Goal: Task Accomplishment & Management: Manage account settings

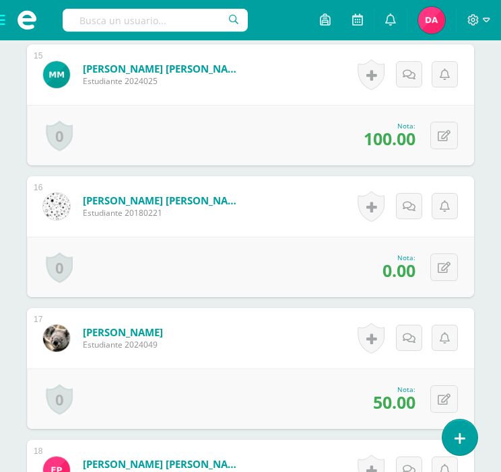
scroll to position [2322, 0]
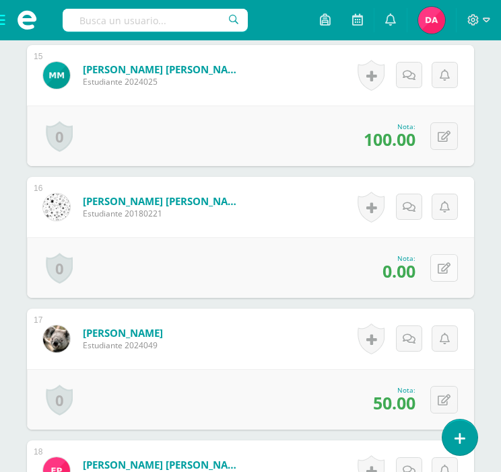
click at [441, 260] on button at bounding box center [444, 268] width 28 height 28
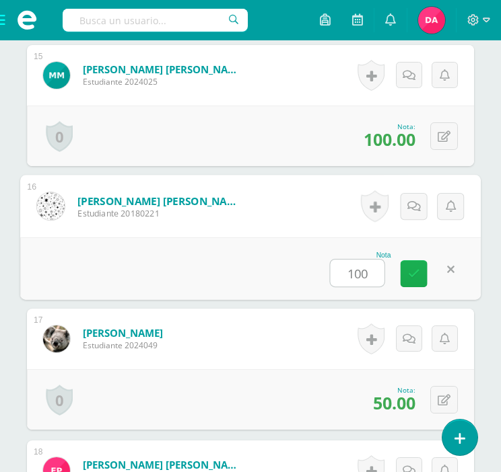
click at [410, 273] on icon at bounding box center [414, 273] width 12 height 11
type input "100.00"
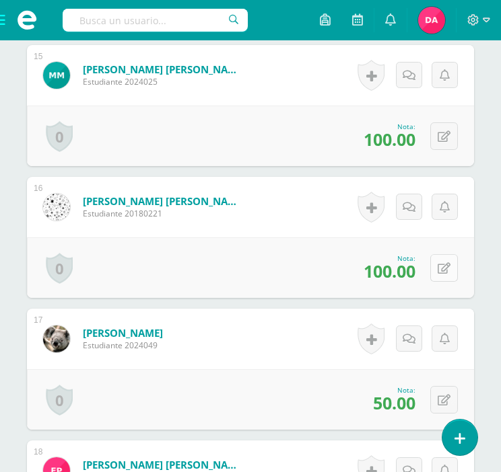
click at [438, 263] on button at bounding box center [444, 268] width 28 height 28
click at [401, 267] on link at bounding box center [409, 273] width 26 height 26
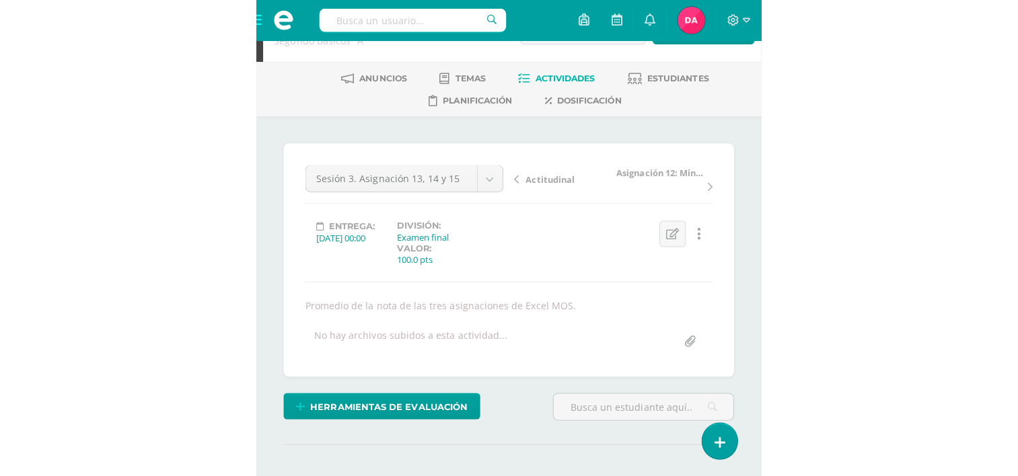
scroll to position [0, 0]
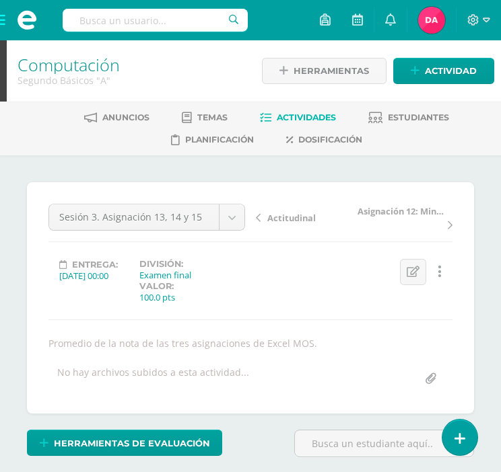
click at [285, 118] on span "Actividades" at bounding box center [306, 117] width 59 height 10
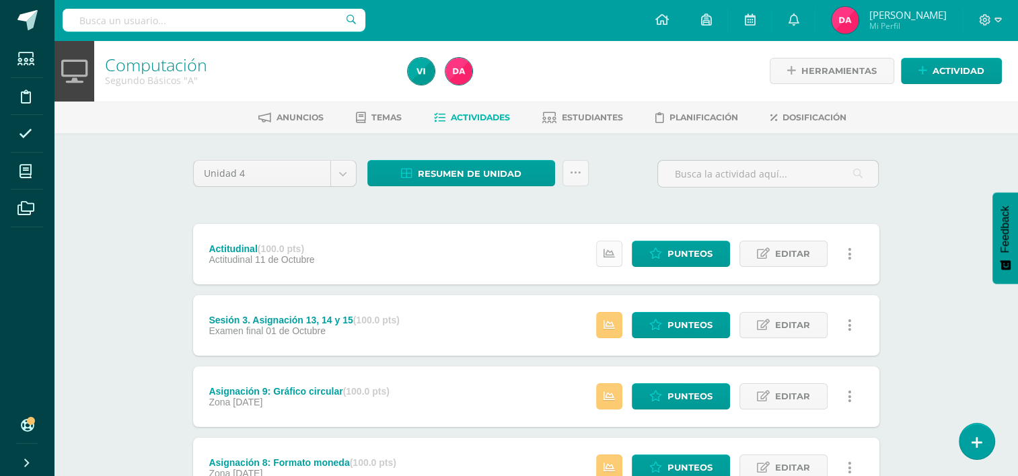
click at [615, 260] on link at bounding box center [609, 254] width 26 height 26
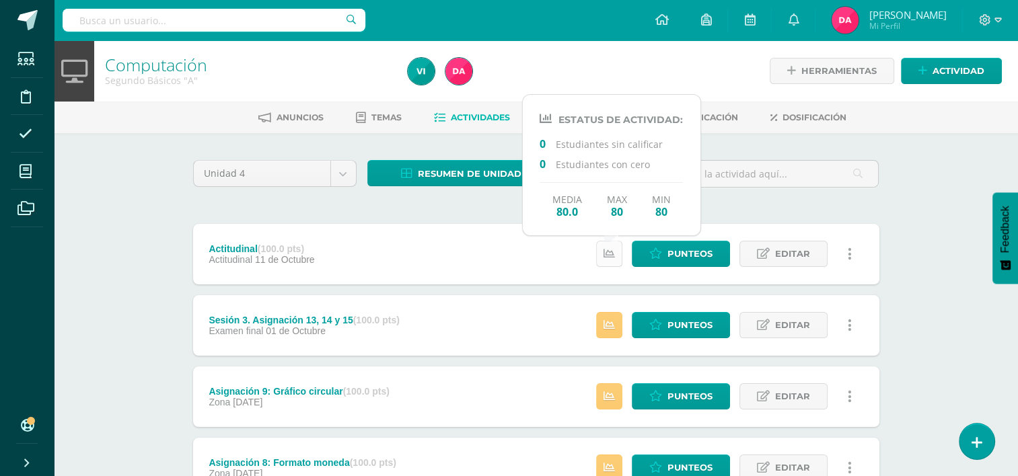
click at [615, 260] on link at bounding box center [609, 254] width 26 height 26
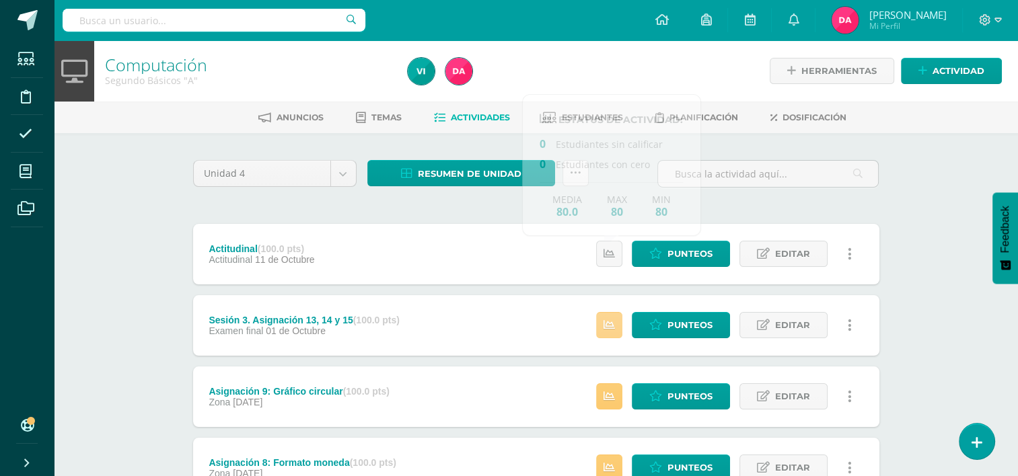
click at [606, 322] on icon at bounding box center [608, 325] width 11 height 11
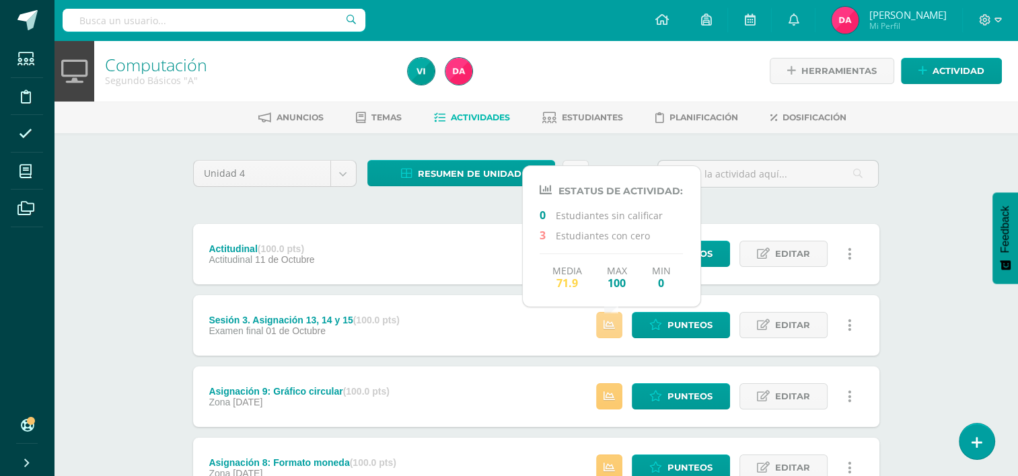
click at [606, 322] on icon at bounding box center [608, 325] width 11 height 11
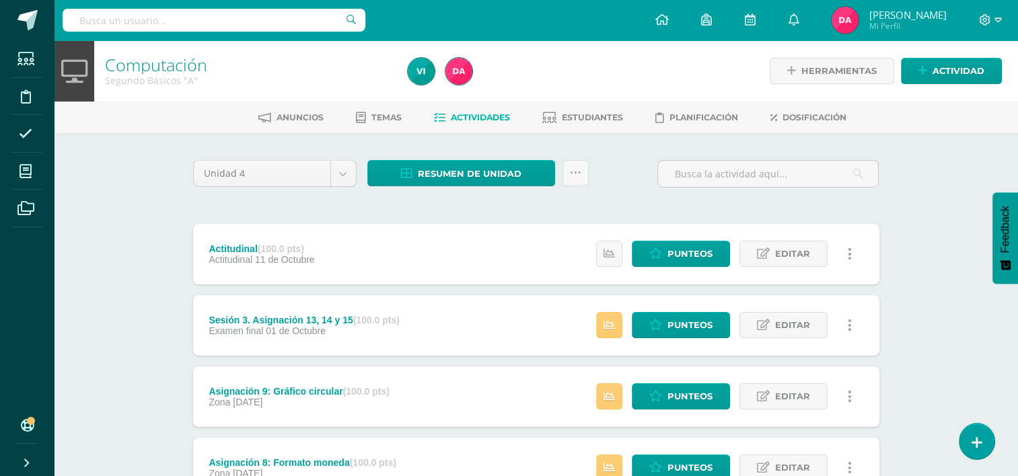
click at [653, 246] on link "Punteos" at bounding box center [681, 254] width 98 height 26
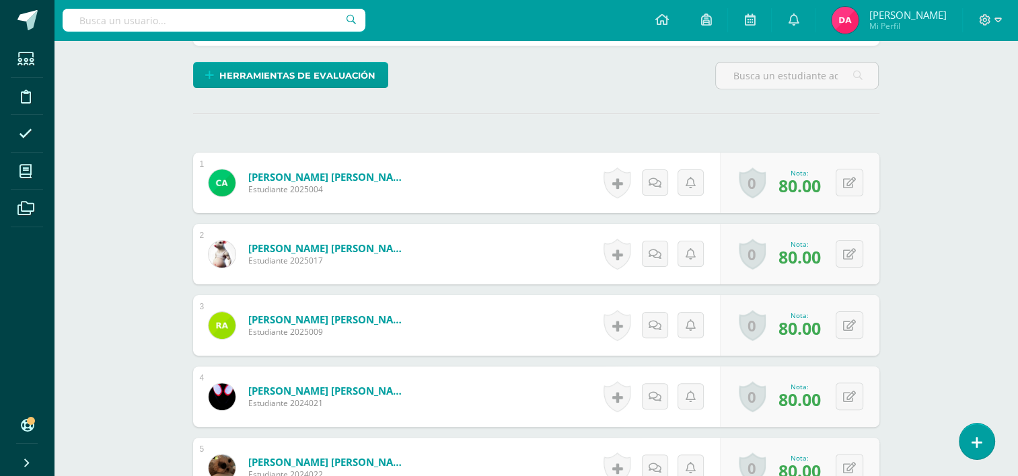
scroll to position [316, 0]
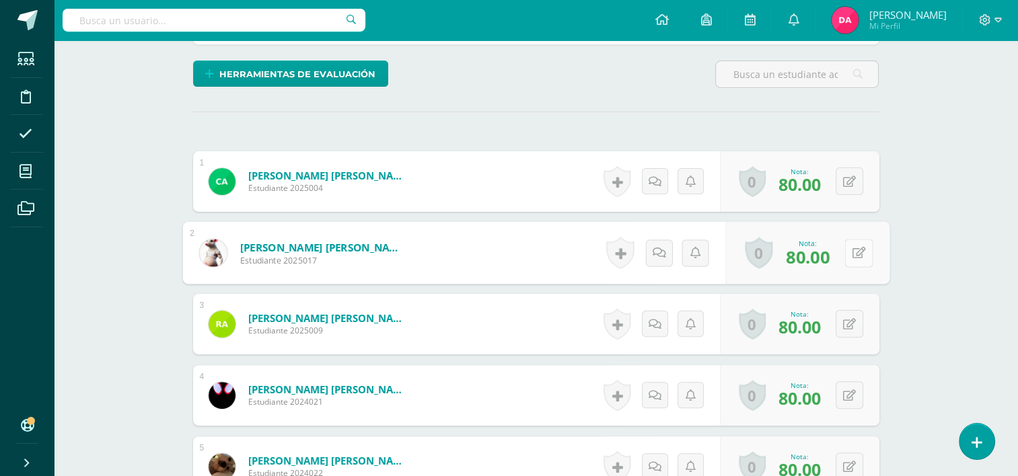
click at [855, 252] on button at bounding box center [858, 253] width 28 height 28
type input "50"
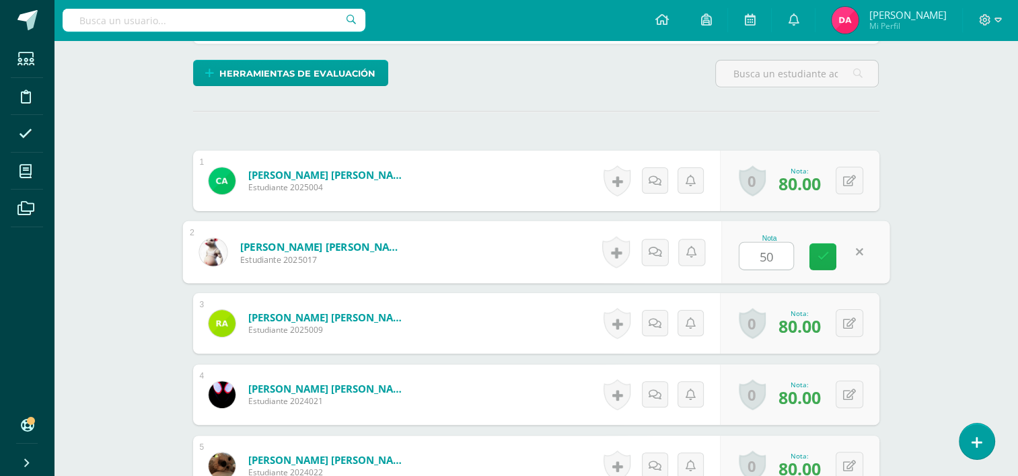
click at [820, 255] on icon at bounding box center [823, 256] width 12 height 11
click at [852, 320] on icon at bounding box center [849, 323] width 13 height 11
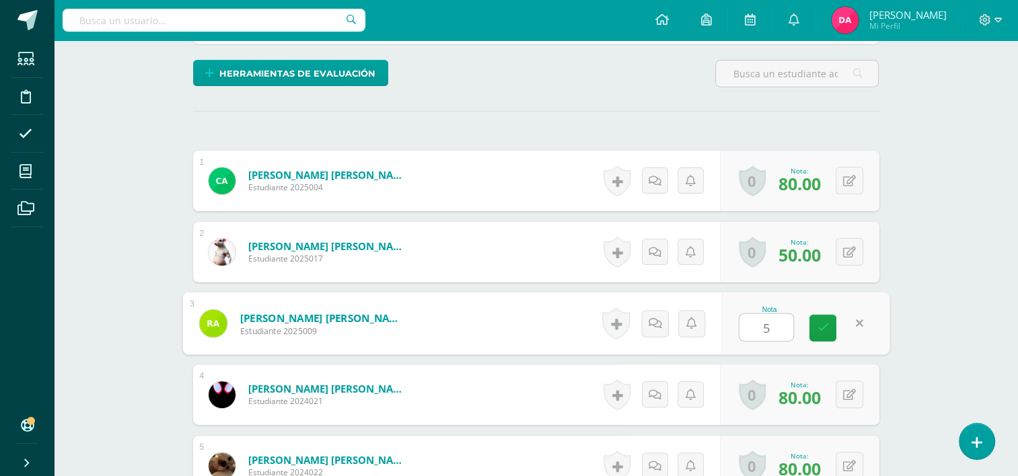
type input "50"
click at [818, 322] on icon at bounding box center [823, 327] width 12 height 11
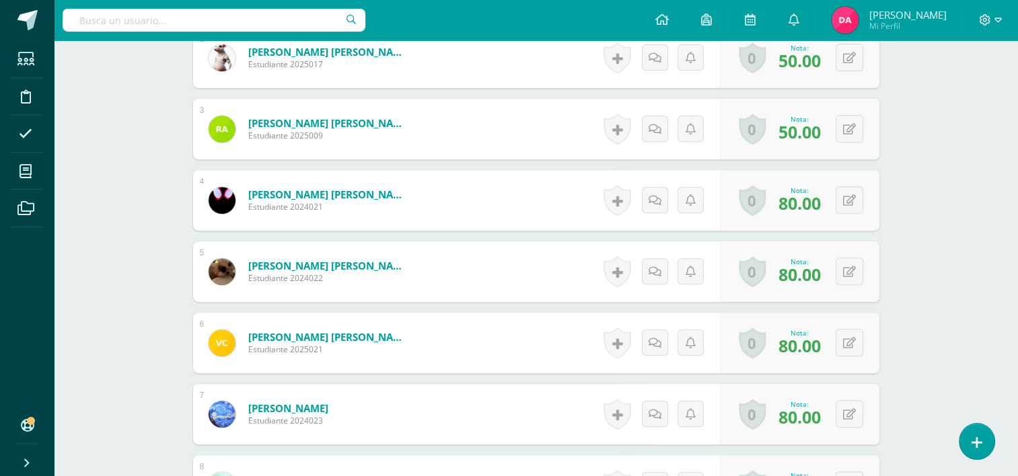
scroll to position [512, 0]
click at [844, 198] on button at bounding box center [850, 200] width 28 height 28
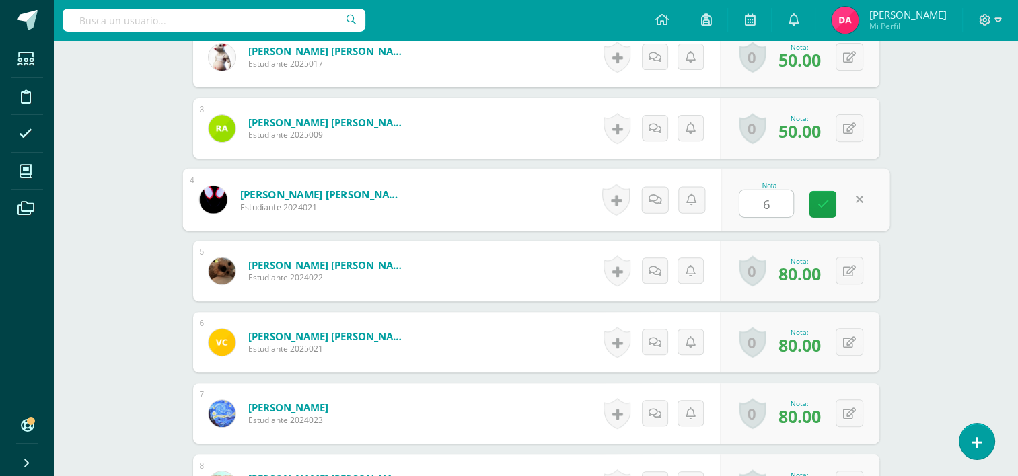
type input "65"
click at [826, 200] on icon at bounding box center [823, 203] width 12 height 11
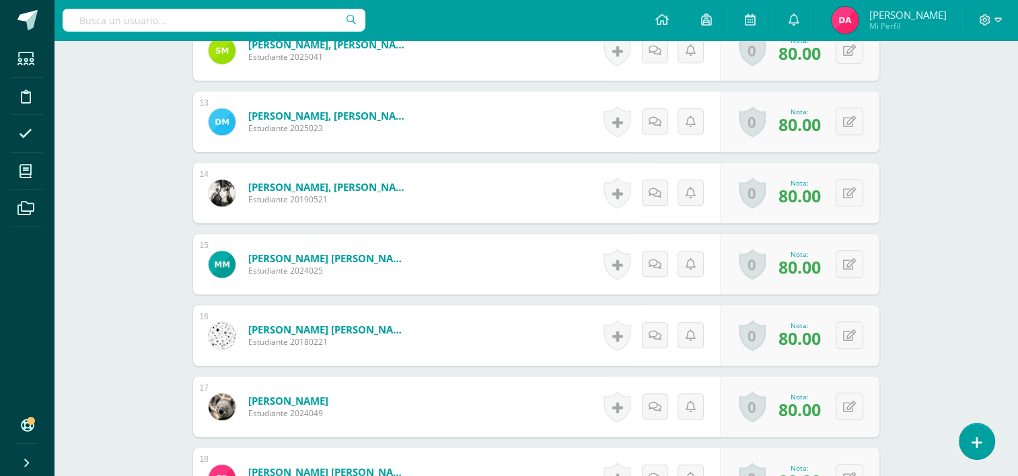
scroll to position [1489, 0]
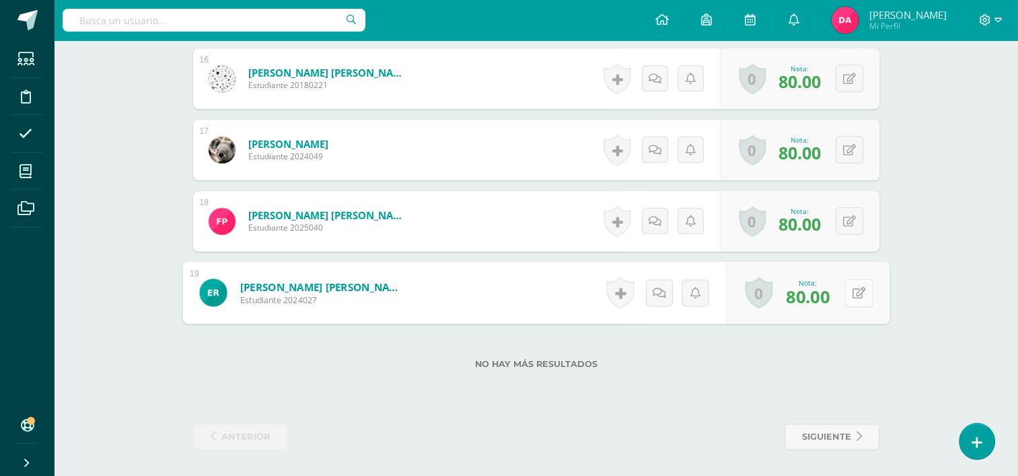
click at [845, 290] on button at bounding box center [858, 293] width 28 height 28
type input "50"
click at [826, 297] on icon at bounding box center [823, 296] width 12 height 11
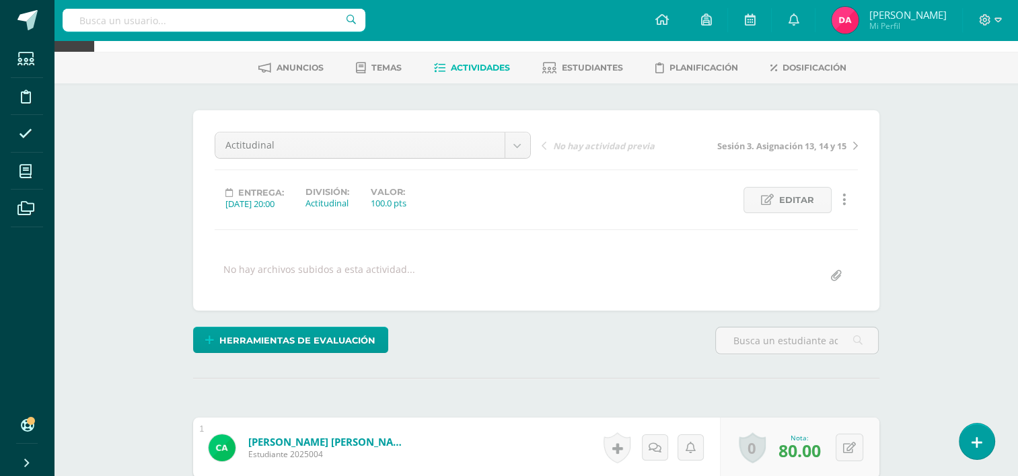
scroll to position [0, 0]
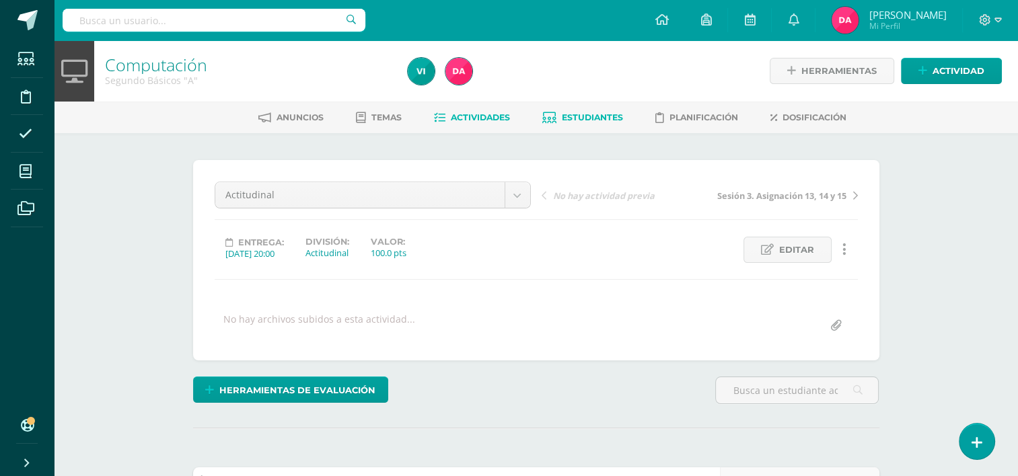
click at [590, 116] on span "Estudiantes" at bounding box center [592, 117] width 61 height 10
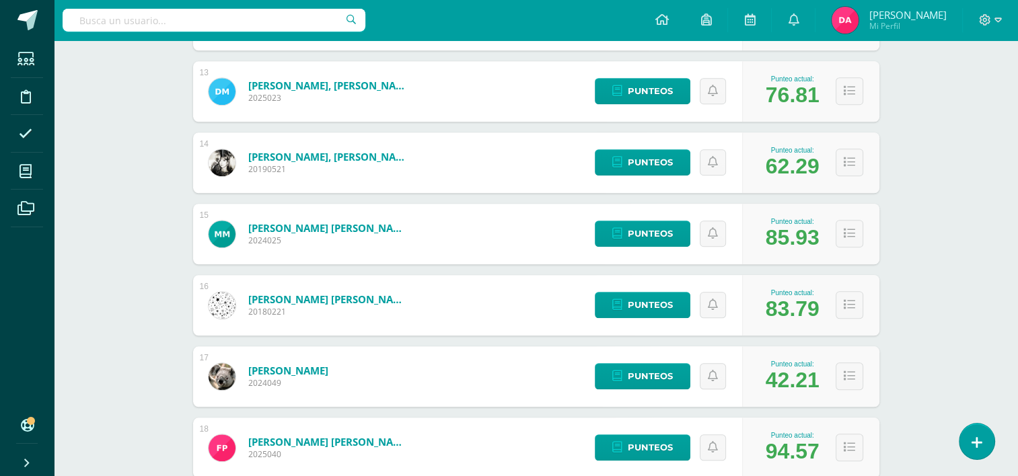
scroll to position [1249, 0]
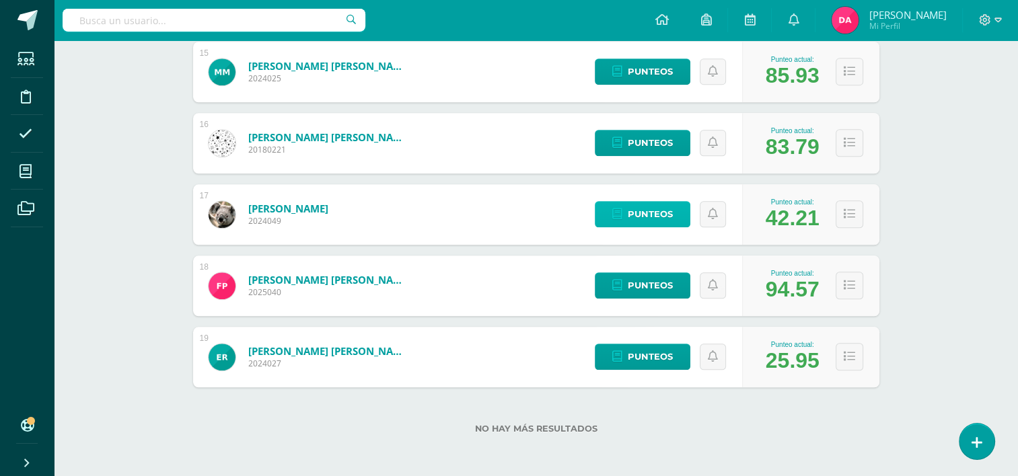
click at [668, 220] on span "Punteos" at bounding box center [650, 214] width 45 height 25
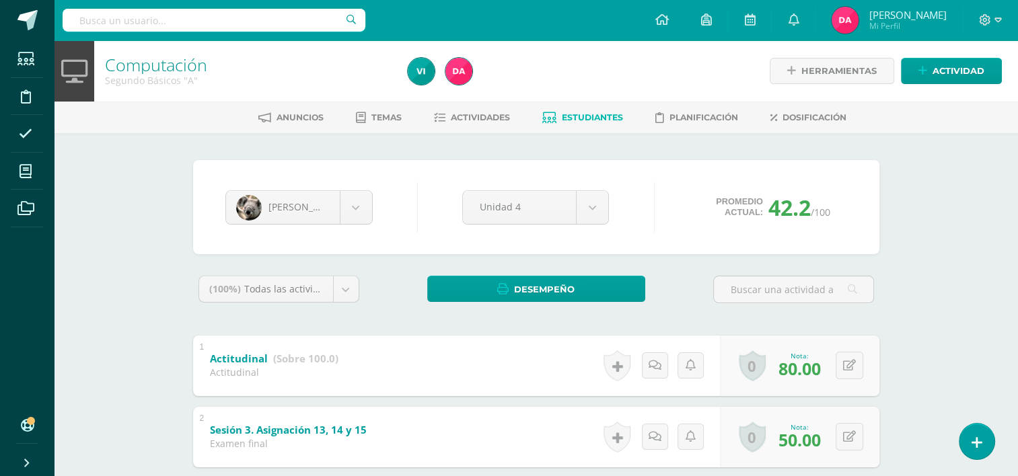
click at [568, 110] on link "Estudiantes" at bounding box center [582, 118] width 81 height 22
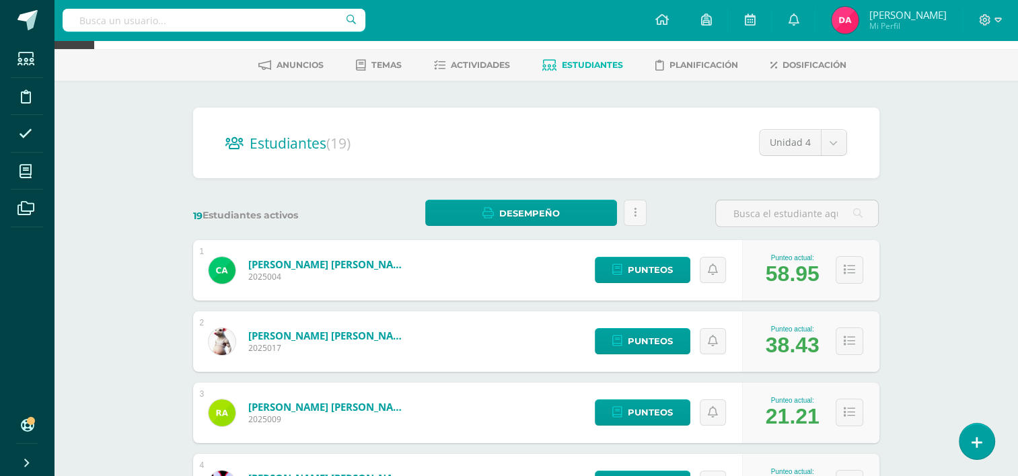
scroll to position [54, 0]
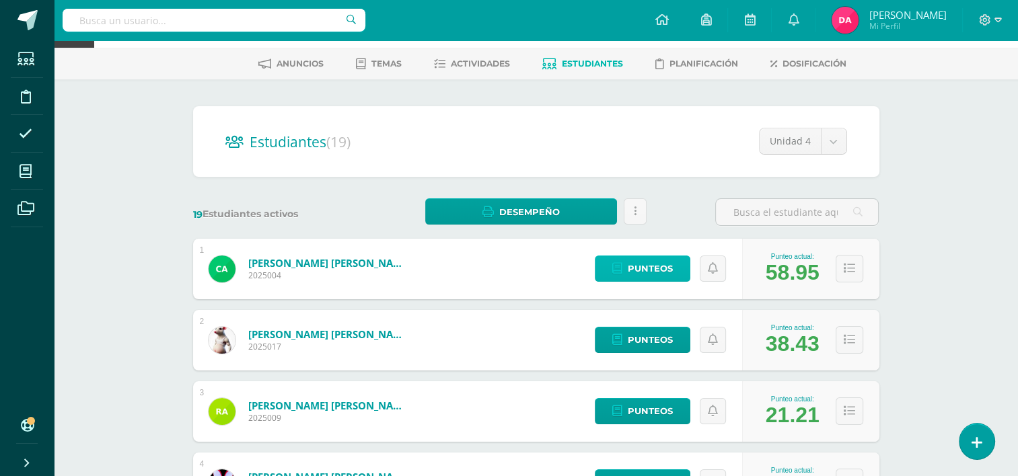
click at [643, 272] on span "Punteos" at bounding box center [650, 268] width 45 height 25
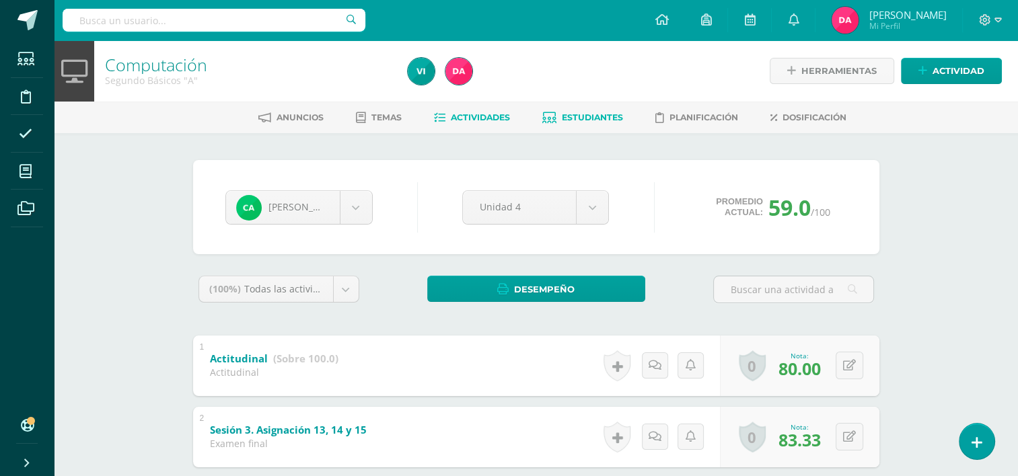
click at [494, 117] on span "Actividades" at bounding box center [480, 117] width 59 height 10
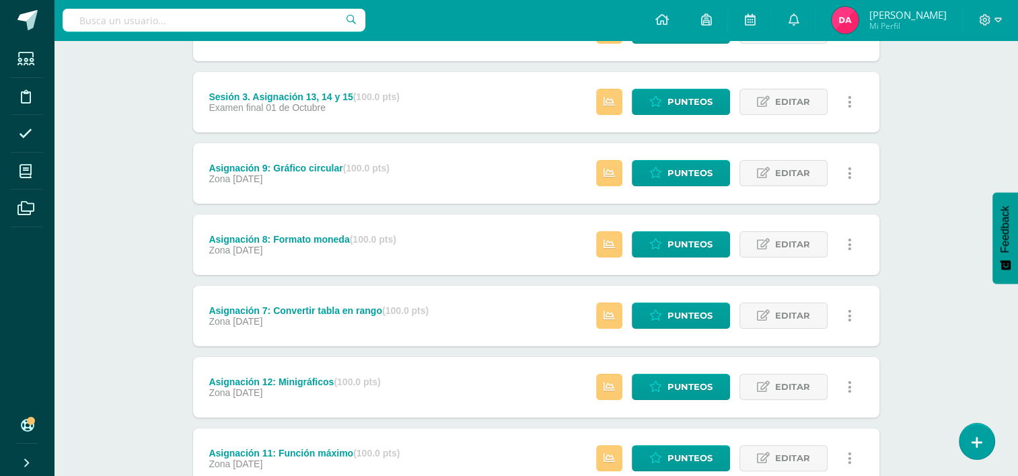
scroll to position [225, 0]
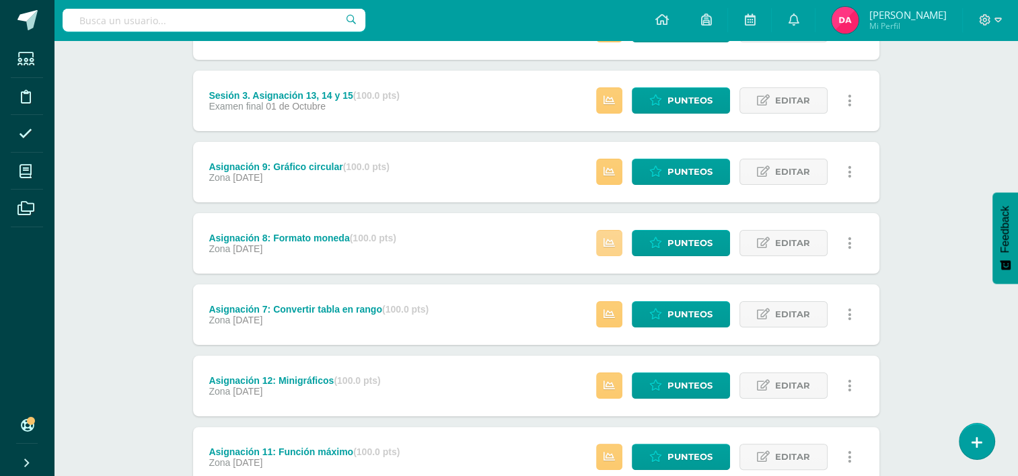
click at [611, 245] on icon at bounding box center [608, 242] width 11 height 11
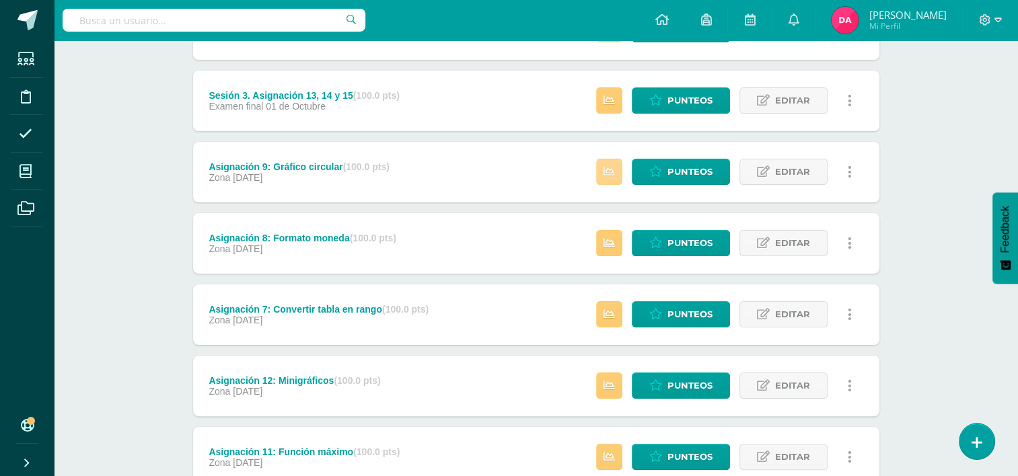
click at [605, 172] on icon at bounding box center [608, 171] width 11 height 11
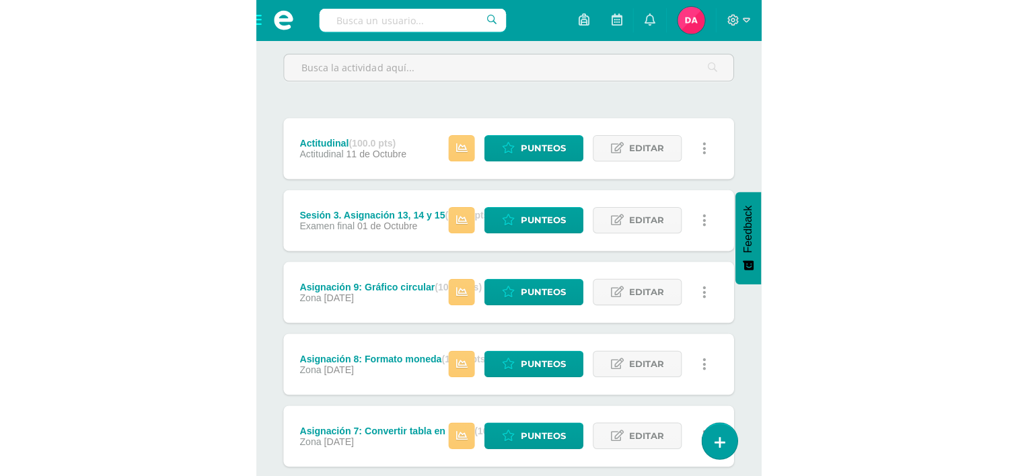
scroll to position [157, 0]
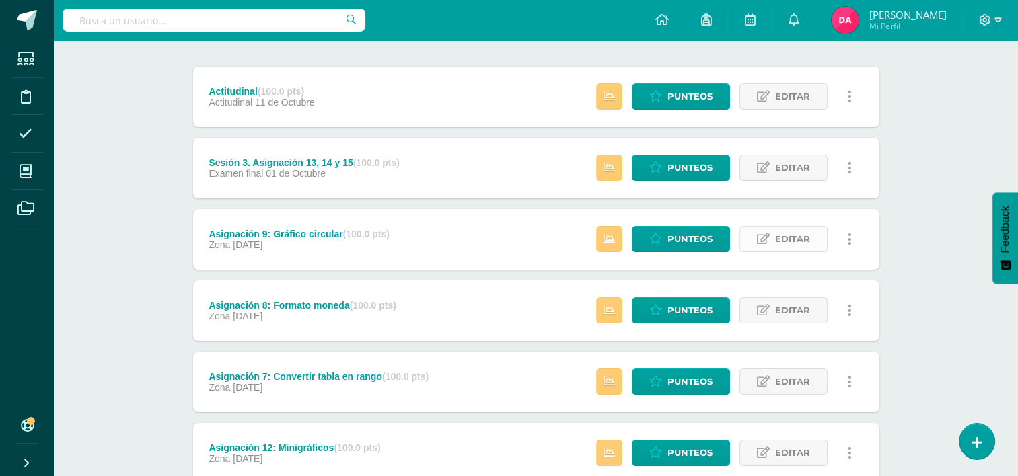
click at [785, 238] on span "Editar" at bounding box center [792, 239] width 35 height 25
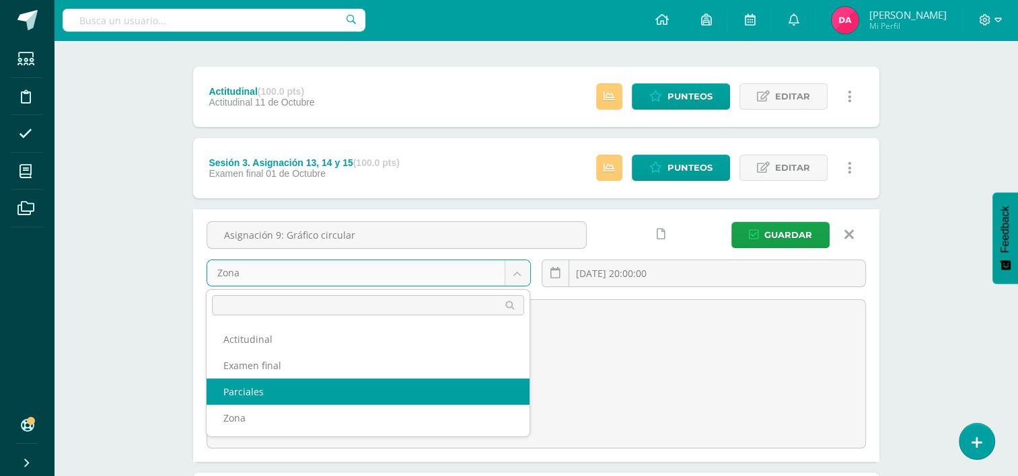
select select "172401"
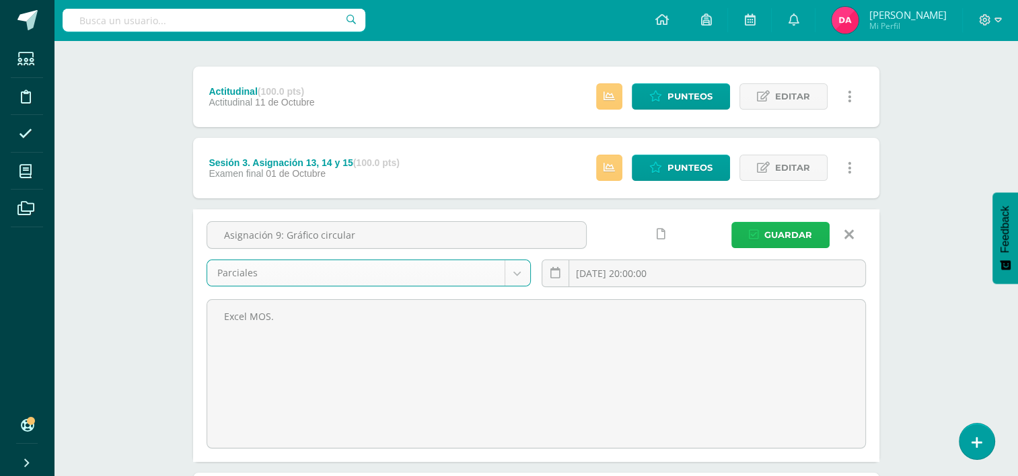
click at [790, 231] on span "Guardar" at bounding box center [788, 235] width 48 height 25
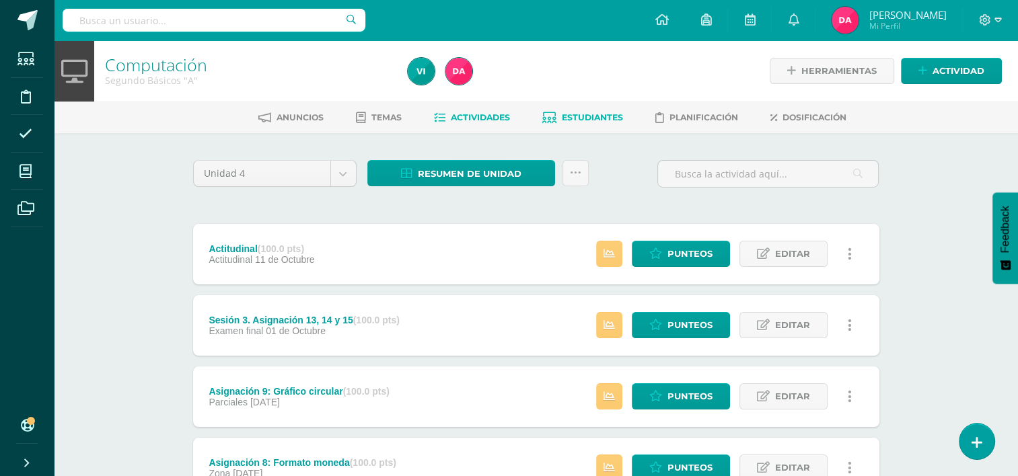
click at [591, 114] on span "Estudiantes" at bounding box center [592, 117] width 61 height 10
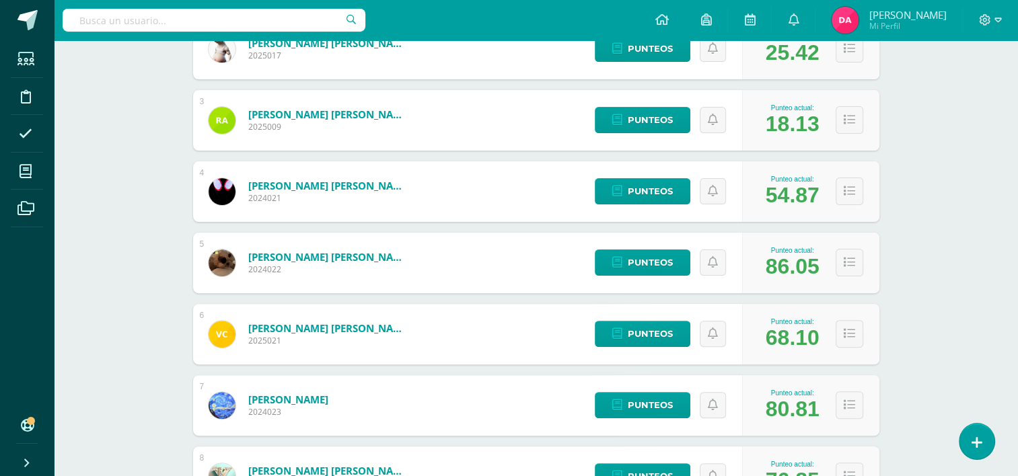
scroll to position [322, 0]
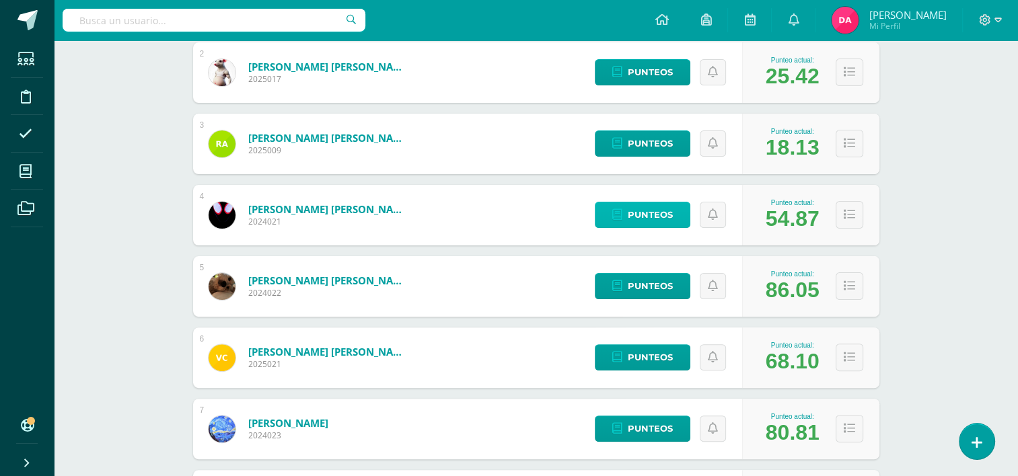
click at [636, 221] on span "Punteos" at bounding box center [650, 214] width 45 height 25
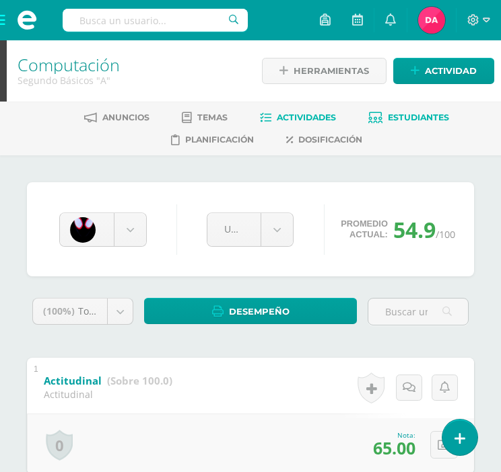
click at [285, 117] on span "Actividades" at bounding box center [306, 117] width 59 height 10
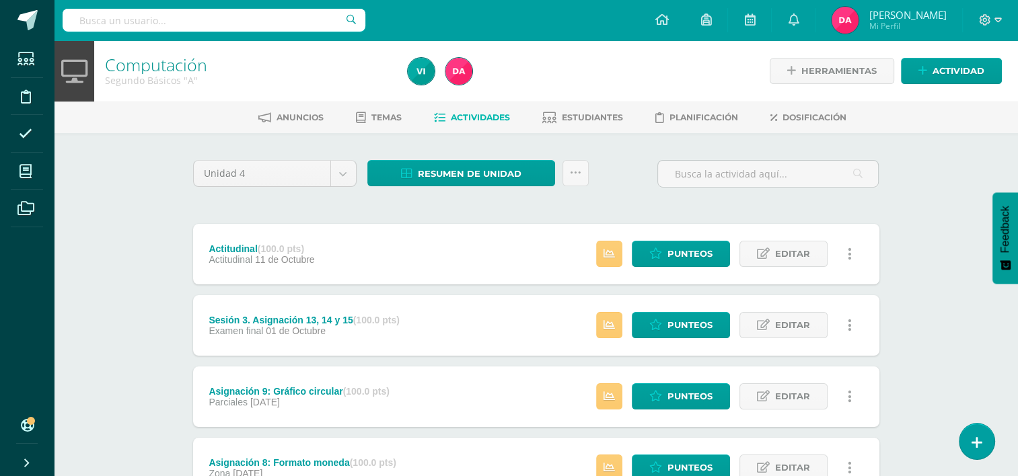
click at [479, 109] on link "Actividades" at bounding box center [472, 118] width 76 height 22
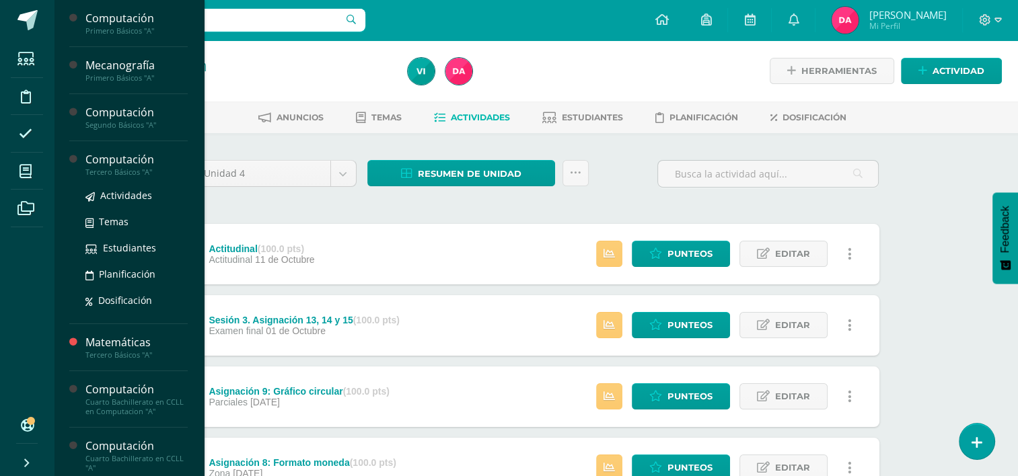
click at [128, 168] on div "Tercero Básicos "A"" at bounding box center [136, 172] width 102 height 9
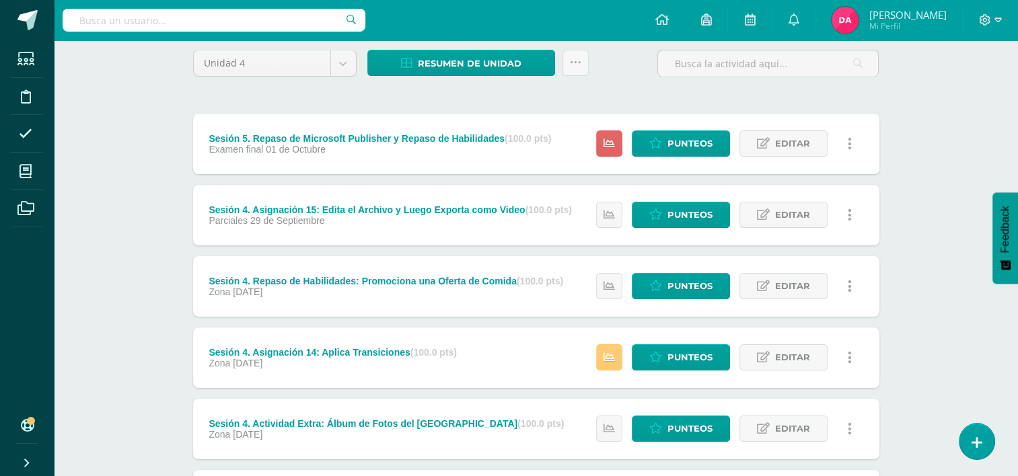
scroll to position [148, 0]
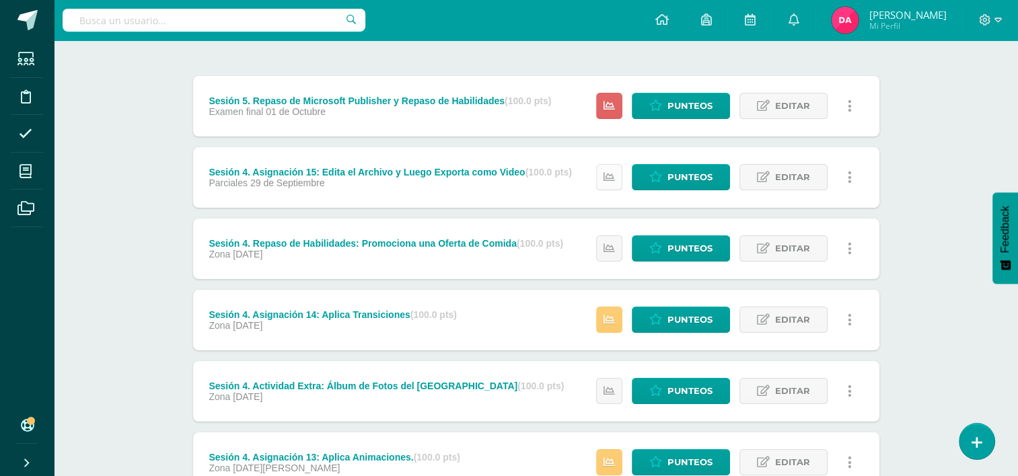
click at [604, 175] on link at bounding box center [609, 177] width 26 height 26
click at [145, 198] on div "Computación Tercero Básicos "A" Herramientas Detalle de asistencias Actividad A…" at bounding box center [536, 237] width 964 height 690
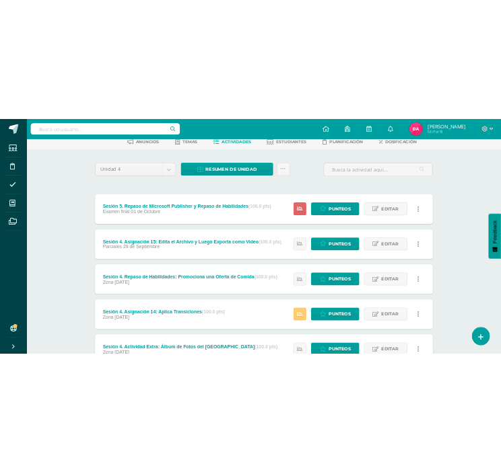
scroll to position [68, 0]
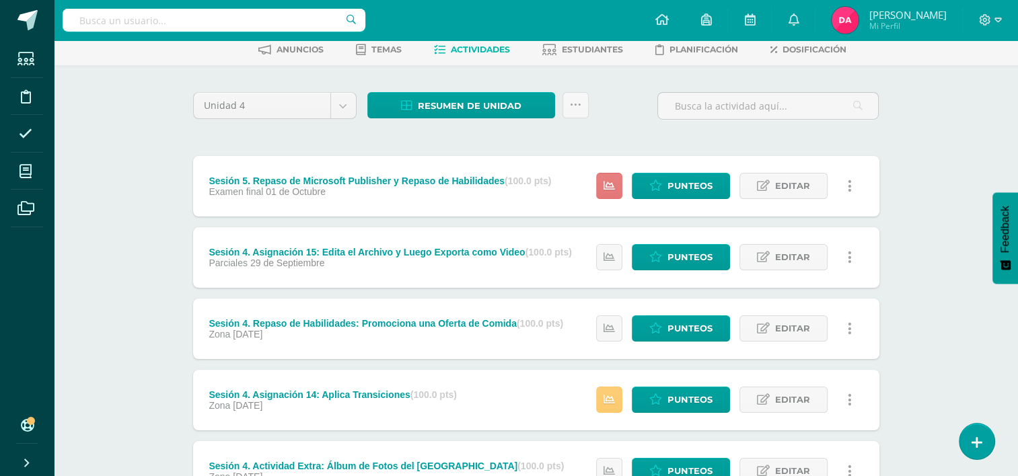
click at [608, 194] on link at bounding box center [609, 186] width 26 height 26
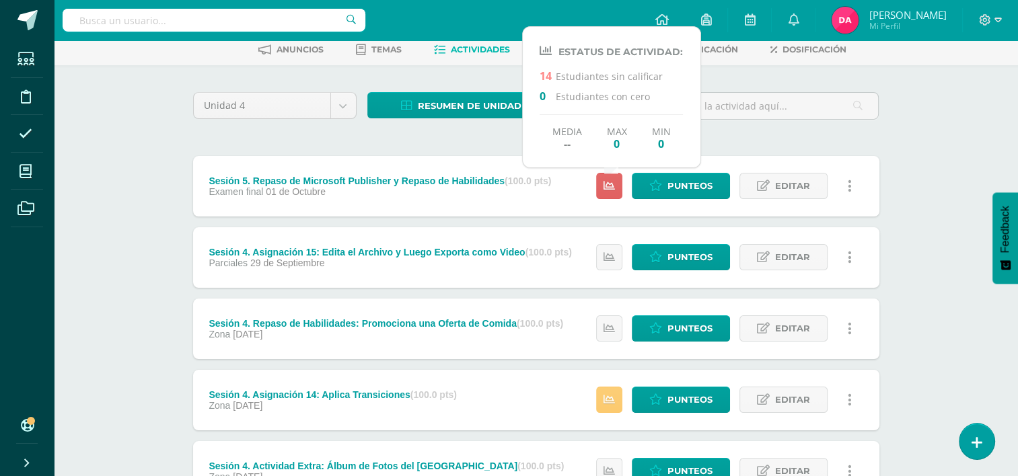
click at [720, 148] on div "Unidad 4 Unidad 1 Unidad 2 Unidad 3 Unidad 4 Resumen de unidad Descargar como H…" at bounding box center [536, 364] width 697 height 544
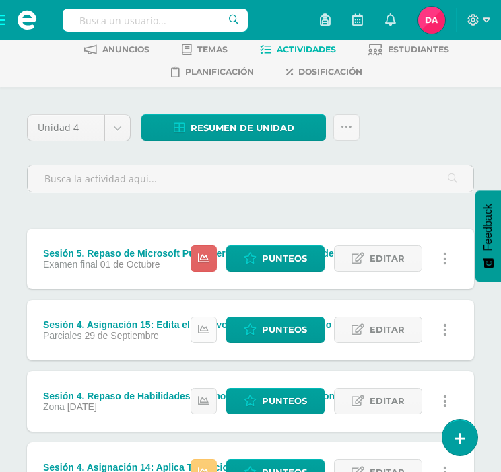
click at [202, 319] on link at bounding box center [203, 330] width 26 height 26
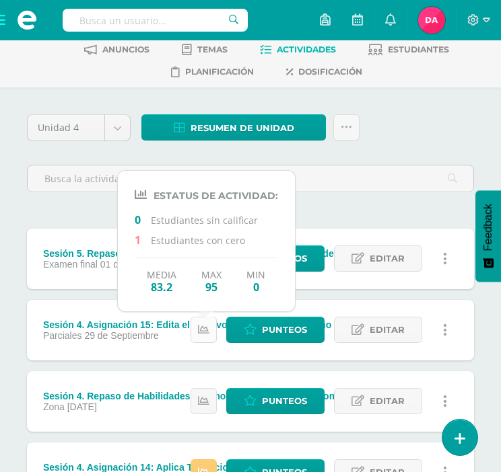
click at [202, 319] on link at bounding box center [203, 330] width 26 height 26
click at [336, 218] on div "Unidad 4 Unidad 1 Unidad 2 Unidad 3 Unidad 4 Resumen de unidad Descargar como H…" at bounding box center [250, 411] width 457 height 594
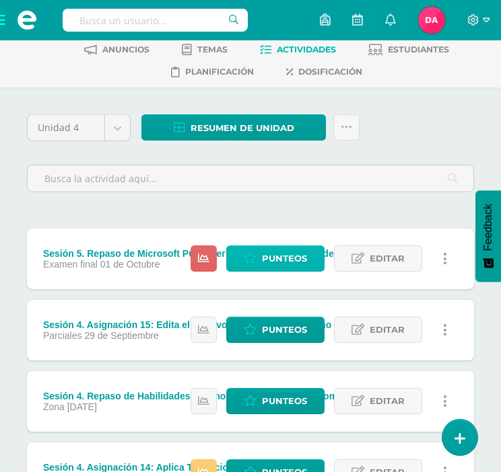
click at [293, 256] on span "Punteos" at bounding box center [284, 258] width 45 height 25
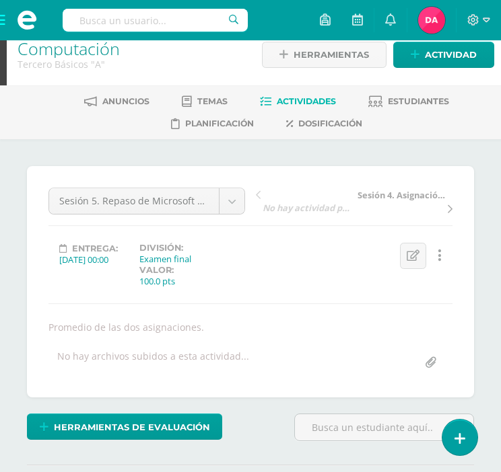
scroll to position [16, 0]
click at [274, 99] on link "Actividades" at bounding box center [298, 102] width 76 height 22
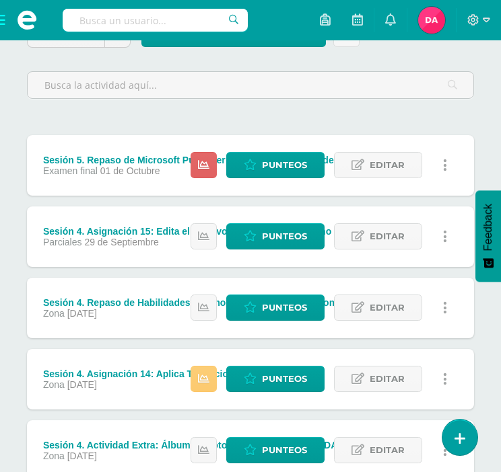
scroll to position [163, 0]
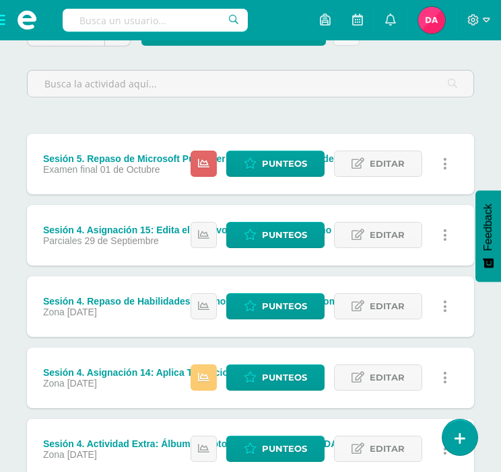
click at [160, 167] on div "Examen final [DATE]" at bounding box center [214, 169] width 342 height 11
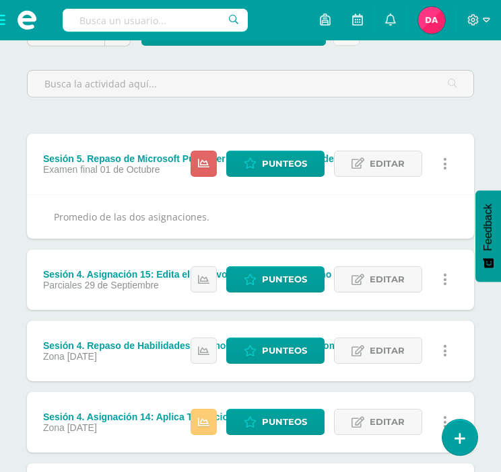
click at [160, 167] on div "Examen final [DATE]" at bounding box center [214, 169] width 342 height 11
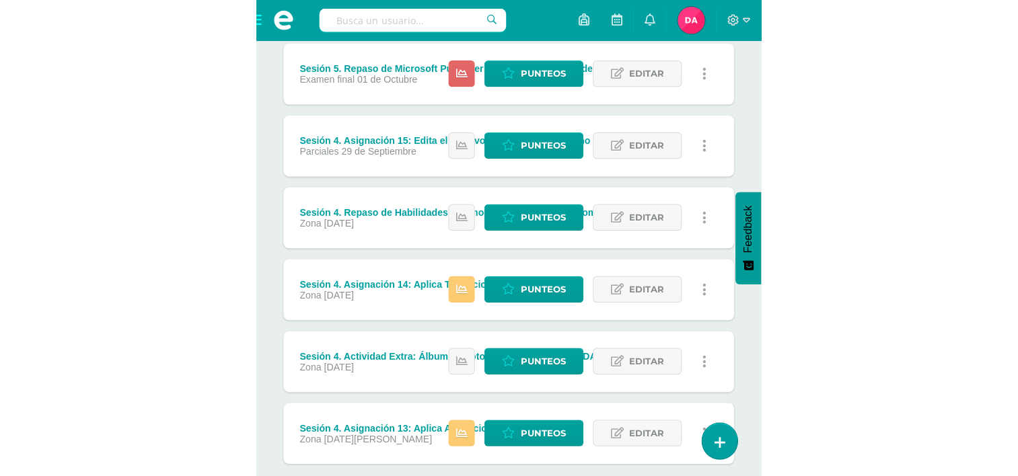
scroll to position [253, 0]
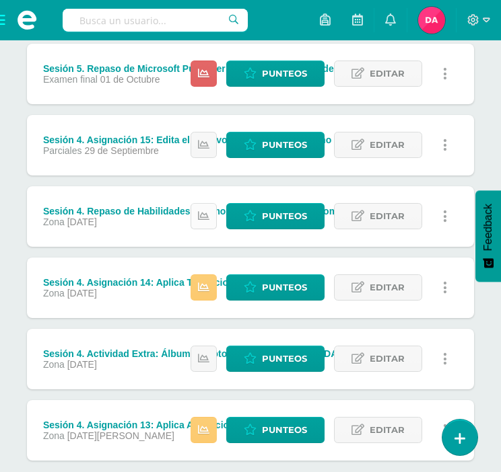
click at [207, 216] on icon at bounding box center [203, 216] width 11 height 11
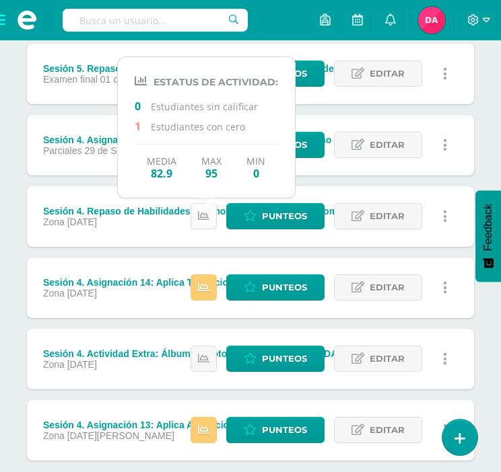
click at [207, 216] on icon at bounding box center [203, 216] width 11 height 11
click at [479, 100] on div "Unidad 4 Unidad 1 Unidad 2 Unidad 3 Unidad 4 Resumen de unidad Descargar como H…" at bounding box center [250, 226] width 501 height 648
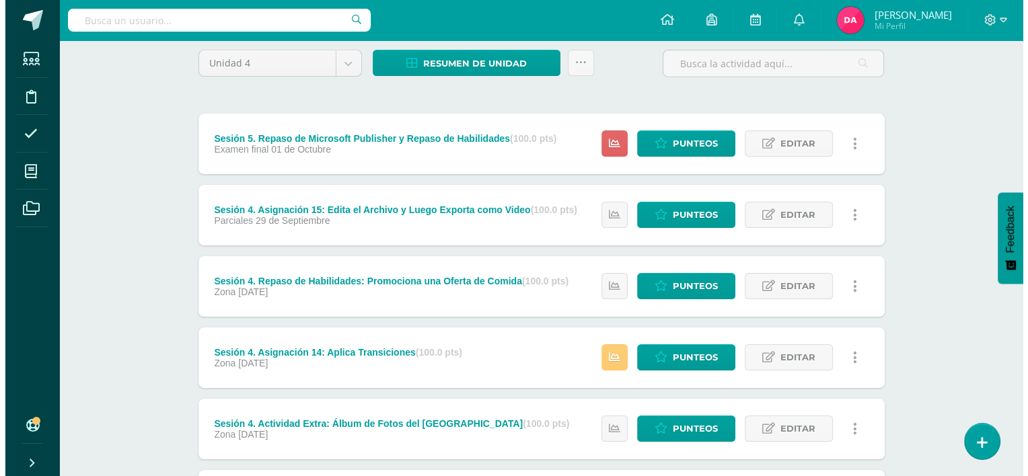
scroll to position [107, 0]
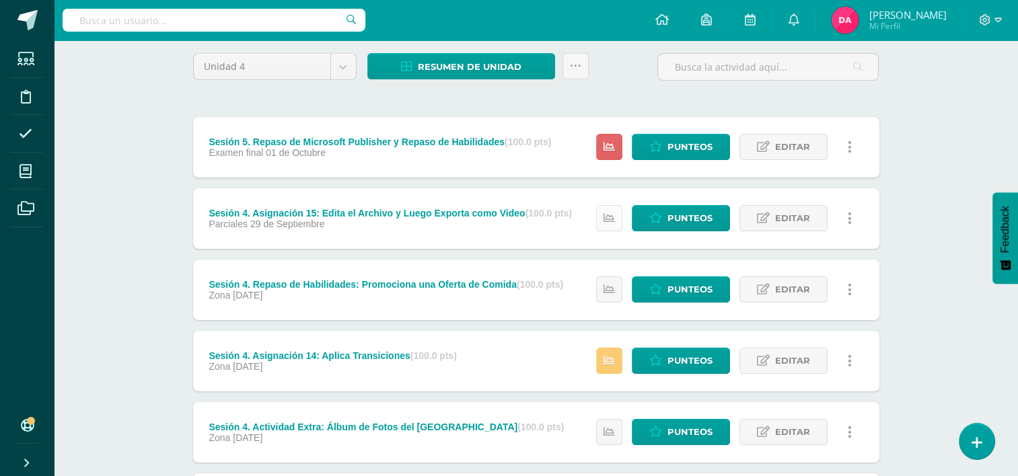
click at [510, 221] on icon at bounding box center [608, 218] width 11 height 11
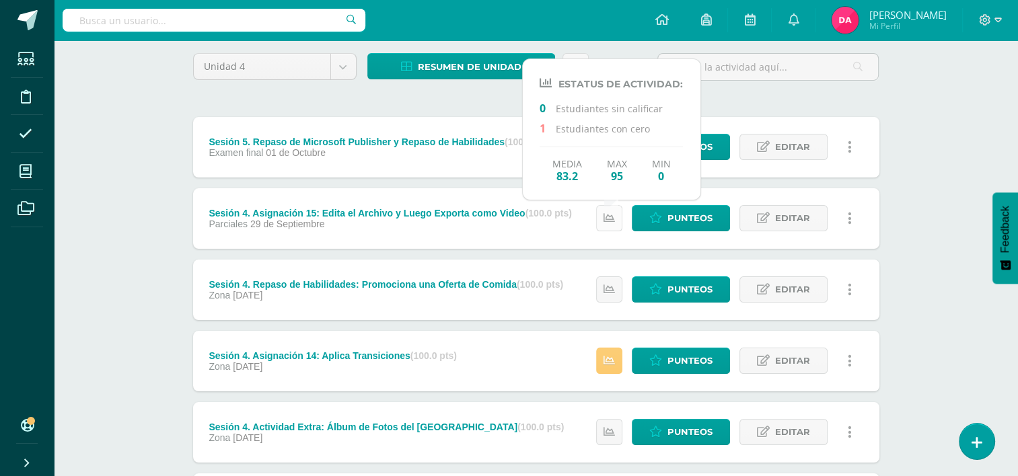
click at [510, 221] on icon at bounding box center [608, 218] width 11 height 11
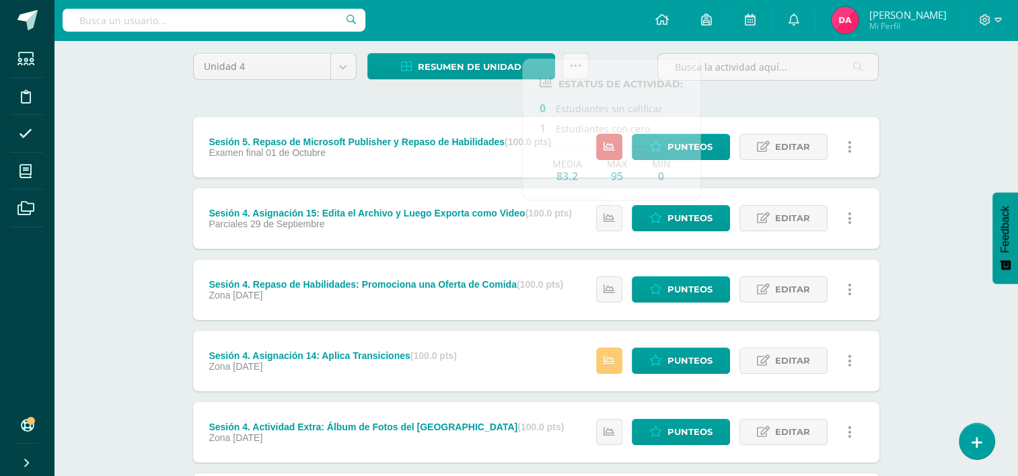
click at [481, 100] on div "Unidad 4 Unidad 1 Unidad 2 Unidad 3 Unidad 4 Resumen de unidad Descargar como H…" at bounding box center [536, 325] width 697 height 544
click at [510, 147] on icon at bounding box center [850, 147] width 4 height 15
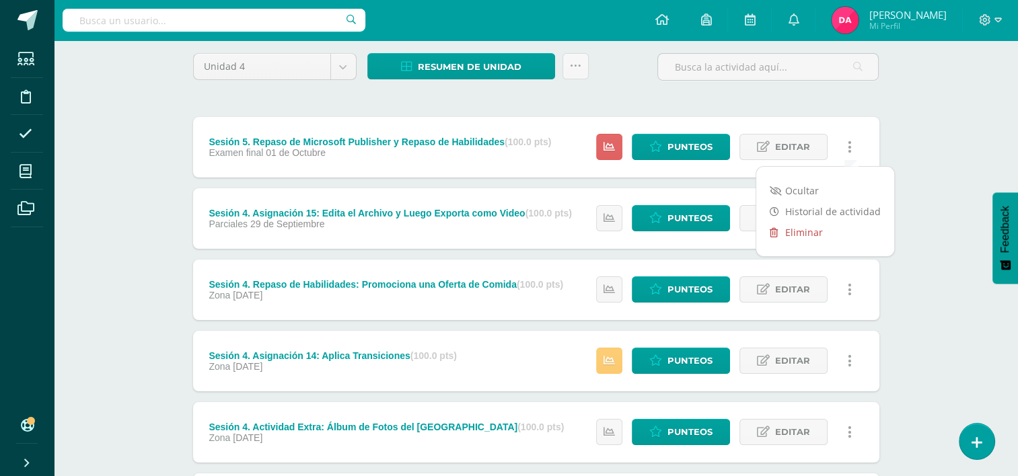
click at [510, 236] on link "Eliminar" at bounding box center [825, 232] width 138 height 21
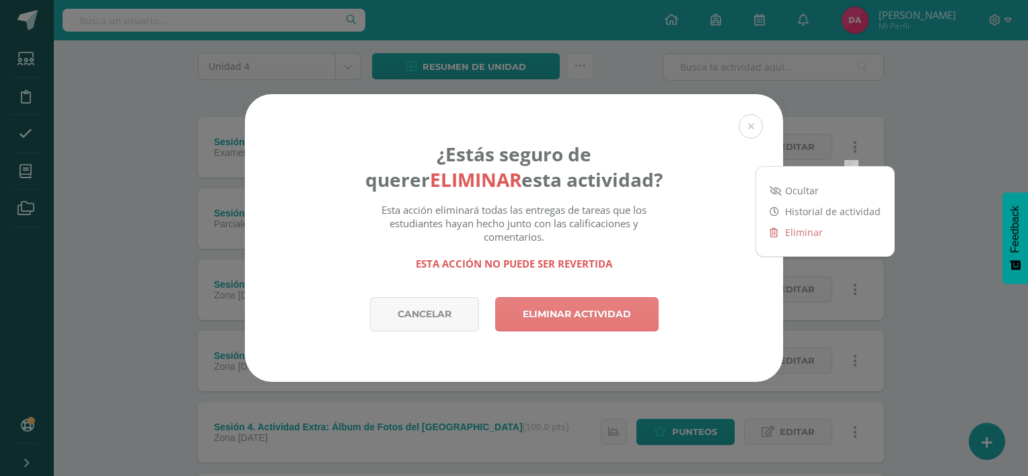
click at [510, 322] on link "Eliminar actividad" at bounding box center [576, 314] width 163 height 34
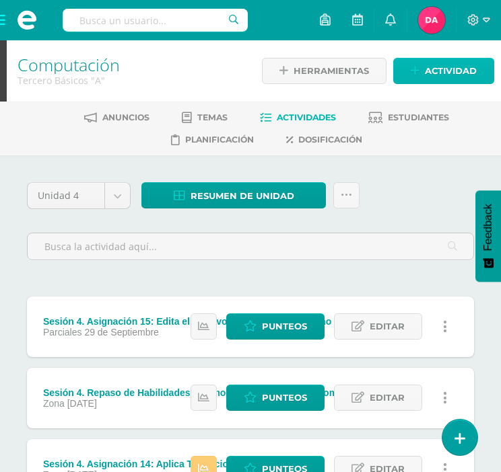
click at [431, 73] on span "Actividad" at bounding box center [451, 71] width 52 height 25
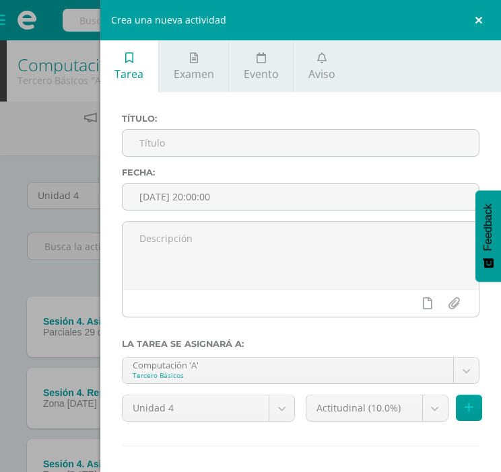
click at [476, 19] on link at bounding box center [480, 20] width 40 height 40
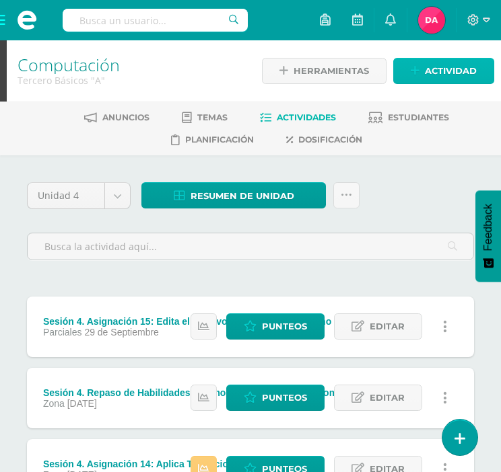
click at [448, 72] on span "Actividad" at bounding box center [451, 71] width 52 height 25
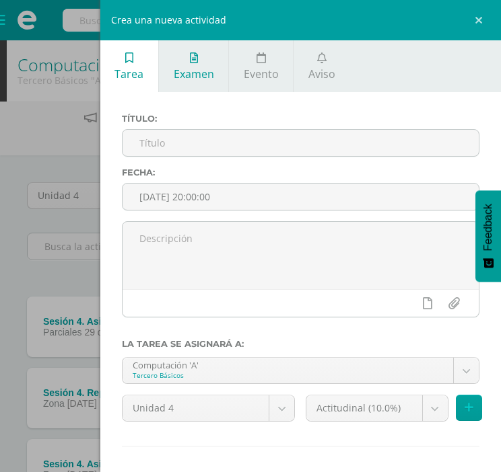
click at [196, 73] on span "Examen" at bounding box center [194, 74] width 40 height 15
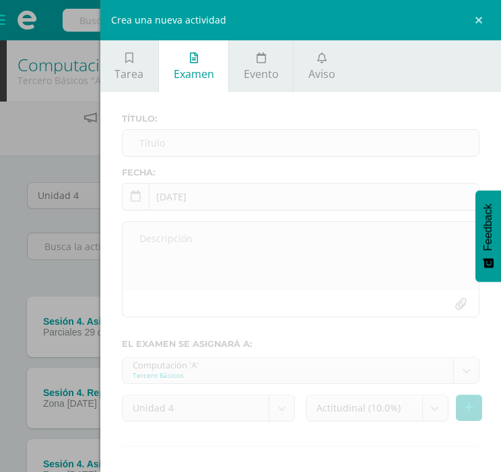
scroll to position [58, 0]
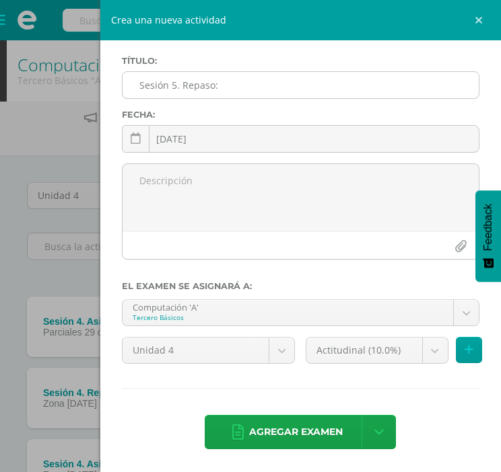
click at [377, 83] on input "Sesión 5. Repaso:" at bounding box center [300, 85] width 356 height 26
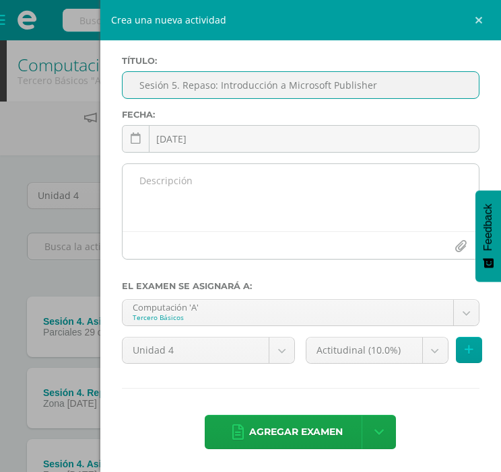
type input "Sesión 5. Repaso: Introducción a Microsoft Publisher"
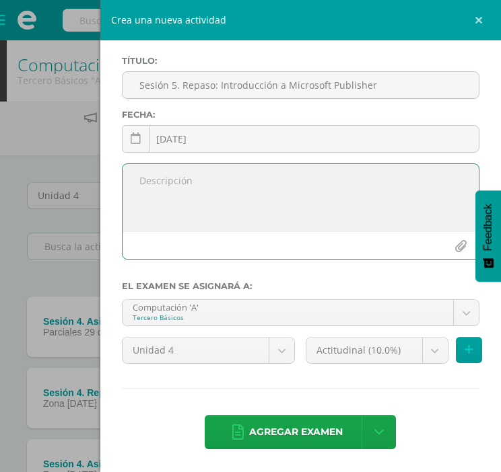
click at [242, 194] on textarea at bounding box center [300, 197] width 356 height 67
type textarea "Actividad de la plataforma"
click at [416, 346] on body "La tarea Sesión 5. Repaso de Microsoft Publisher y Repaso de Habilidades fue el…" at bounding box center [250, 366] width 501 height 732
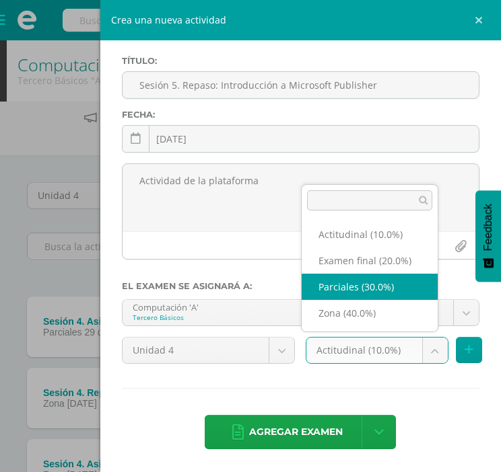
select select "172410"
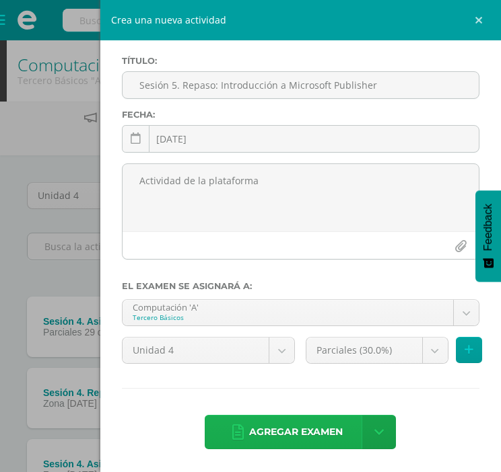
click at [285, 419] on span "Agregar examen" at bounding box center [296, 432] width 94 height 33
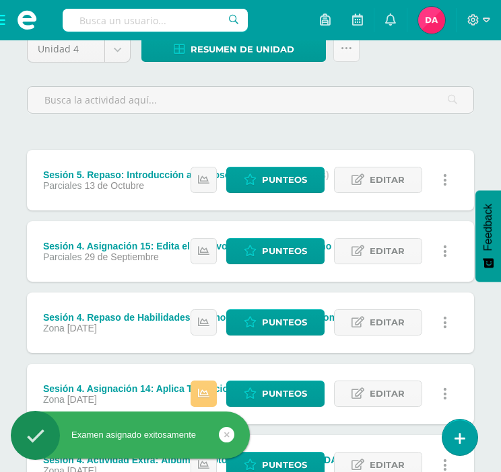
scroll to position [147, 0]
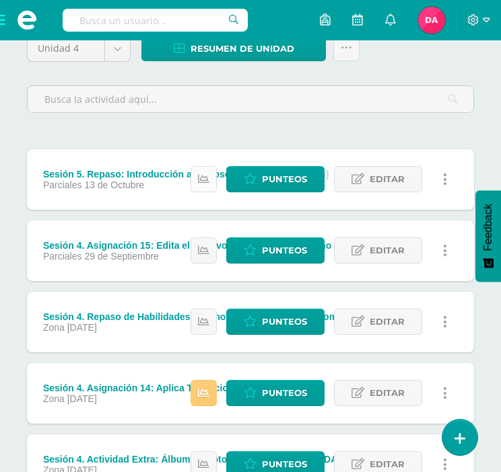
click at [204, 174] on icon at bounding box center [203, 179] width 11 height 11
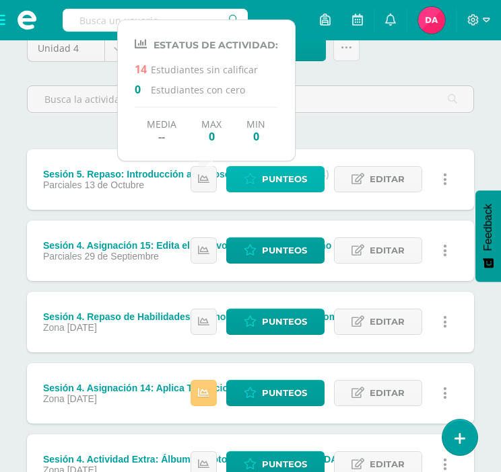
click at [260, 172] on link "Punteos" at bounding box center [275, 179] width 98 height 26
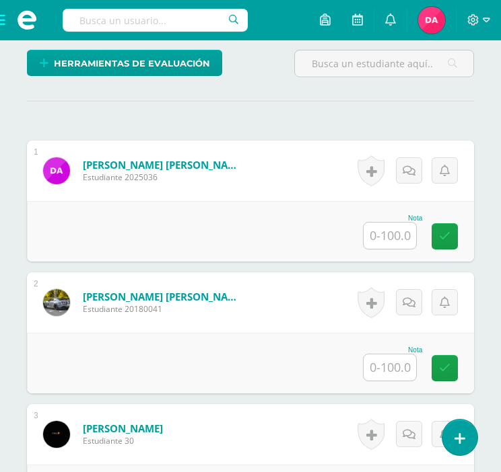
scroll to position [381, 0]
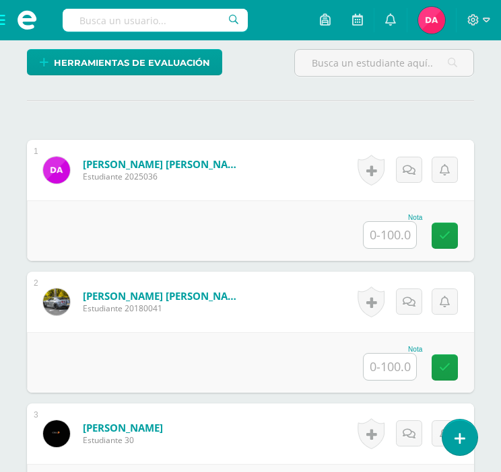
click at [399, 237] on input "text" at bounding box center [389, 235] width 52 height 26
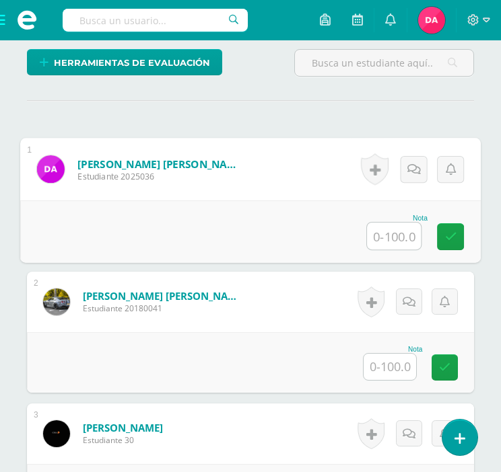
type input "0"
click at [453, 237] on icon at bounding box center [451, 236] width 12 height 11
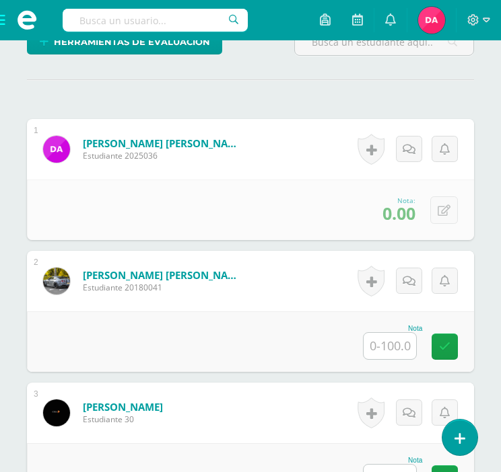
scroll to position [404, 0]
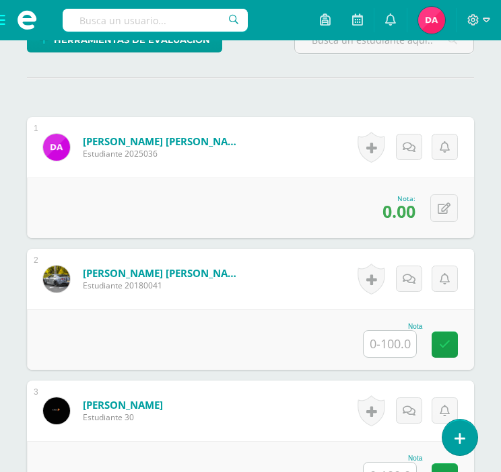
click at [388, 348] on input "text" at bounding box center [389, 344] width 52 height 26
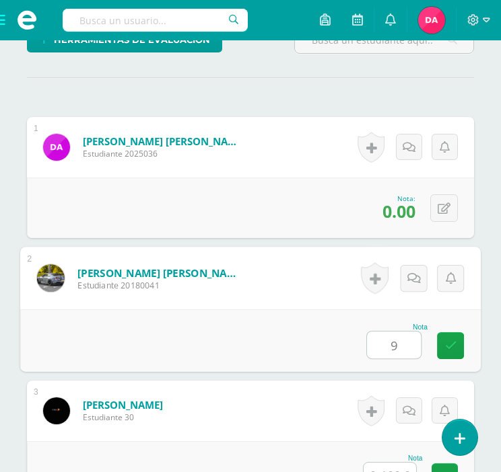
type input "90"
click at [437, 347] on link at bounding box center [450, 345] width 27 height 27
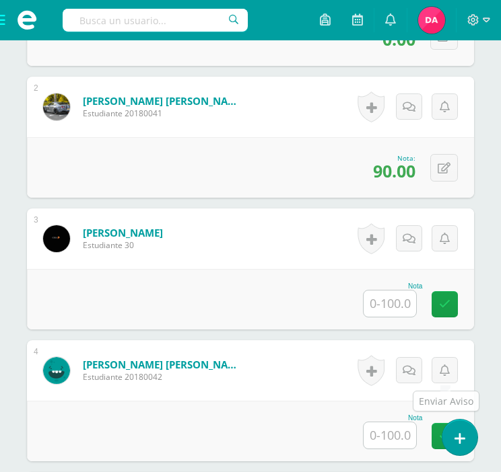
scroll to position [589, 0]
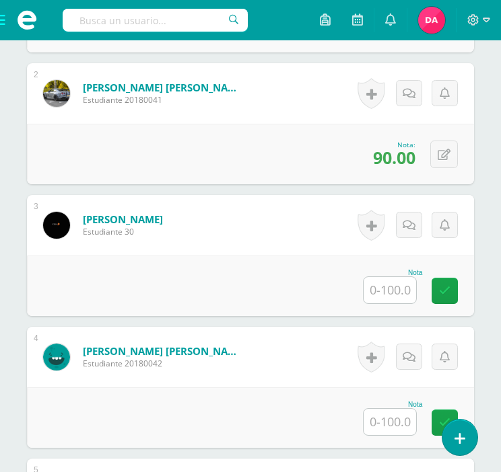
click at [402, 282] on input "text" at bounding box center [389, 290] width 52 height 26
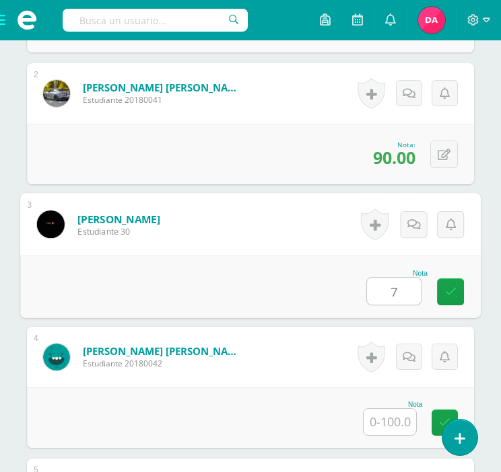
type input "70"
click at [453, 287] on icon at bounding box center [451, 291] width 12 height 11
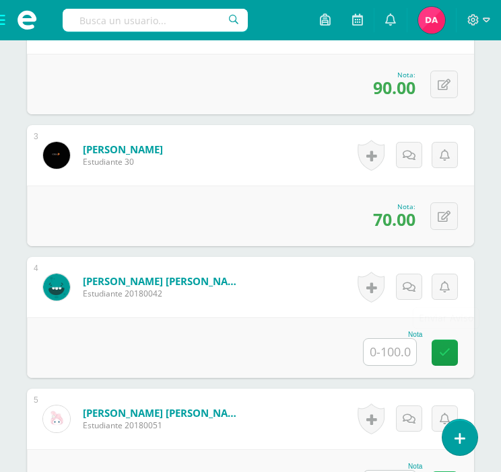
scroll to position [659, 0]
click at [393, 345] on input "text" at bounding box center [389, 352] width 52 height 26
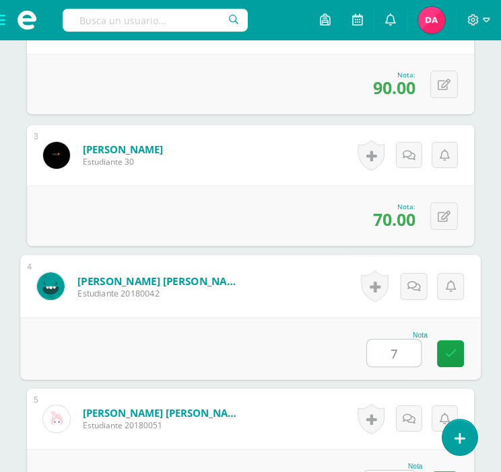
type input "70"
click at [449, 351] on icon at bounding box center [451, 353] width 12 height 11
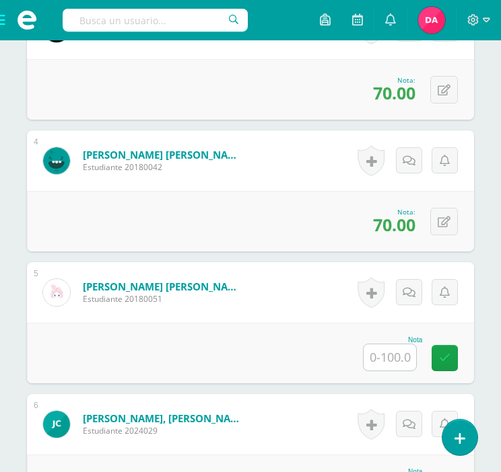
scroll to position [786, 0]
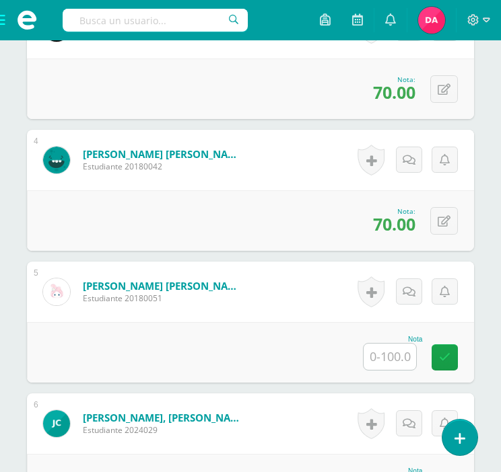
click at [394, 359] on input "text" at bounding box center [389, 357] width 52 height 26
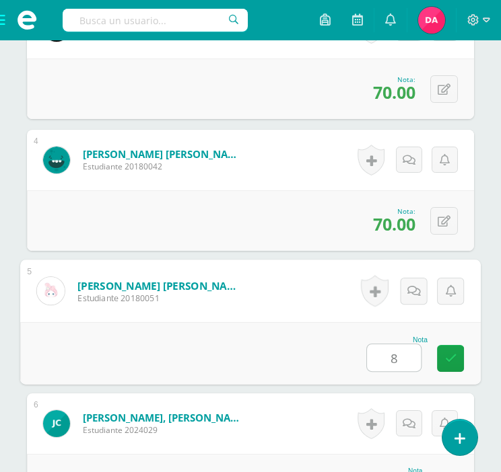
type input "80"
click at [449, 358] on icon at bounding box center [451, 358] width 12 height 11
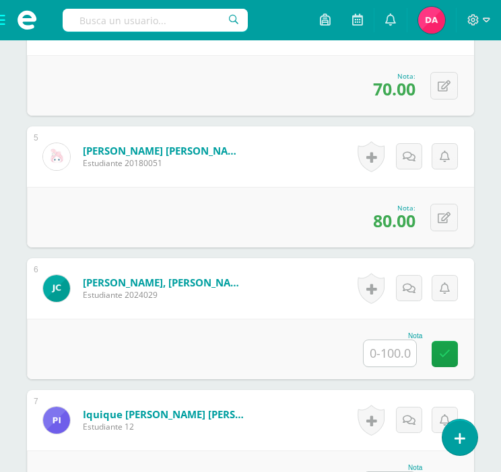
scroll to position [945, 0]
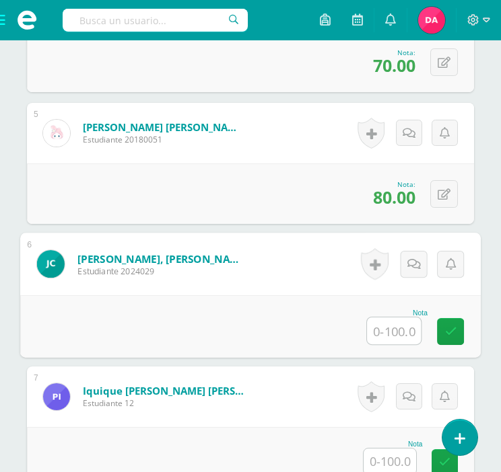
click at [399, 324] on input "text" at bounding box center [394, 331] width 54 height 27
type input "85"
click at [450, 326] on icon at bounding box center [451, 331] width 12 height 11
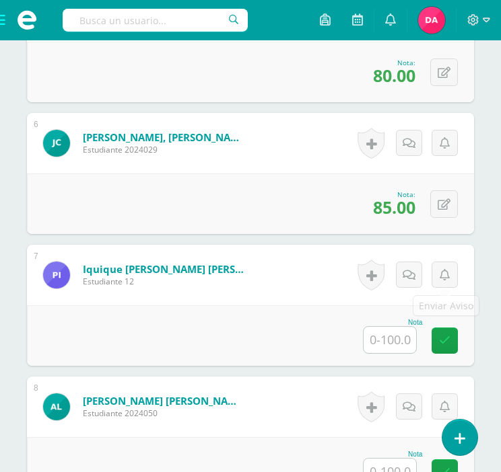
scroll to position [1068, 0]
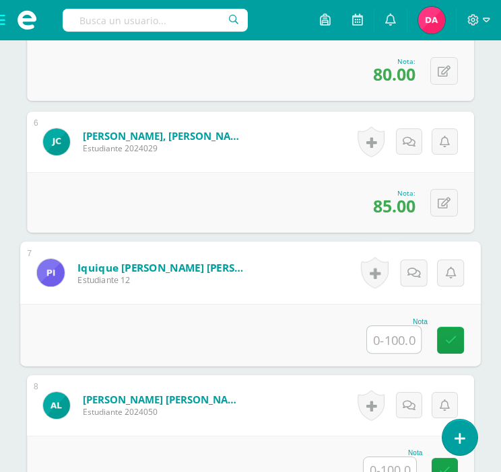
click at [381, 334] on input "text" at bounding box center [394, 339] width 54 height 27
type input "80"
click at [474, 334] on div "Nota 80" at bounding box center [250, 335] width 460 height 63
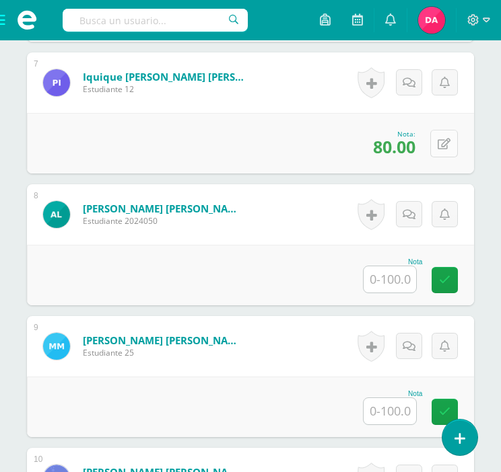
scroll to position [1259, 0]
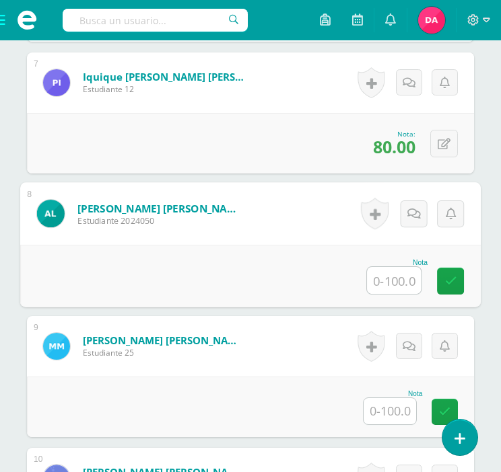
click at [398, 268] on input "text" at bounding box center [394, 280] width 54 height 27
type input "90"
click at [447, 283] on icon at bounding box center [451, 280] width 12 height 11
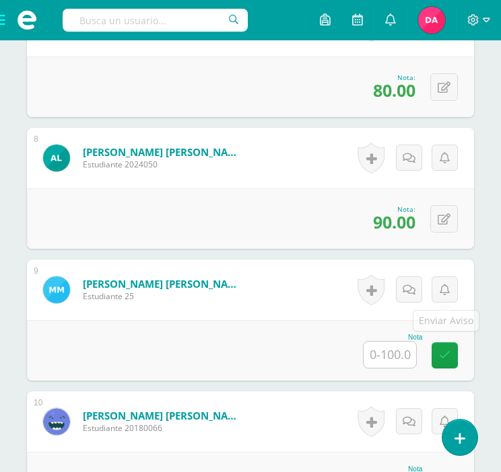
scroll to position [1317, 0]
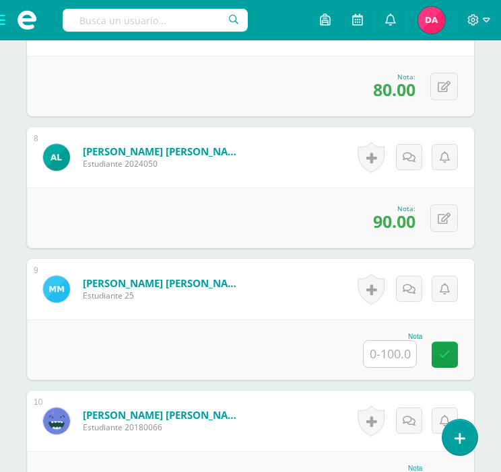
click at [390, 356] on input "text" at bounding box center [389, 354] width 52 height 26
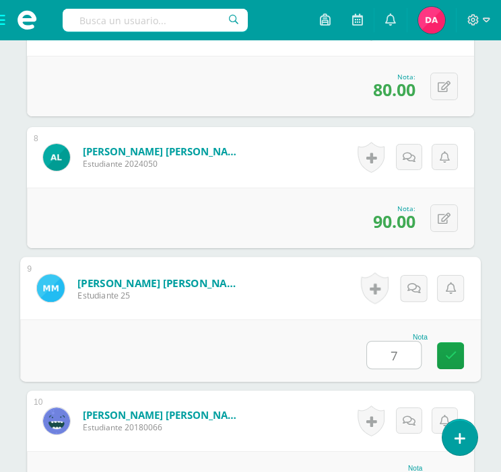
type input "75"
click at [441, 353] on link at bounding box center [450, 355] width 27 height 27
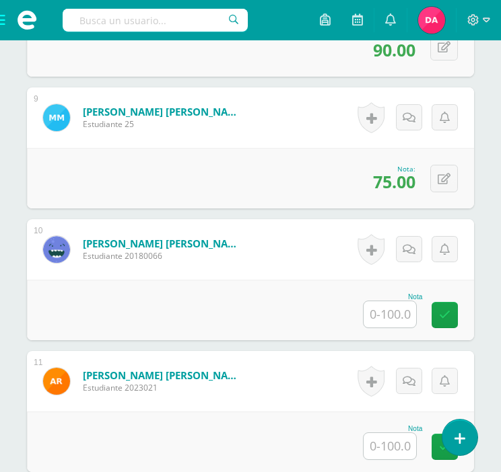
scroll to position [1489, 0]
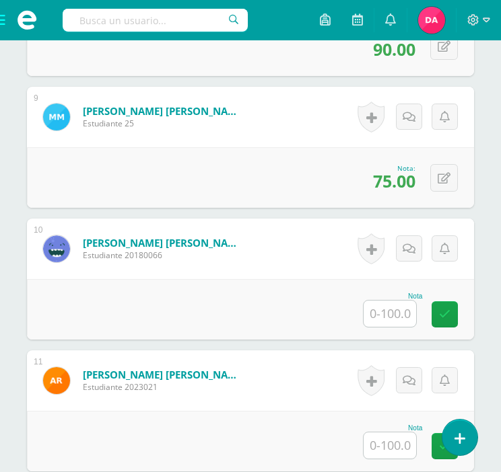
click at [374, 307] on input "text" at bounding box center [389, 314] width 52 height 26
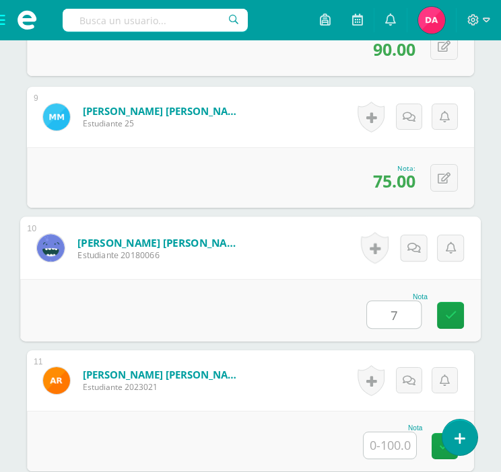
type input "70"
click at [457, 310] on link at bounding box center [450, 315] width 27 height 27
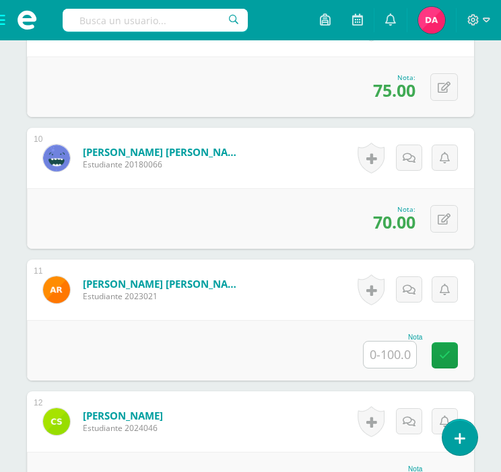
scroll to position [1580, 0]
click at [373, 347] on input "text" at bounding box center [389, 355] width 52 height 26
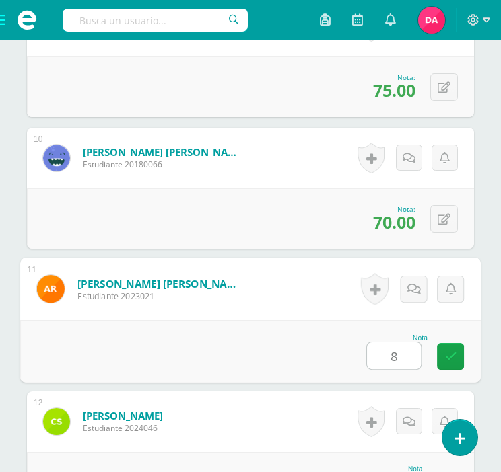
type input "80"
click at [460, 351] on link at bounding box center [450, 356] width 27 height 27
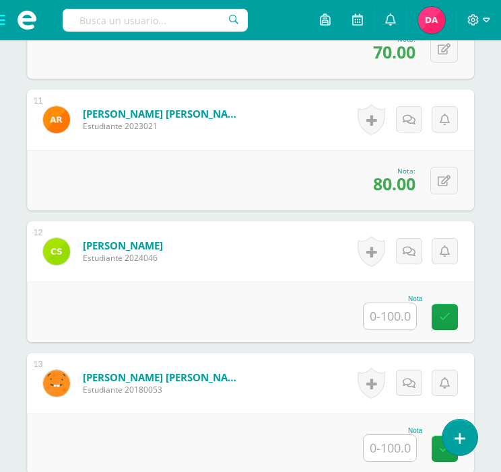
scroll to position [1753, 0]
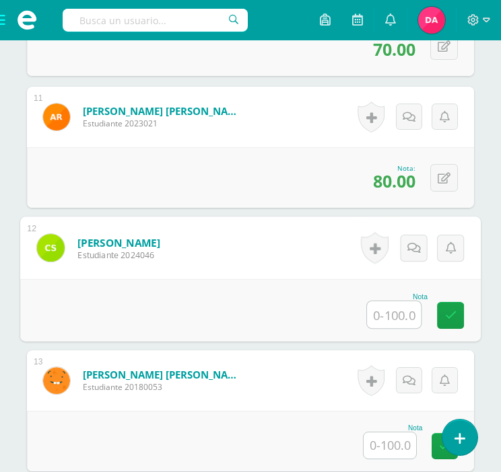
click at [396, 307] on input "text" at bounding box center [394, 314] width 54 height 27
type input "70"
click at [455, 313] on icon at bounding box center [451, 314] width 12 height 11
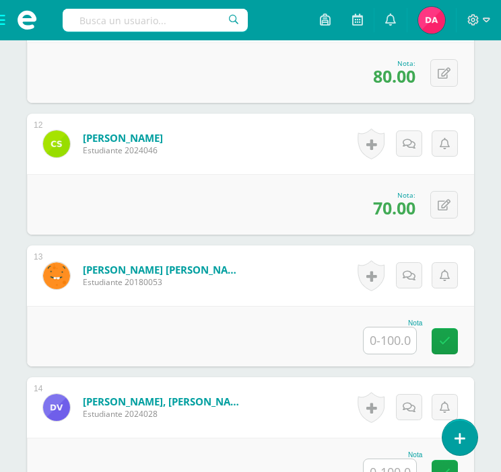
scroll to position [1868, 0]
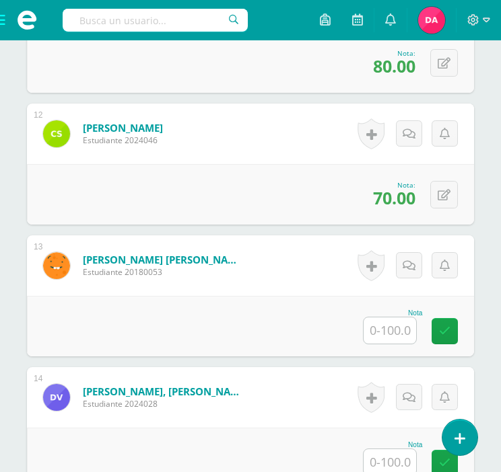
click at [385, 328] on input "text" at bounding box center [389, 331] width 52 height 26
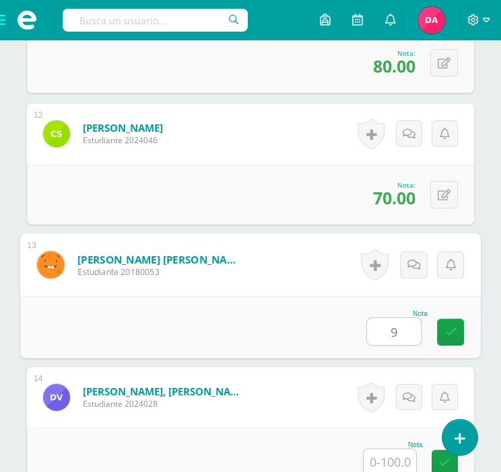
type input "90"
click at [447, 326] on icon at bounding box center [451, 331] width 12 height 11
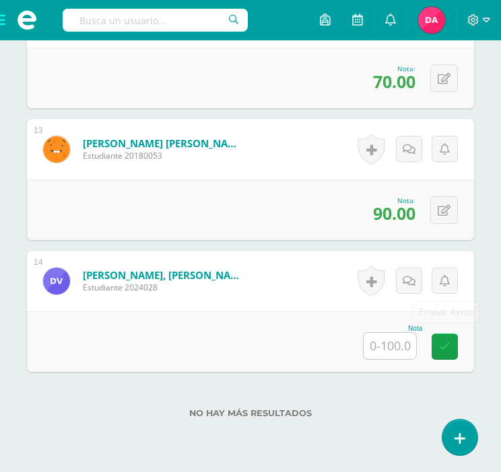
scroll to position [1986, 0]
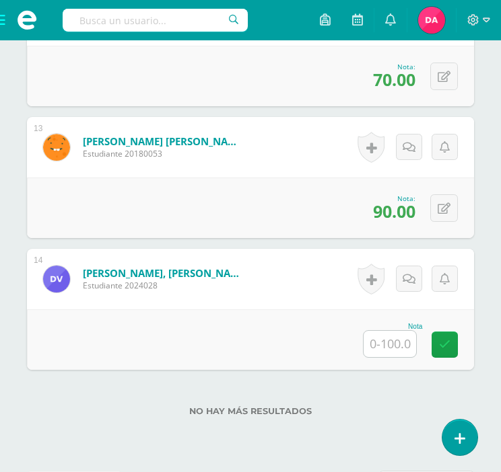
click at [384, 346] on input "text" at bounding box center [389, 344] width 52 height 26
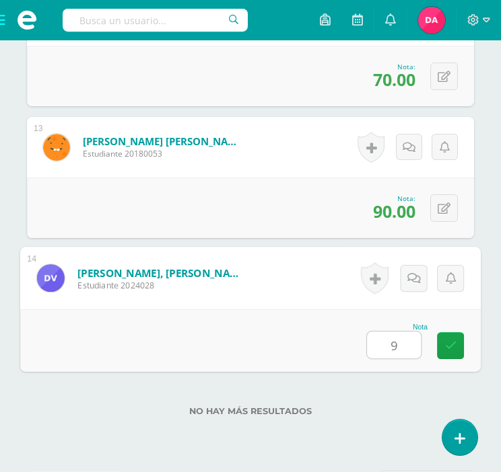
type input "90"
click at [451, 340] on icon at bounding box center [451, 345] width 12 height 11
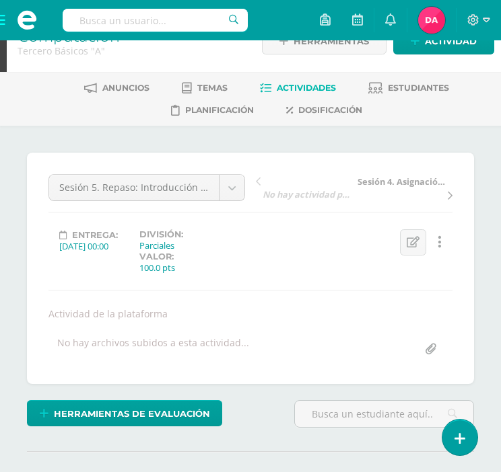
scroll to position [0, 0]
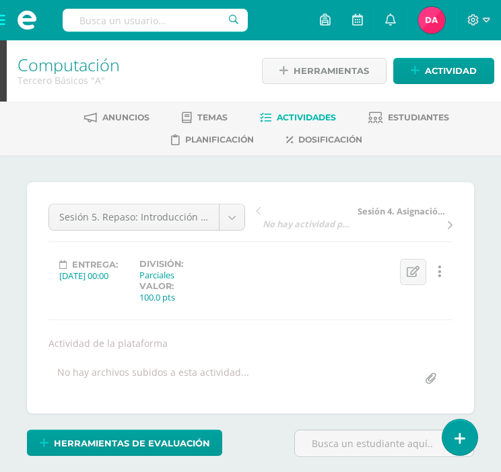
click at [268, 108] on link "Actividades" at bounding box center [298, 118] width 76 height 22
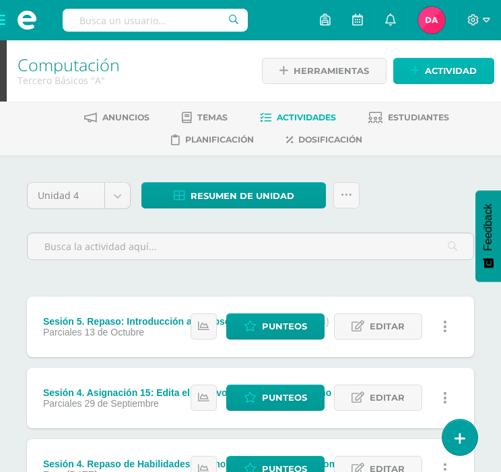
click at [437, 73] on span "Actividad" at bounding box center [451, 71] width 52 height 25
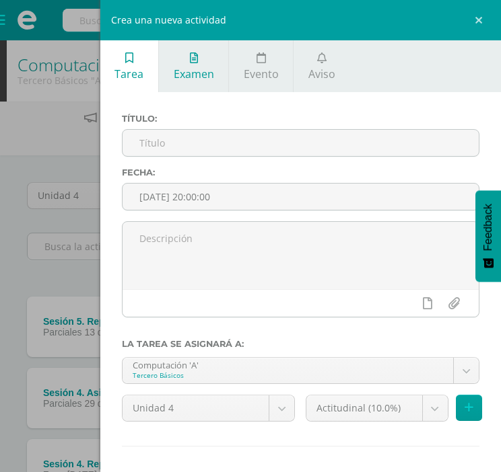
click at [189, 76] on span "Examen" at bounding box center [194, 74] width 40 height 15
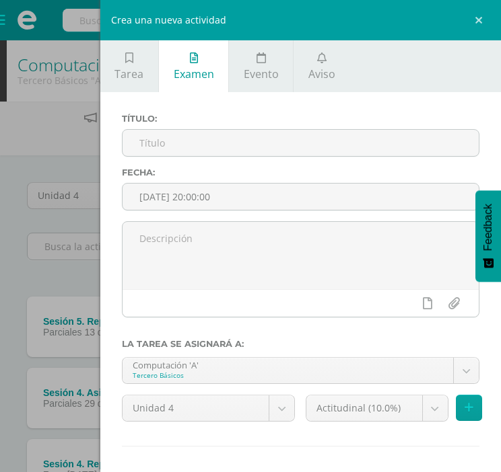
scroll to position [58, 0]
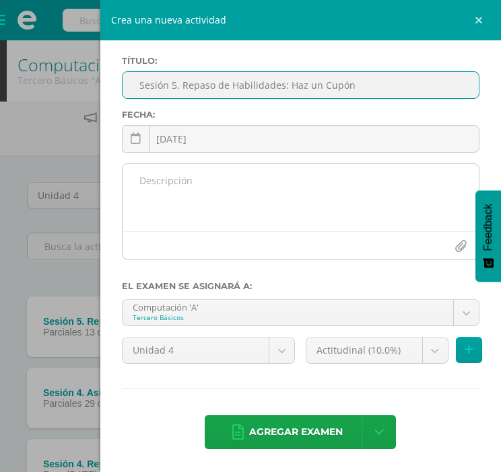
type input "Sesión 5. Repaso de Habilidades: Haz un Cupón"
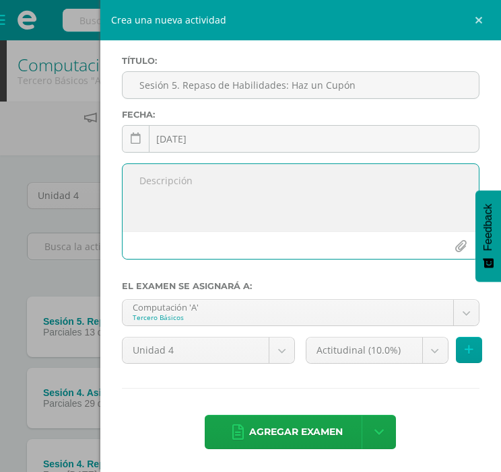
click at [196, 198] on textarea at bounding box center [300, 197] width 356 height 67
type textarea "Actividad de la plataforma"
click at [409, 275] on div at bounding box center [298, 275] width 357 height 11
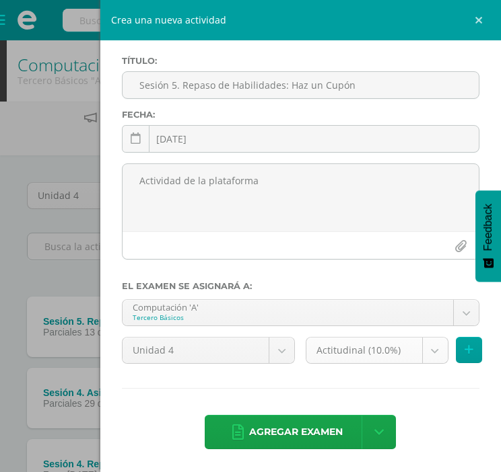
click at [427, 337] on body "Estudiantes Disciplina Asistencia Mis cursos Archivos Soporte Ayuda Reportar un…" at bounding box center [250, 401] width 501 height 803
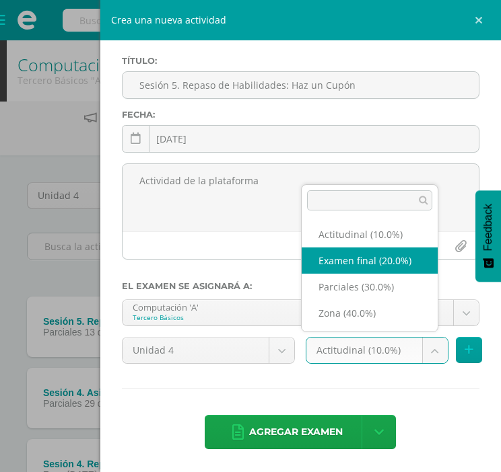
select select "172411"
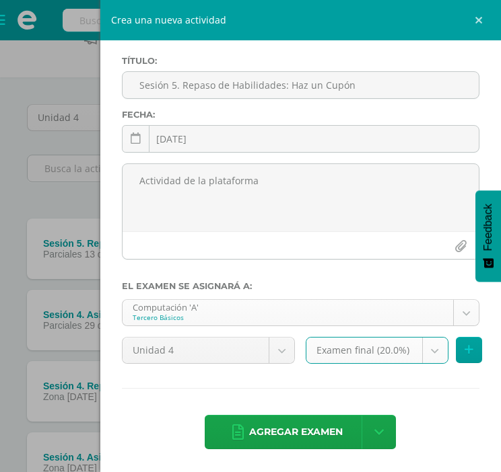
scroll to position [85, 0]
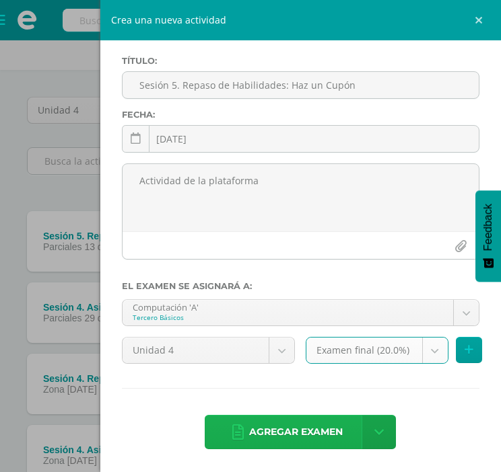
click at [295, 427] on span "Agregar examen" at bounding box center [296, 432] width 94 height 33
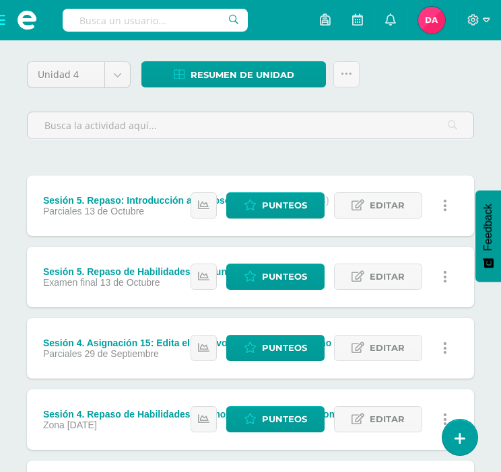
scroll to position [126, 0]
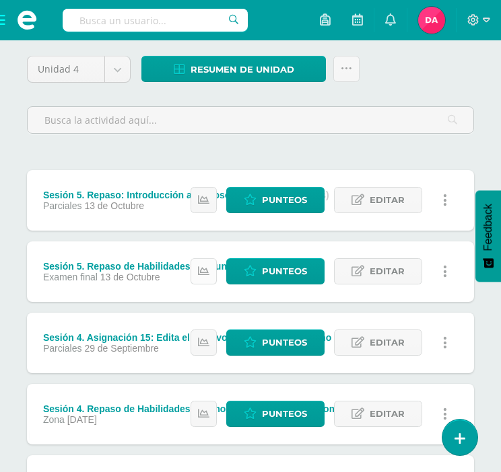
click at [207, 269] on icon at bounding box center [203, 271] width 11 height 11
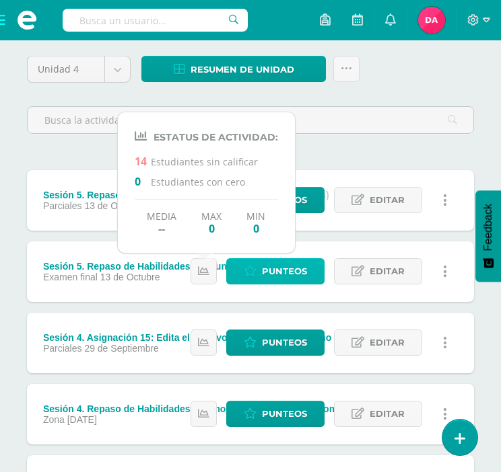
click at [277, 266] on span "Punteos" at bounding box center [284, 271] width 45 height 25
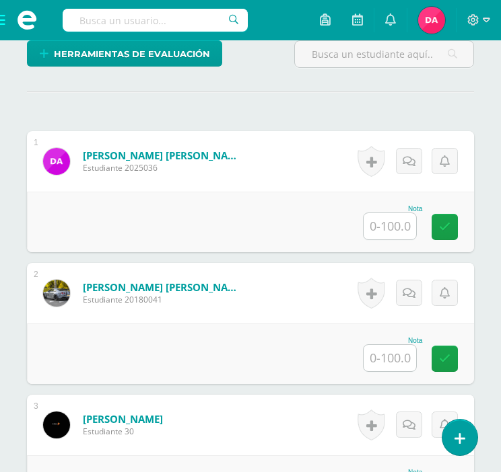
click at [388, 221] on input "text" at bounding box center [389, 226] width 52 height 26
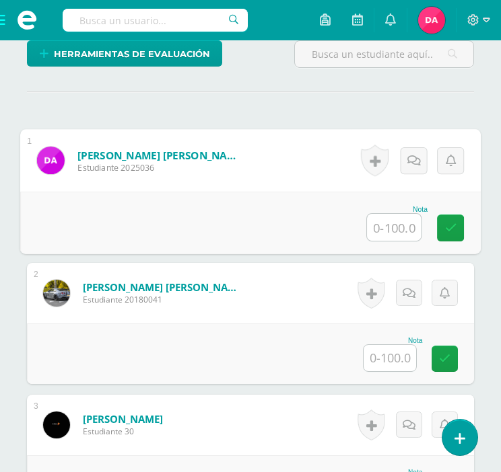
scroll to position [390, 0]
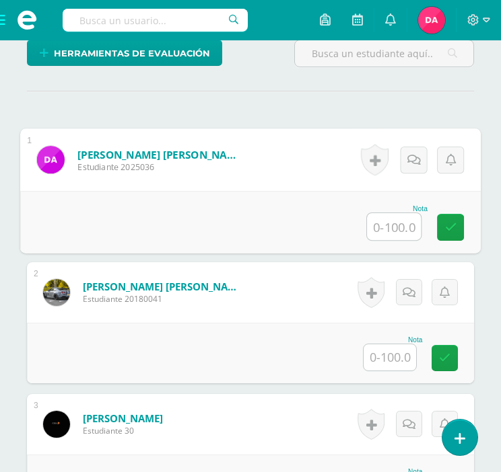
type input "0"
click at [445, 224] on icon at bounding box center [451, 226] width 12 height 11
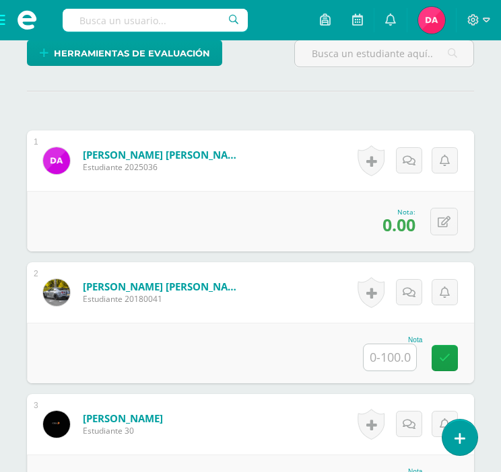
click at [404, 346] on input "text" at bounding box center [389, 357] width 52 height 26
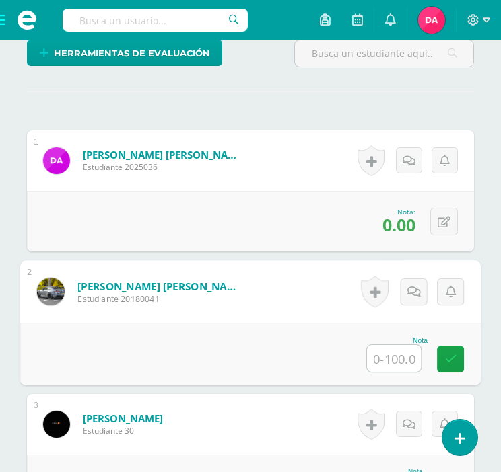
type input "0"
click at [457, 349] on link at bounding box center [450, 359] width 27 height 27
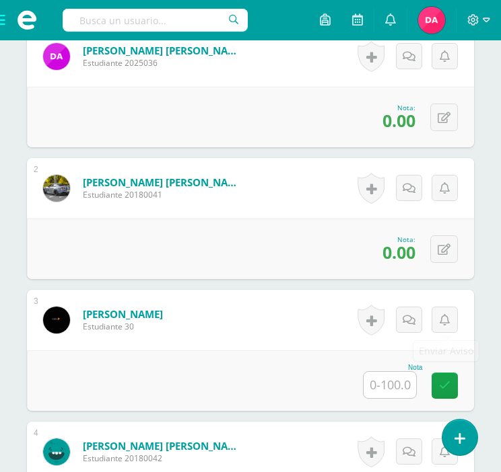
scroll to position [495, 0]
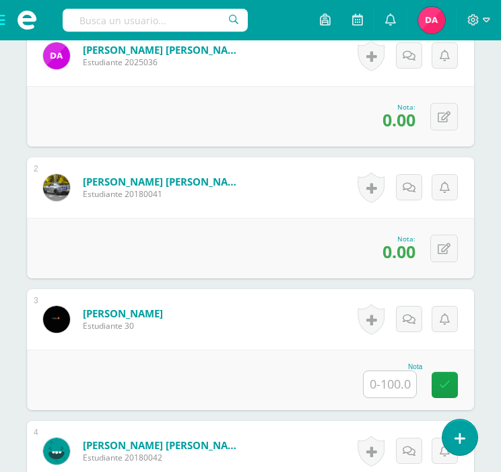
click at [369, 378] on input "text" at bounding box center [389, 384] width 52 height 26
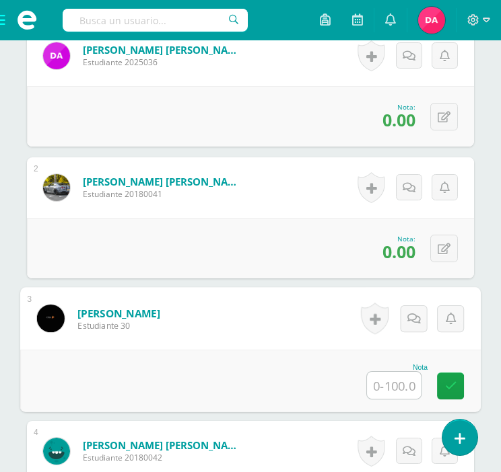
type input "0"
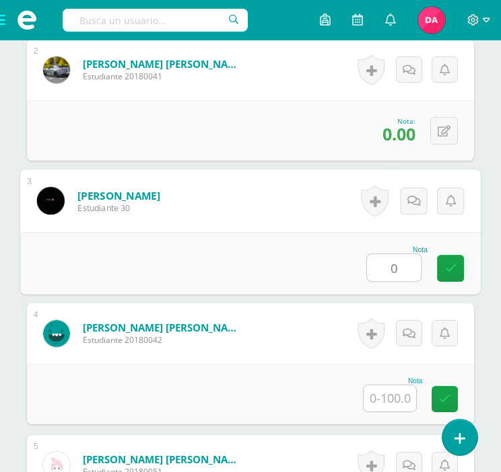
scroll to position [616, 0]
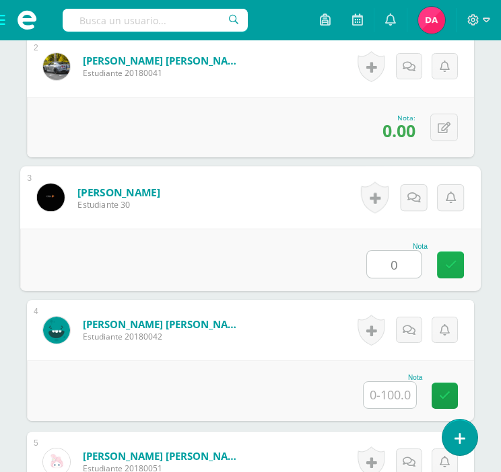
click at [452, 272] on link at bounding box center [450, 265] width 27 height 27
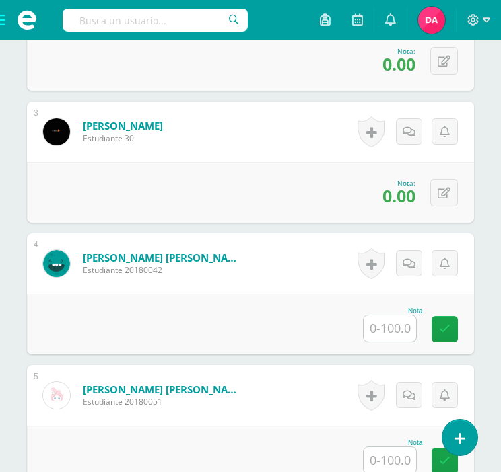
scroll to position [684, 0]
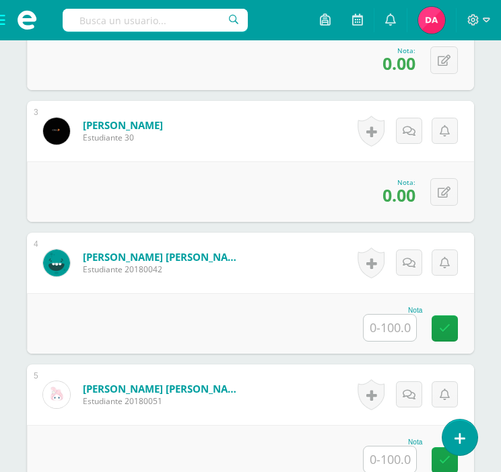
click at [367, 321] on input "text" at bounding box center [389, 328] width 52 height 26
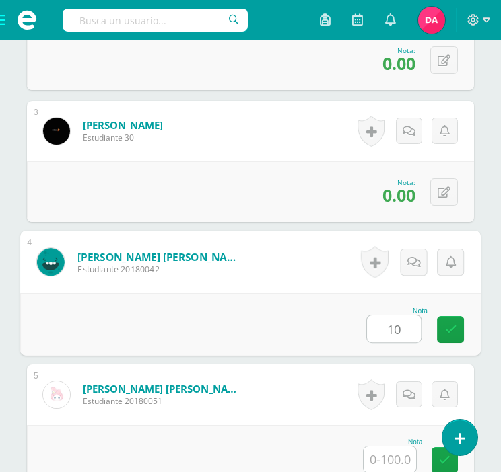
type input "100"
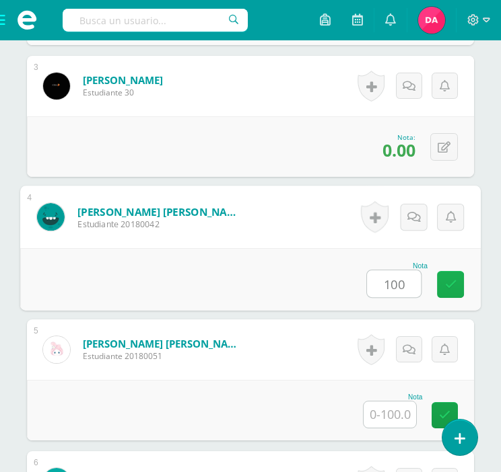
click at [447, 286] on icon at bounding box center [451, 284] width 12 height 11
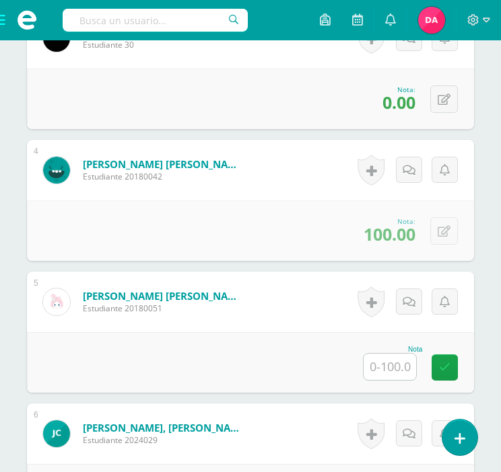
scroll to position [777, 0]
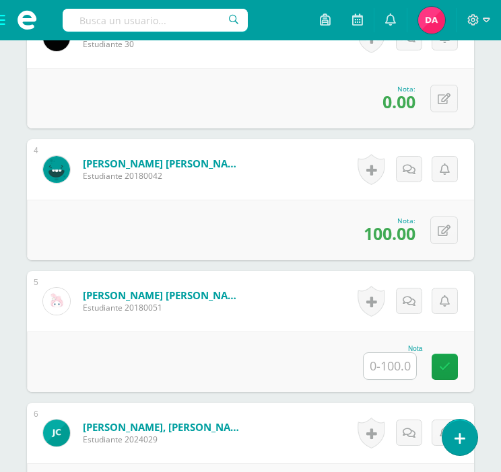
click at [379, 365] on input "text" at bounding box center [389, 366] width 52 height 26
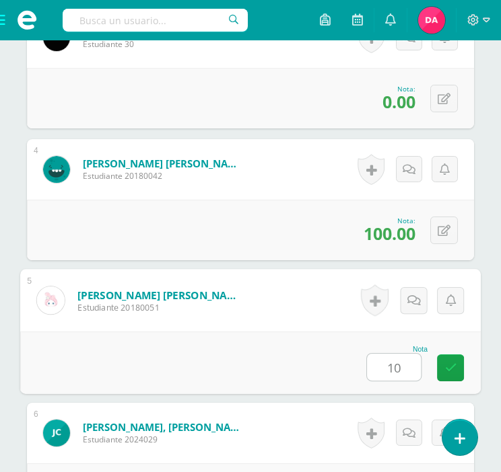
type input "100"
click at [455, 362] on icon at bounding box center [451, 367] width 12 height 11
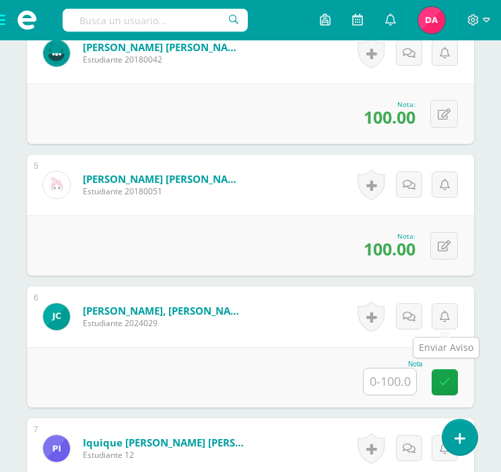
scroll to position [899, 0]
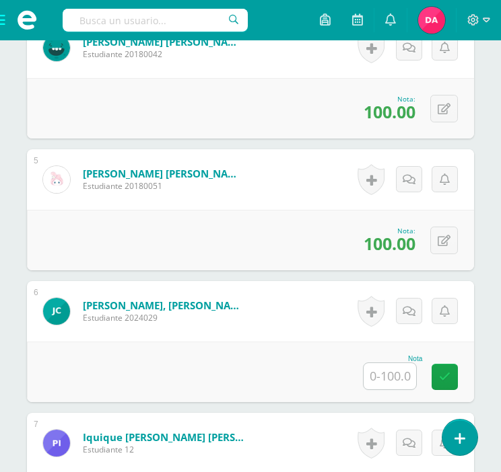
click at [398, 383] on input "text" at bounding box center [389, 376] width 52 height 26
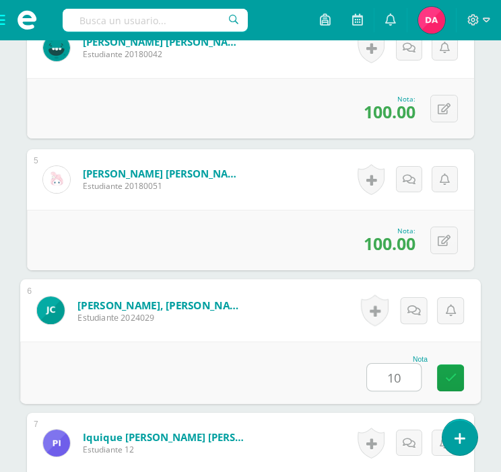
type input "100"
click at [445, 377] on icon at bounding box center [451, 377] width 12 height 11
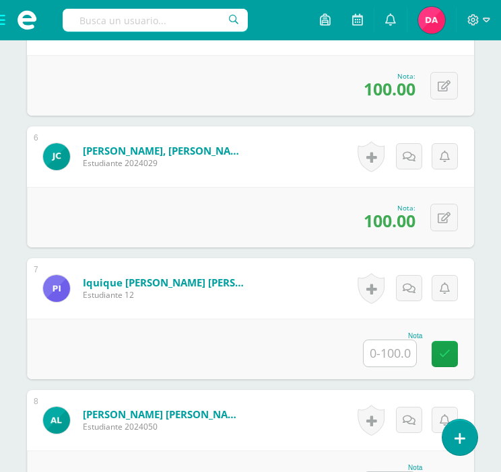
click at [396, 348] on input "text" at bounding box center [389, 353] width 52 height 26
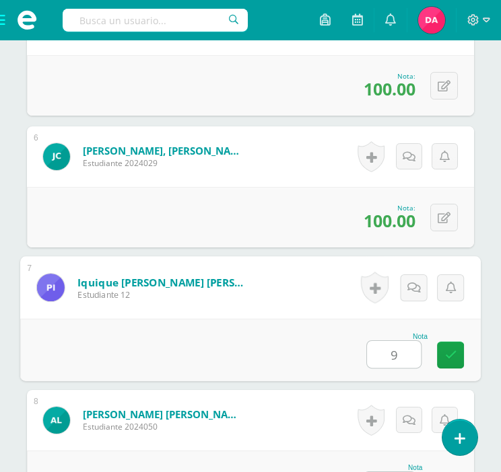
type input "90"
click at [459, 355] on link at bounding box center [450, 355] width 27 height 27
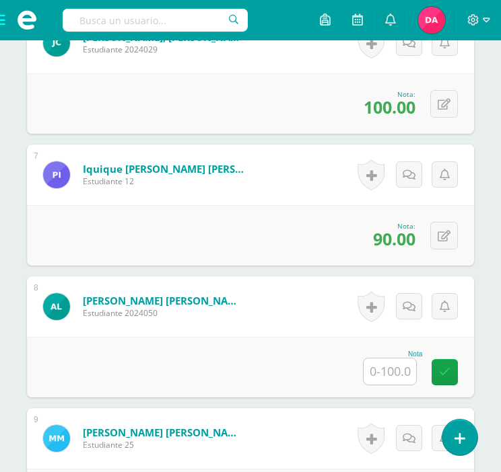
scroll to position [1172, 0]
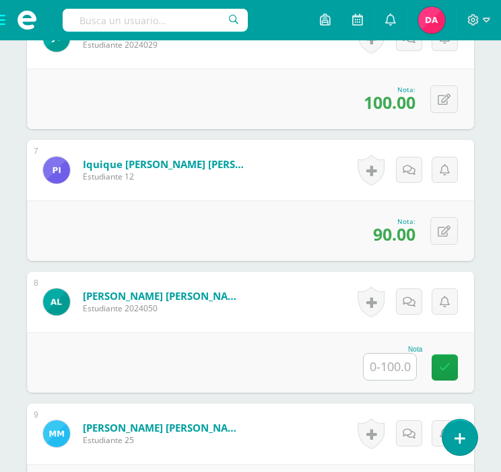
click at [390, 367] on input "text" at bounding box center [389, 367] width 52 height 26
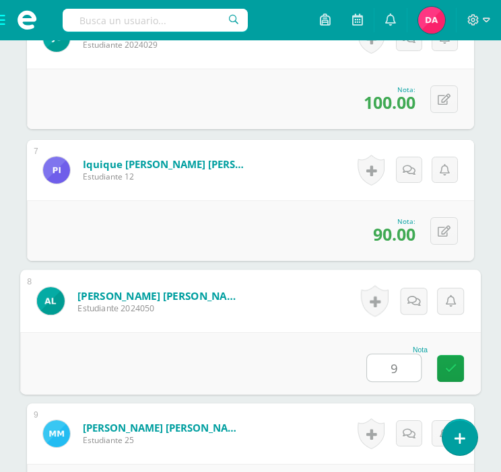
type input "95"
click at [462, 362] on link at bounding box center [450, 368] width 27 height 27
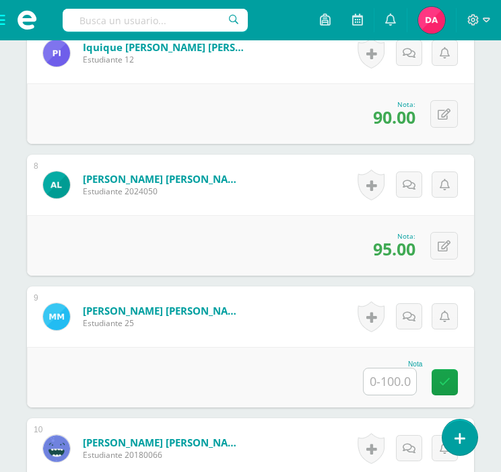
scroll to position [1296, 0]
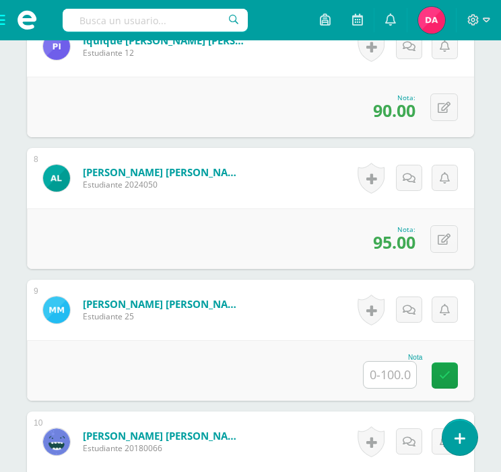
click at [389, 378] on input "text" at bounding box center [389, 375] width 52 height 26
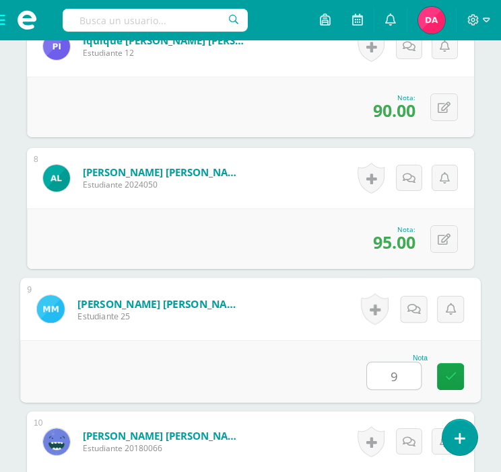
type input "95"
click at [445, 371] on icon at bounding box center [451, 376] width 12 height 11
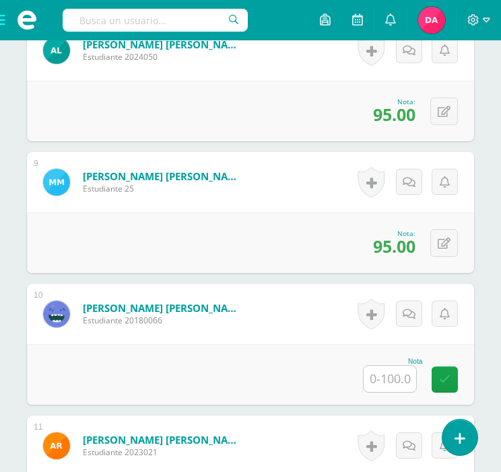
scroll to position [1445, 0]
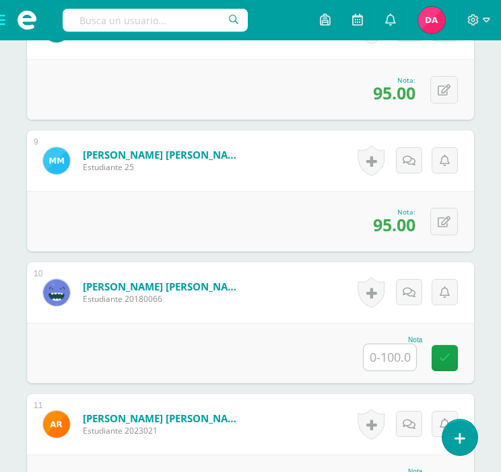
click at [394, 353] on input "text" at bounding box center [389, 357] width 52 height 26
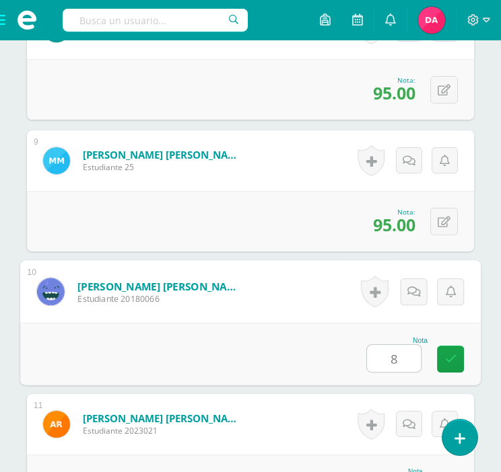
type input "80"
click at [449, 356] on icon at bounding box center [451, 358] width 12 height 11
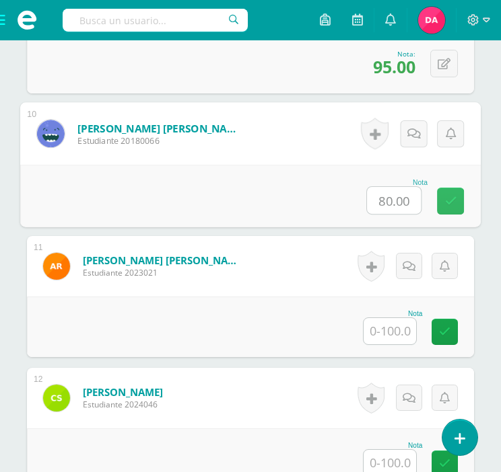
scroll to position [1604, 0]
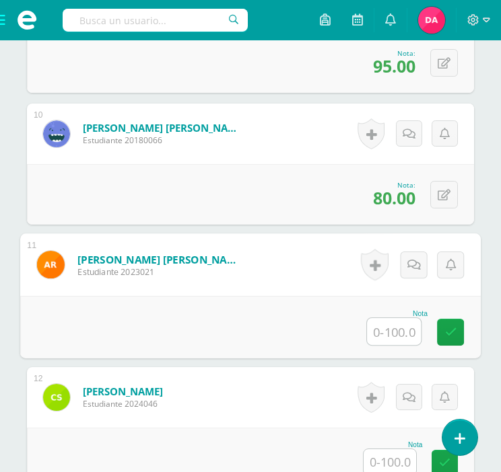
click at [398, 330] on input "text" at bounding box center [394, 331] width 54 height 27
type input "0"
click at [433, 329] on div "Nota 0" at bounding box center [250, 327] width 460 height 63
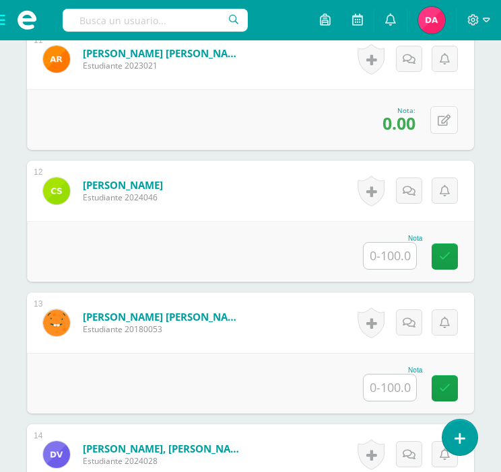
scroll to position [1811, 0]
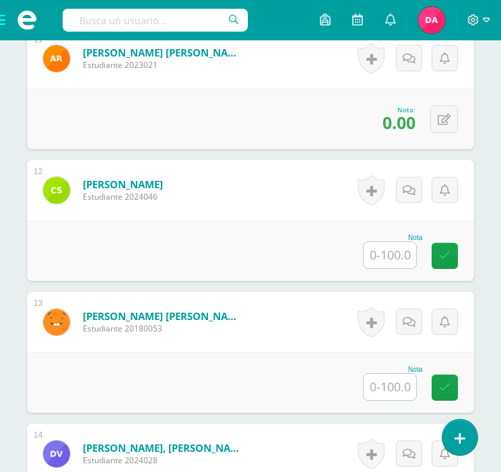
click at [393, 246] on input "text" at bounding box center [389, 255] width 52 height 26
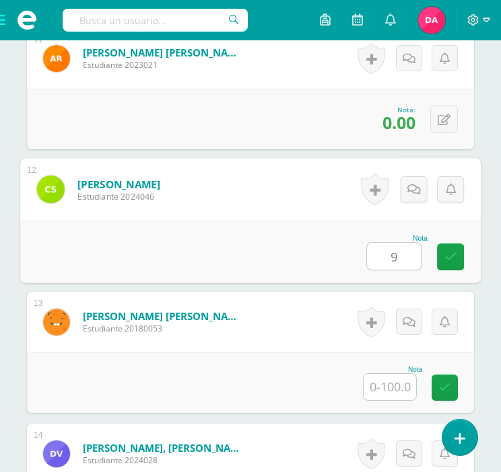
type input "90"
click at [457, 246] on link at bounding box center [450, 257] width 27 height 27
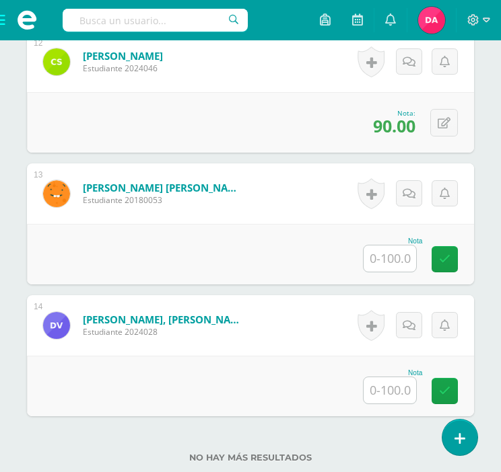
scroll to position [1939, 0]
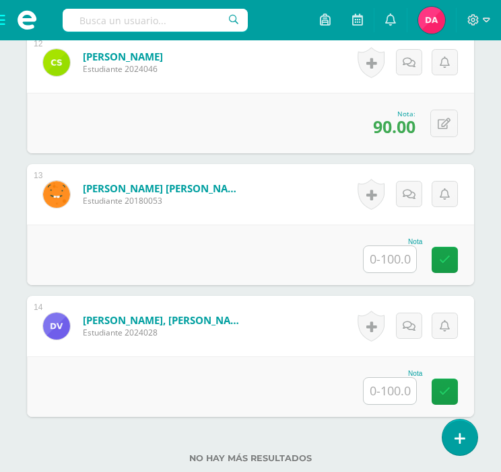
click at [384, 264] on input "text" at bounding box center [389, 259] width 52 height 26
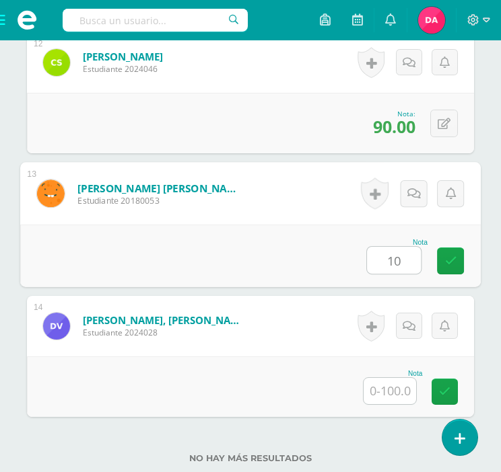
type input "100"
click at [449, 252] on link at bounding box center [450, 261] width 27 height 27
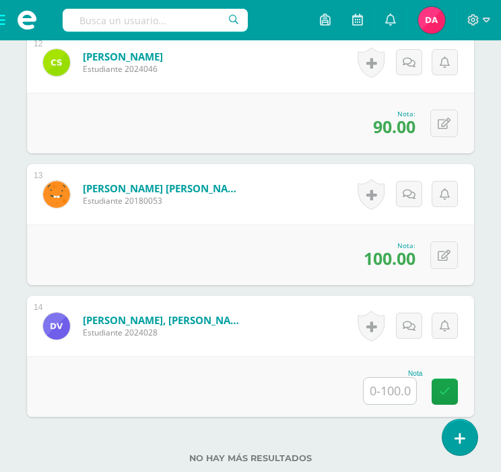
click at [396, 394] on input "text" at bounding box center [389, 391] width 52 height 26
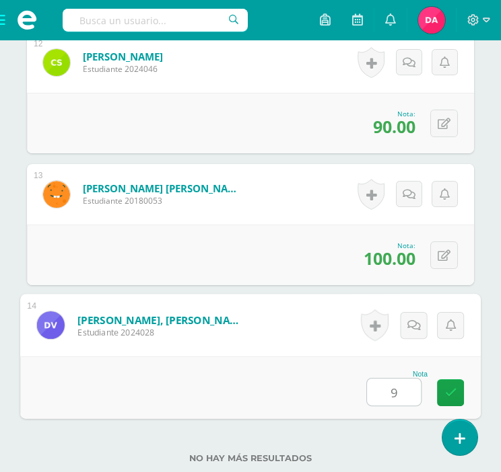
type input "90"
click at [460, 390] on link at bounding box center [450, 392] width 27 height 27
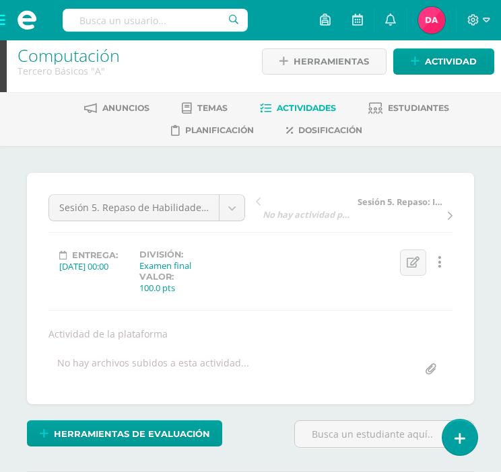
scroll to position [0, 0]
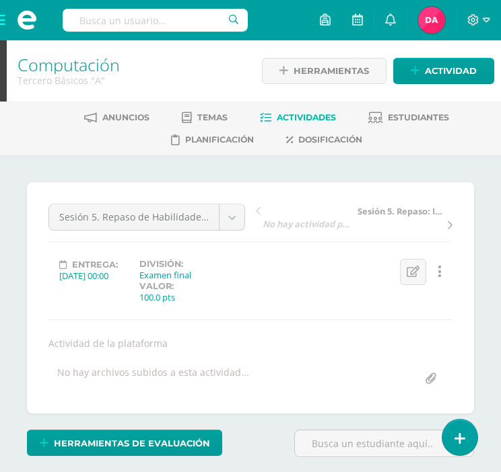
click at [285, 112] on span "Actividades" at bounding box center [306, 117] width 59 height 10
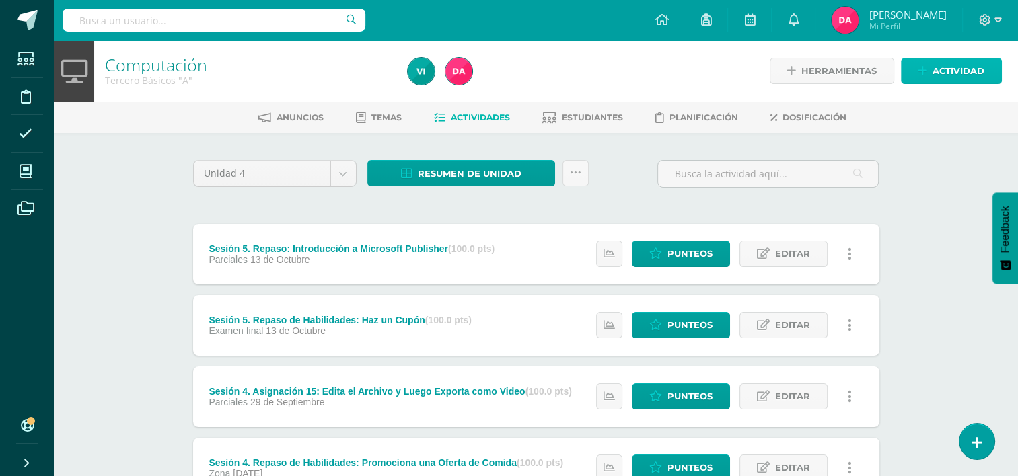
click at [938, 66] on span "Actividad" at bounding box center [958, 71] width 52 height 25
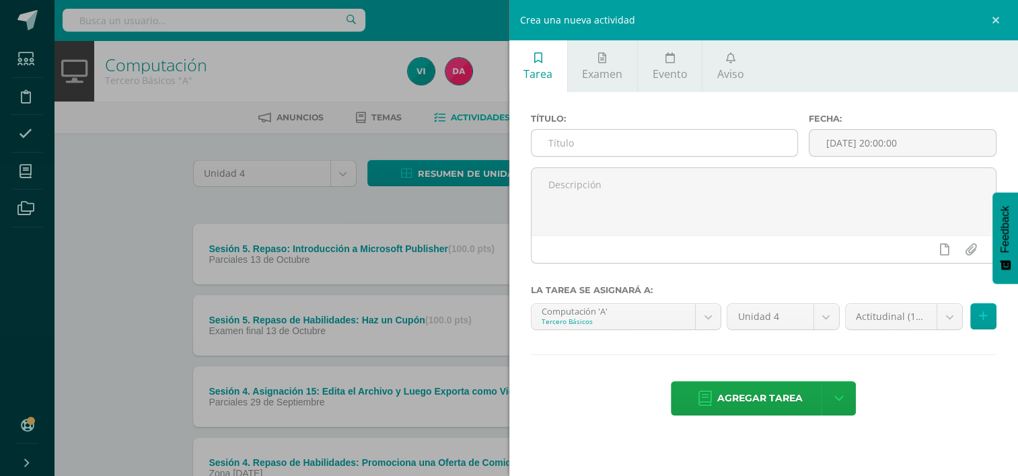
click at [600, 137] on input "text" at bounding box center [664, 143] width 266 height 26
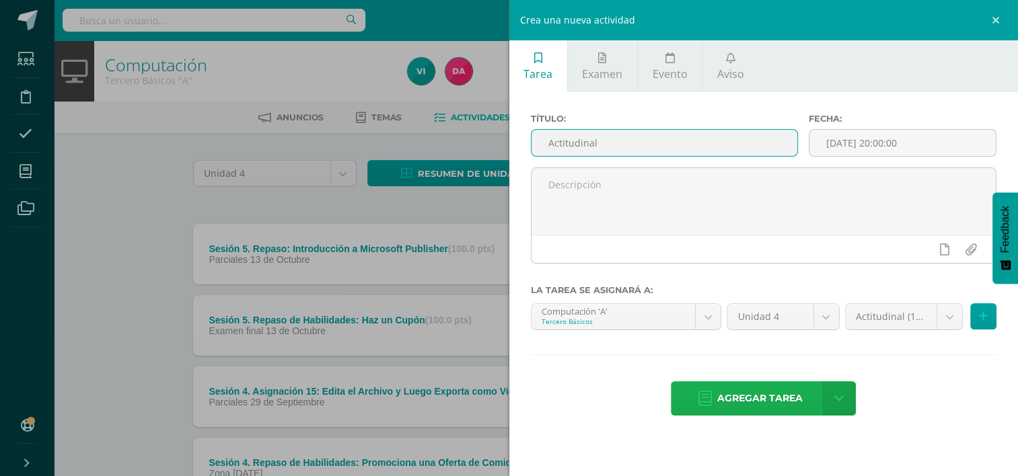
type input "Actitudinal"
click at [744, 382] on span "Agregar tarea" at bounding box center [759, 398] width 85 height 33
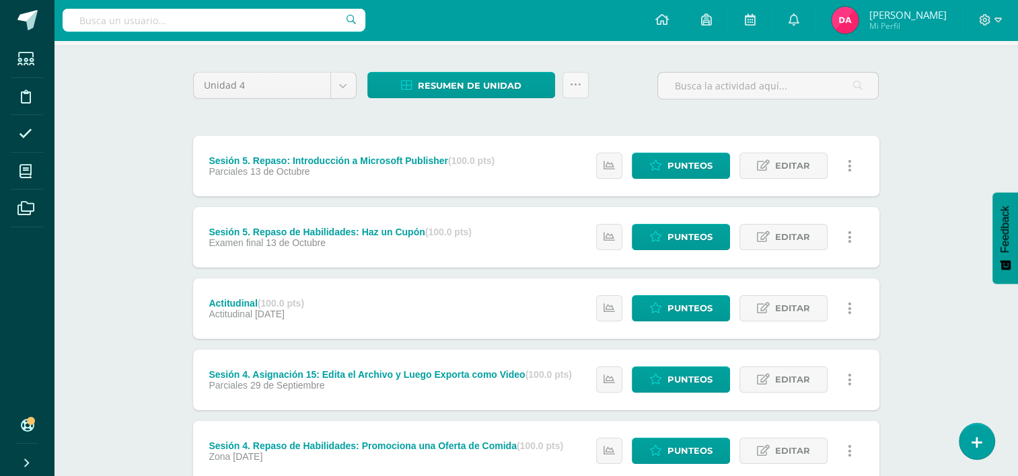
scroll to position [89, 0]
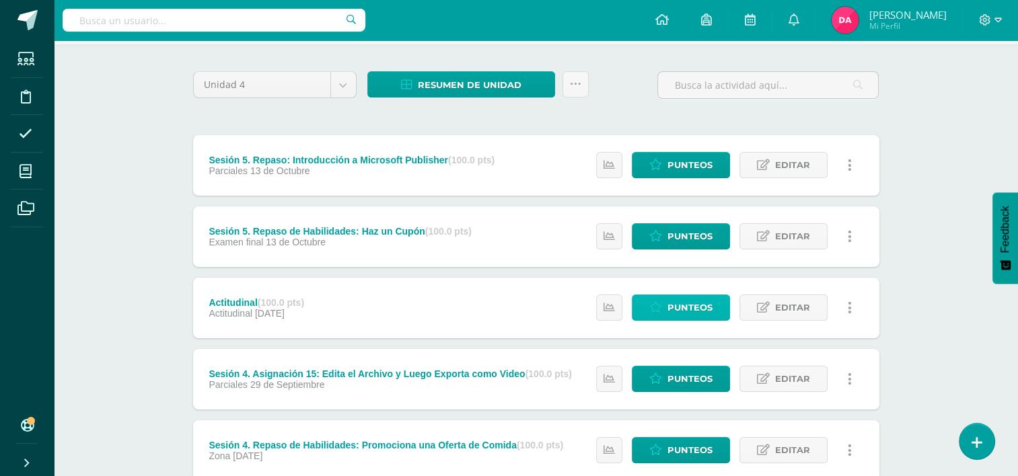
click at [662, 309] on icon at bounding box center [655, 307] width 13 height 11
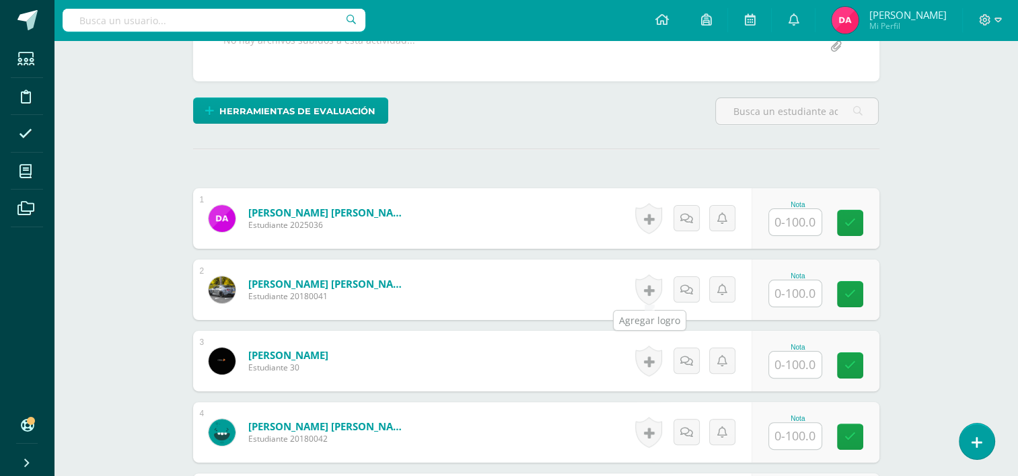
scroll to position [308, 0]
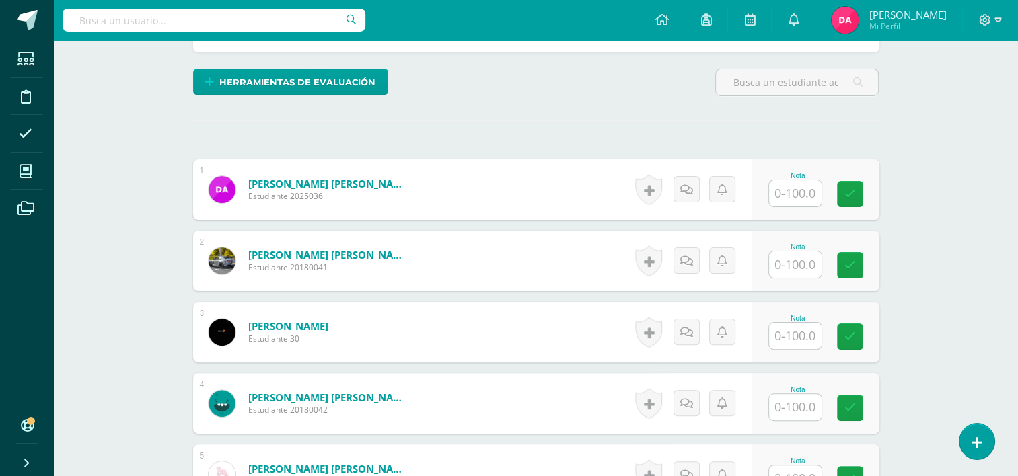
click at [802, 200] on input "text" at bounding box center [795, 193] width 52 height 26
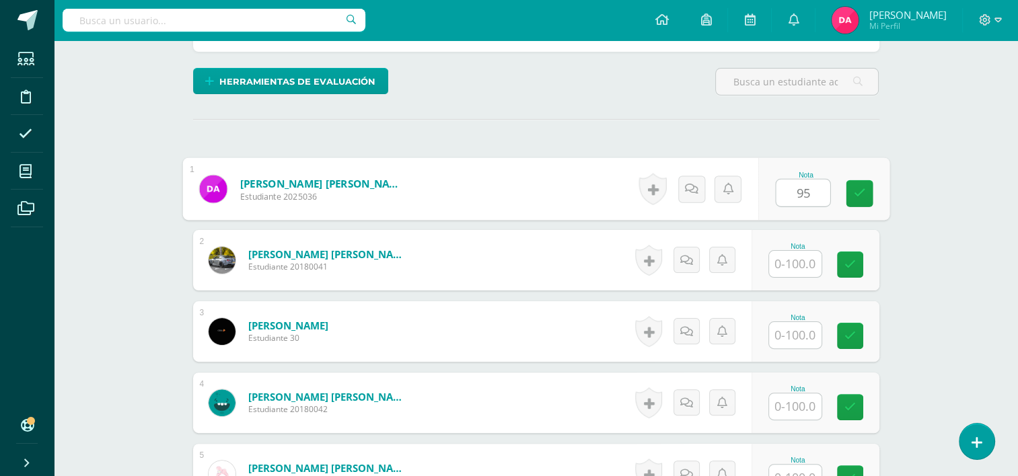
type input "95"
click at [790, 263] on input "text" at bounding box center [795, 264] width 52 height 26
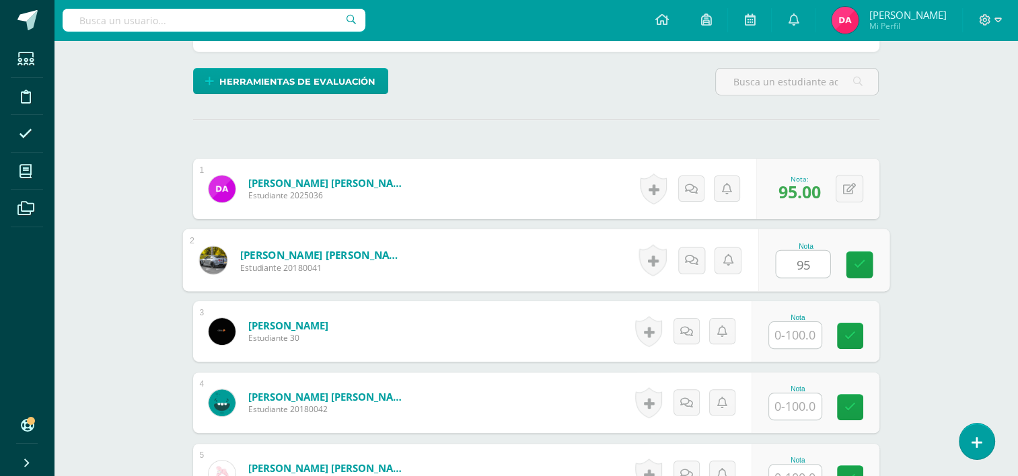
type input "95"
click at [794, 328] on input "text" at bounding box center [795, 335] width 52 height 26
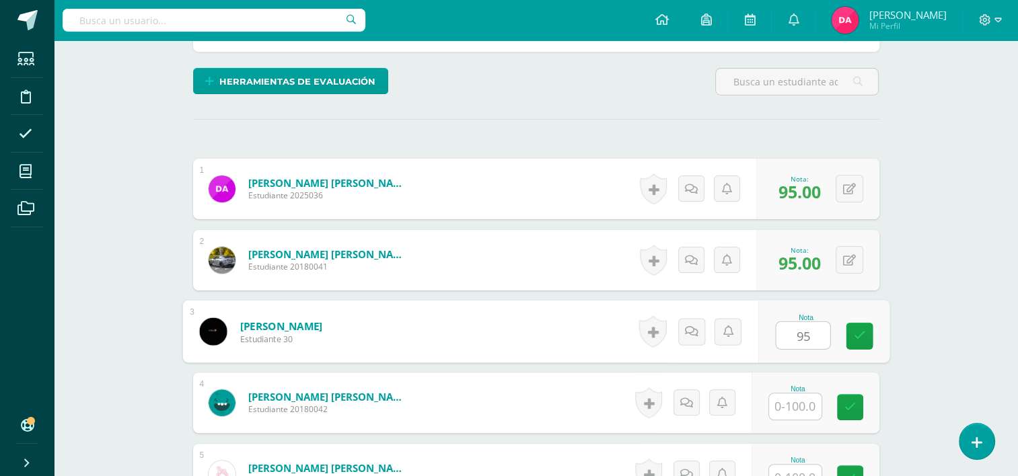
scroll to position [390, 0]
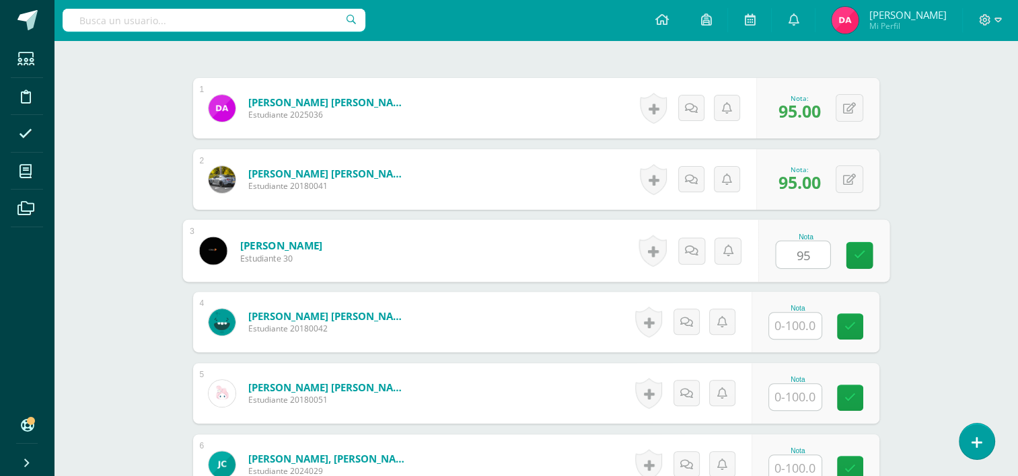
type input "95"
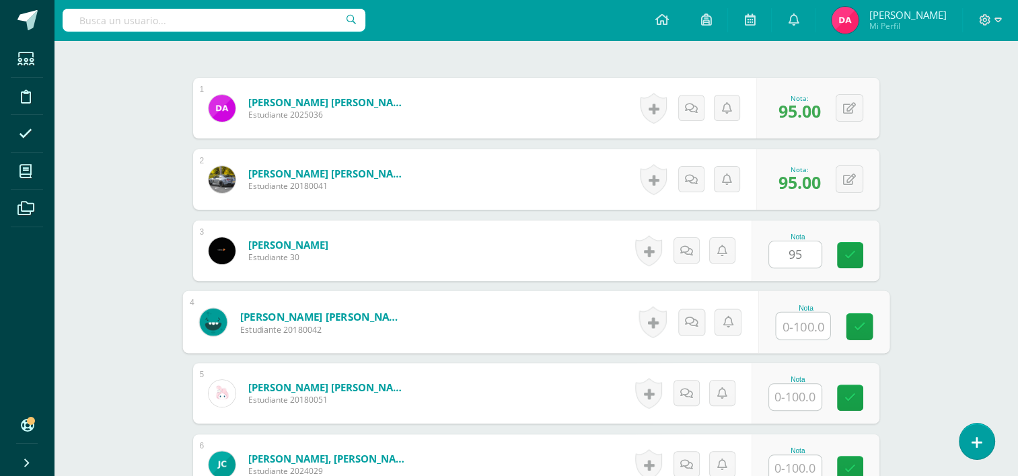
click at [794, 328] on input "text" at bounding box center [803, 326] width 54 height 27
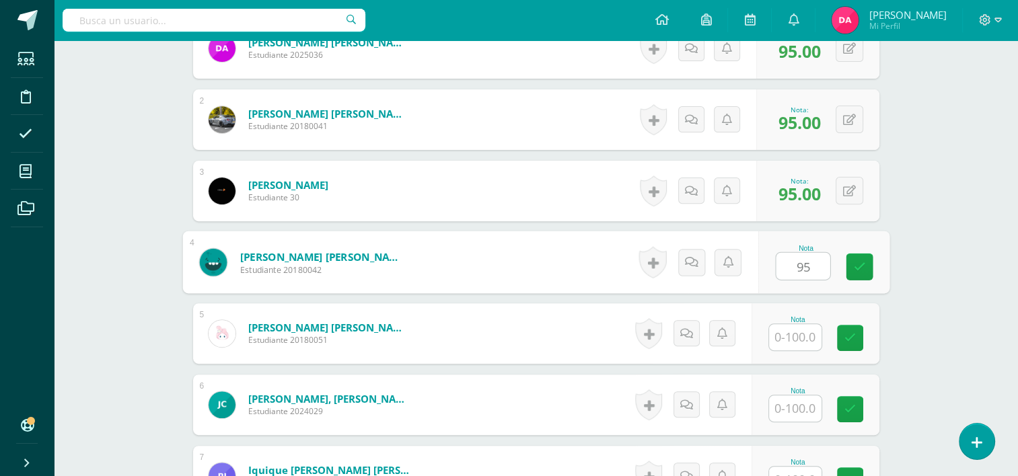
scroll to position [453, 0]
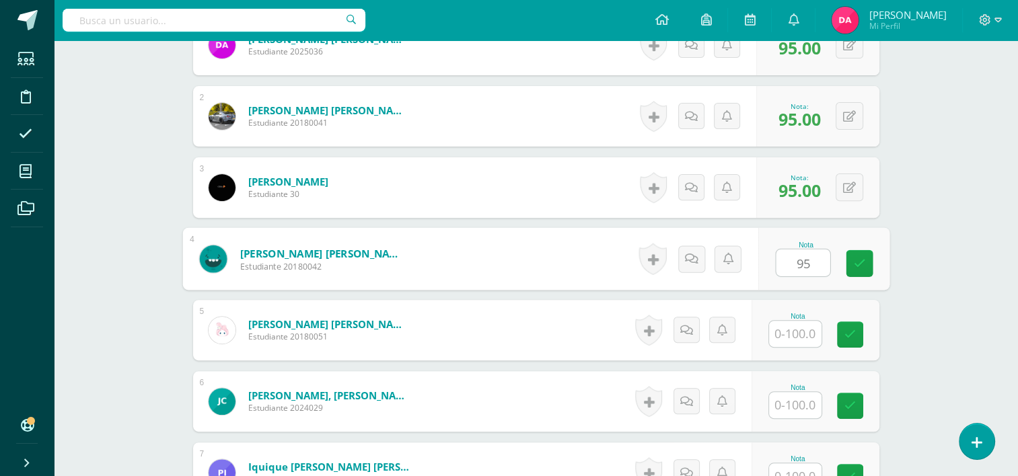
type input "95"
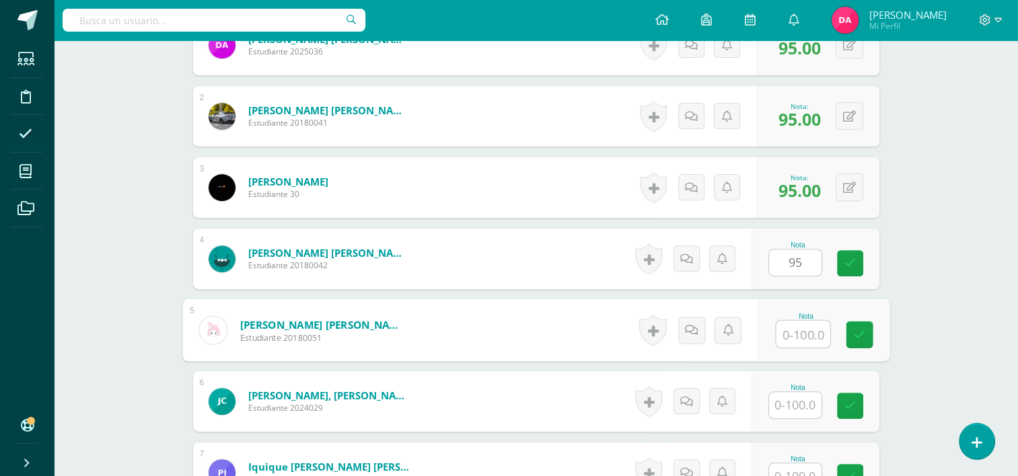
click at [794, 328] on input "text" at bounding box center [803, 334] width 54 height 27
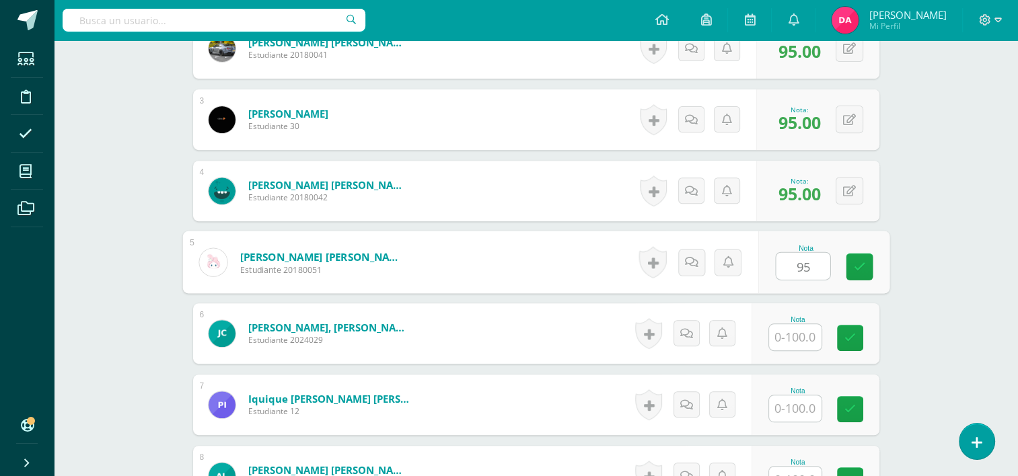
scroll to position [525, 0]
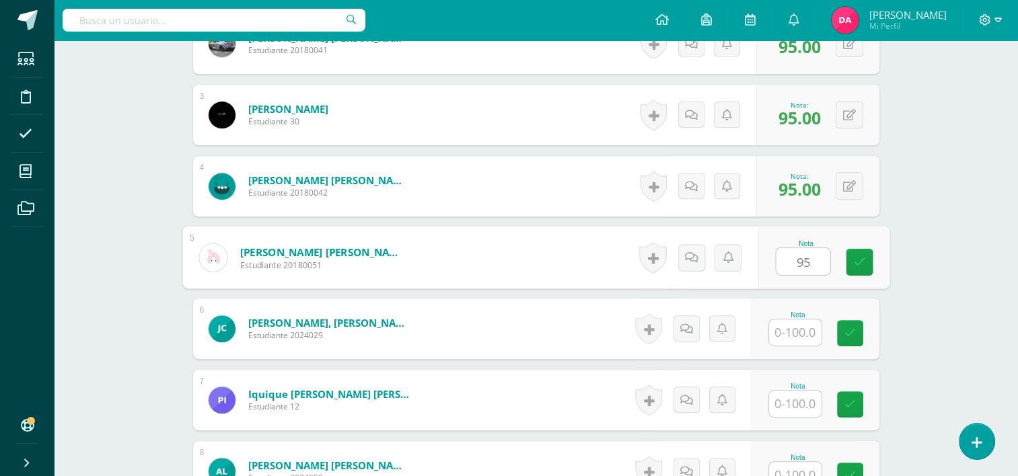
type input "95"
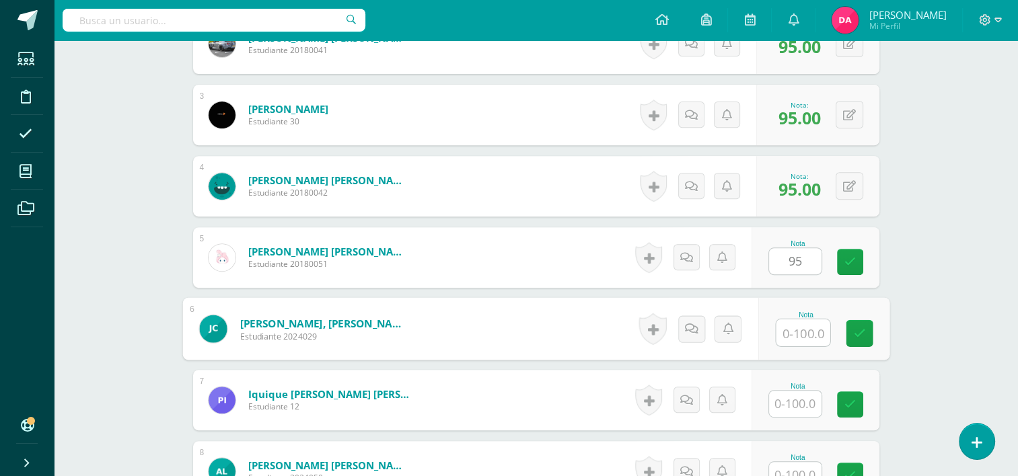
click at [794, 328] on input "text" at bounding box center [803, 333] width 54 height 27
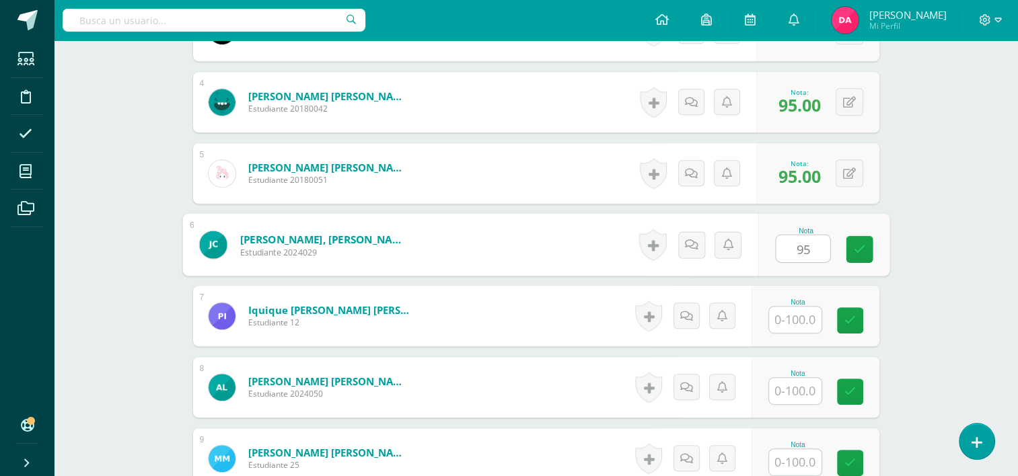
scroll to position [611, 0]
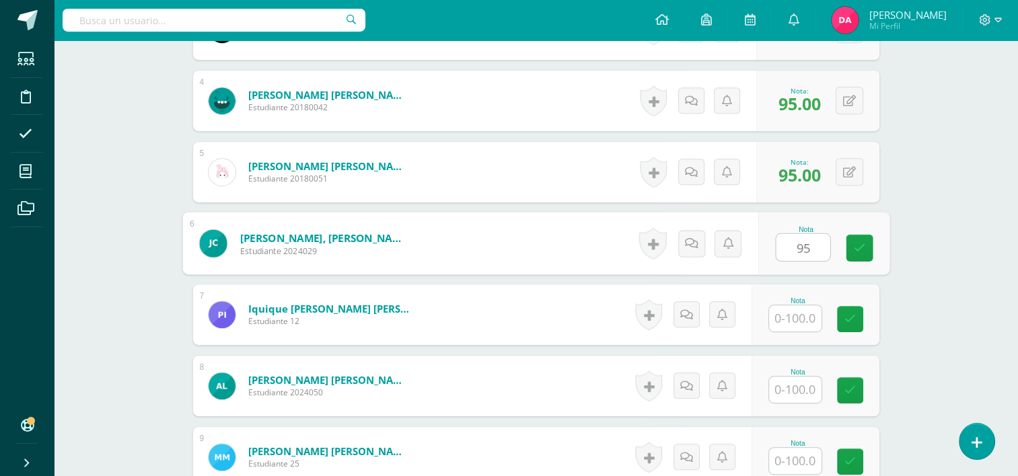
type input "95"
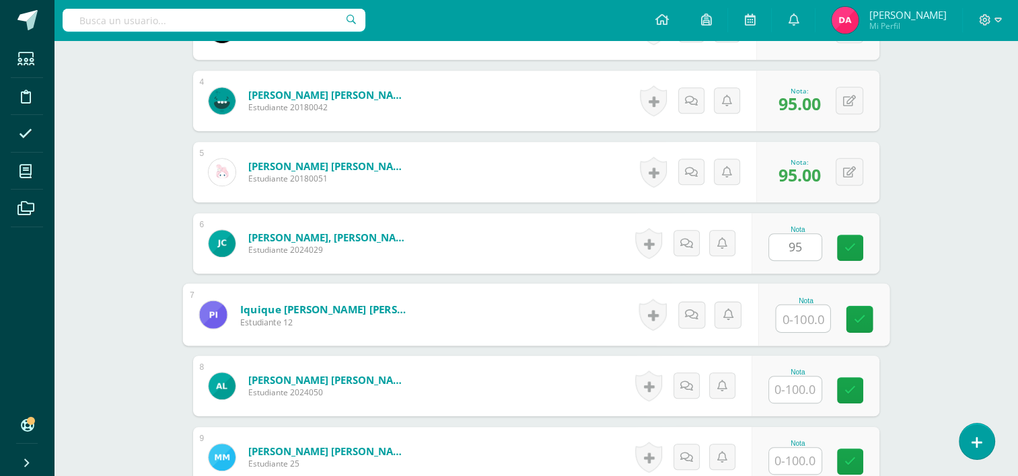
click at [794, 326] on input "text" at bounding box center [803, 318] width 54 height 27
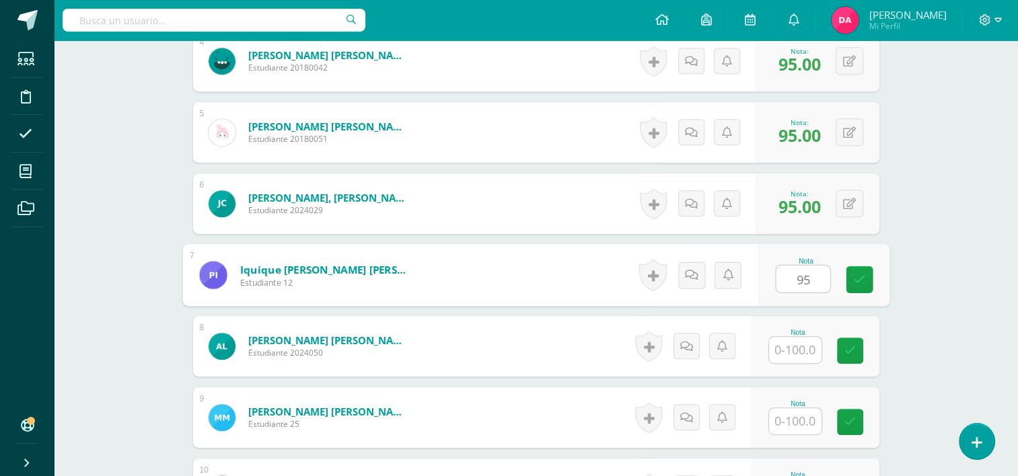
scroll to position [653, 0]
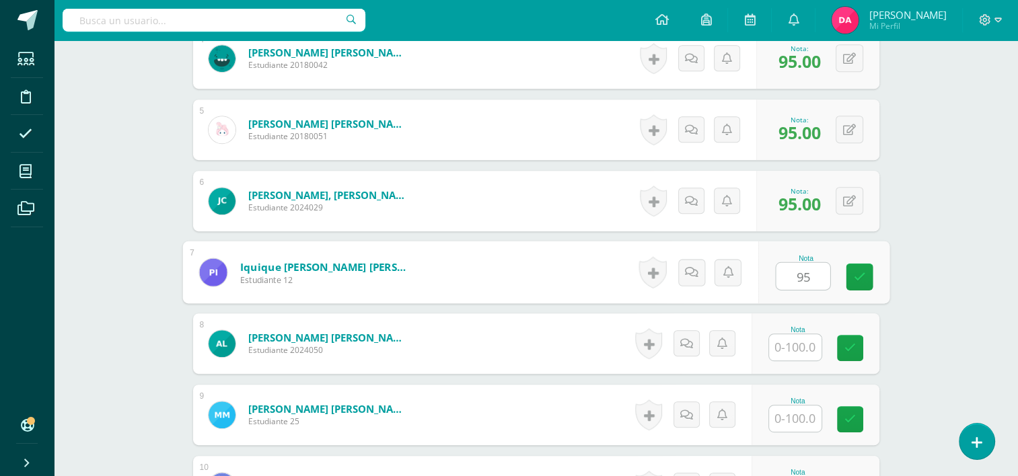
type input "95"
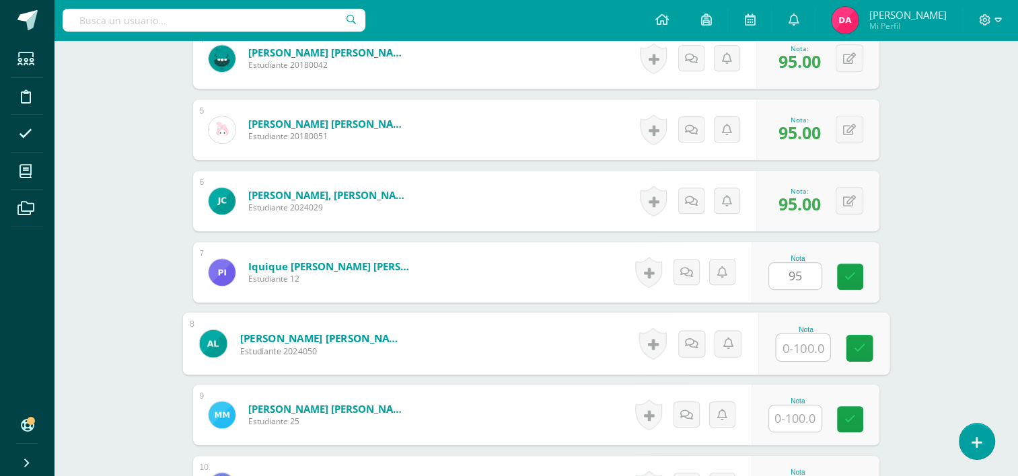
click at [796, 342] on input "text" at bounding box center [803, 347] width 54 height 27
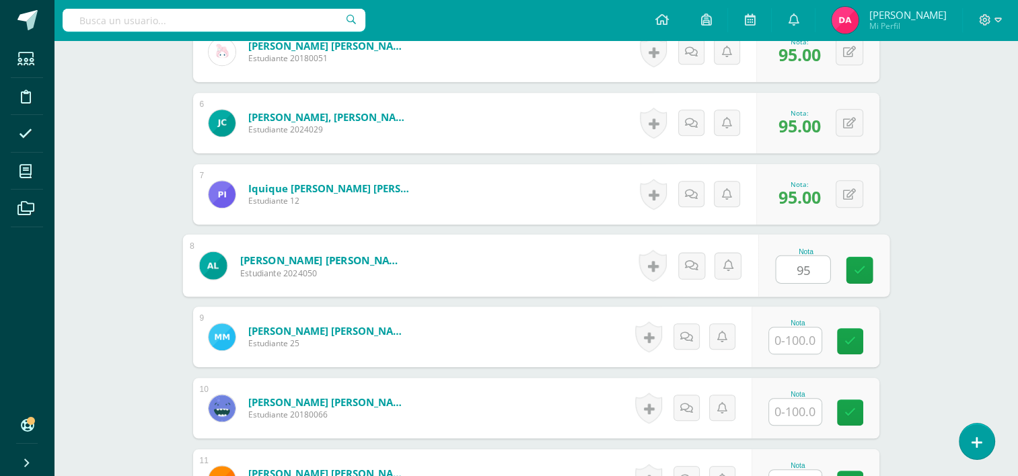
type input "95"
click at [796, 342] on input "text" at bounding box center [795, 341] width 52 height 26
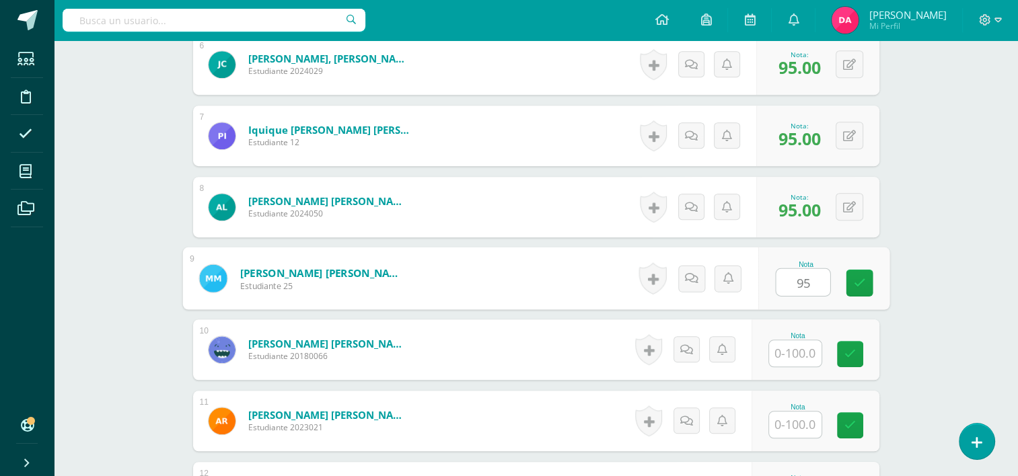
scroll to position [809, 0]
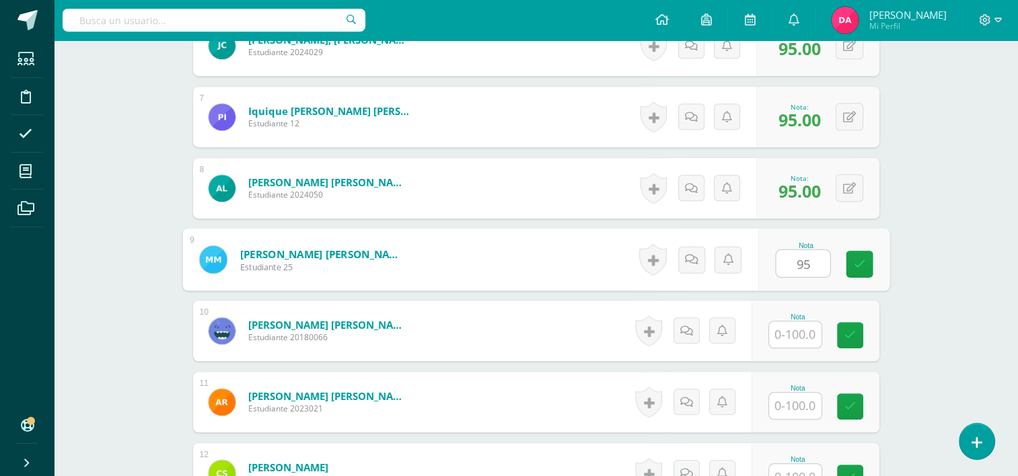
type input "95"
click at [796, 342] on input "text" at bounding box center [795, 335] width 52 height 26
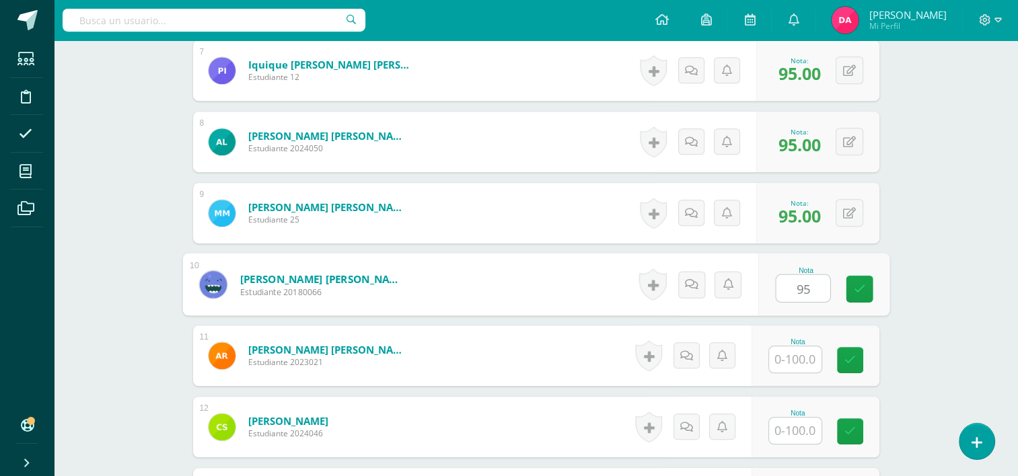
scroll to position [865, 0]
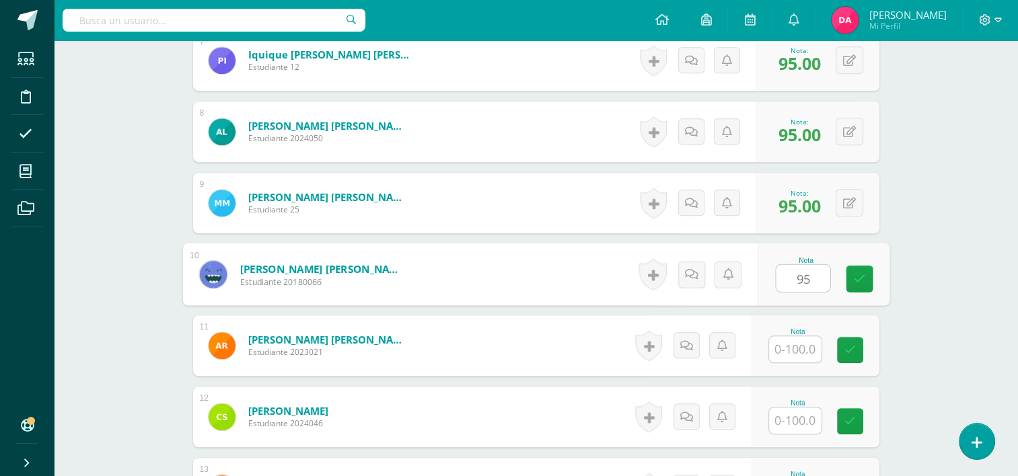
type input "95"
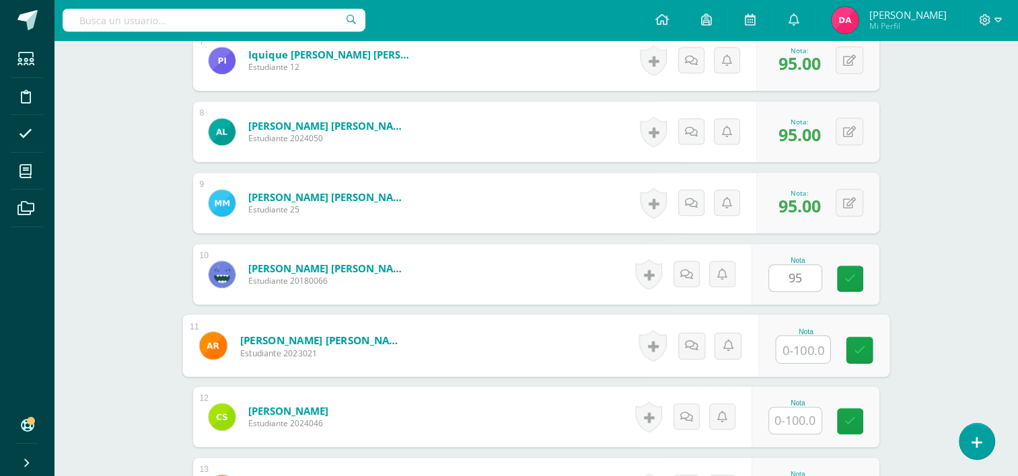
click at [796, 342] on input "text" at bounding box center [803, 349] width 54 height 27
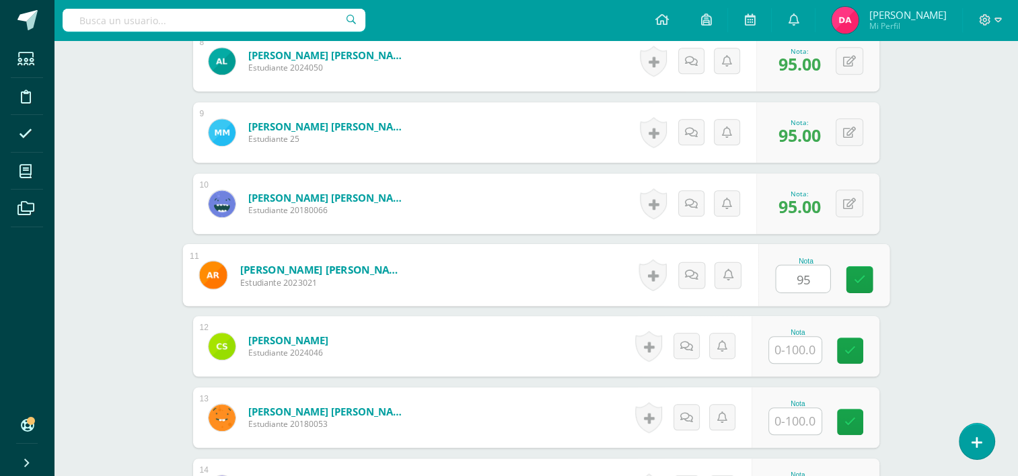
scroll to position [935, 0]
type input "95"
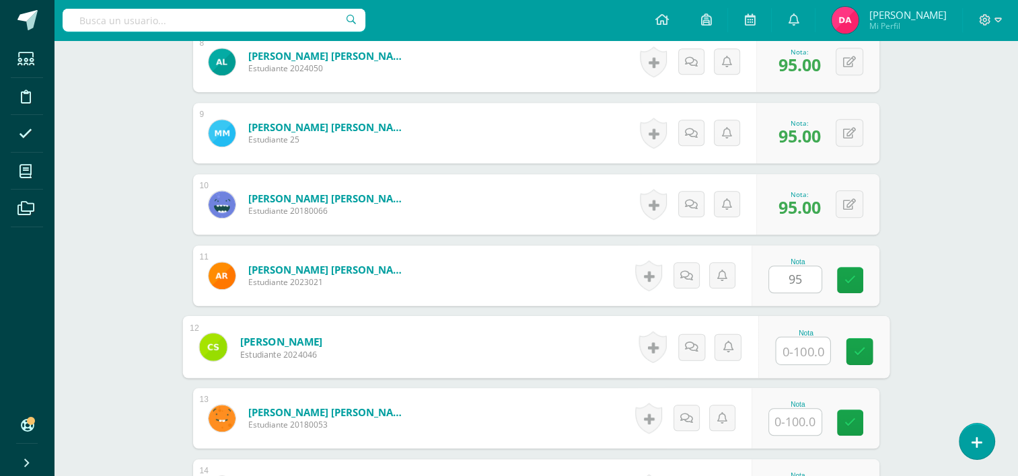
click at [796, 342] on input "text" at bounding box center [803, 351] width 54 height 27
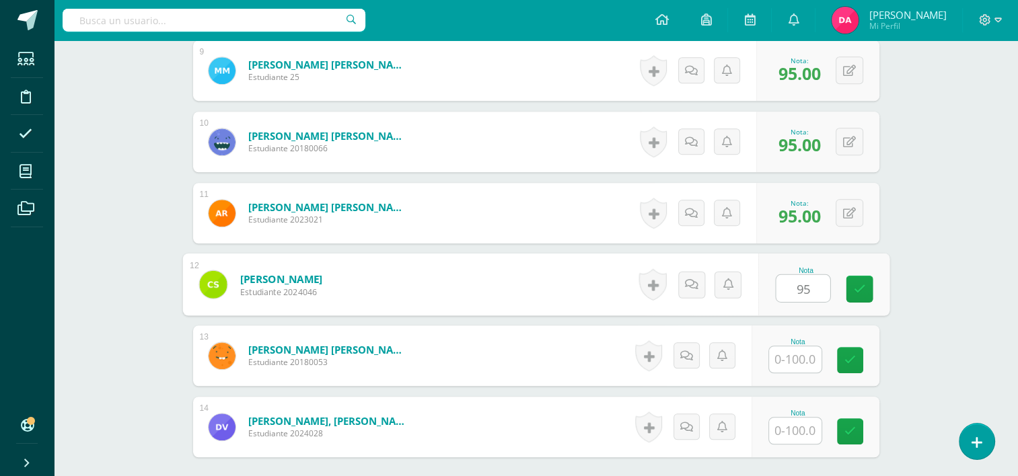
scroll to position [1009, 0]
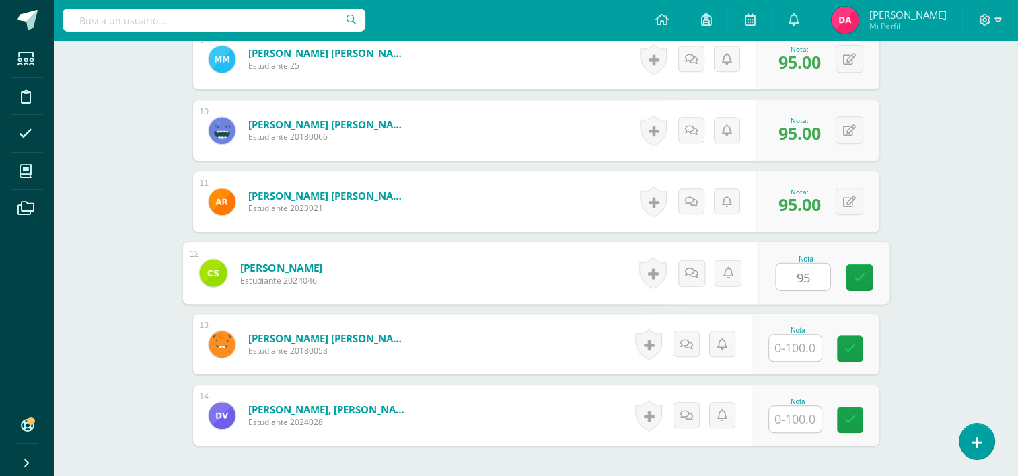
type input "95"
click at [796, 342] on input "text" at bounding box center [795, 348] width 52 height 26
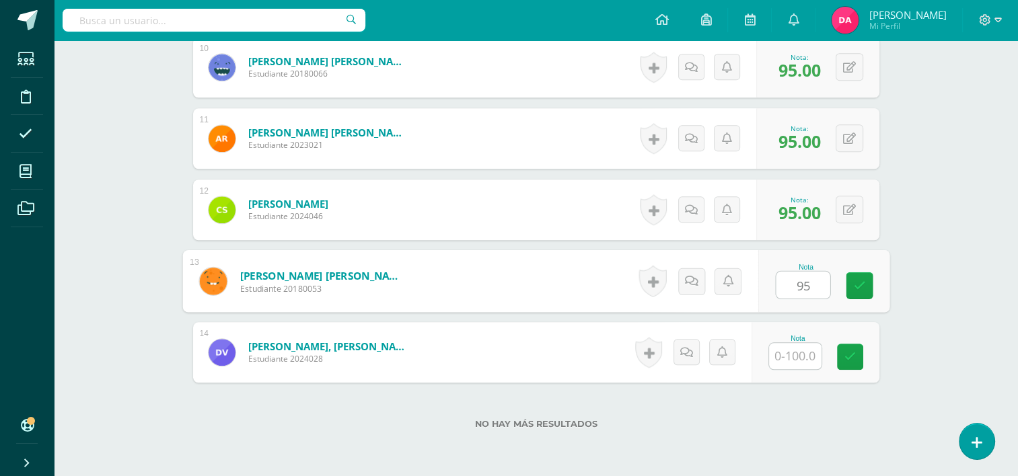
scroll to position [1082, 0]
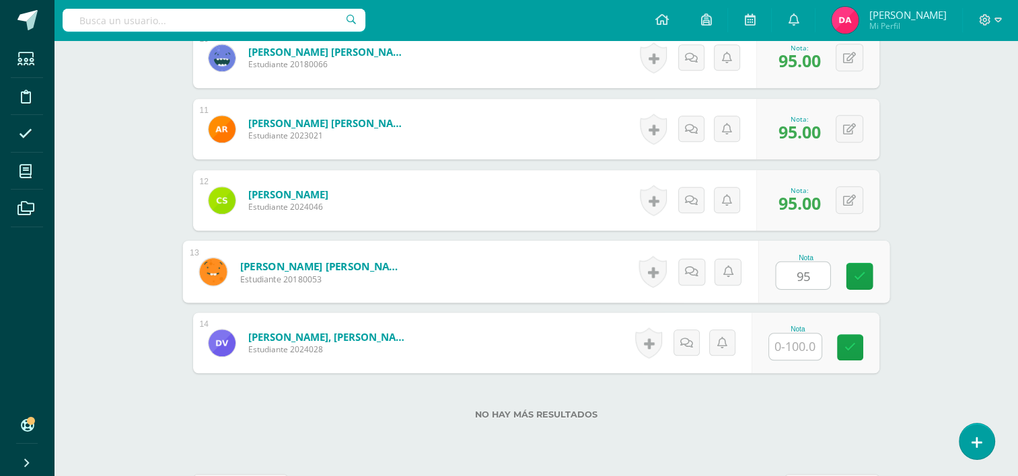
type input "95"
click at [796, 342] on input "text" at bounding box center [795, 347] width 52 height 26
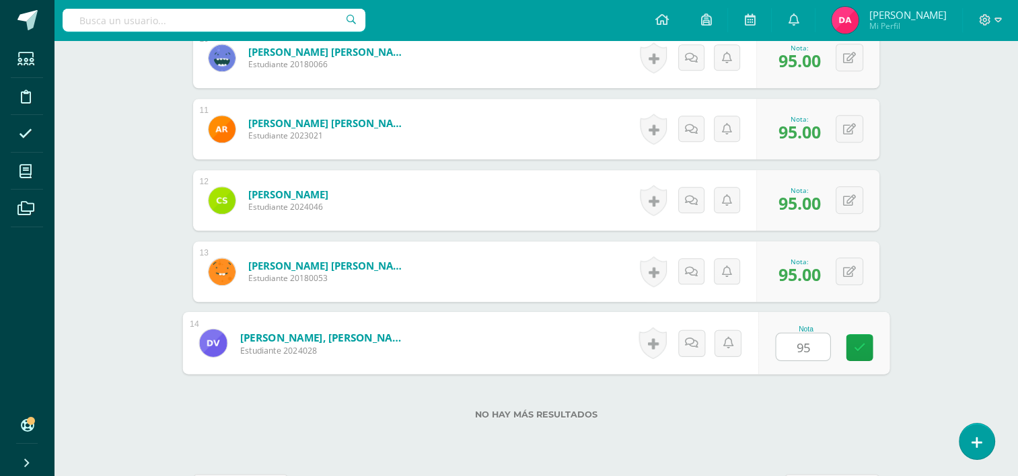
type input "95"
click at [875, 343] on div "Nota 95" at bounding box center [815, 343] width 128 height 61
click at [0, 0] on div "0 Logros Logros obtenidos Aún no hay logros agregados Nota: N/A" at bounding box center [0, 0] width 0 height 0
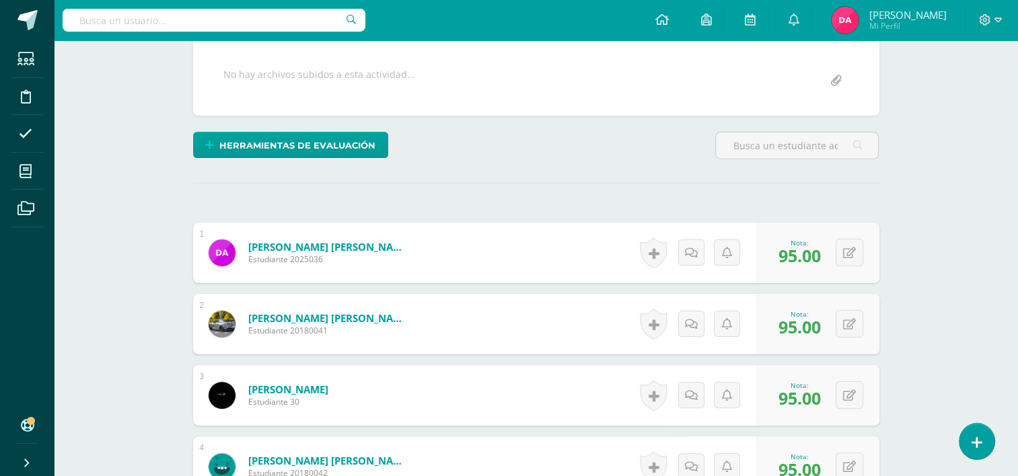
scroll to position [0, 0]
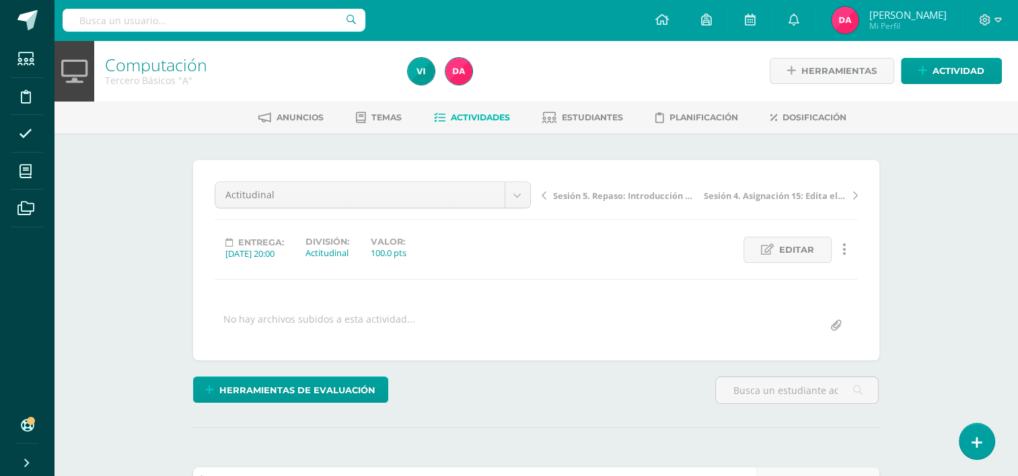
click at [492, 120] on span "Actividades" at bounding box center [480, 117] width 59 height 10
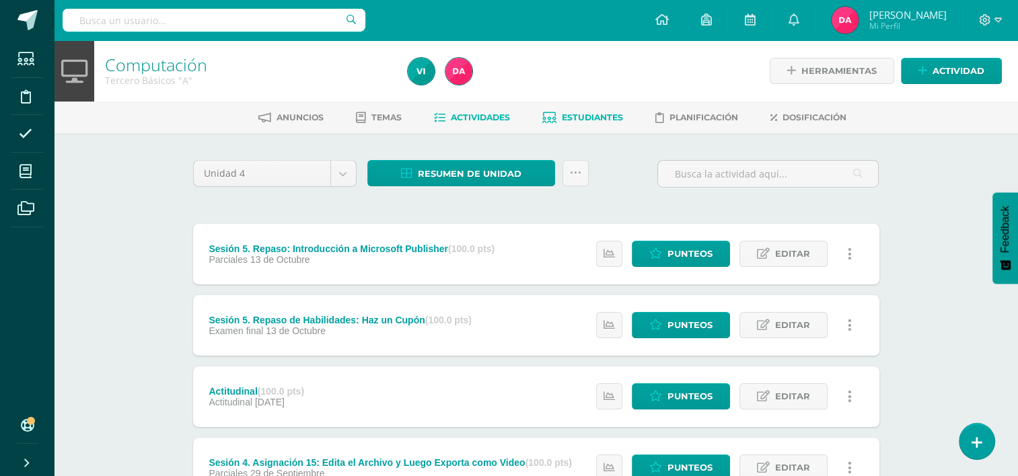
click at [586, 122] on span "Estudiantes" at bounding box center [592, 117] width 61 height 10
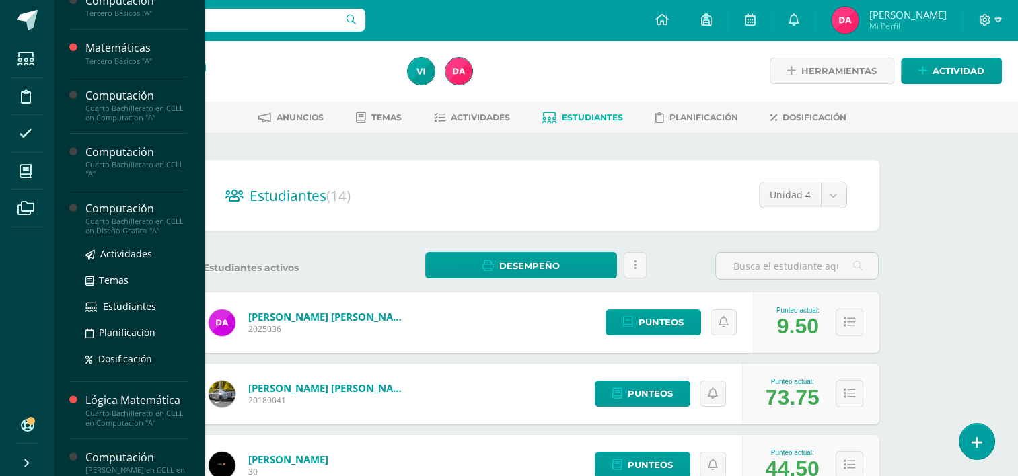
scroll to position [159, 0]
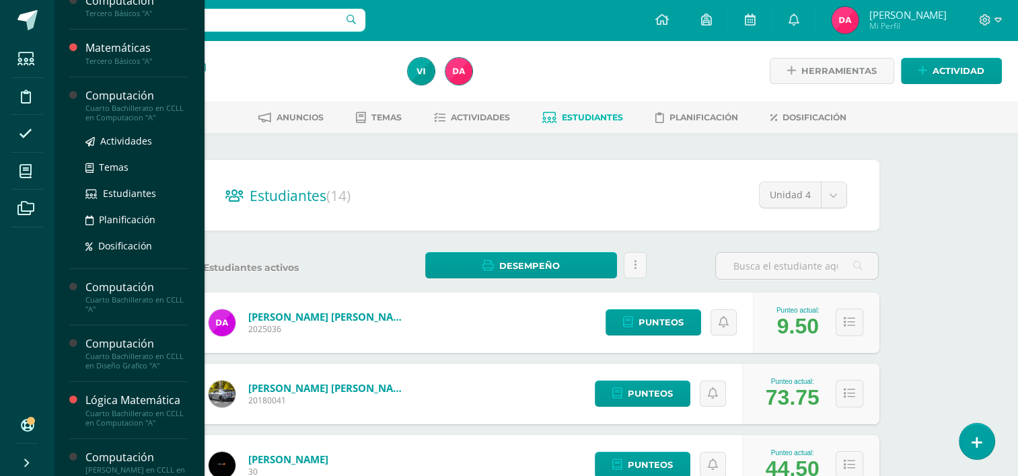
click at [115, 91] on div "Computación" at bounding box center [136, 95] width 102 height 15
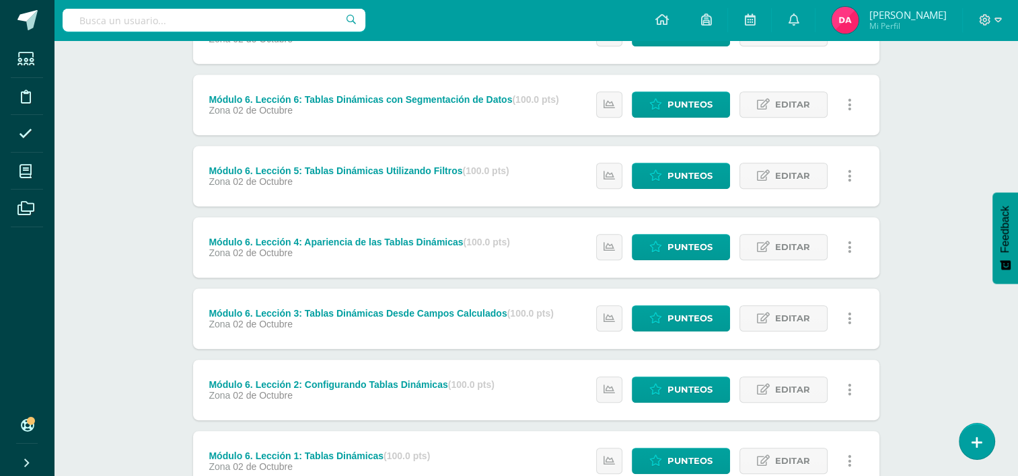
scroll to position [1039, 0]
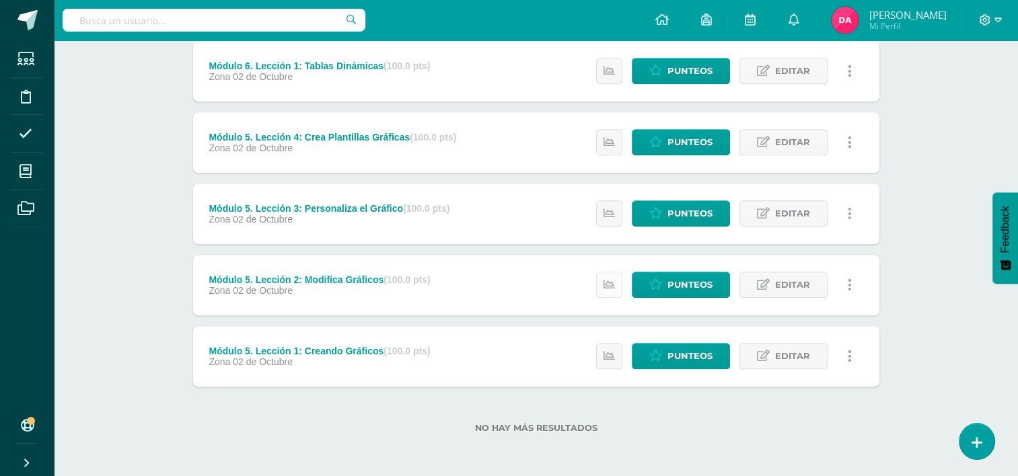
click at [608, 280] on icon at bounding box center [608, 284] width 11 height 11
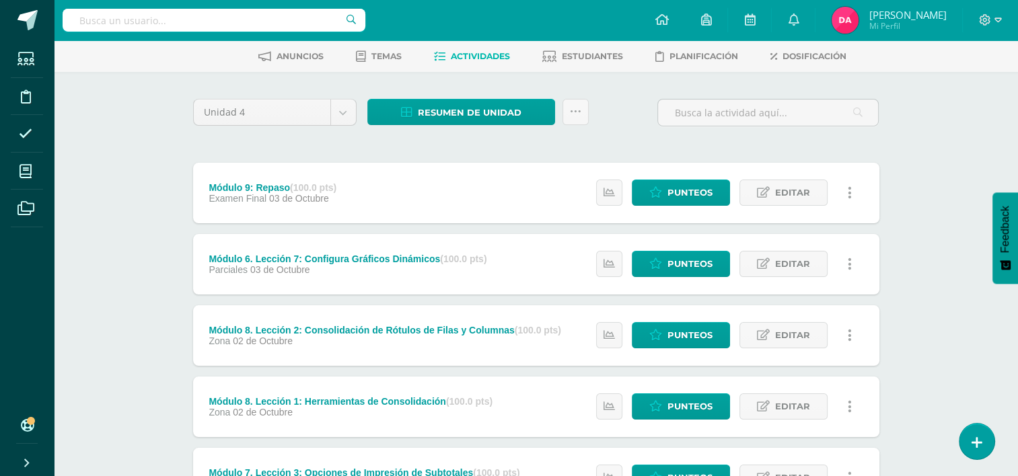
scroll to position [0, 0]
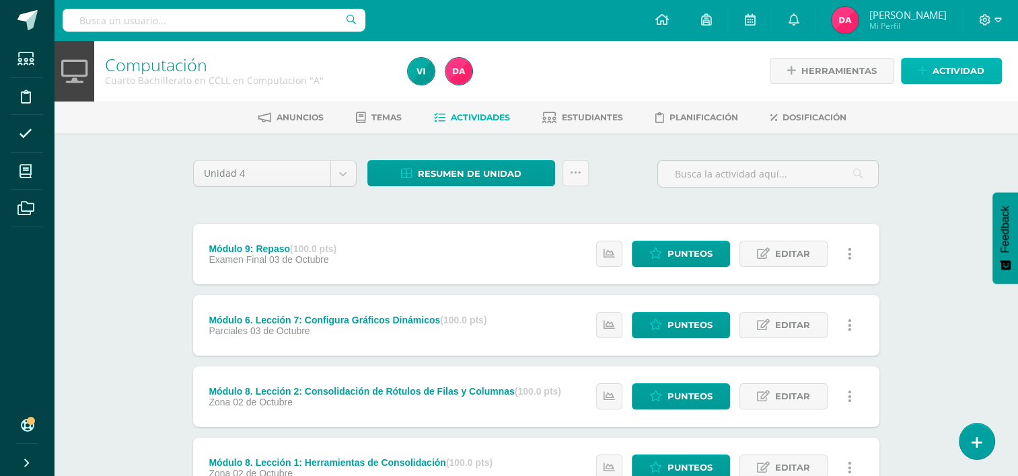
click at [934, 75] on span "Actividad" at bounding box center [958, 71] width 52 height 25
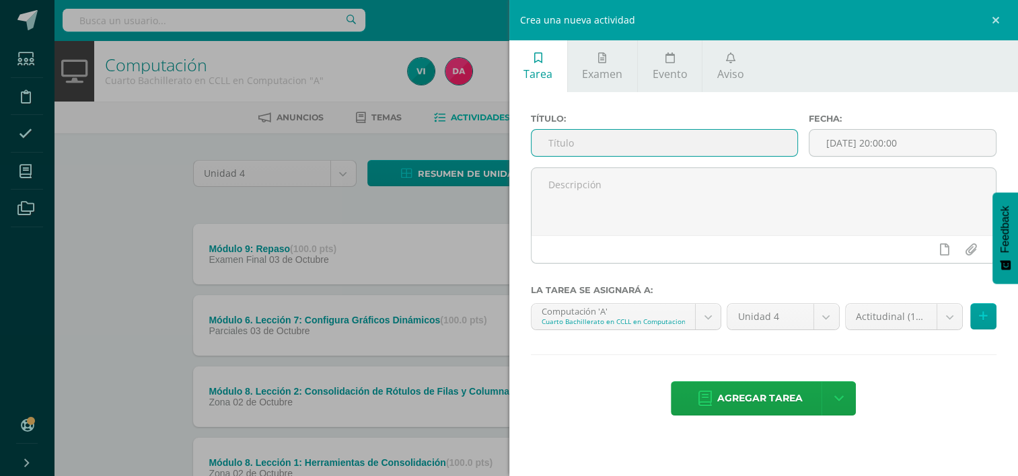
click at [587, 148] on input "text" at bounding box center [664, 143] width 266 height 26
type input "Actitudinal"
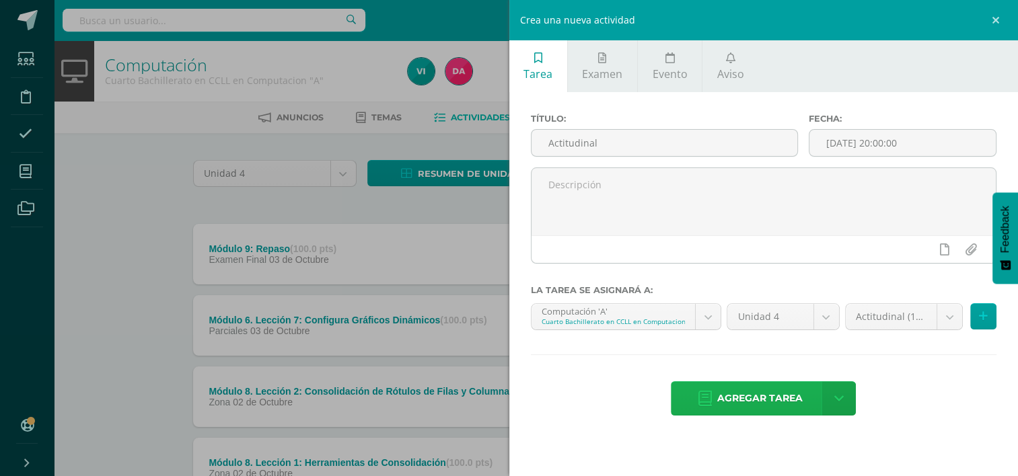
click at [742, 396] on span "Agregar tarea" at bounding box center [759, 398] width 85 height 33
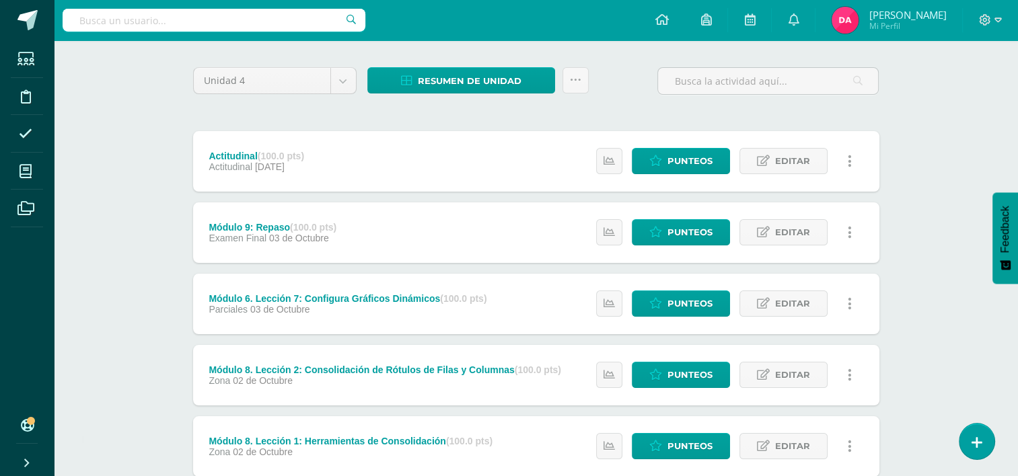
scroll to position [39, 0]
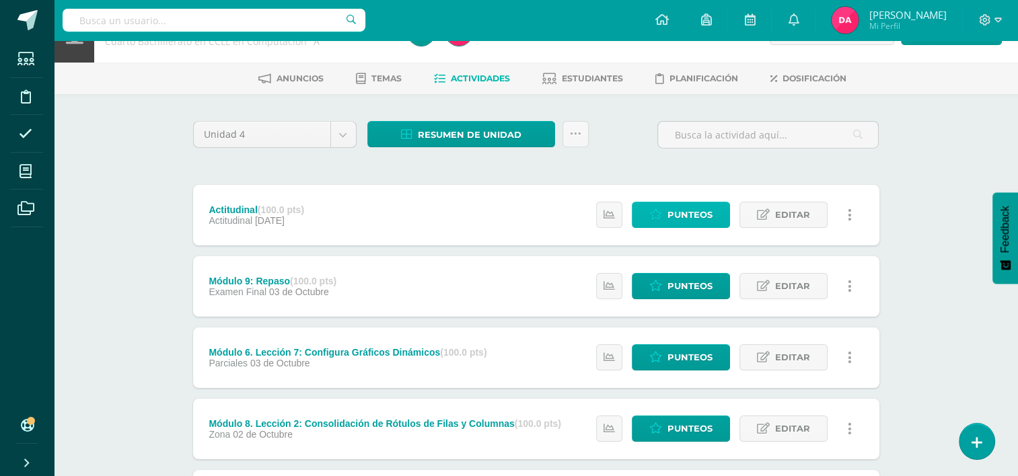
click at [658, 203] on link "Punteos" at bounding box center [681, 215] width 98 height 26
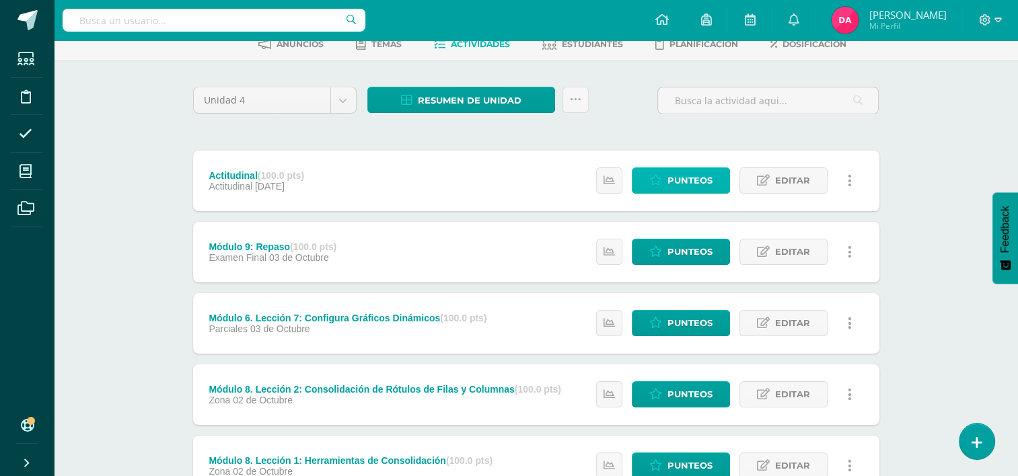
scroll to position [71, 0]
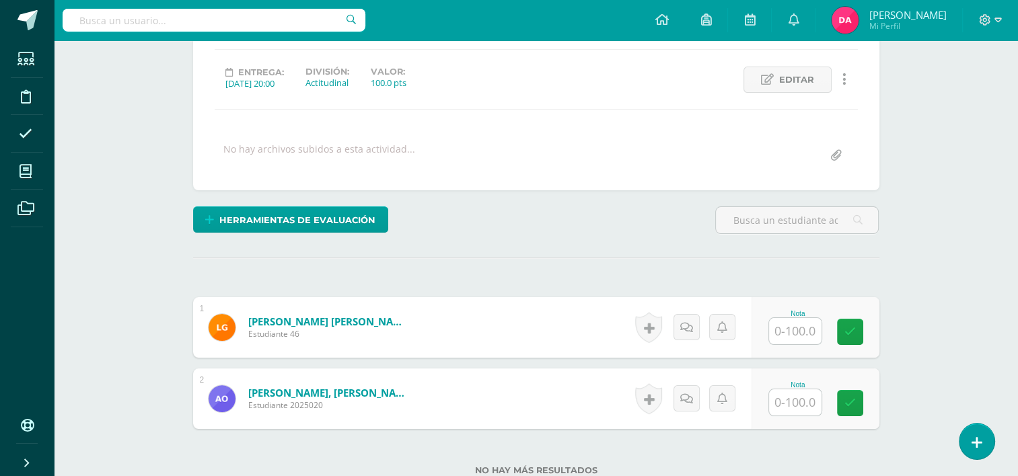
scroll to position [256, 0]
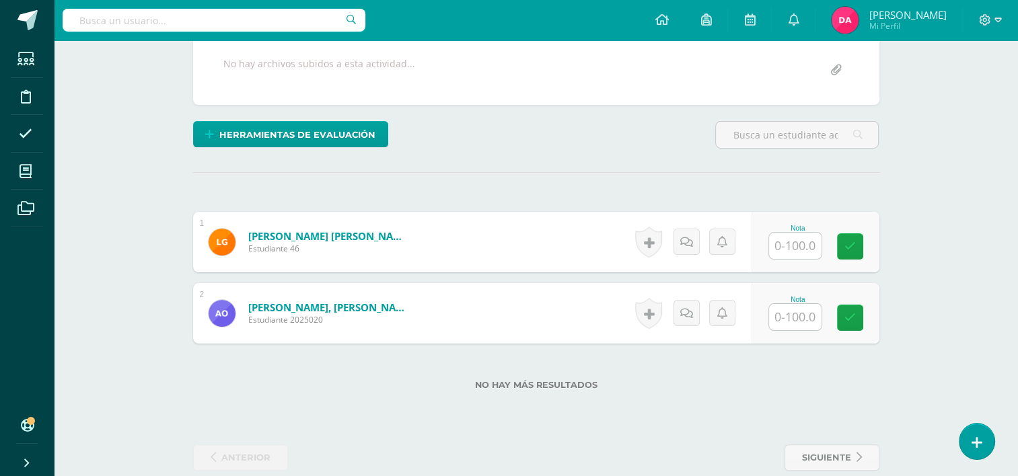
click at [807, 240] on input "text" at bounding box center [795, 246] width 52 height 26
type input "9"
type input "100"
click at [803, 316] on input "text" at bounding box center [795, 317] width 52 height 26
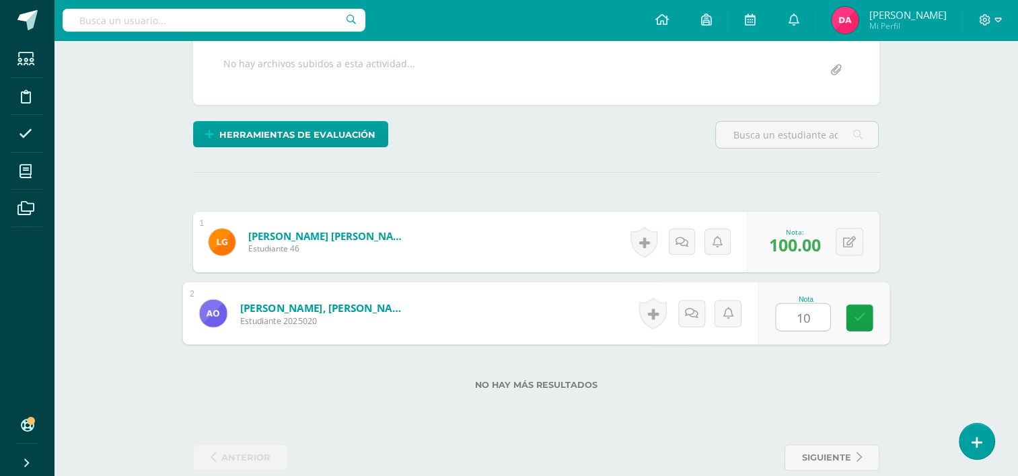
type input "100"
click at [849, 320] on link at bounding box center [859, 318] width 27 height 27
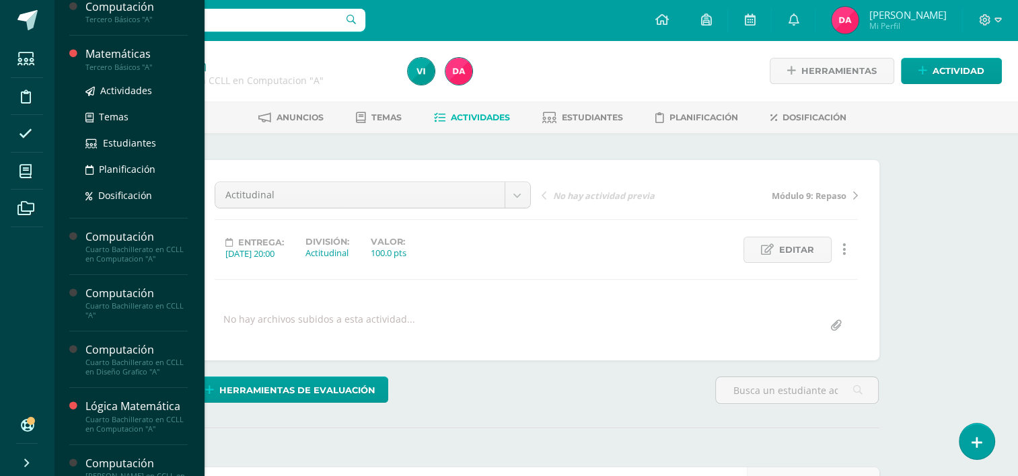
scroll to position [164, 0]
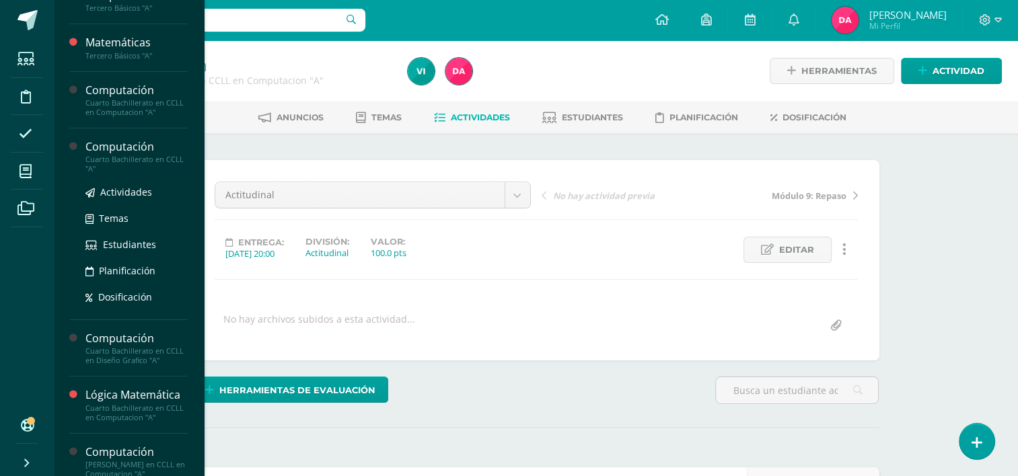
click at [116, 157] on div "Cuarto Bachillerato en CCLL "A"" at bounding box center [136, 164] width 102 height 19
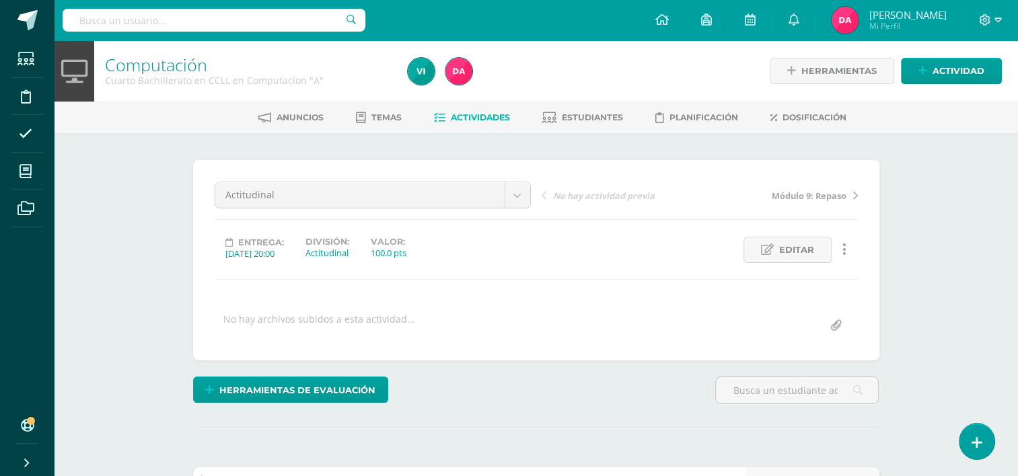
scroll to position [153, 0]
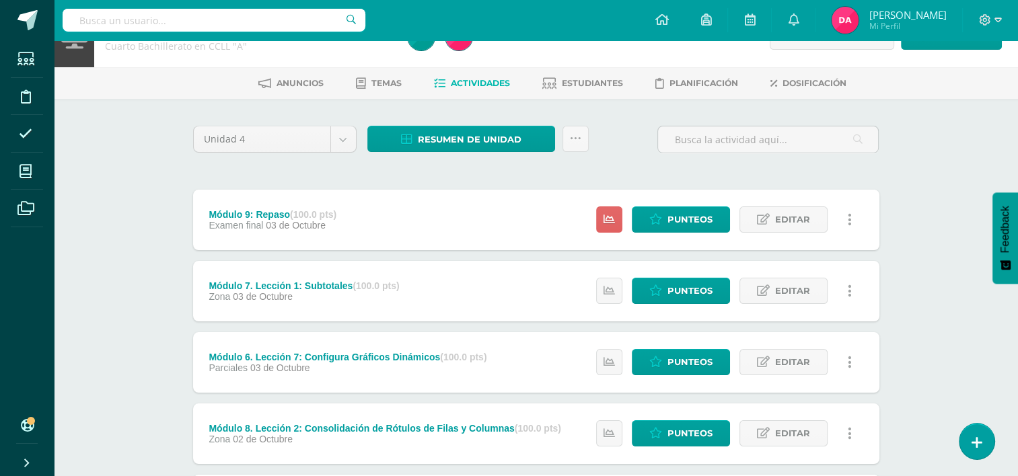
scroll to position [35, 0]
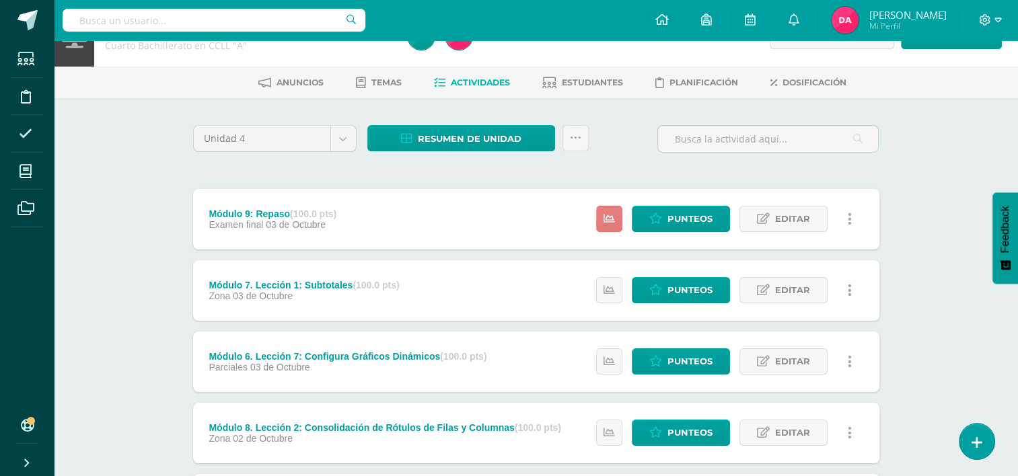
click at [616, 218] on link at bounding box center [609, 219] width 26 height 26
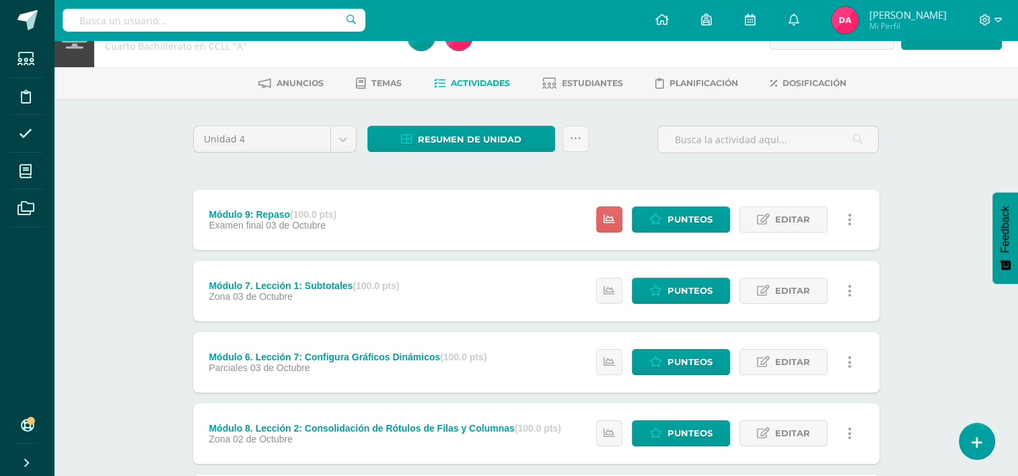
scroll to position [0, 0]
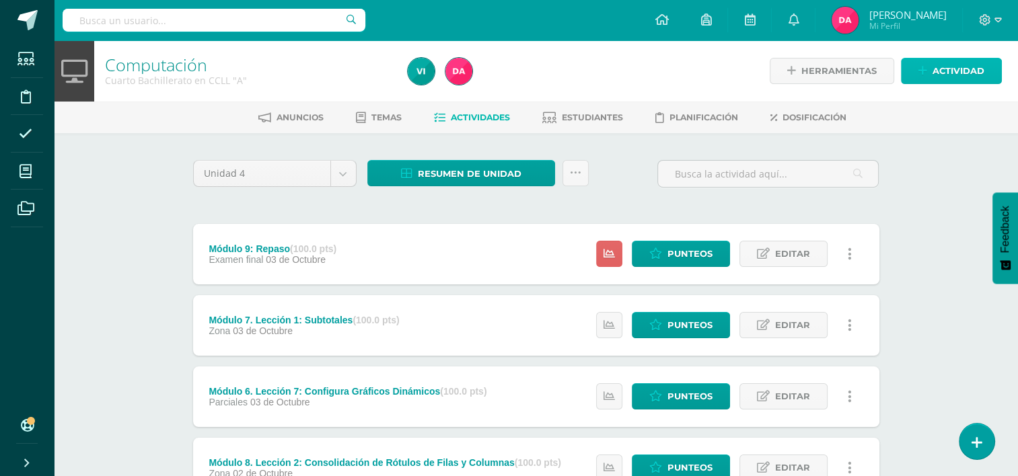
click at [980, 61] on span "Actividad" at bounding box center [958, 71] width 52 height 25
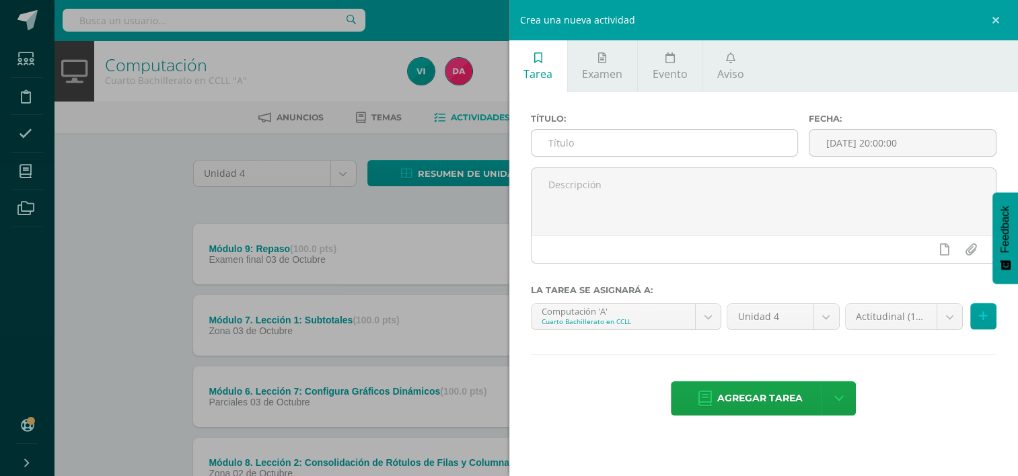
click at [614, 135] on input "text" at bounding box center [664, 143] width 266 height 26
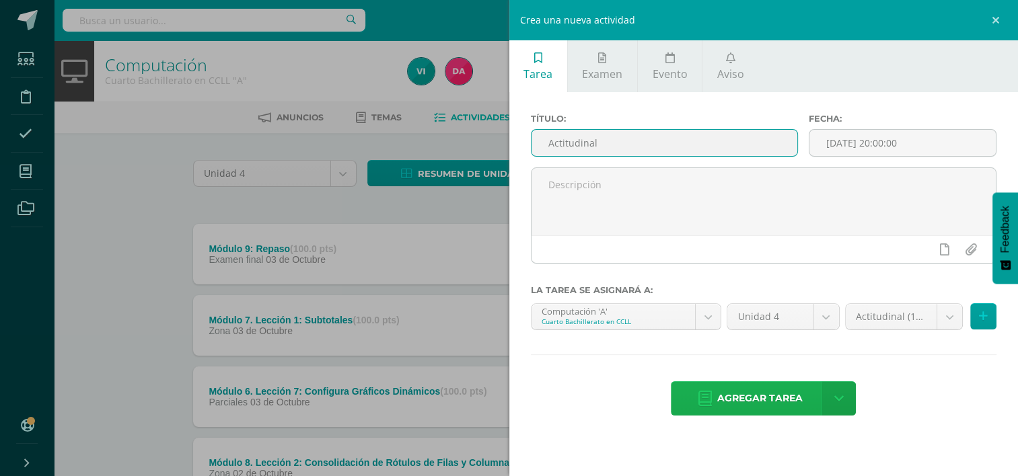
type input "Actitudinal"
click at [724, 398] on span "Agregar tarea" at bounding box center [759, 398] width 85 height 33
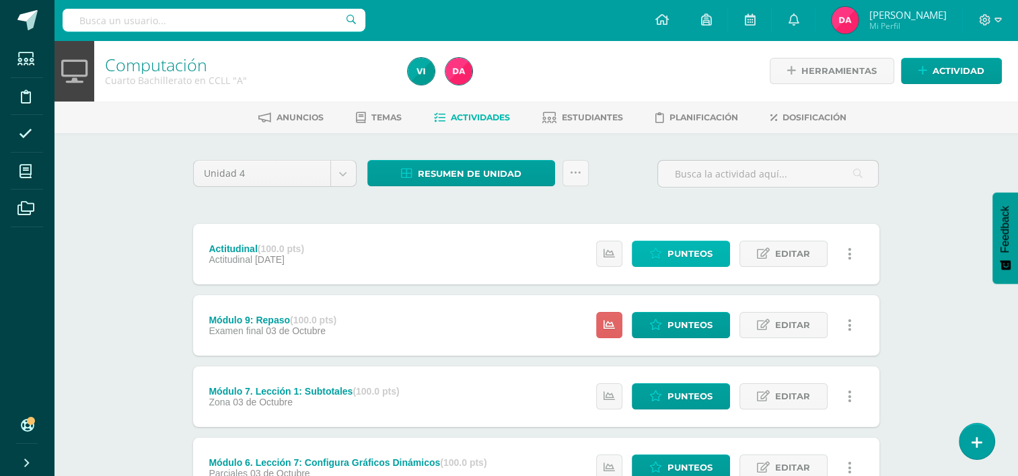
click at [694, 258] on span "Punteos" at bounding box center [689, 254] width 45 height 25
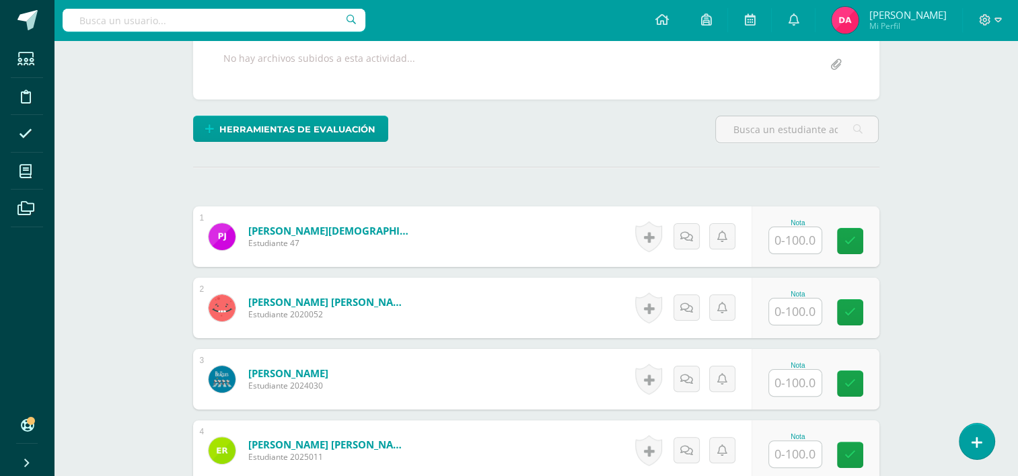
scroll to position [269, 0]
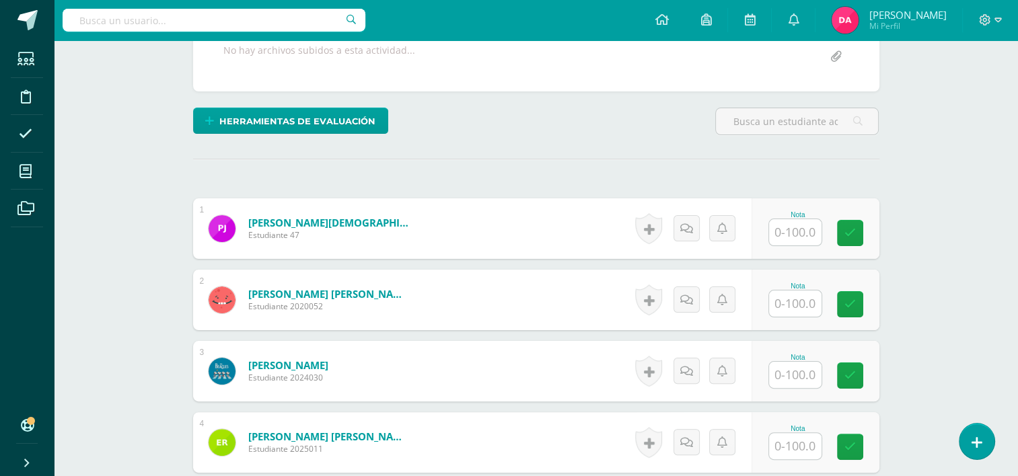
click at [784, 226] on input "text" at bounding box center [795, 232] width 52 height 26
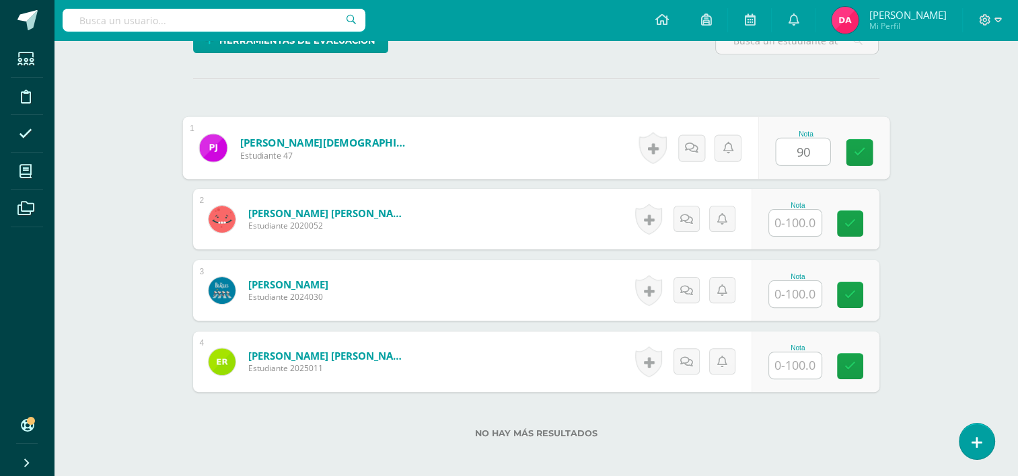
scroll to position [358, 0]
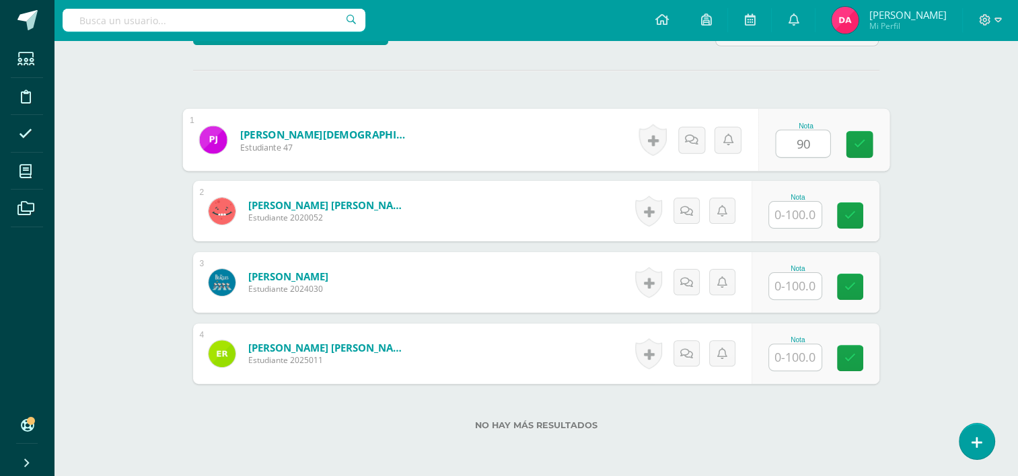
type input "90"
click at [795, 215] on input "text" at bounding box center [795, 215] width 52 height 26
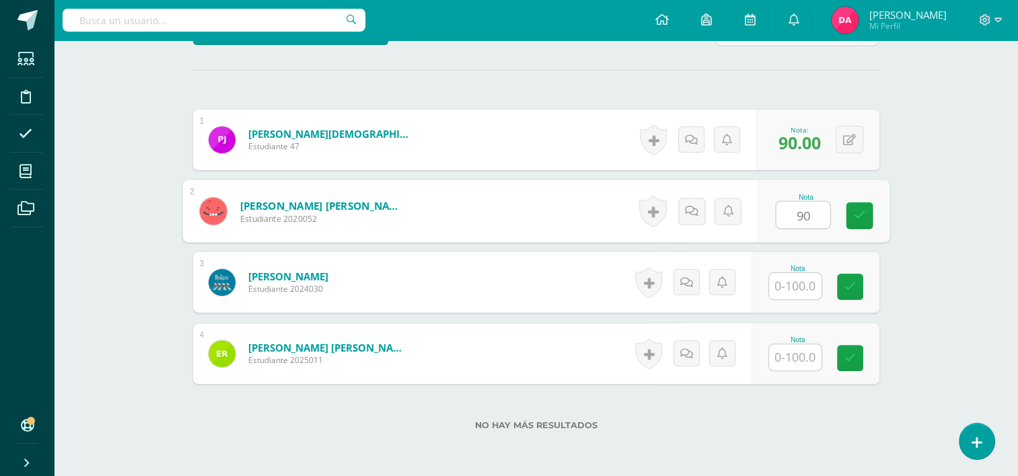
type input "90"
click at [802, 289] on input "text" at bounding box center [795, 286] width 52 height 26
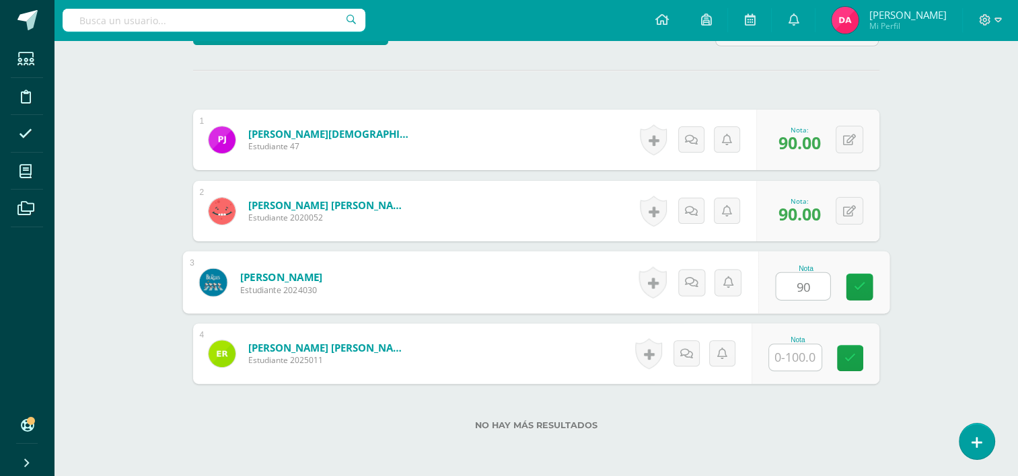
type input "90"
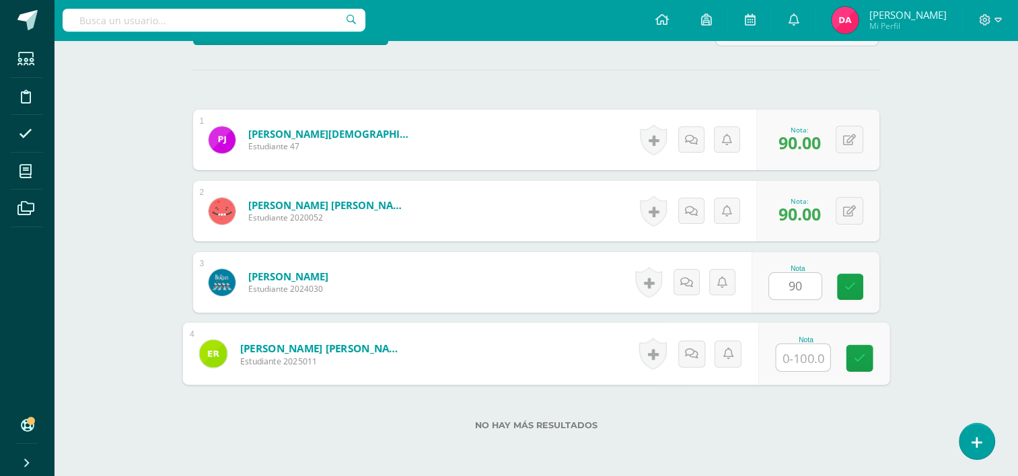
click at [803, 353] on input "text" at bounding box center [803, 357] width 54 height 27
type input "90"
click at [861, 353] on icon at bounding box center [859, 358] width 12 height 11
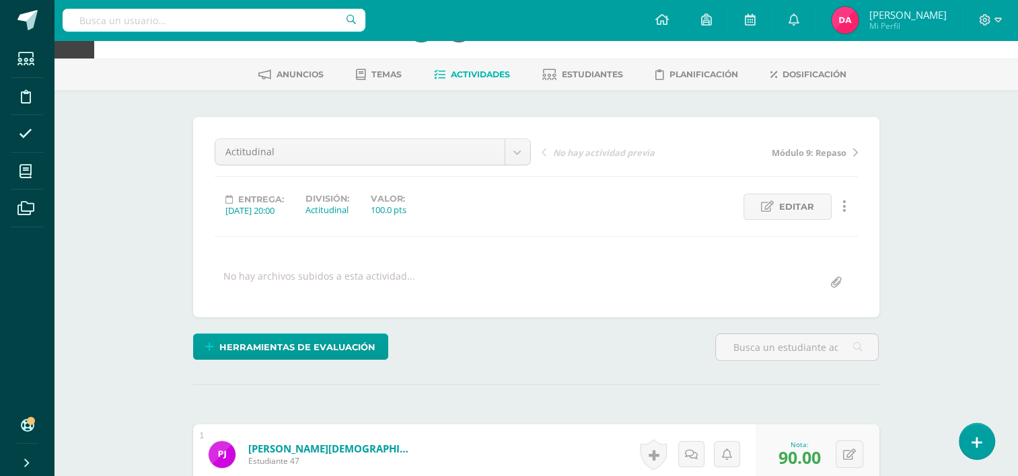
scroll to position [0, 0]
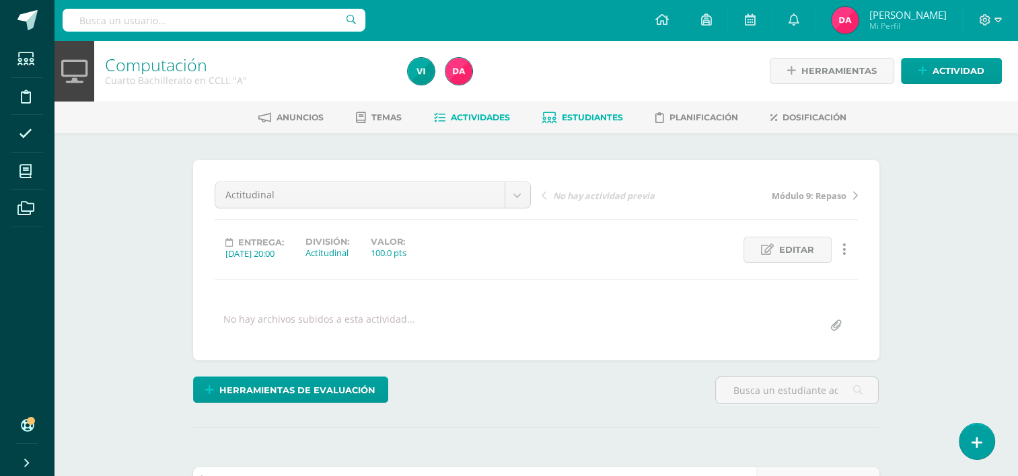
click at [614, 114] on span "Estudiantes" at bounding box center [592, 117] width 61 height 10
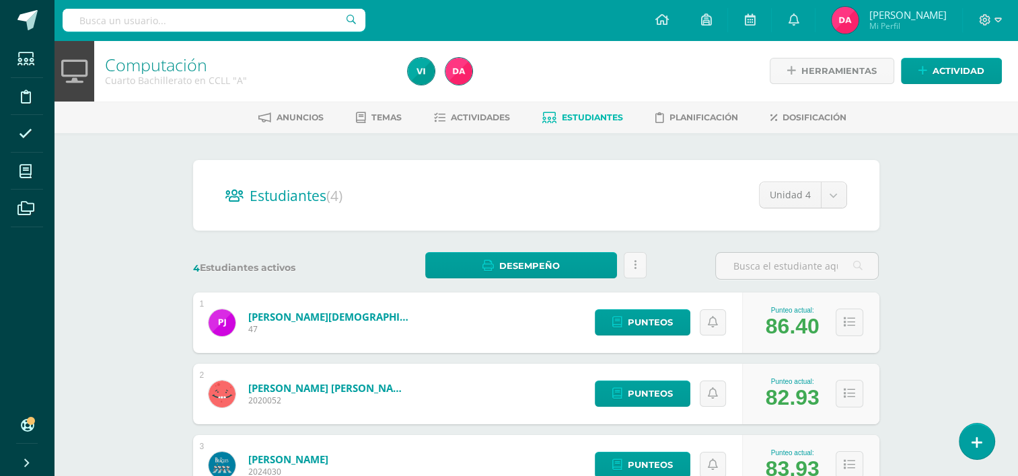
click at [445, 105] on div "Anuncios Temas Actividades Estudiantes Planificación Dosificación" at bounding box center [552, 118] width 996 height 32
click at [449, 111] on link "Actividades" at bounding box center [472, 118] width 76 height 22
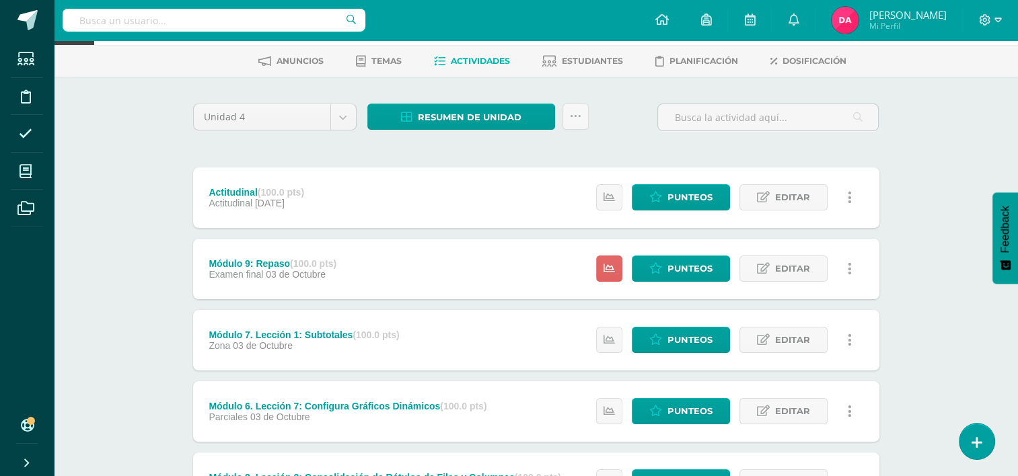
scroll to position [62, 0]
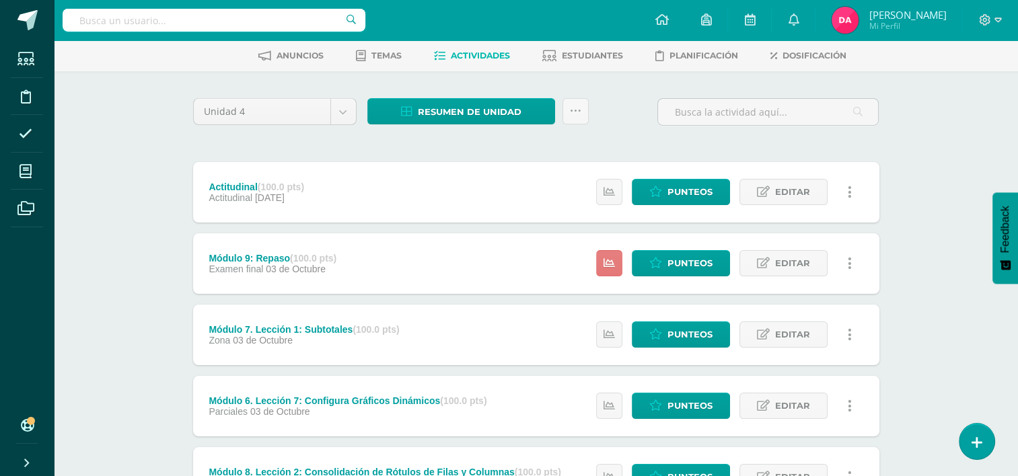
click at [615, 258] on icon at bounding box center [608, 263] width 11 height 11
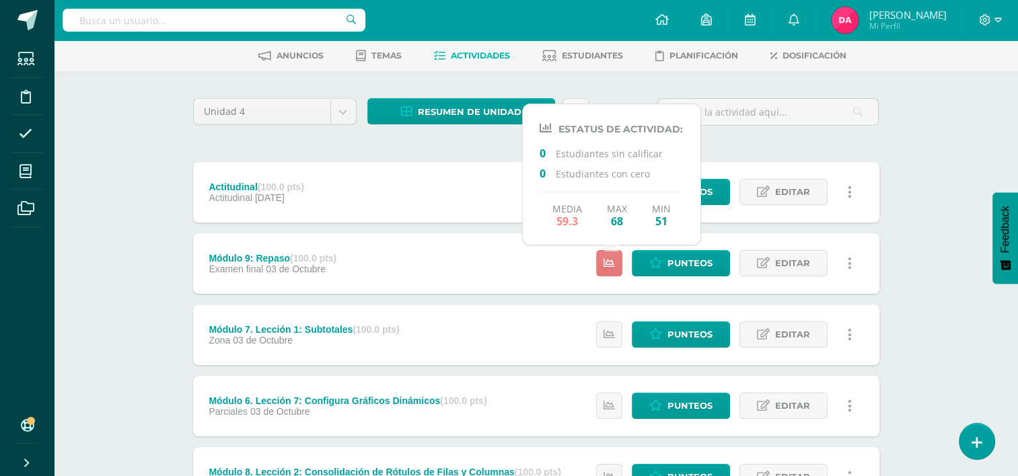
click at [615, 258] on icon at bounding box center [608, 263] width 11 height 11
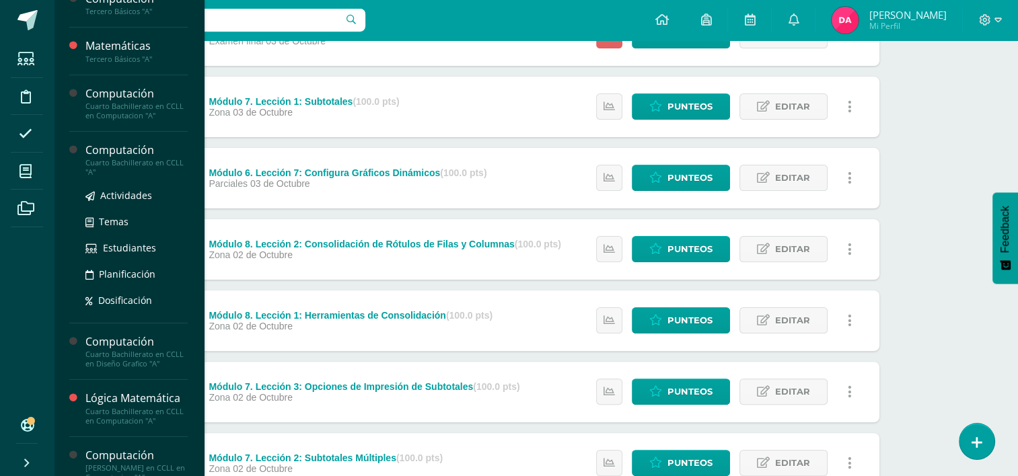
scroll to position [225, 0]
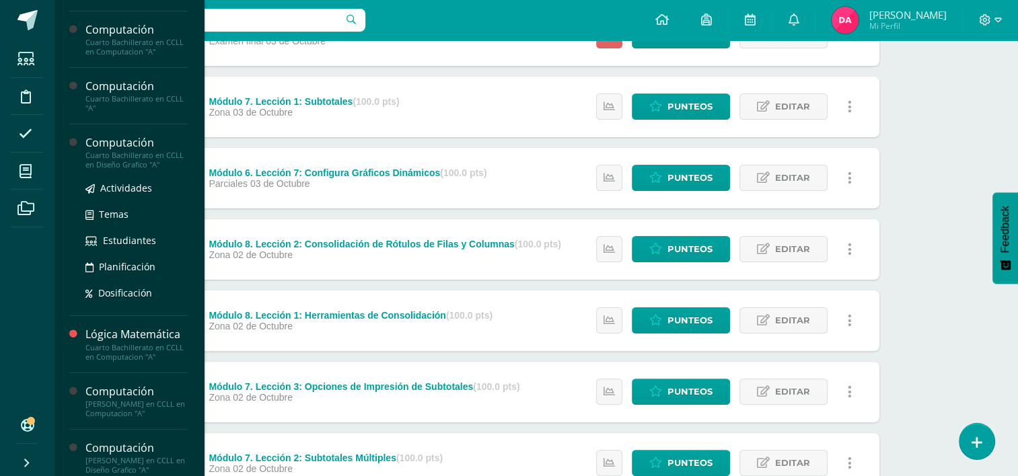
click at [109, 151] on div "Cuarto Bachillerato en CCLL en Diseño Grafico "A"" at bounding box center [136, 160] width 102 height 19
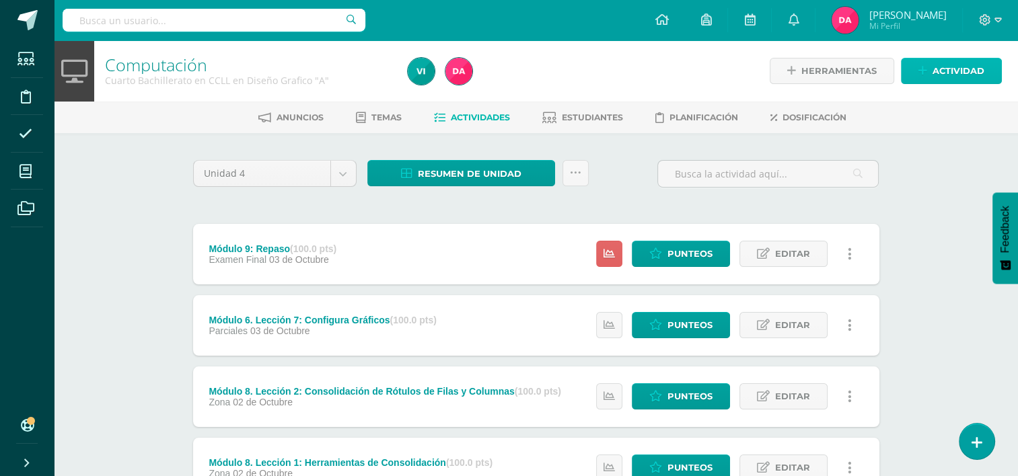
click at [965, 67] on span "Actividad" at bounding box center [958, 71] width 52 height 25
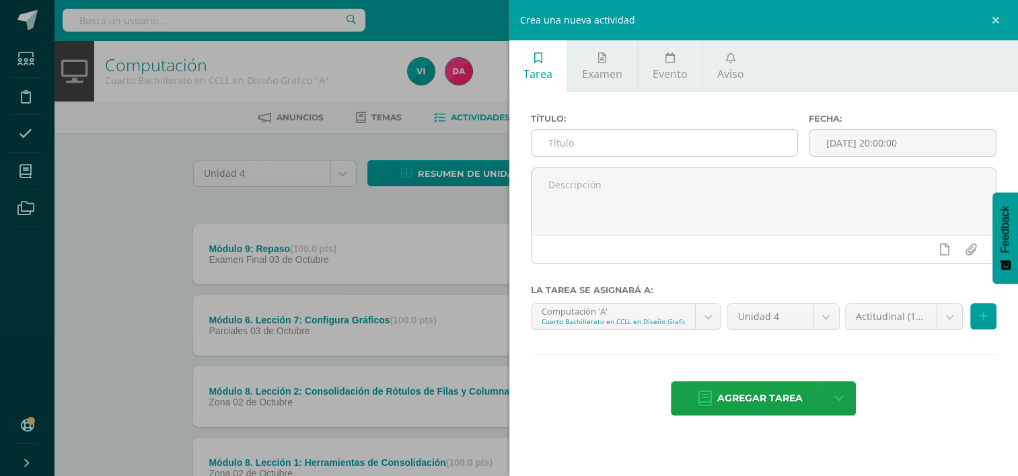
click at [586, 144] on input "text" at bounding box center [664, 143] width 266 height 26
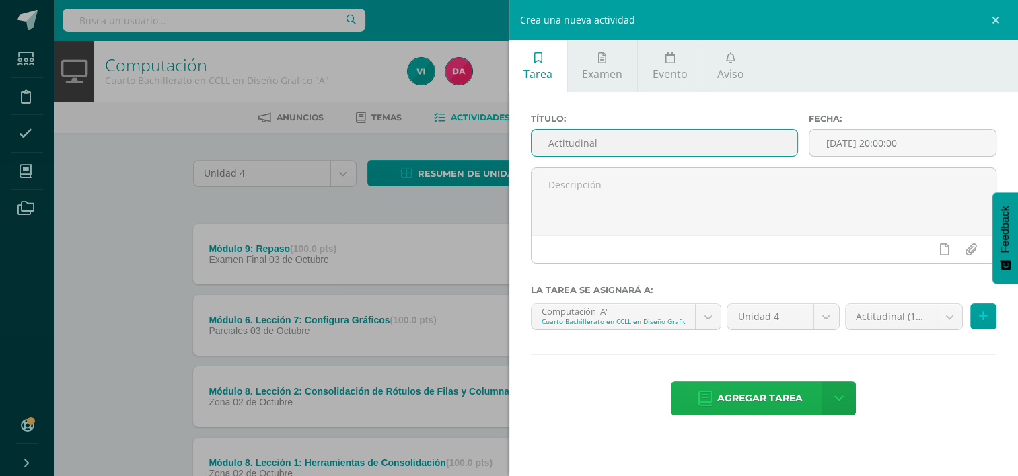
type input "Actitudinal"
click at [764, 392] on span "Agregar tarea" at bounding box center [759, 398] width 85 height 33
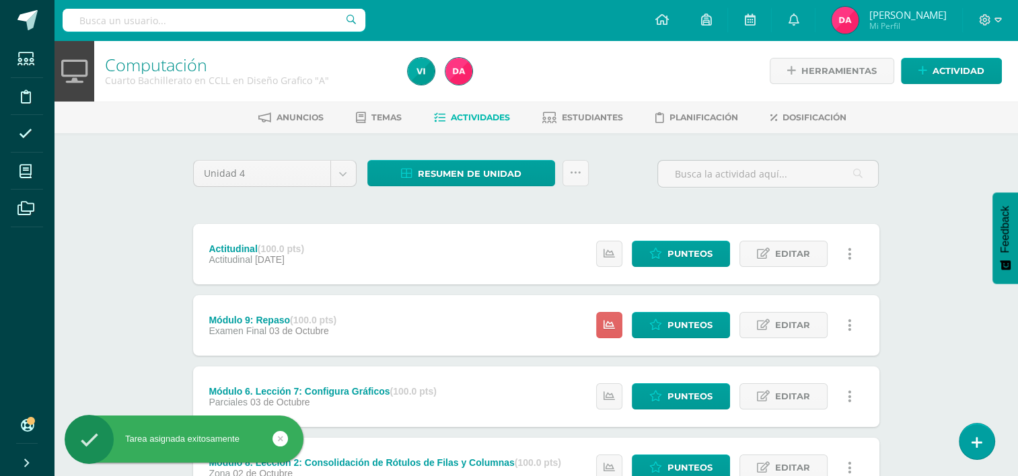
scroll to position [13, 0]
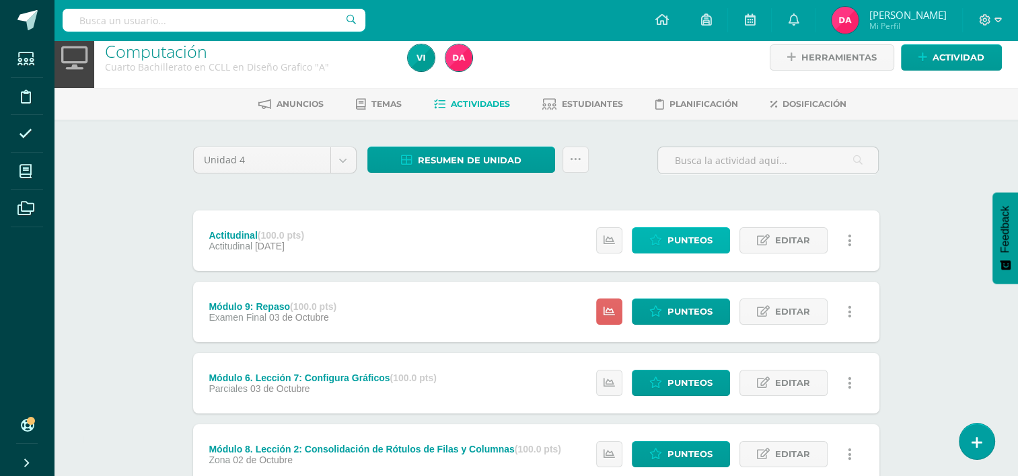
click at [673, 242] on span "Punteos" at bounding box center [689, 240] width 45 height 25
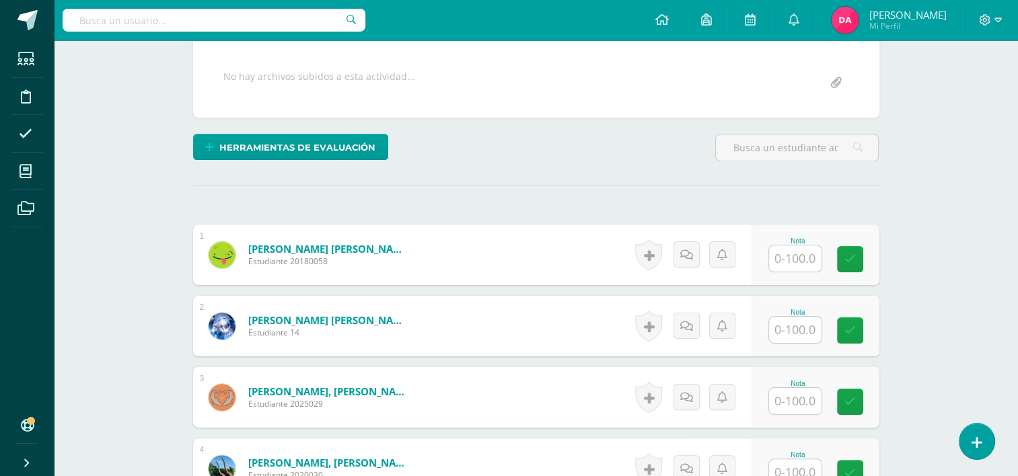
scroll to position [244, 0]
click at [786, 262] on input "text" at bounding box center [795, 258] width 52 height 26
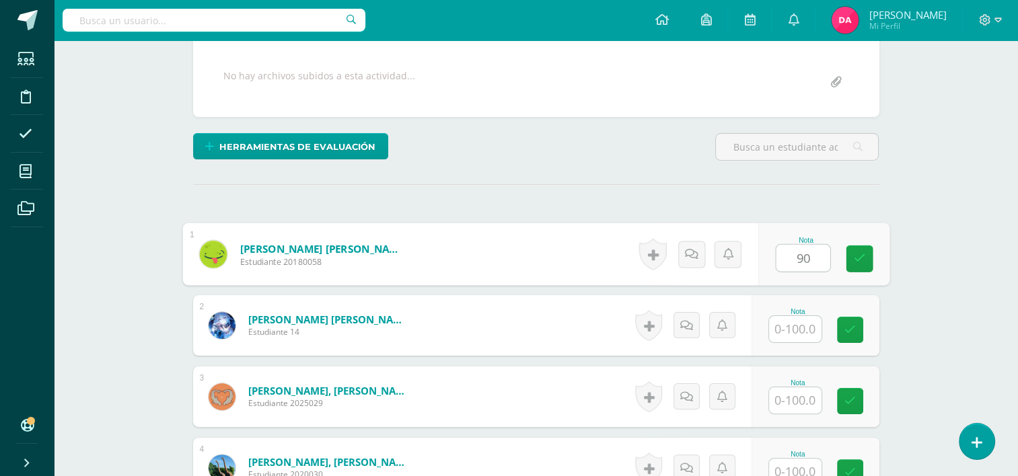
type input "90"
click at [788, 324] on input "text" at bounding box center [795, 329] width 52 height 26
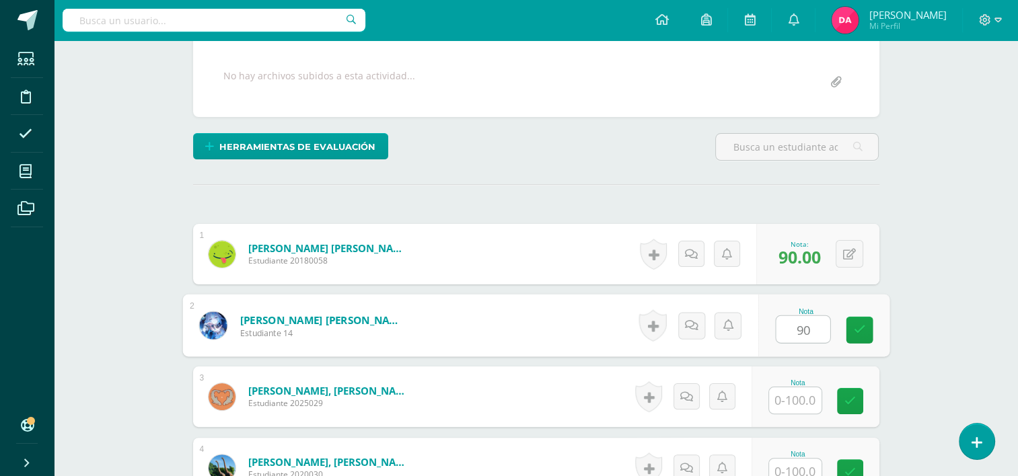
scroll to position [353, 0]
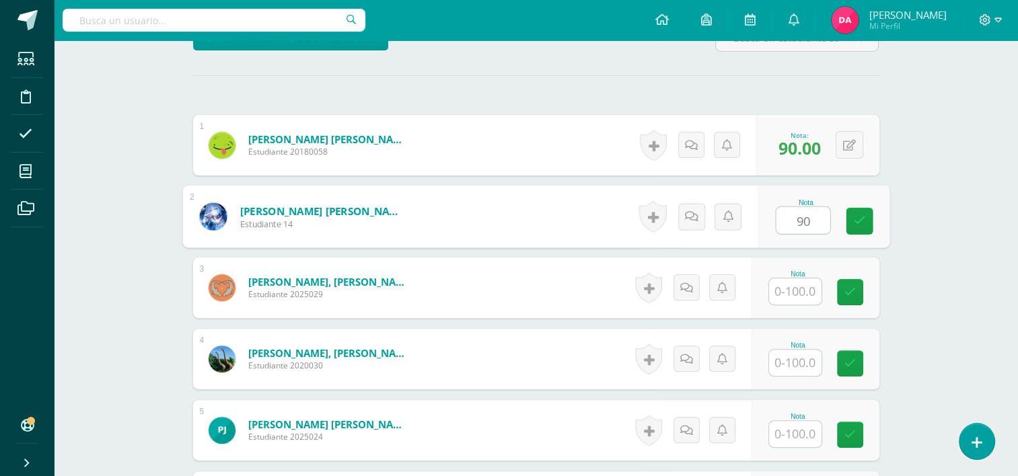
type input "90"
click at [790, 291] on input "text" at bounding box center [795, 292] width 52 height 26
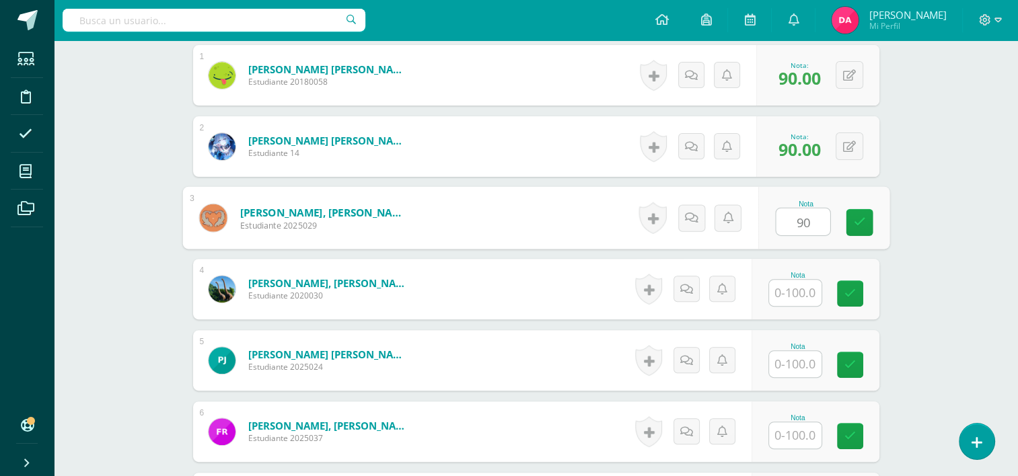
type input "90"
click at [790, 291] on input "text" at bounding box center [795, 293] width 52 height 26
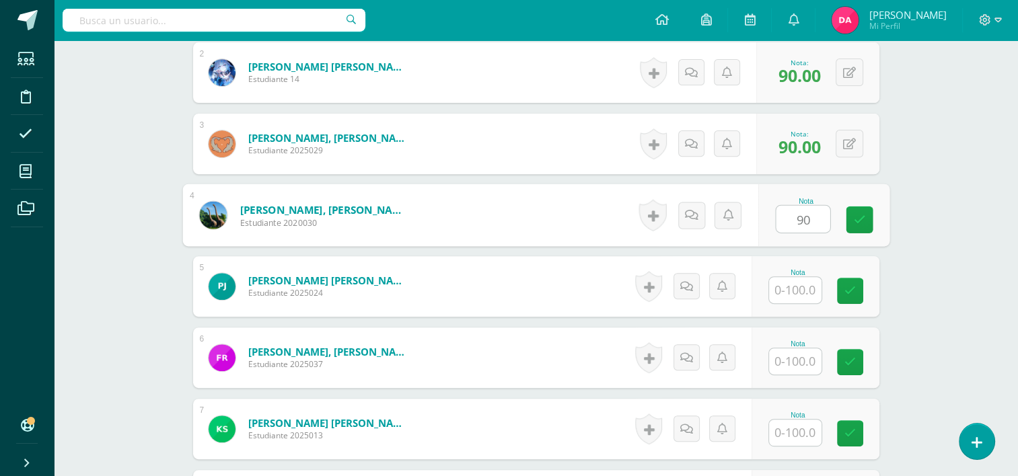
scroll to position [503, 0]
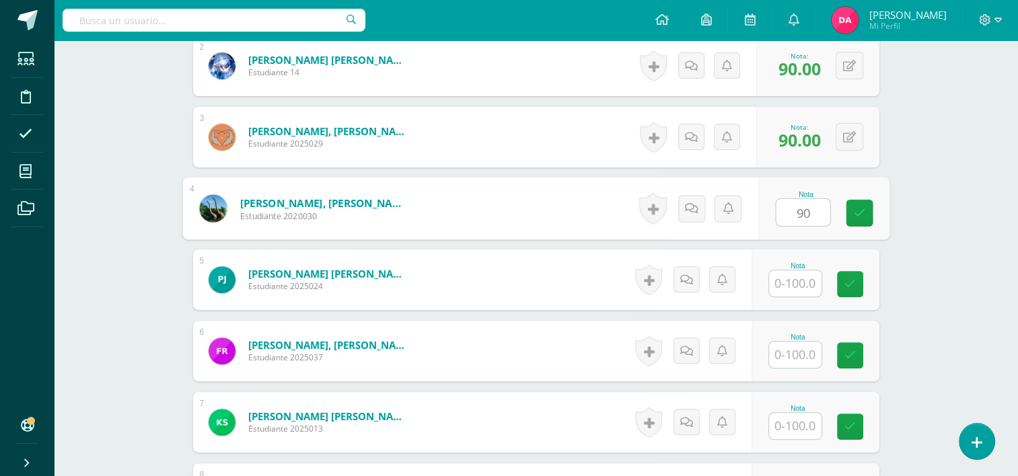
type input "90"
click at [790, 291] on input "text" at bounding box center [795, 283] width 52 height 26
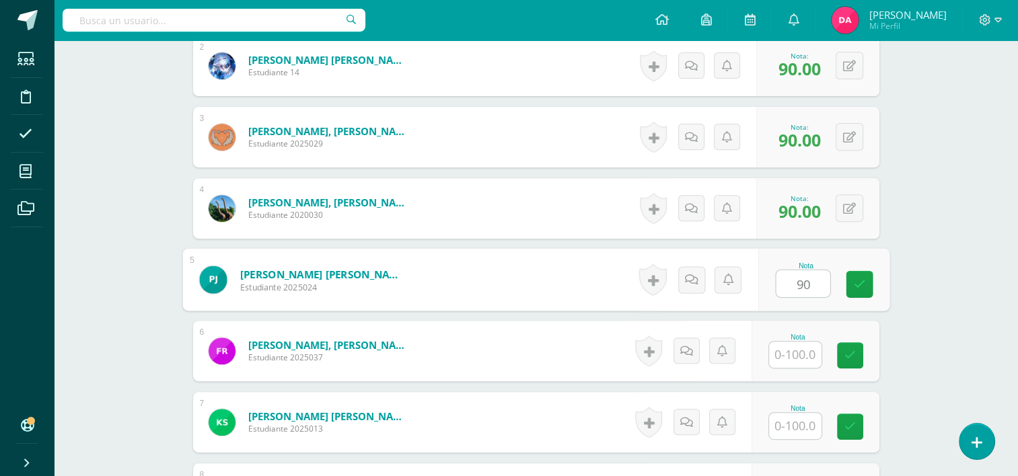
scroll to position [552, 0]
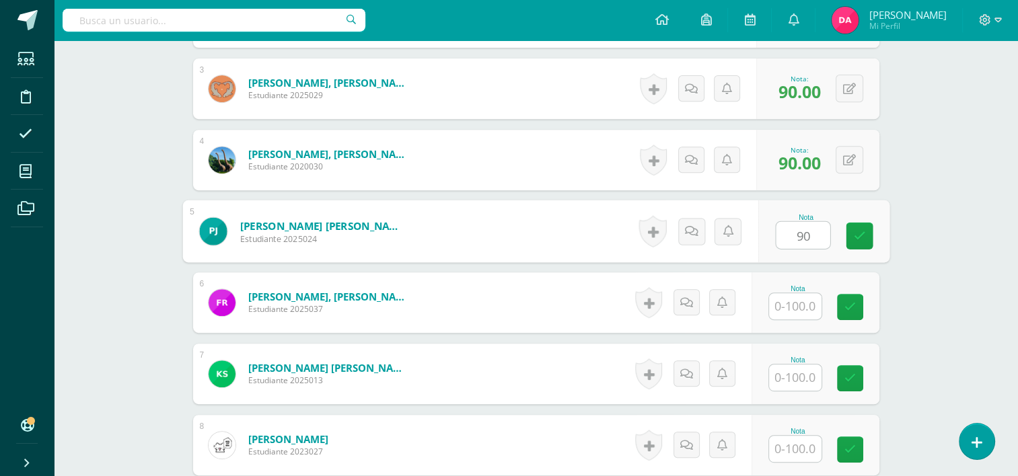
type input "90"
click at [793, 301] on input "text" at bounding box center [795, 306] width 52 height 26
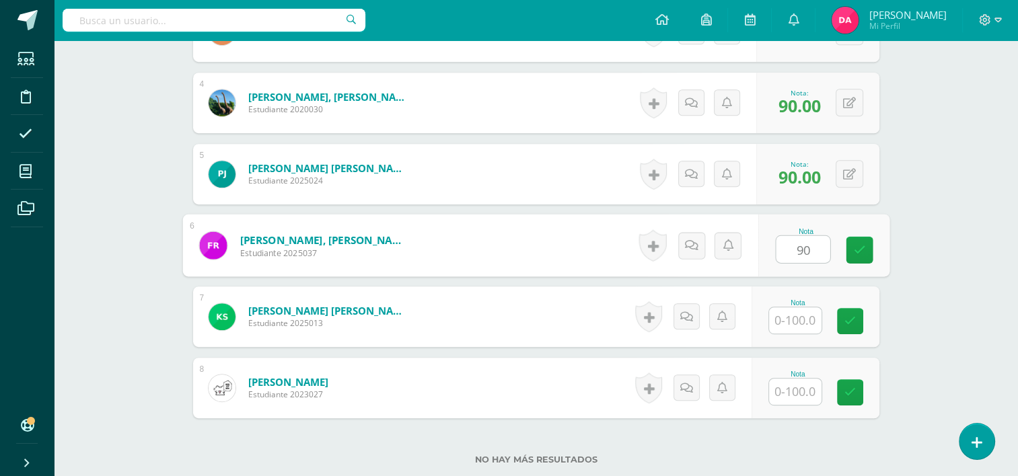
scroll to position [610, 0]
type input "90"
click at [793, 318] on input "text" at bounding box center [795, 320] width 52 height 26
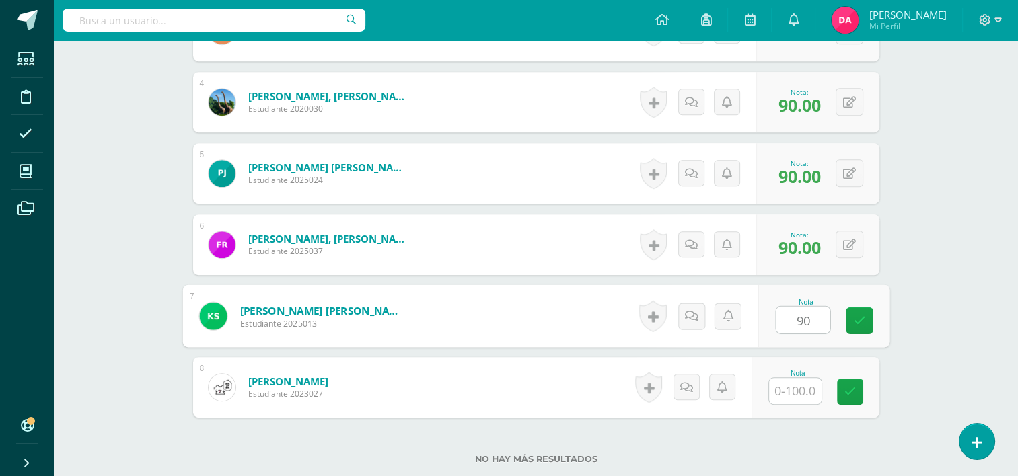
type input "90"
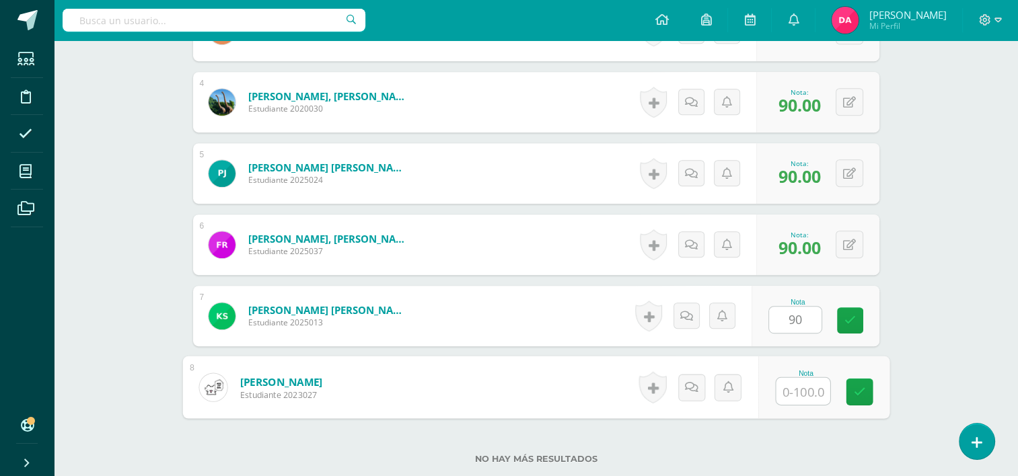
click at [795, 394] on input "text" at bounding box center [803, 391] width 54 height 27
type input "90"
click at [869, 389] on link at bounding box center [859, 392] width 27 height 27
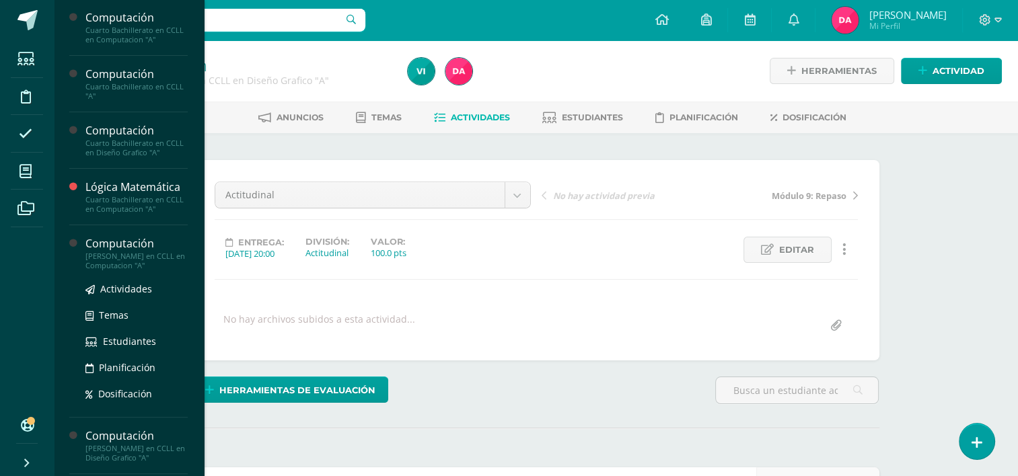
scroll to position [274, 0]
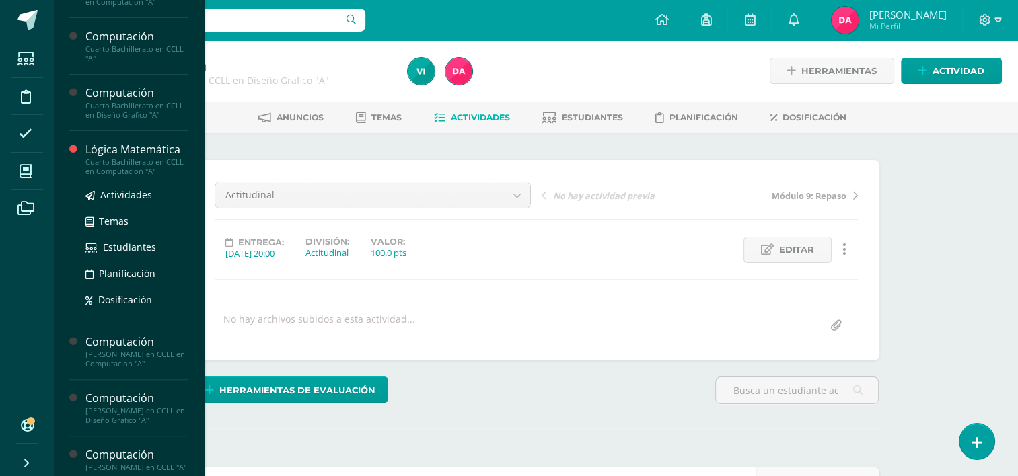
click at [109, 165] on div "Cuarto Bachillerato en CCLL en Computacion "A"" at bounding box center [136, 166] width 102 height 19
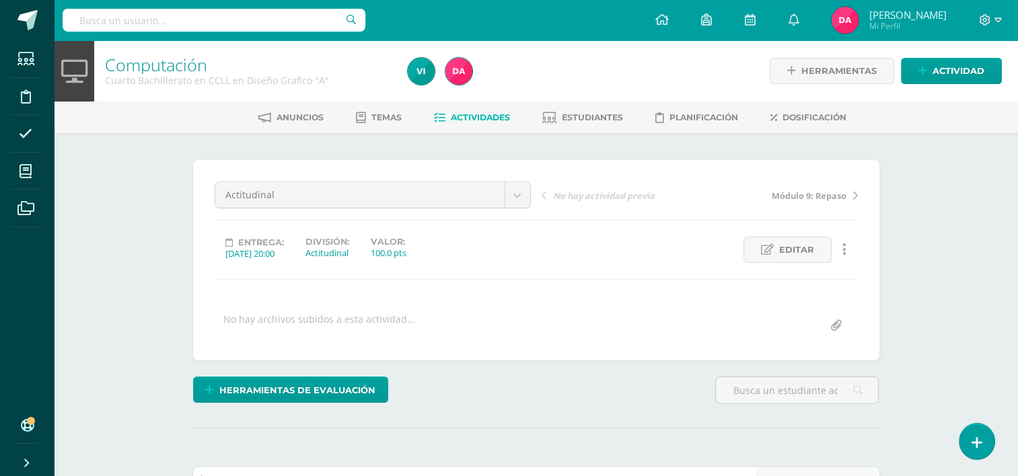
scroll to position [153, 0]
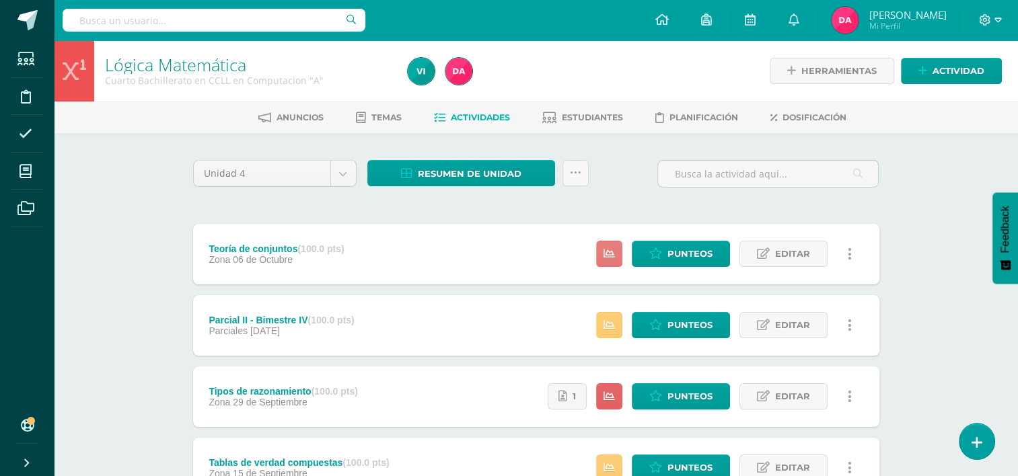
click at [611, 256] on icon at bounding box center [608, 253] width 11 height 11
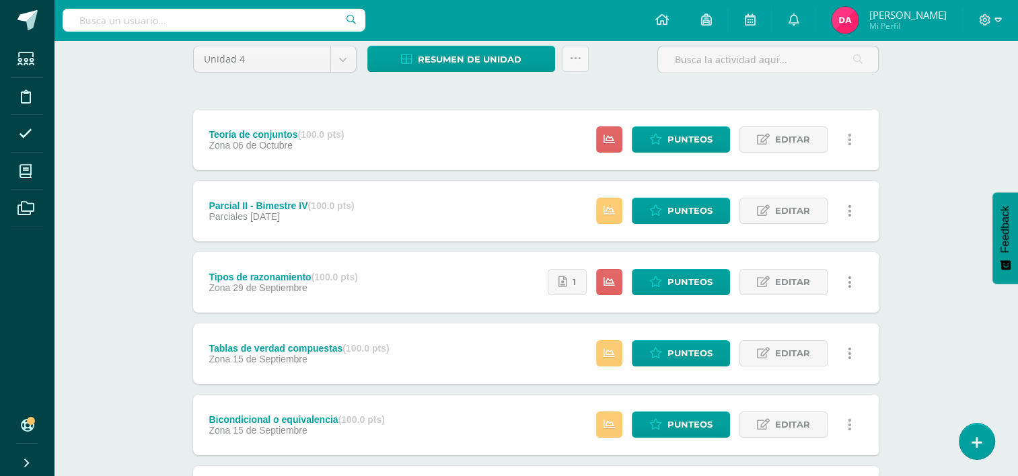
scroll to position [117, 0]
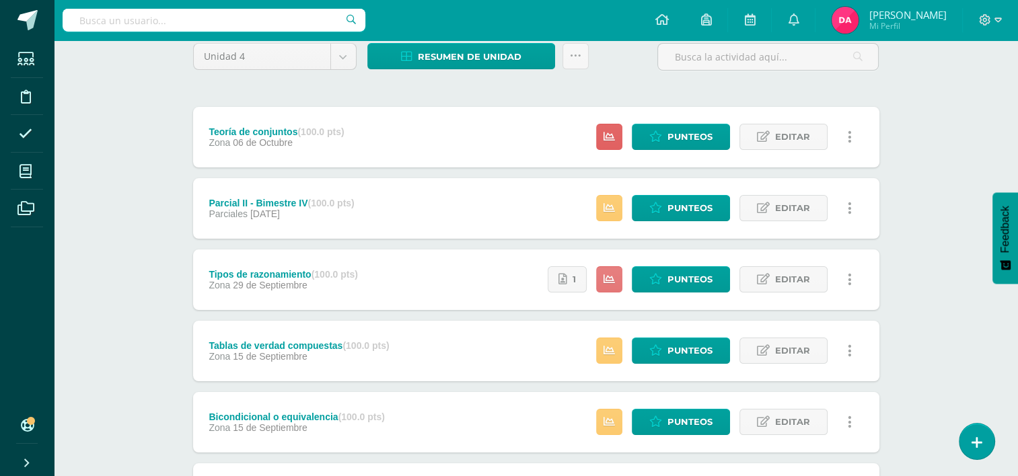
click at [605, 277] on icon at bounding box center [608, 279] width 11 height 11
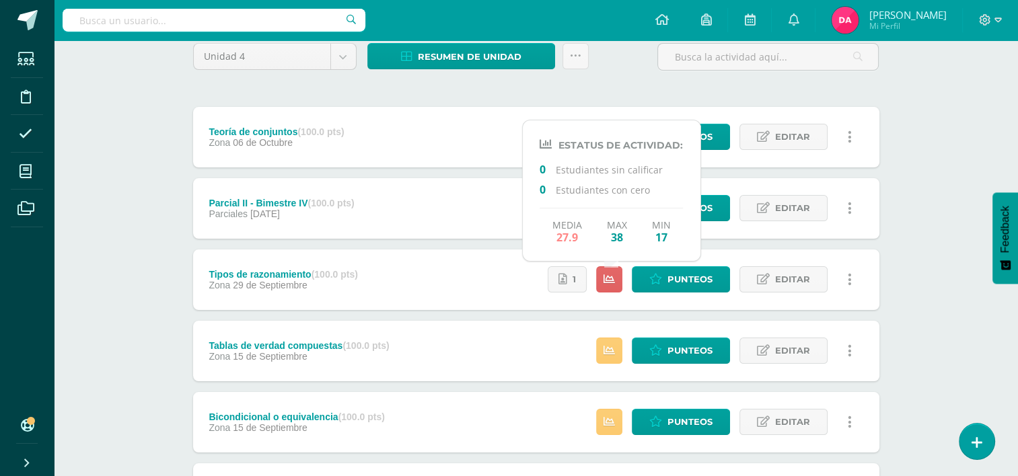
click at [127, 256] on div "Lógica Matemática Cuarto Bachillerato en CCLL en Computacion "A" Herramientas D…" at bounding box center [536, 410] width 964 height 975
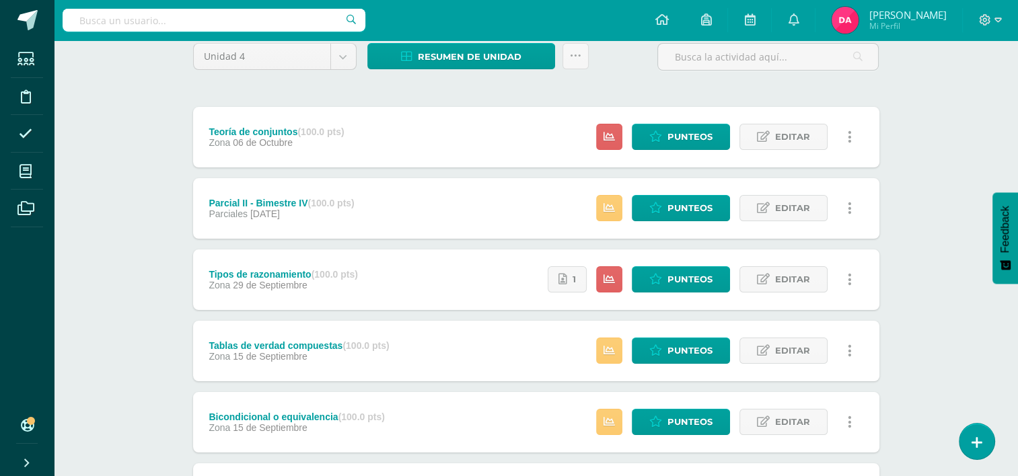
scroll to position [0, 0]
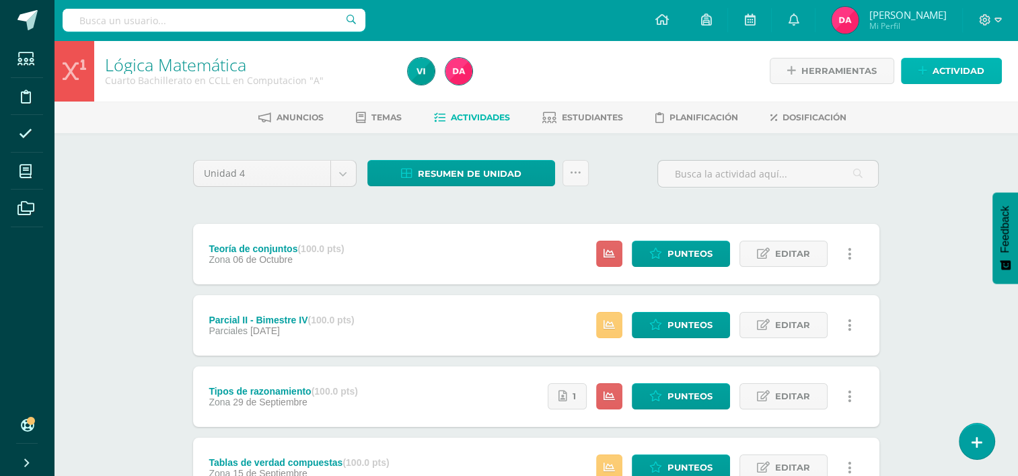
click at [974, 59] on span "Actividad" at bounding box center [958, 71] width 52 height 25
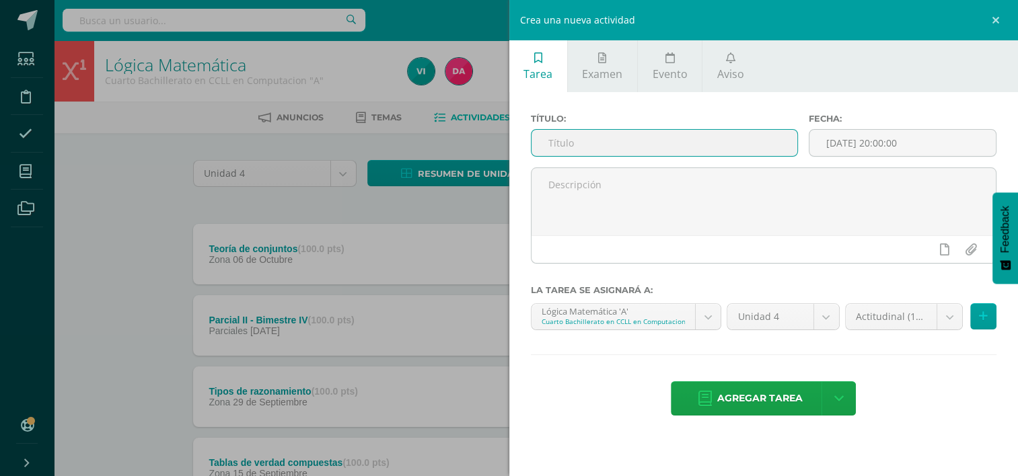
click at [598, 147] on input "text" at bounding box center [664, 143] width 266 height 26
type input "Actitudinal"
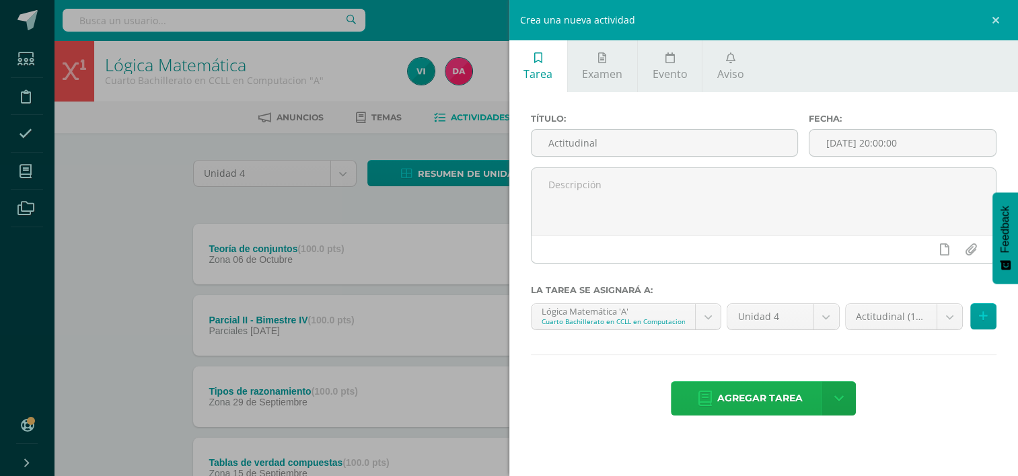
click at [747, 388] on span "Agregar tarea" at bounding box center [759, 398] width 85 height 33
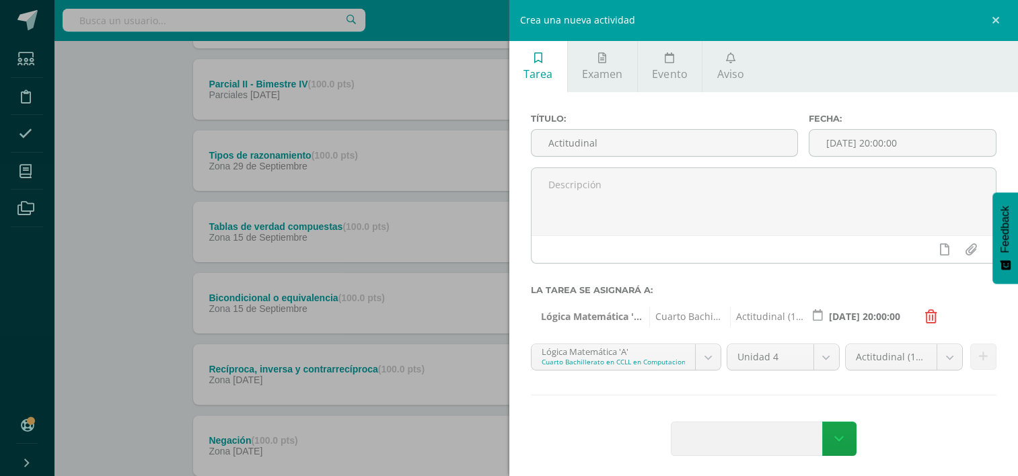
scroll to position [293, 0]
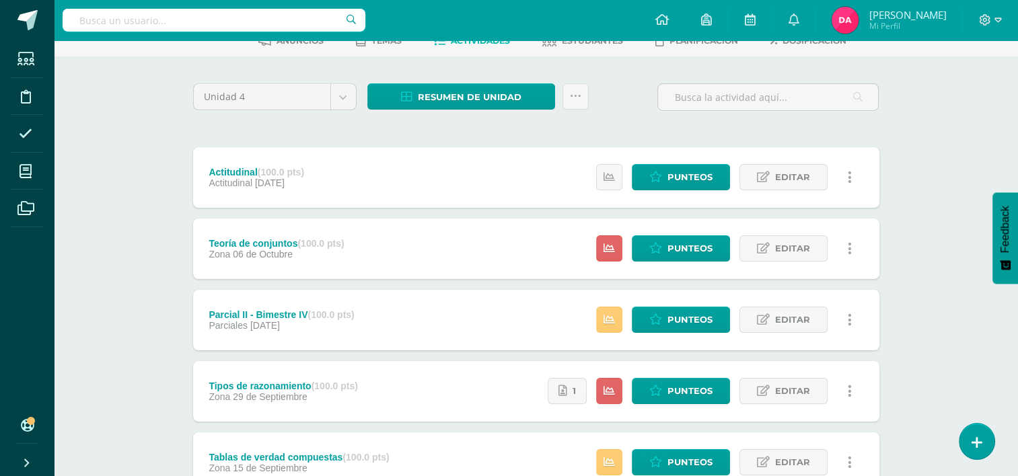
scroll to position [13, 0]
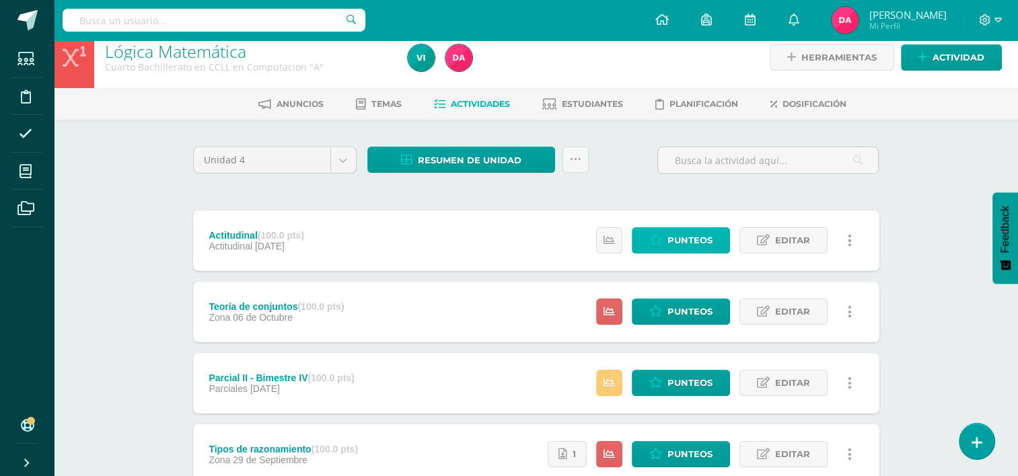
click at [679, 237] on span "Punteos" at bounding box center [689, 240] width 45 height 25
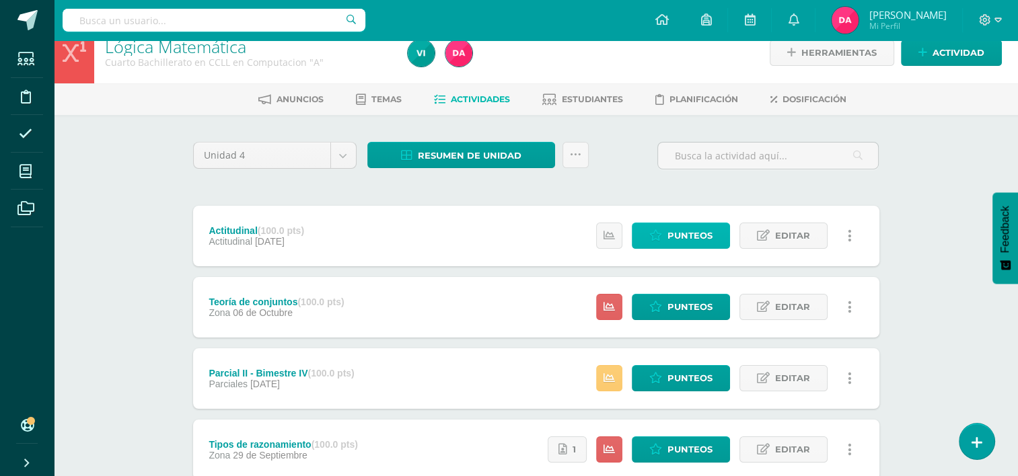
scroll to position [26, 0]
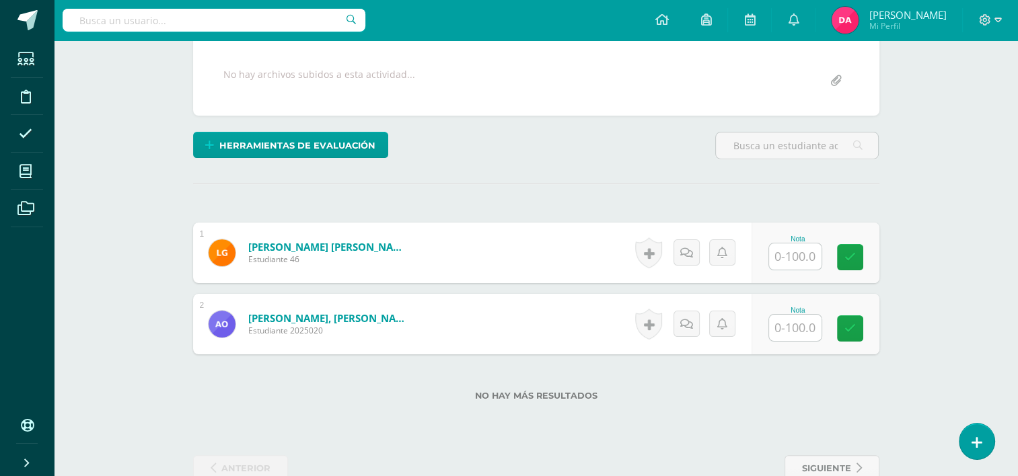
scroll to position [246, 0]
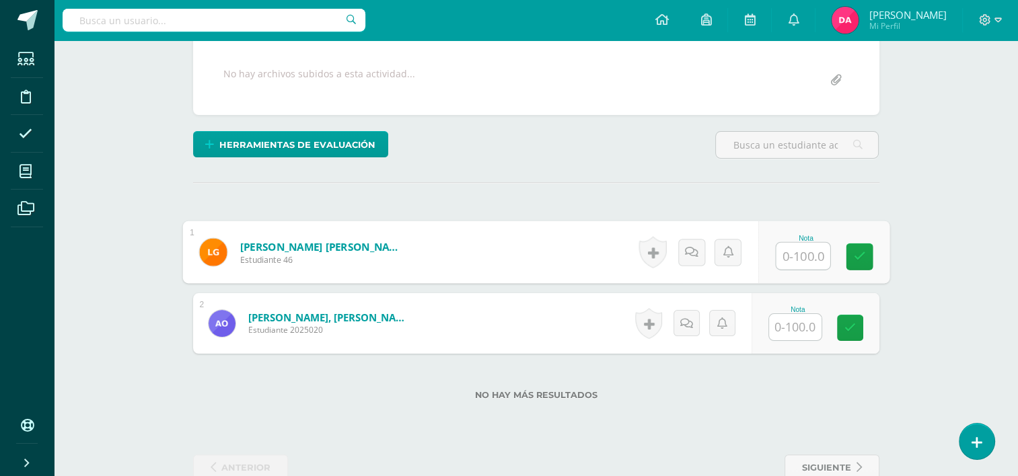
click at [790, 253] on input "text" at bounding box center [803, 256] width 54 height 27
type input "100"
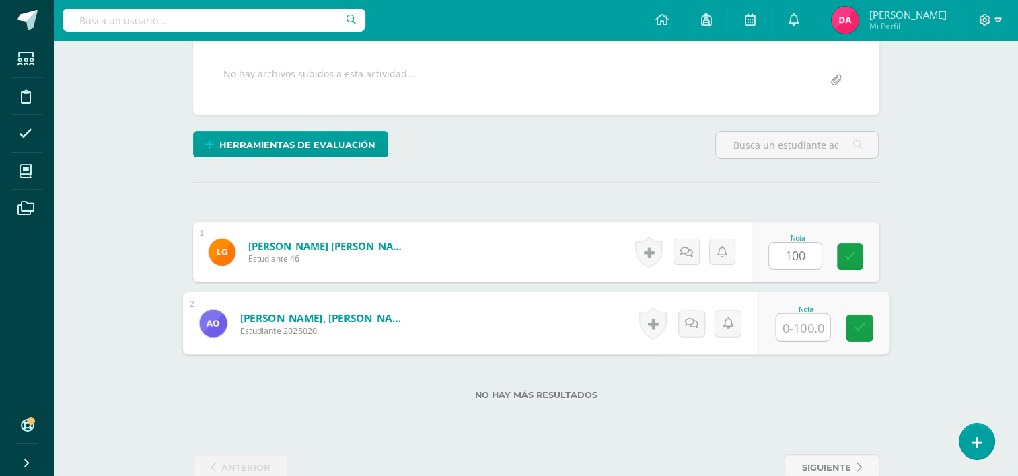
click at [788, 331] on input "text" at bounding box center [803, 327] width 54 height 27
type input "100"
click at [867, 332] on link at bounding box center [859, 328] width 27 height 27
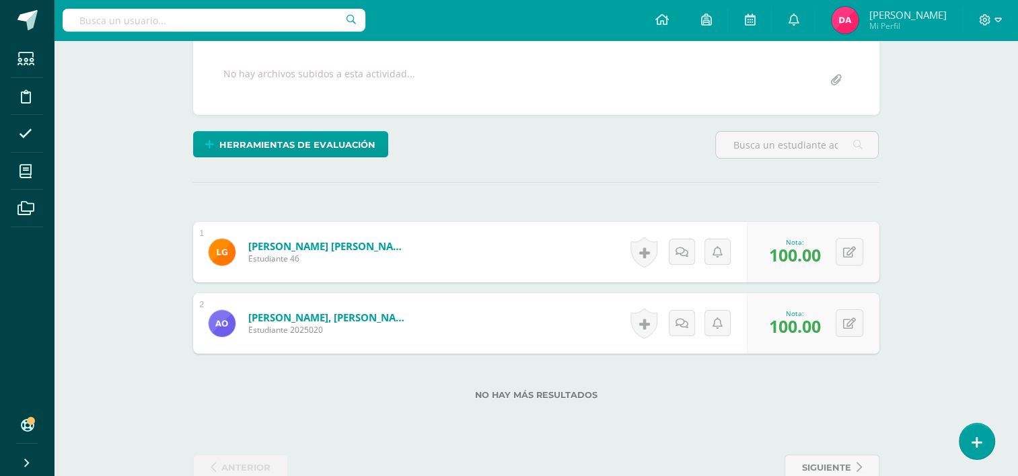
scroll to position [0, 0]
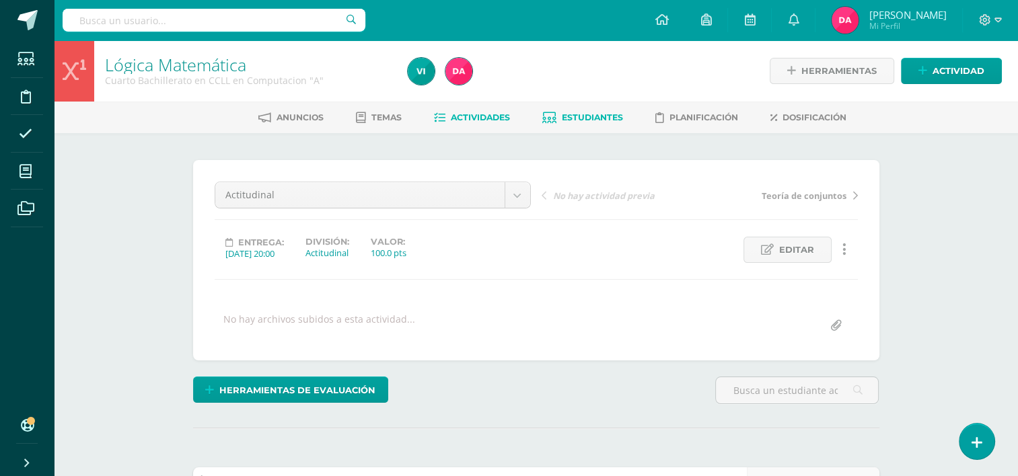
click at [614, 116] on span "Estudiantes" at bounding box center [592, 117] width 61 height 10
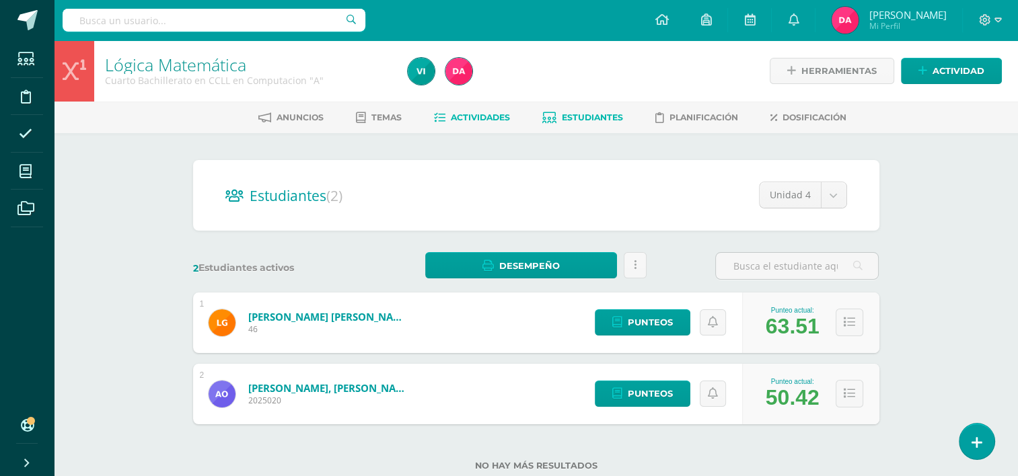
click at [476, 118] on span "Actividades" at bounding box center [480, 117] width 59 height 10
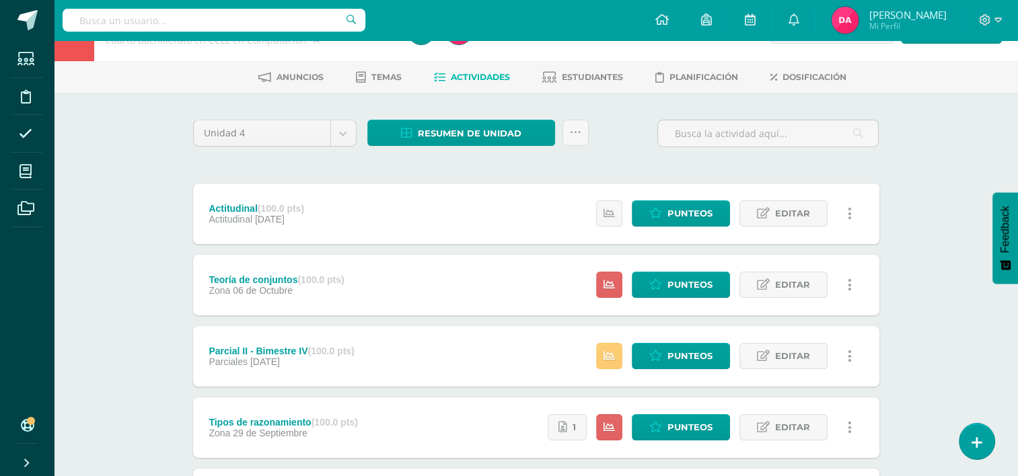
scroll to position [42, 0]
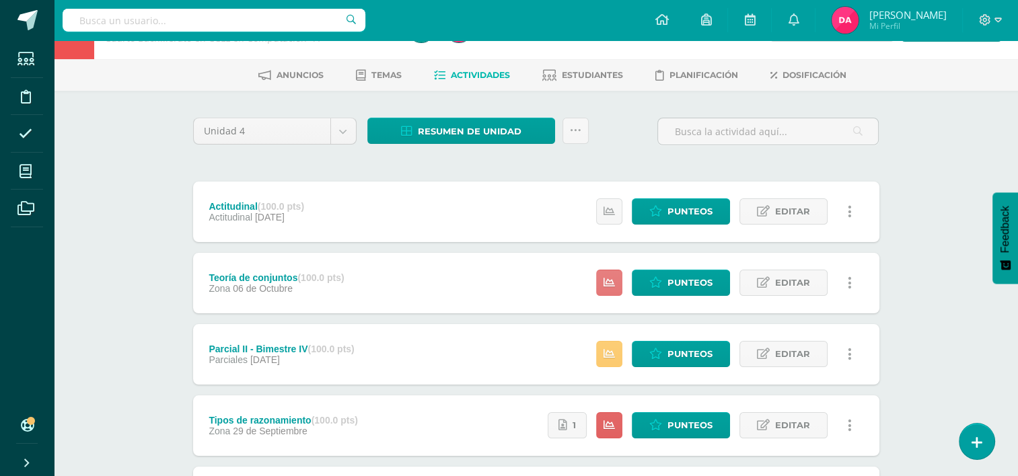
click at [612, 283] on icon at bounding box center [608, 282] width 11 height 11
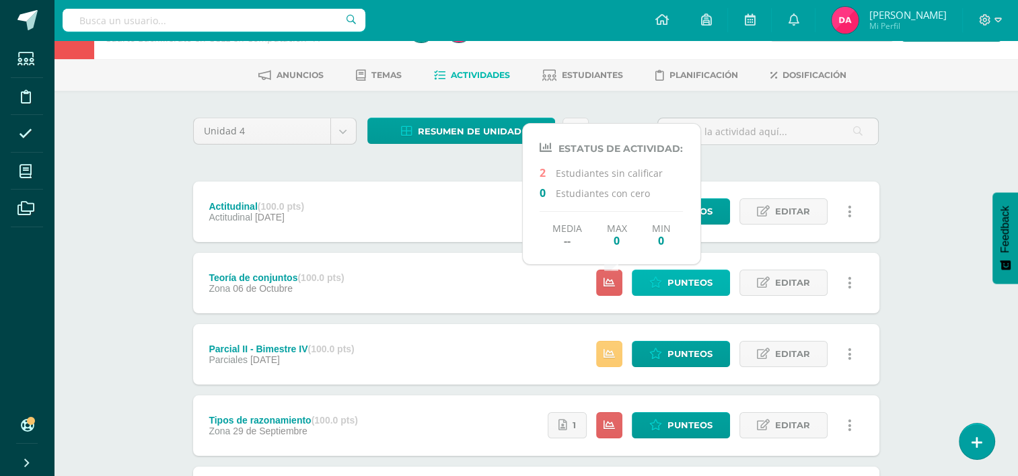
click at [655, 287] on icon at bounding box center [655, 282] width 13 height 11
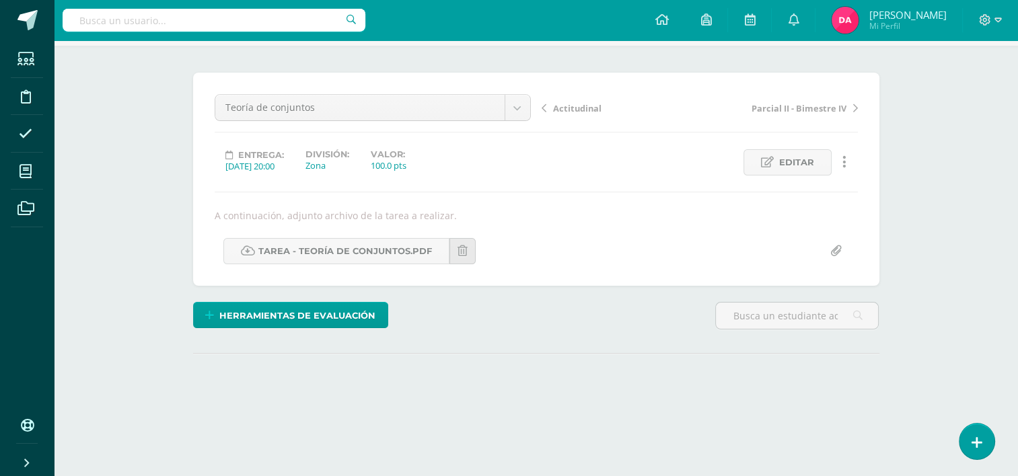
scroll to position [86, 0]
click at [383, 250] on link "TAREA - TEORÍA DE CONJUNTOS.pdf" at bounding box center [336, 253] width 226 height 26
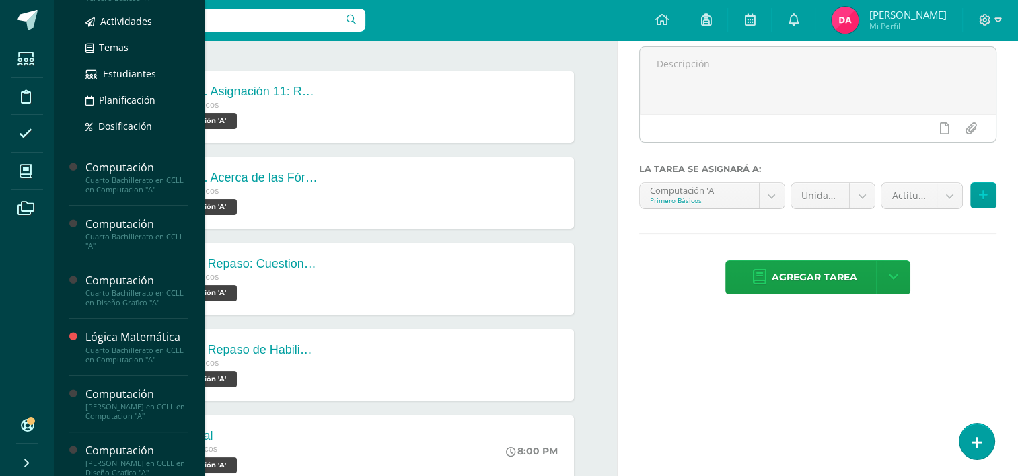
scroll to position [289, 0]
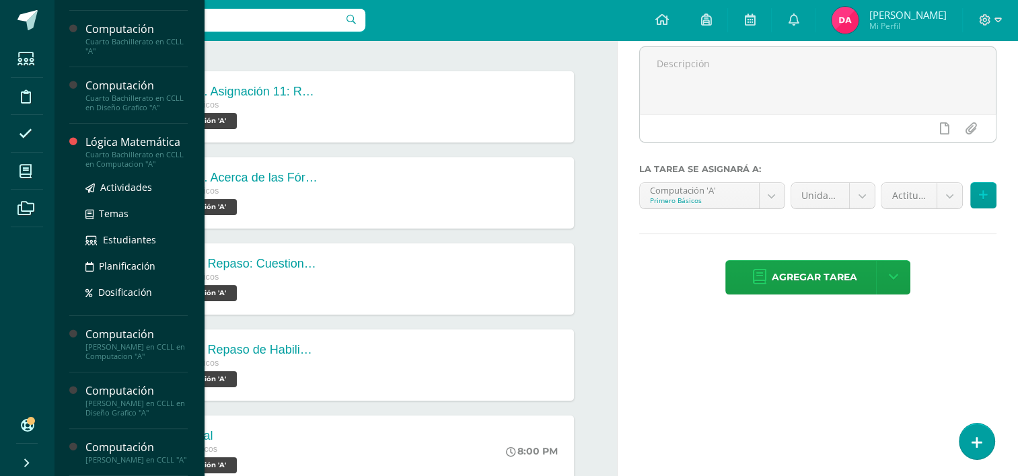
click at [109, 140] on div "Lógica Matemática" at bounding box center [136, 142] width 102 height 15
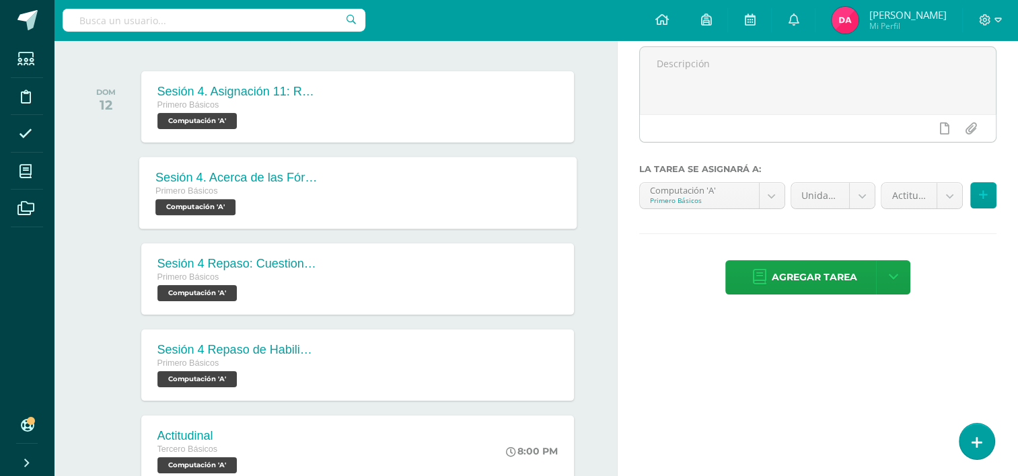
scroll to position [153, 0]
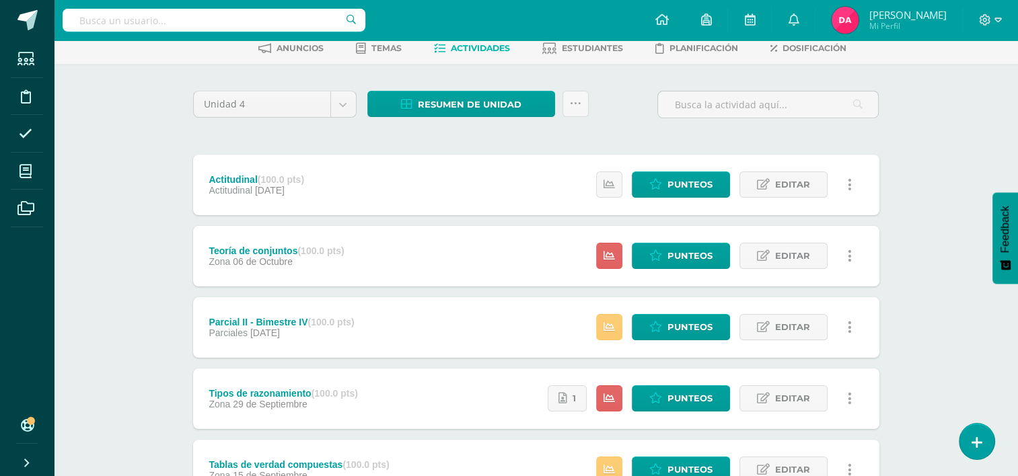
scroll to position [70, 0]
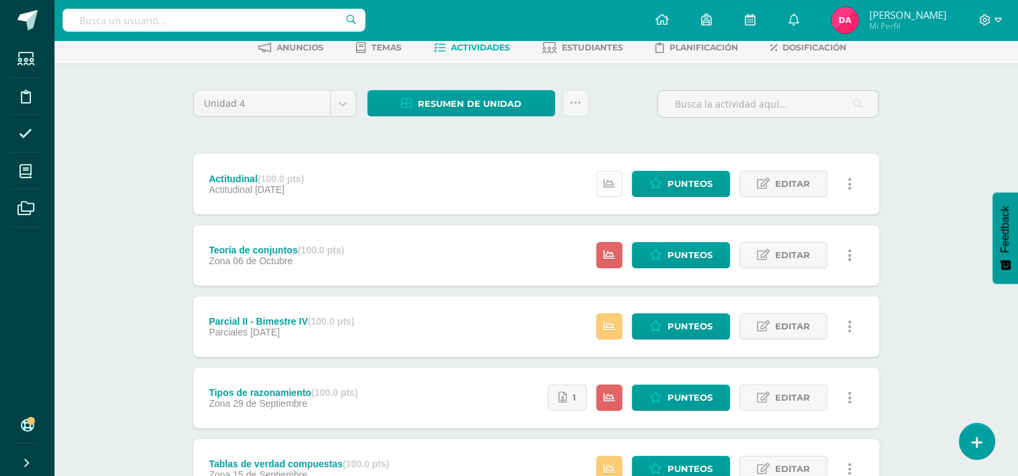
click at [607, 179] on icon at bounding box center [608, 183] width 11 height 11
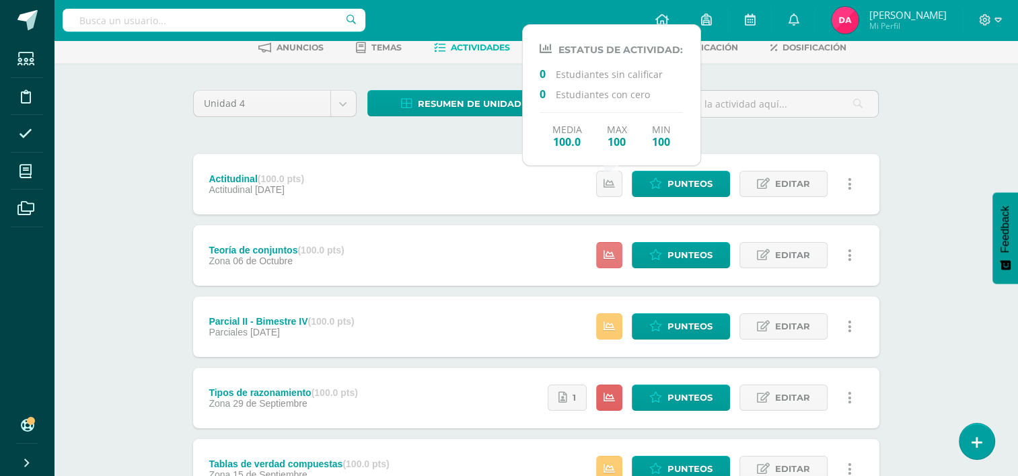
click at [611, 258] on icon at bounding box center [608, 255] width 11 height 11
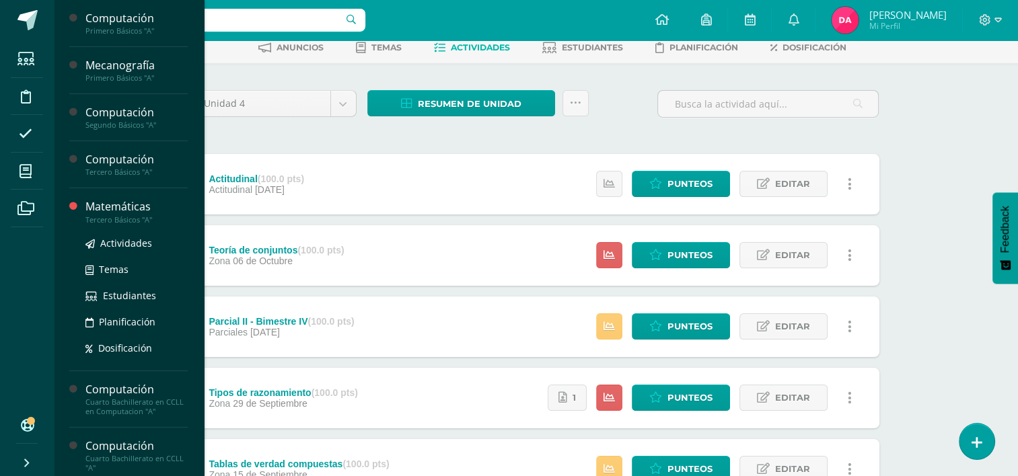
click at [106, 208] on div "Matemáticas" at bounding box center [136, 206] width 102 height 15
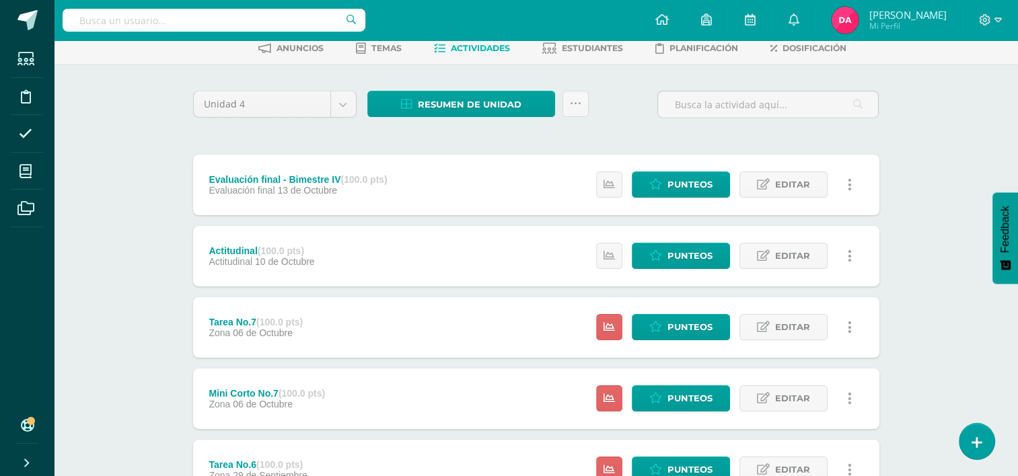
scroll to position [73, 0]
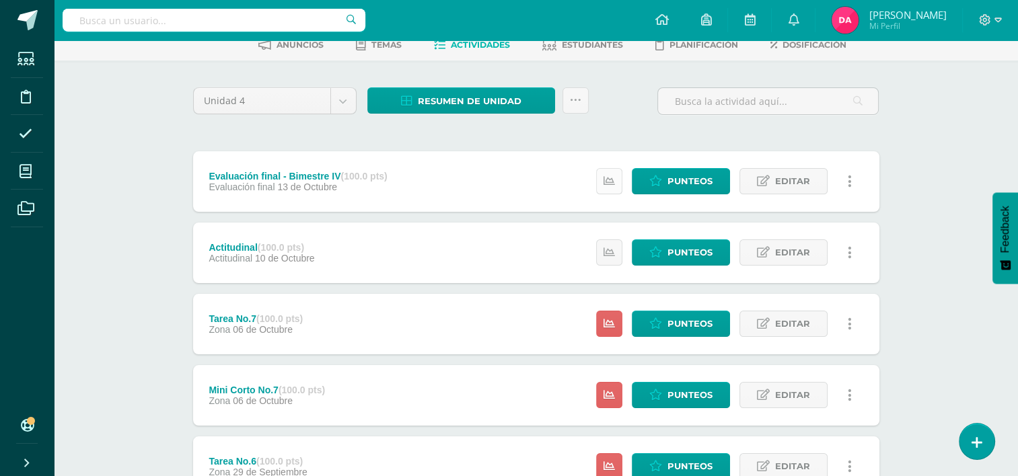
click at [614, 178] on icon at bounding box center [608, 181] width 11 height 11
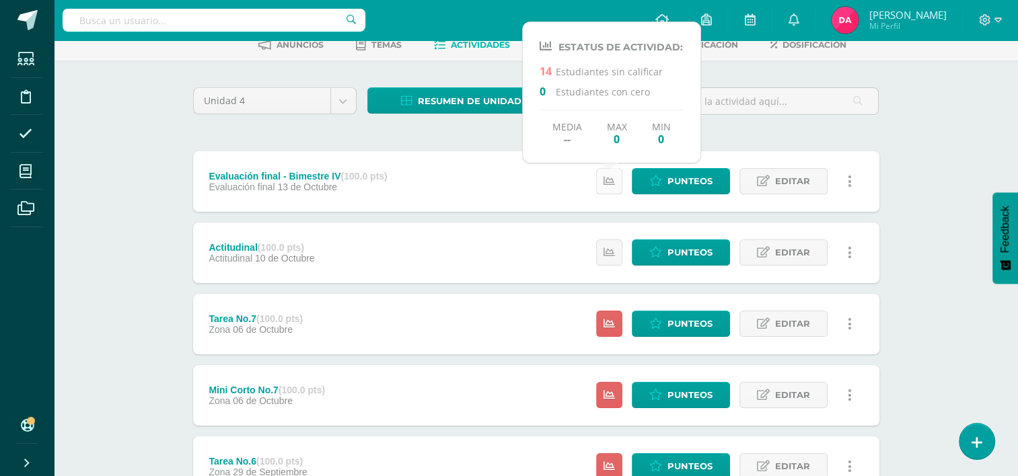
click at [614, 178] on icon at bounding box center [608, 181] width 11 height 11
click at [414, 181] on div "Evaluación final - Bimestre IV (100.0 pts) Evaluación final 13 de Octubre Punte…" at bounding box center [536, 181] width 686 height 61
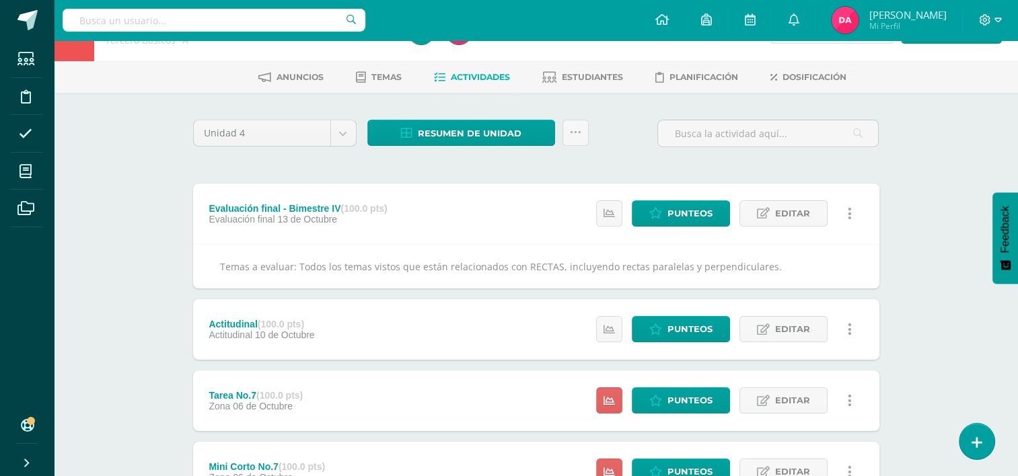
scroll to position [39, 0]
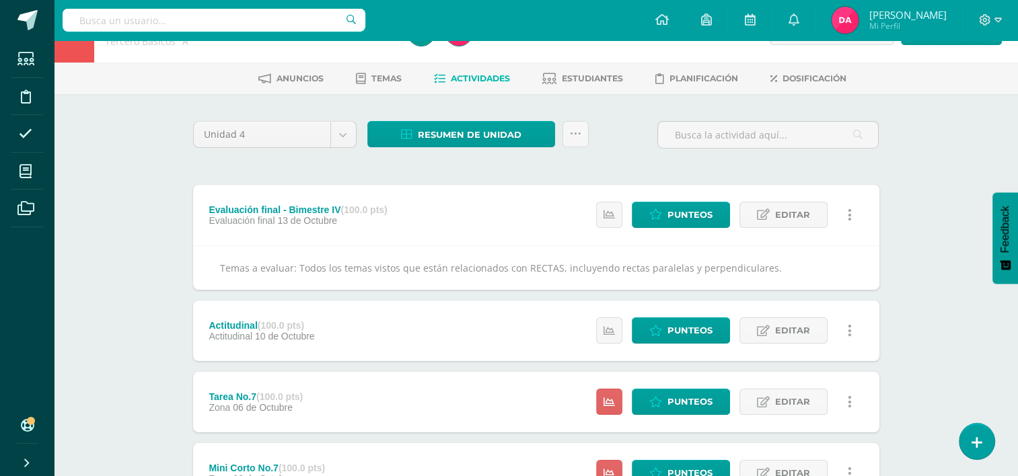
click at [409, 218] on div "Evaluación final - Bimestre IV (100.0 pts) Evaluación final 13 de Octubre Punte…" at bounding box center [536, 215] width 686 height 61
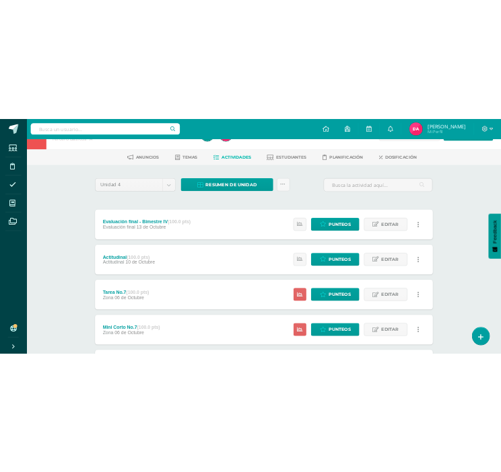
scroll to position [0, 0]
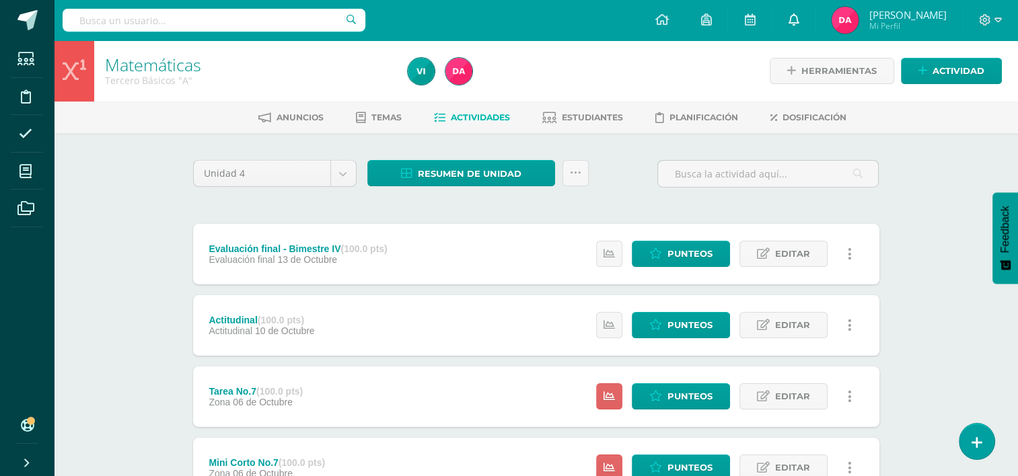
click at [799, 24] on icon at bounding box center [793, 19] width 11 height 12
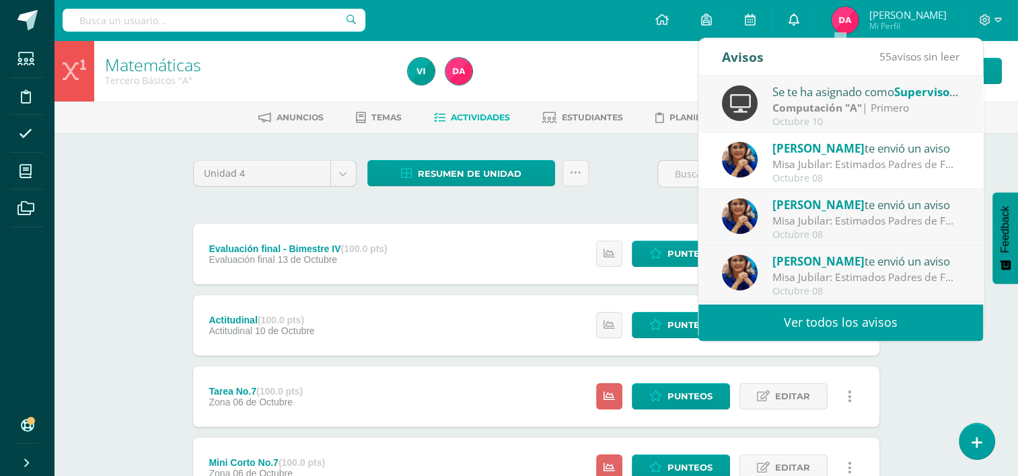
click at [799, 21] on icon at bounding box center [793, 19] width 11 height 12
click at [987, 67] on link "Actividad" at bounding box center [951, 71] width 101 height 26
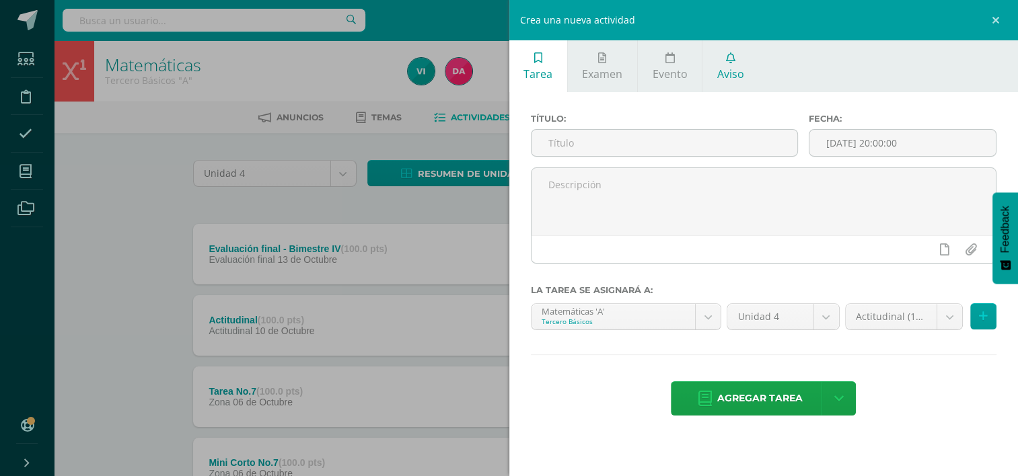
click at [727, 61] on icon at bounding box center [730, 57] width 9 height 11
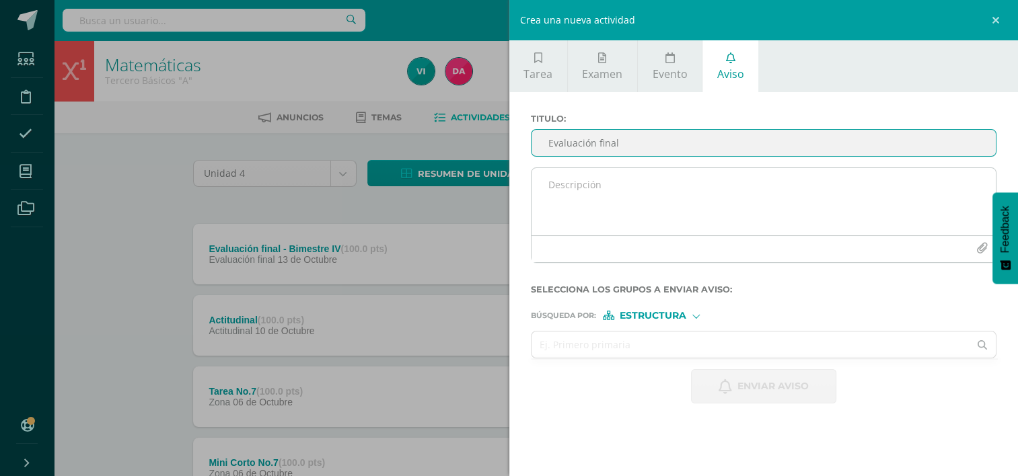
type input "Evaluación final"
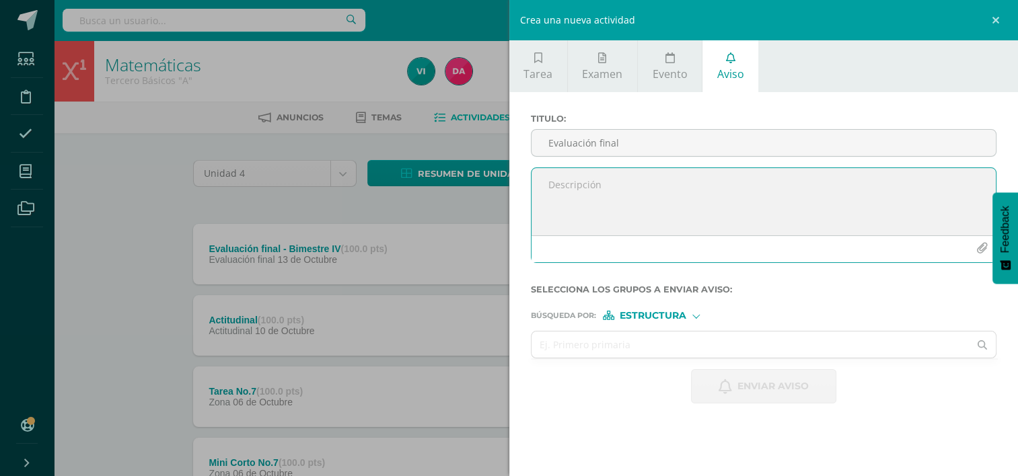
click at [636, 181] on textarea at bounding box center [763, 201] width 465 height 67
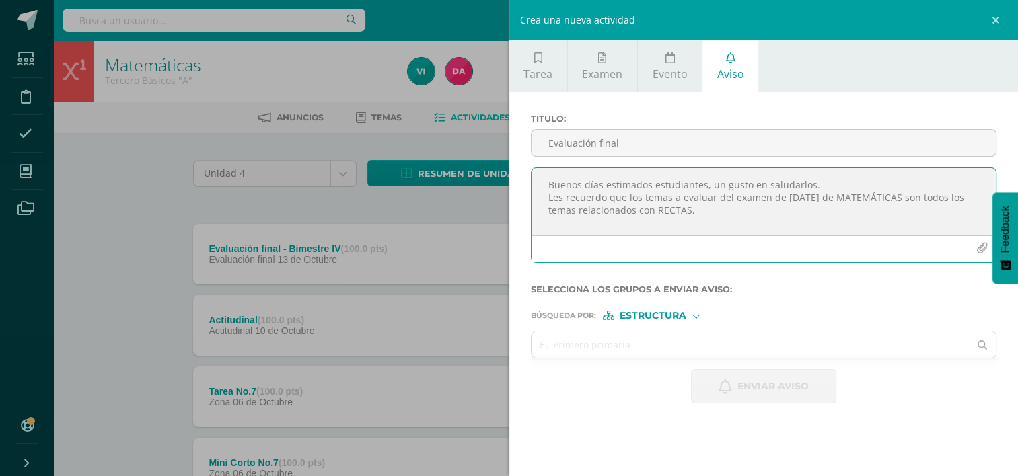
click at [895, 198] on textarea "Buenos días estimados estudiantes, un gusto en saludarlos. Les recuerdo que los…" at bounding box center [763, 201] width 465 height 67
click at [898, 209] on textarea "Buenos días estimados estudiantes, un gusto en saludarlos. Les recuerdo que los…" at bounding box center [763, 201] width 465 height 67
click at [816, 214] on textarea "Buenos días estimados estudiantes, un gusto en saludarlos. Les recuerdo que los…" at bounding box center [763, 201] width 465 height 67
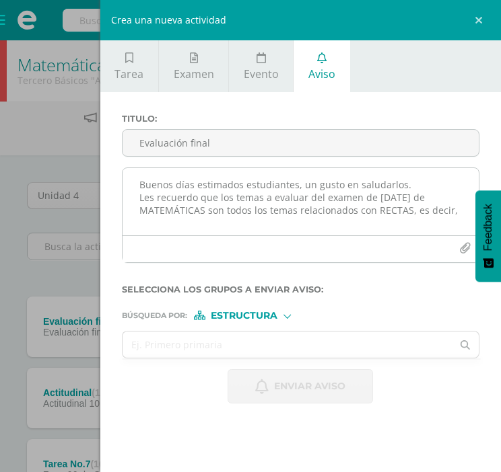
click at [449, 211] on textarea "Buenos días estimados estudiantes, un gusto en saludarlos. Les recuerdo que los…" at bounding box center [300, 201] width 356 height 67
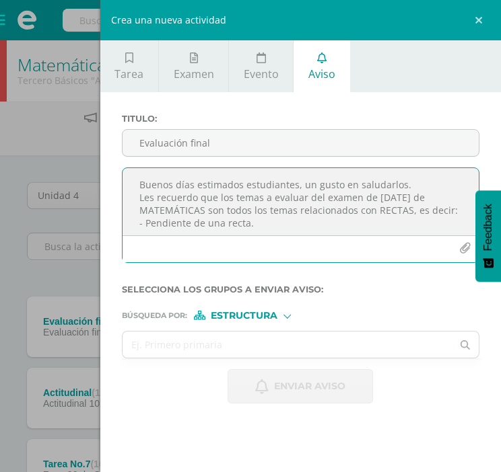
scroll to position [7, 0]
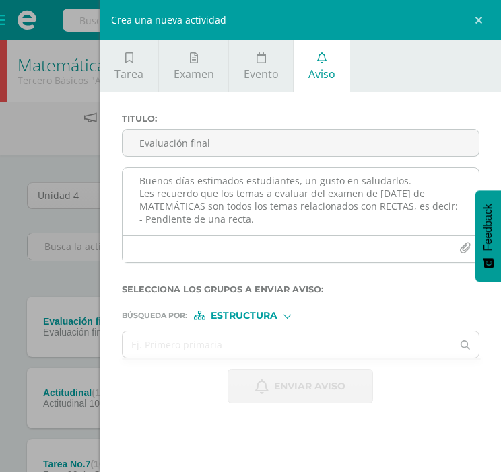
click at [257, 229] on textarea "Buenos días estimados estudiantes, un gusto en saludarlos. Les recuerdo que los…" at bounding box center [300, 201] width 356 height 67
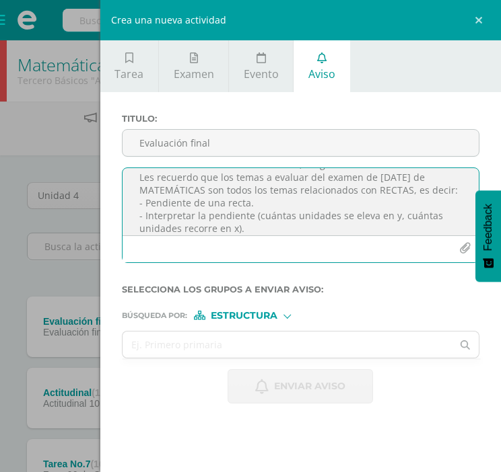
scroll to position [33, 0]
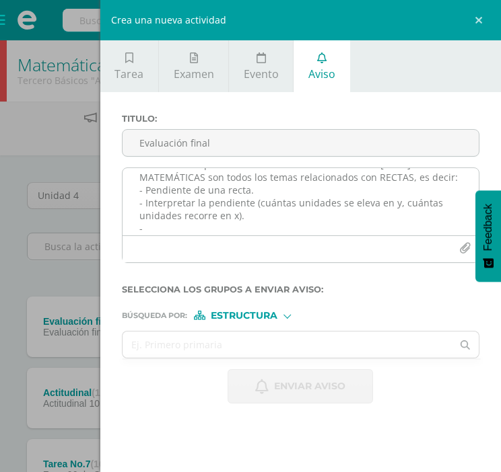
click at [238, 227] on textarea "Buenos días estimados estudiantes, un gusto en saludarlos. Les recuerdo que los…" at bounding box center [300, 201] width 356 height 67
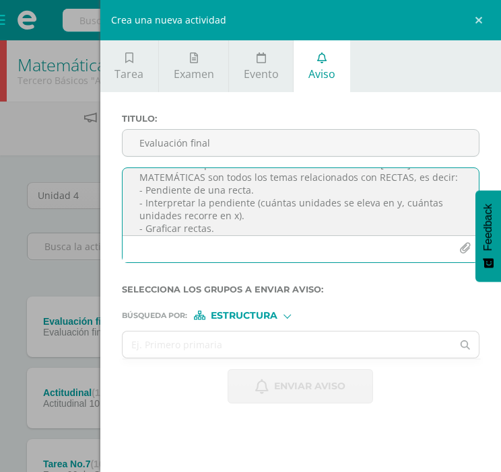
scroll to position [46, 0]
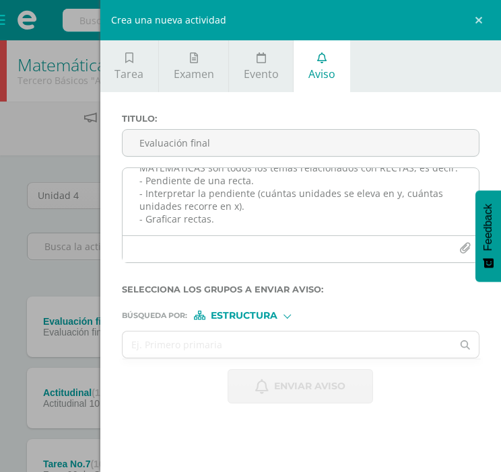
click at [194, 227] on textarea "Buenos días estimados estudiantes, un gusto en saludarlos. Les recuerdo que los…" at bounding box center [300, 201] width 356 height 67
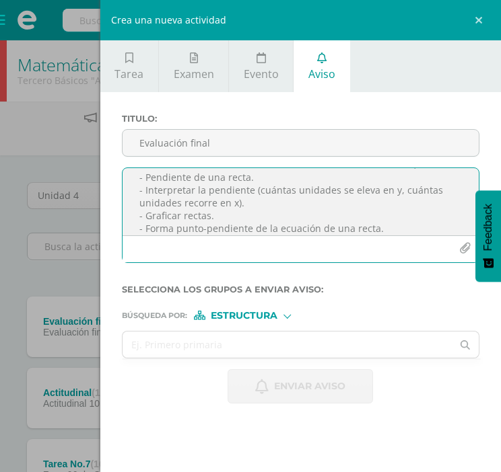
scroll to position [59, 0]
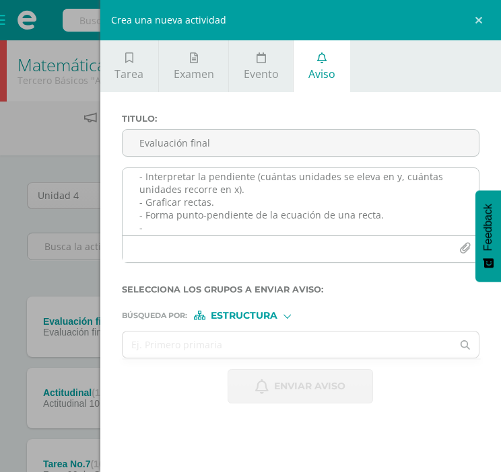
click at [194, 227] on textarea "Buenos días estimados estudiantes, un gusto en saludarlos. Les recuerdo que los…" at bounding box center [300, 201] width 356 height 67
click at [418, 229] on textarea "Buenos días estimados estudiantes, un gusto en saludarlos. Les recuerdo que los…" at bounding box center [300, 201] width 356 height 67
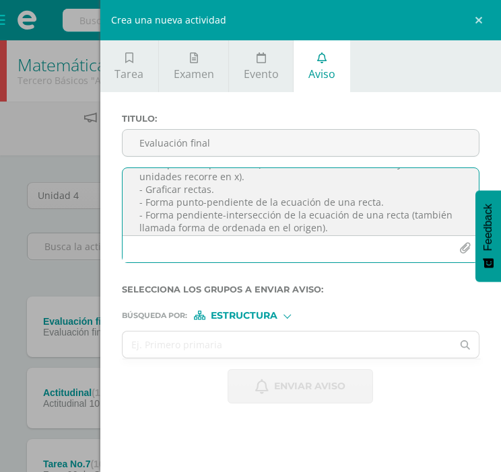
scroll to position [85, 0]
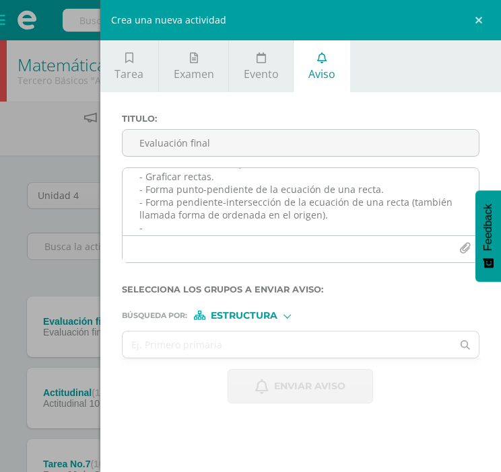
click at [294, 229] on textarea "Buenos días estimados estudiantes, un gusto en saludarlos. Les recuerdo que los…" at bounding box center [300, 201] width 356 height 67
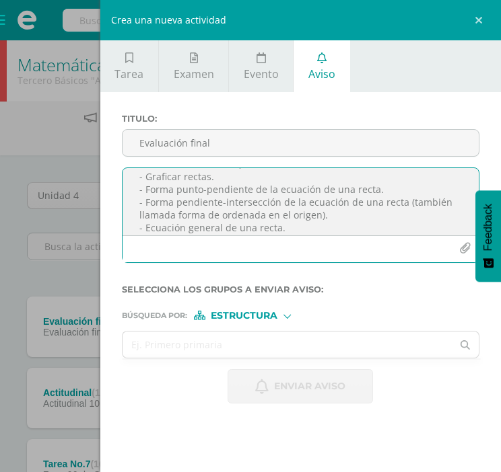
scroll to position [98, 0]
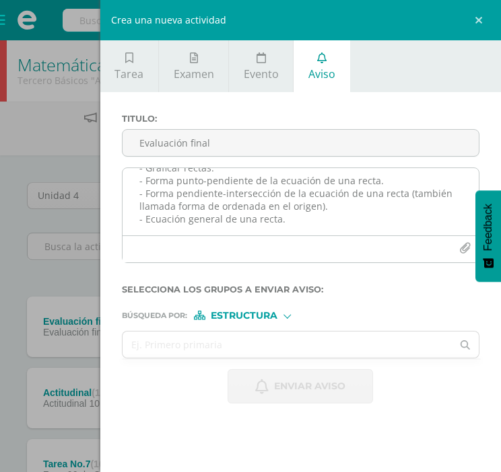
click at [169, 229] on textarea "Buenos días estimados estudiantes, un gusto en saludarlos. Les recuerdo que los…" at bounding box center [300, 201] width 356 height 67
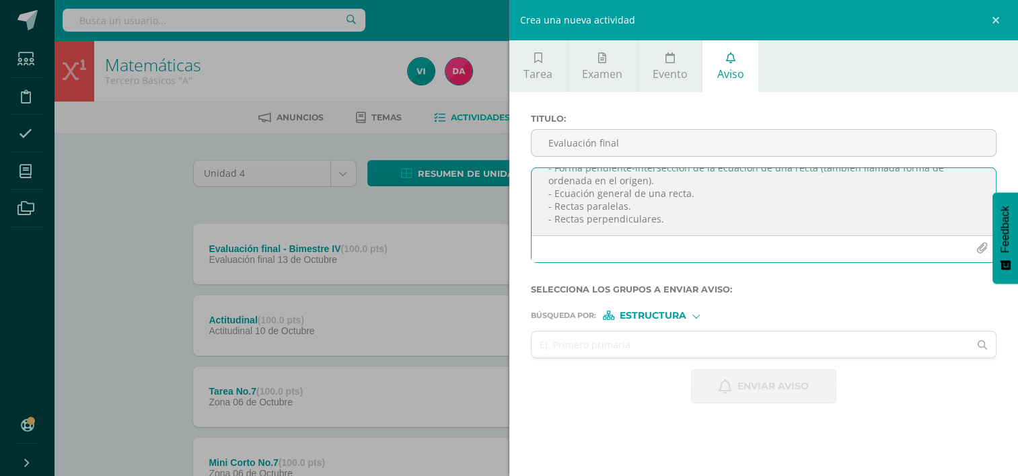
scroll to position [133, 0]
click at [818, 223] on textarea "Buenos días estimados estudiantes, un gusto en saludarlos. Les recuerdo que los…" at bounding box center [763, 201] width 465 height 67
click at [823, 221] on textarea "Buenos días estimados estudiantes, un gusto en saludarlos. Les recuerdo que los…" at bounding box center [763, 201] width 465 height 67
drag, startPoint x: 809, startPoint y: 218, endPoint x: 539, endPoint y: 222, distance: 270.5
click at [539, 222] on textarea "Buenos días estimados estudiantes, un gusto en saludarlos. Les recuerdo que los…" at bounding box center [763, 201] width 465 height 67
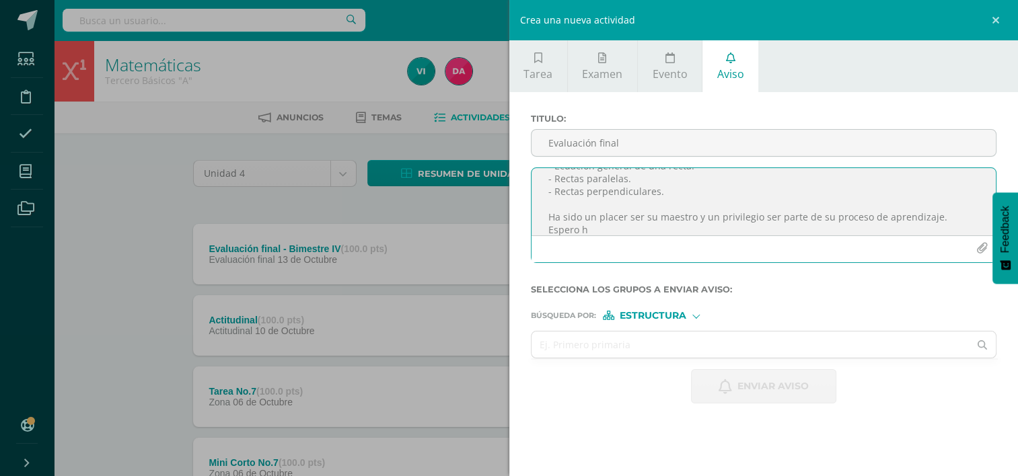
scroll to position [137, 0]
click at [955, 227] on textarea "Buenos días estimados estudiantes, un gusto en saludarlos. Les recuerdo que los…" at bounding box center [763, 201] width 465 height 67
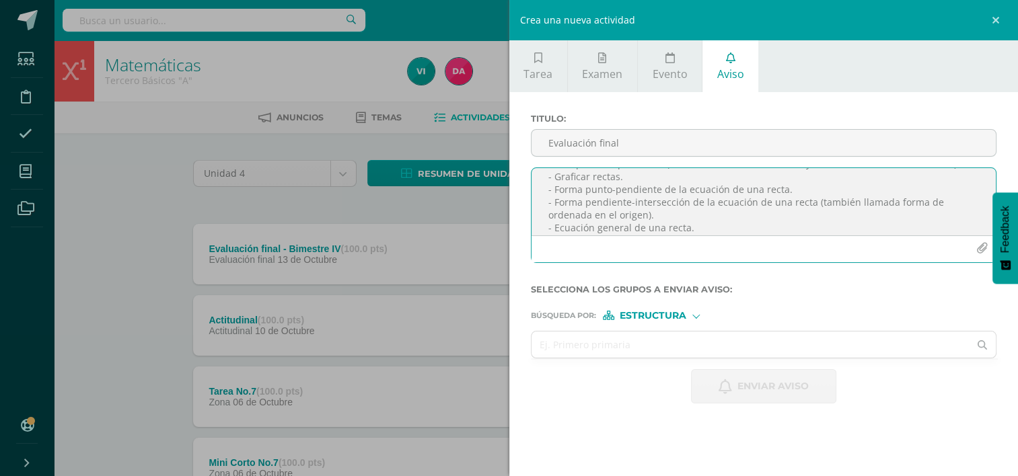
scroll to position [146, 0]
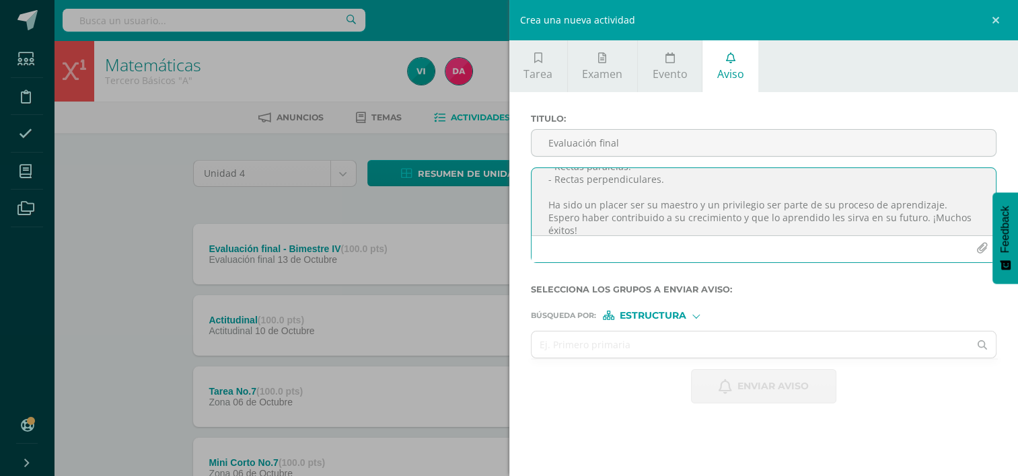
type textarea "Buenos días estimados estudiantes, un gusto en saludarlos. Les recuerdo que los…"
click at [674, 314] on span "Estructura" at bounding box center [653, 315] width 67 height 7
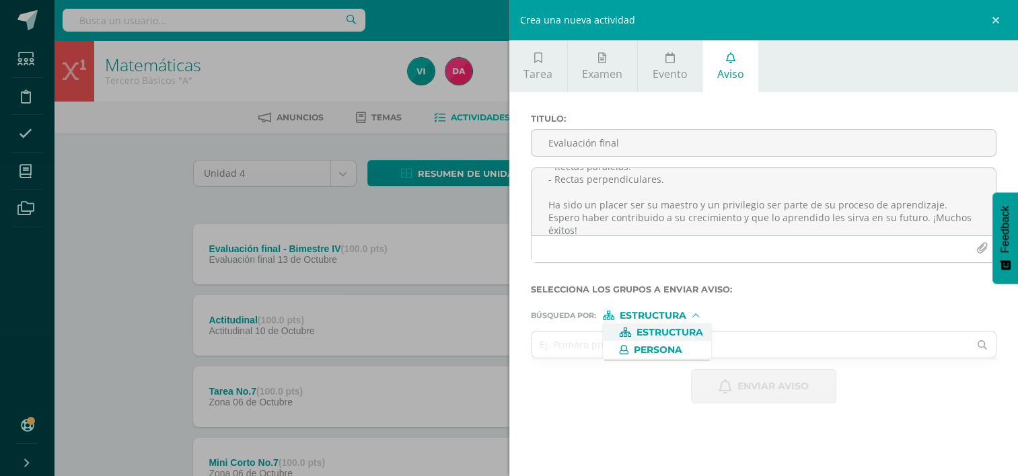
click at [749, 307] on div "Búsqueda por : Estructura Estructura Persona" at bounding box center [764, 310] width 466 height 20
click at [645, 350] on input "text" at bounding box center [750, 345] width 438 height 26
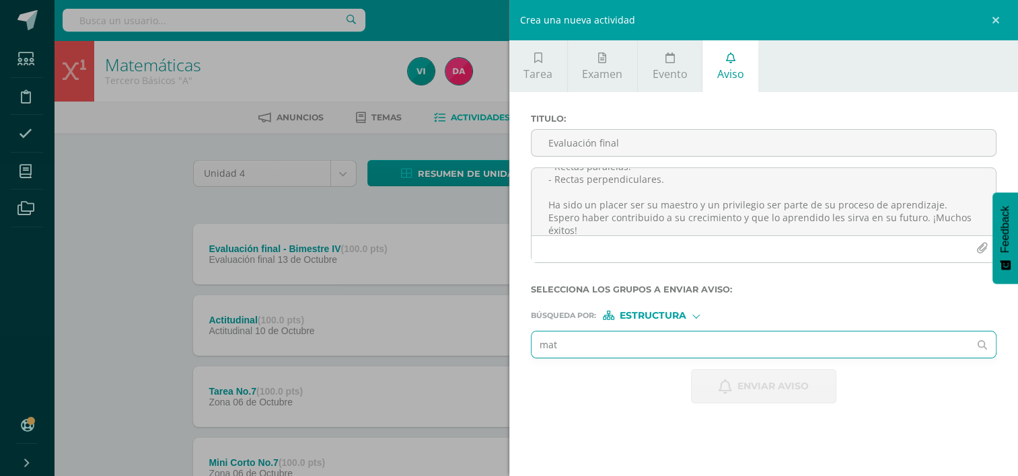
type input "mate"
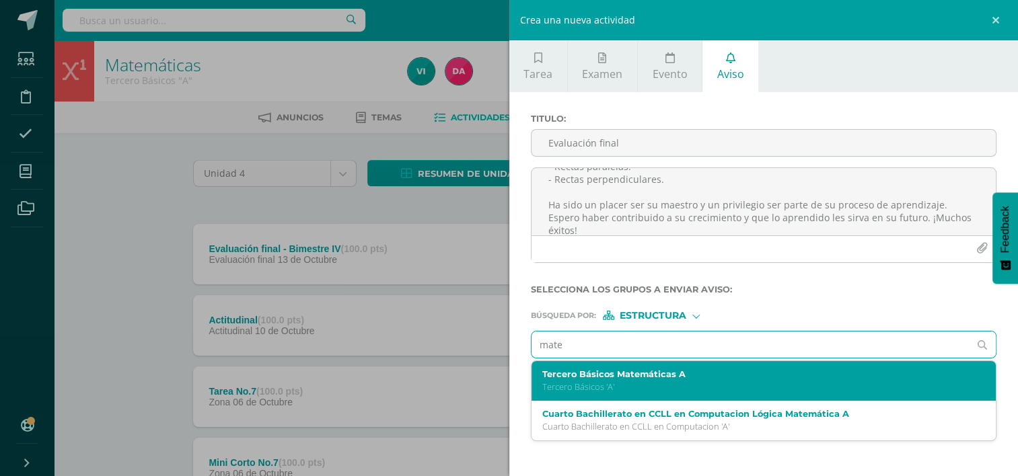
click at [622, 381] on p "Tercero Básicos 'A'" at bounding box center [753, 386] width 423 height 11
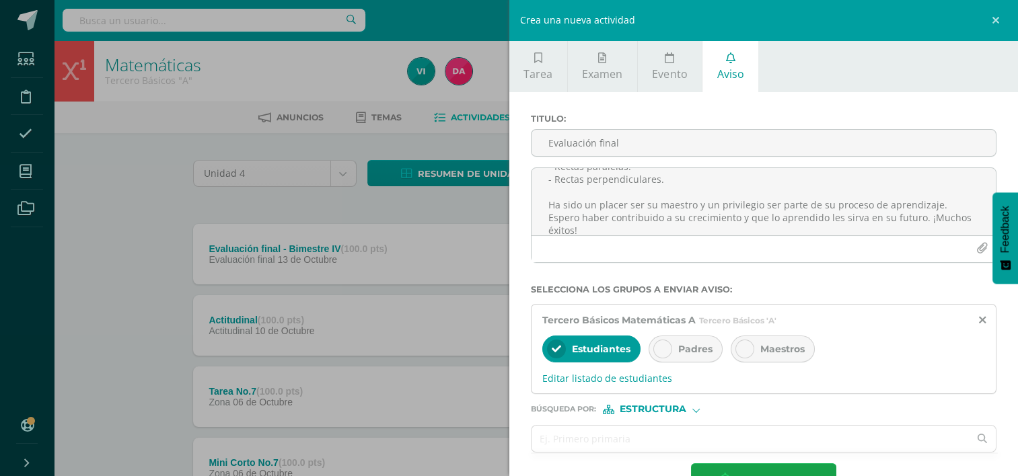
scroll to position [41, 0]
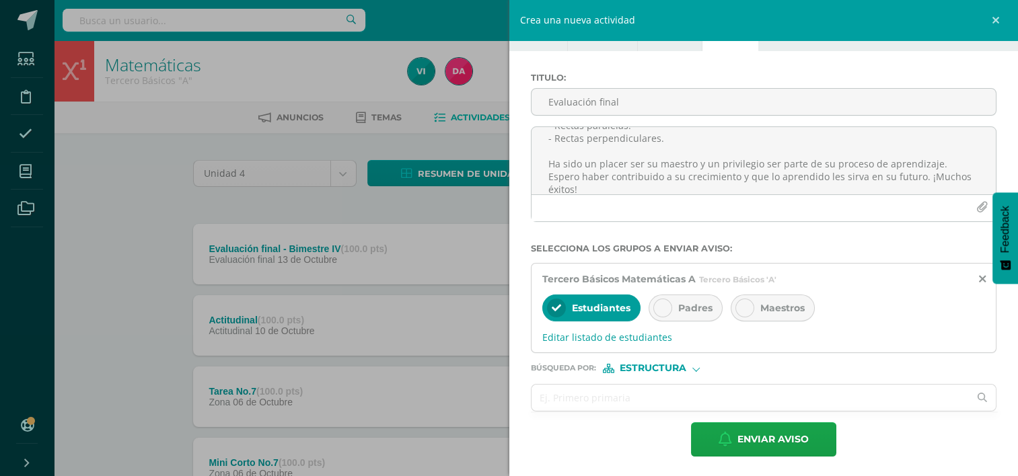
click at [665, 303] on icon at bounding box center [662, 307] width 9 height 9
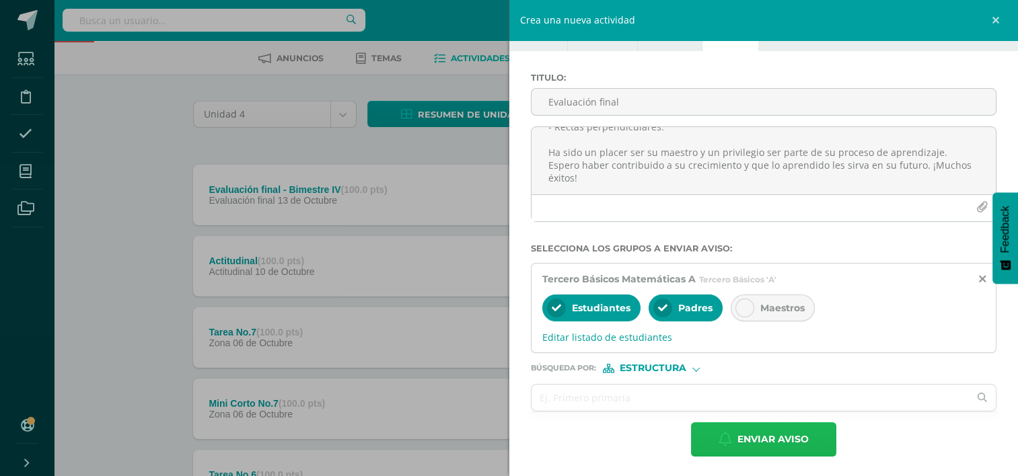
click at [747, 437] on span "Enviar aviso" at bounding box center [772, 439] width 71 height 33
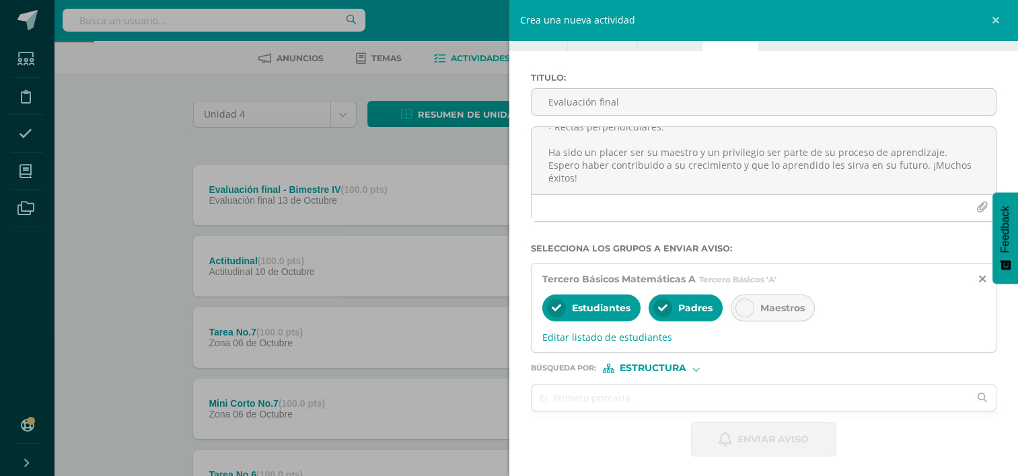
scroll to position [0, 0]
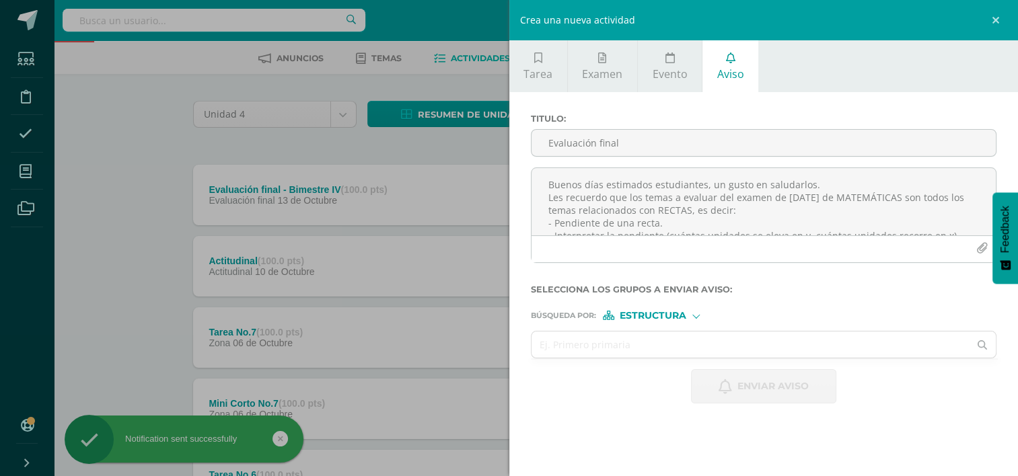
click at [121, 119] on div "Crea una nueva actividad Tarea Examen Evento Aviso Título: Fecha: 2025-10-12 20…" at bounding box center [509, 238] width 1018 height 476
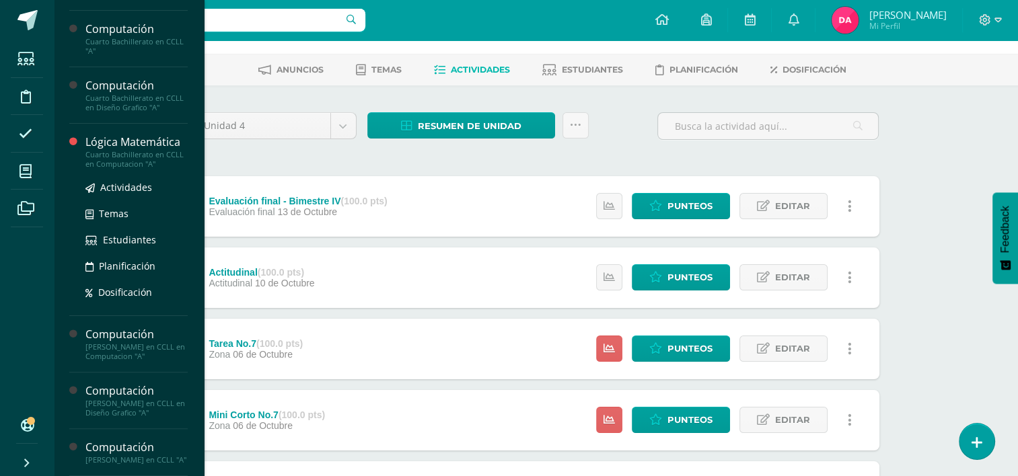
scroll to position [289, 0]
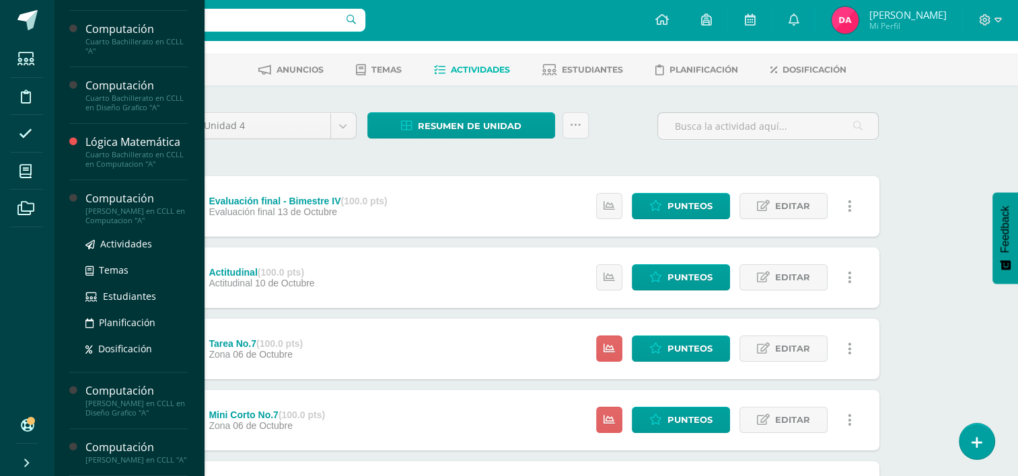
click at [117, 207] on div "[PERSON_NAME] en CCLL en Computacion "A"" at bounding box center [136, 216] width 102 height 19
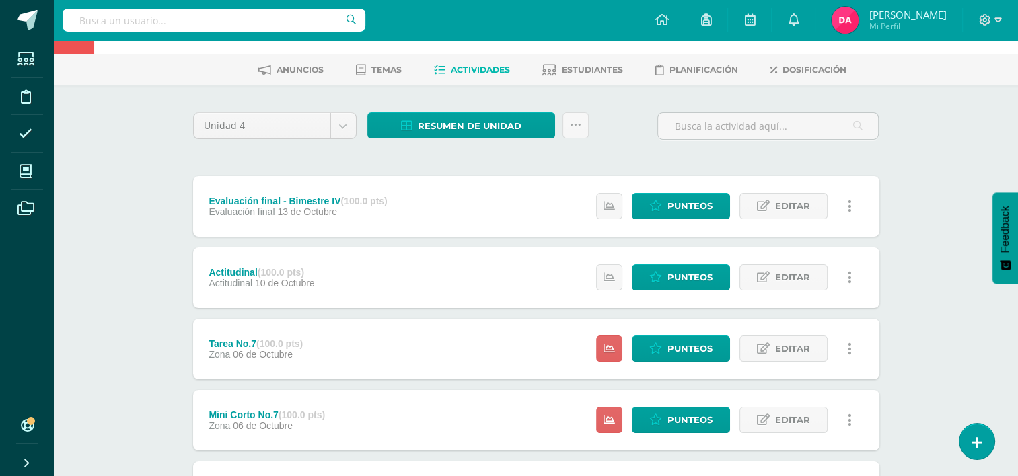
scroll to position [153, 0]
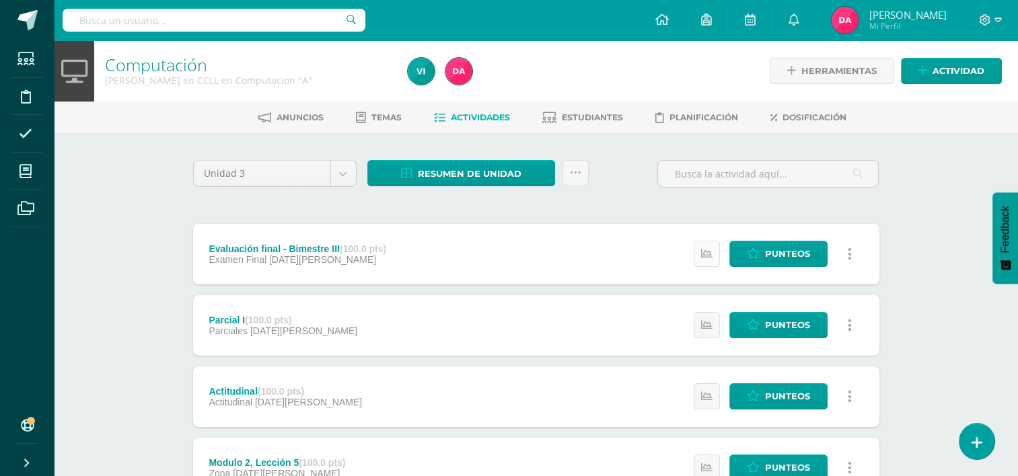
click at [698, 253] on link at bounding box center [707, 254] width 26 height 26
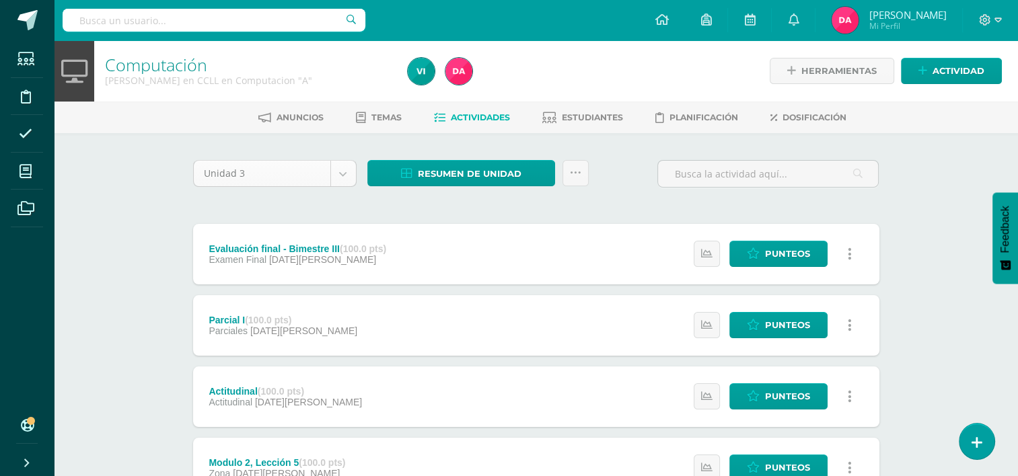
click at [340, 175] on body "Estudiantes Disciplina Asistencia Mis cursos Archivos Soporte Ayuda Reportar un…" at bounding box center [509, 436] width 1018 height 873
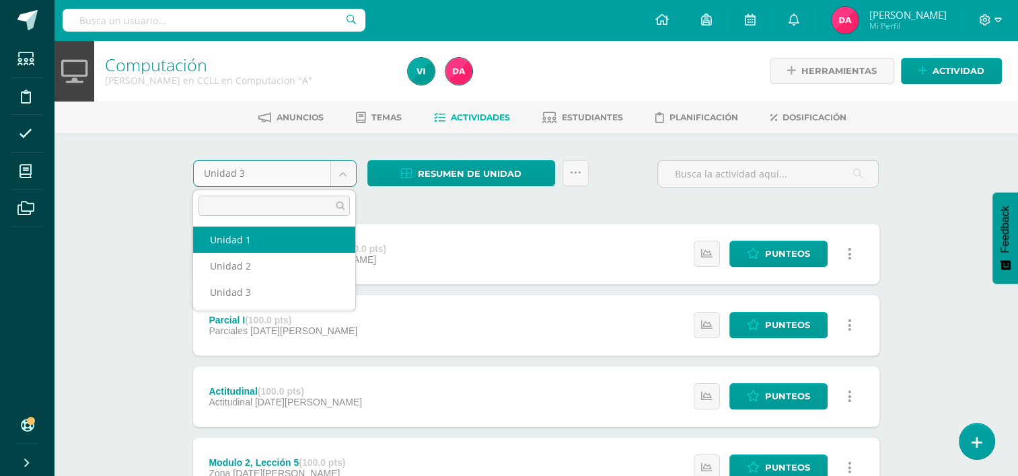
click at [135, 203] on body "Estudiantes Disciplina Asistencia Mis cursos Archivos Soporte Ayuda Reportar un…" at bounding box center [509, 436] width 1018 height 873
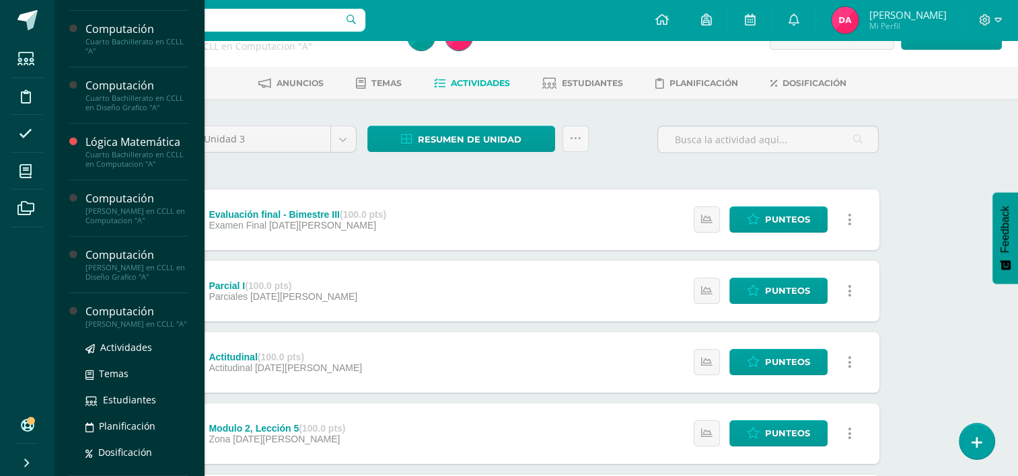
scroll to position [289, 0]
click at [120, 320] on div "[PERSON_NAME] en CCLL "A"" at bounding box center [136, 324] width 102 height 9
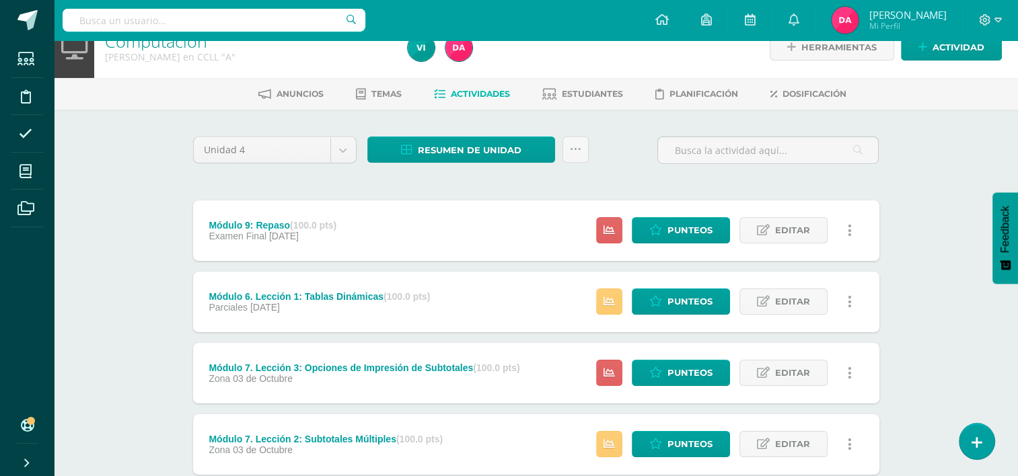
scroll to position [24, 0]
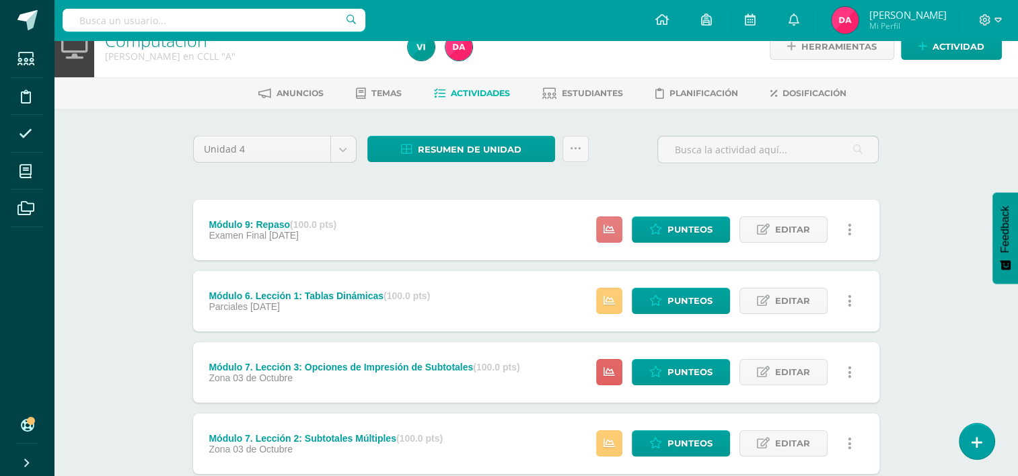
click at [611, 230] on icon at bounding box center [608, 229] width 11 height 11
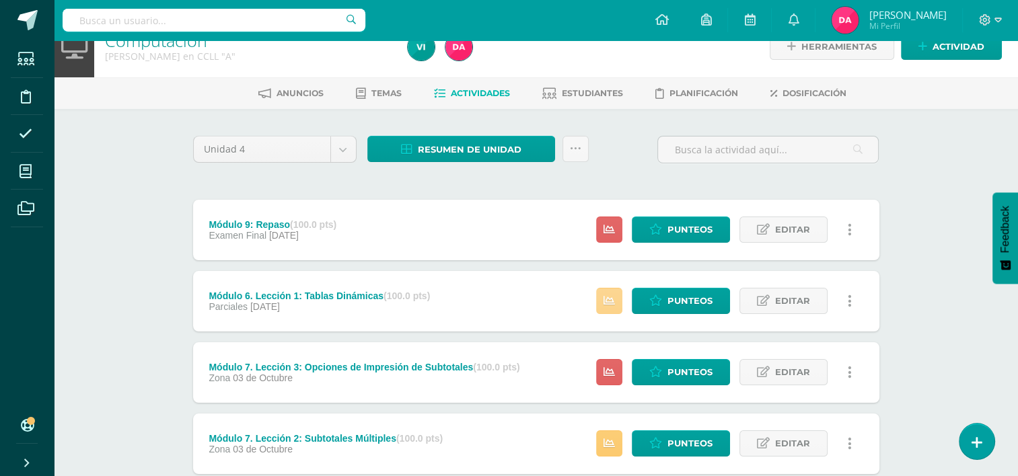
click at [603, 296] on link at bounding box center [609, 301] width 26 height 26
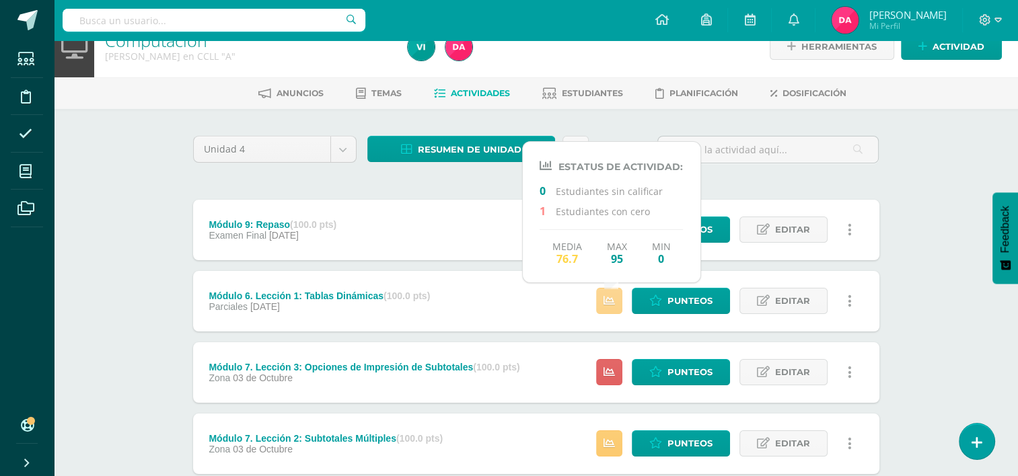
click at [603, 296] on link at bounding box center [609, 301] width 26 height 26
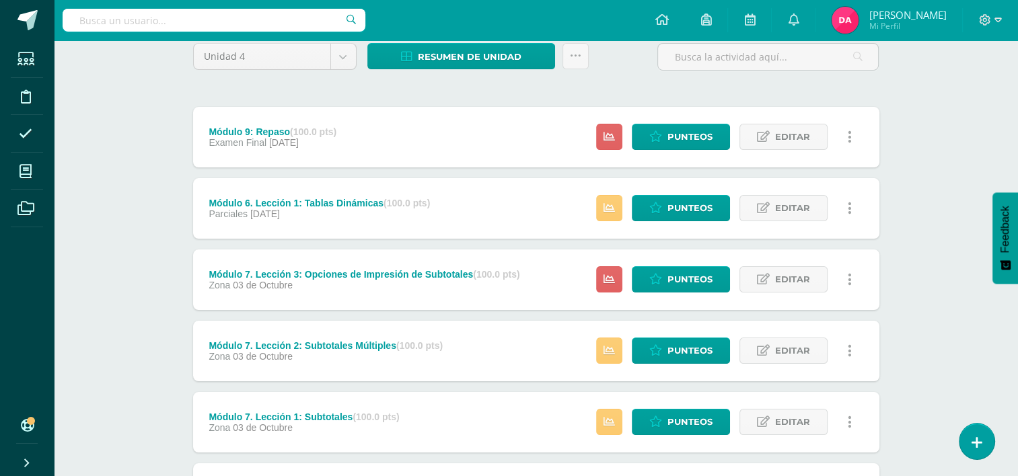
scroll to position [118, 0]
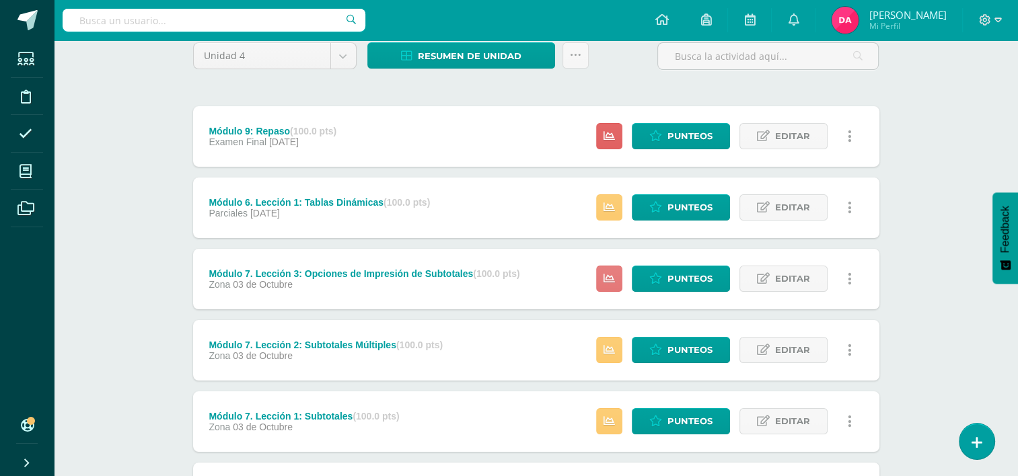
click at [605, 281] on icon at bounding box center [608, 278] width 11 height 11
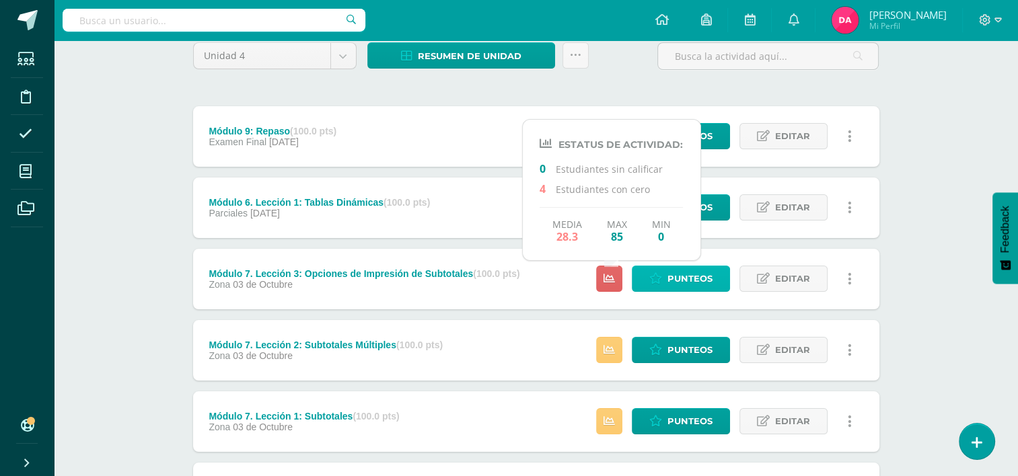
click at [673, 282] on span "Punteos" at bounding box center [689, 278] width 45 height 25
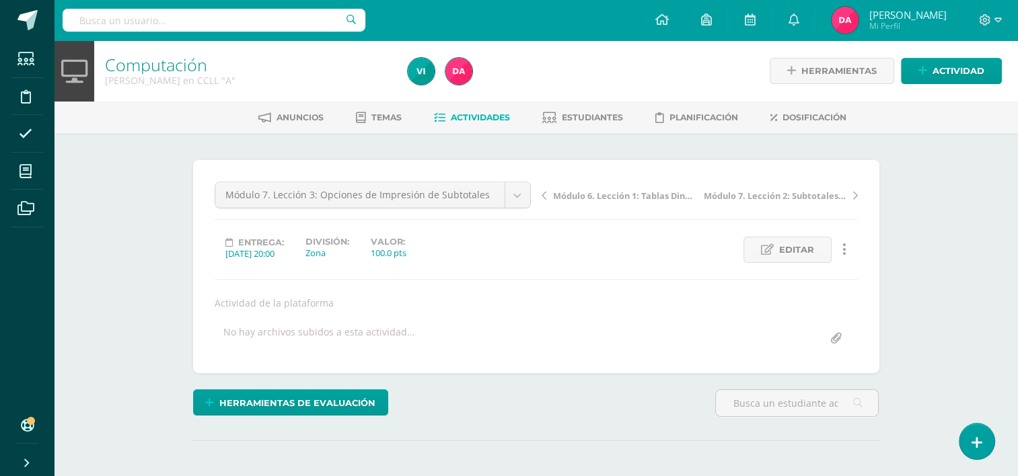
click at [468, 110] on link "Actividades" at bounding box center [472, 118] width 76 height 22
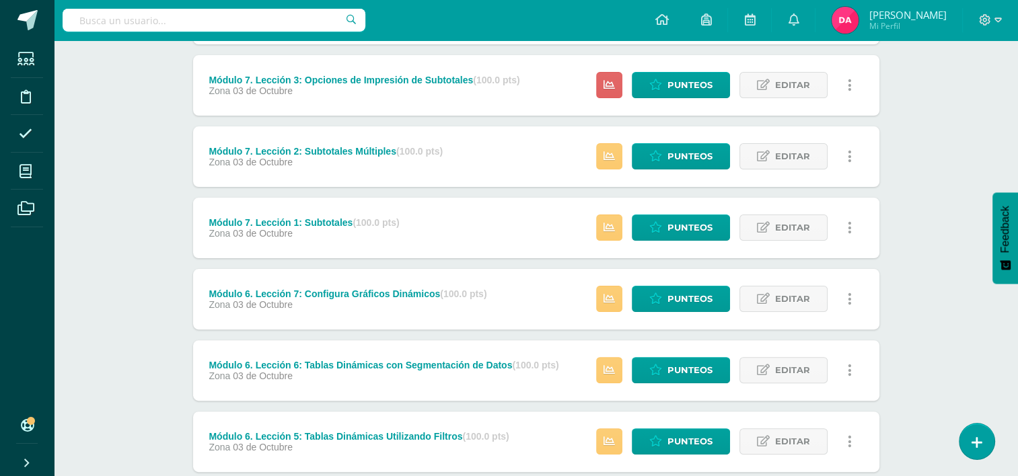
scroll to position [312, 0]
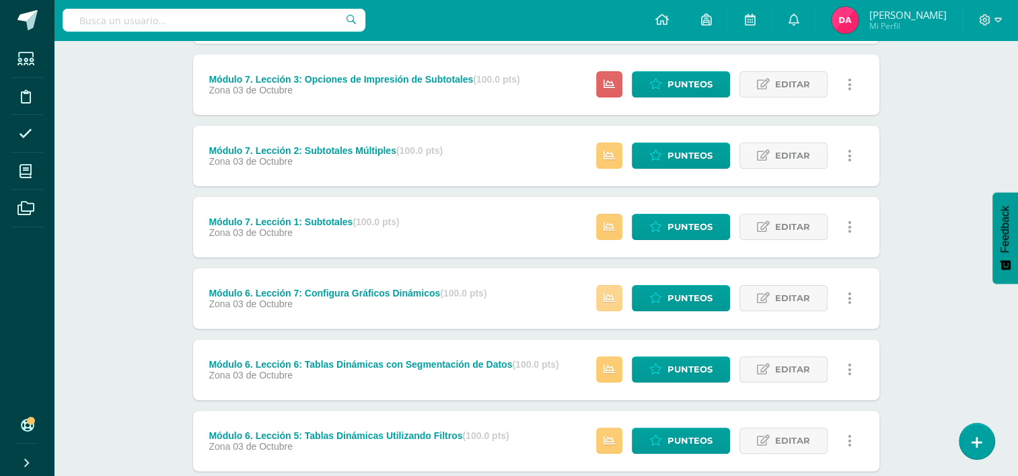
click at [610, 293] on icon at bounding box center [608, 298] width 11 height 11
click at [132, 249] on div "Computación [PERSON_NAME] en CCLL "A" Herramientas Detalle de asistencias Activ…" at bounding box center [536, 394] width 964 height 1332
click at [591, 222] on div "Estatus de Actividad: 0 Estudiantes sin calificar 1 Estudiantes con cero Media …" at bounding box center [727, 227] width 303 height 61
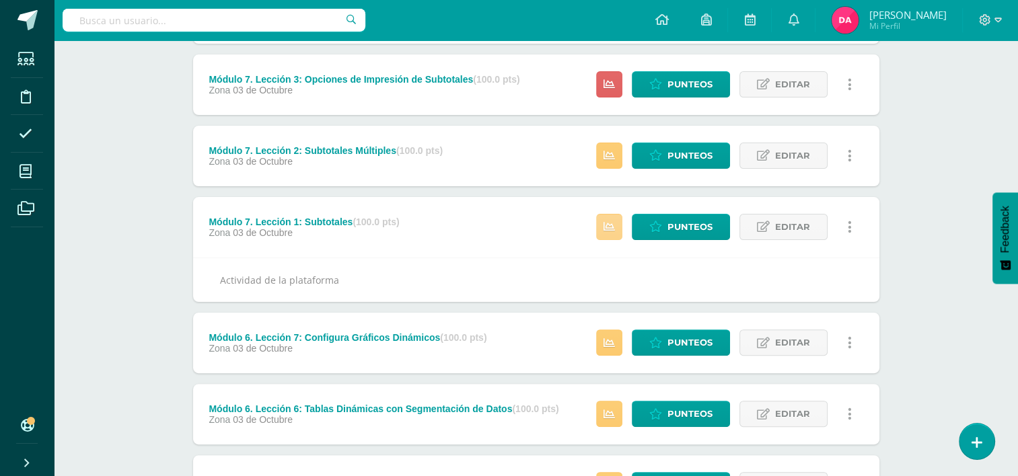
click at [608, 227] on icon at bounding box center [608, 226] width 11 height 11
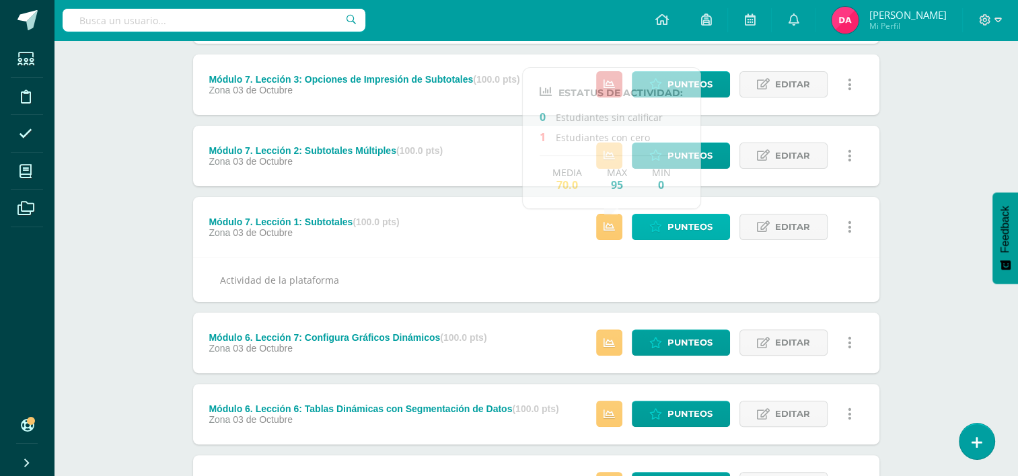
click at [682, 220] on span "Punteos" at bounding box center [689, 227] width 45 height 25
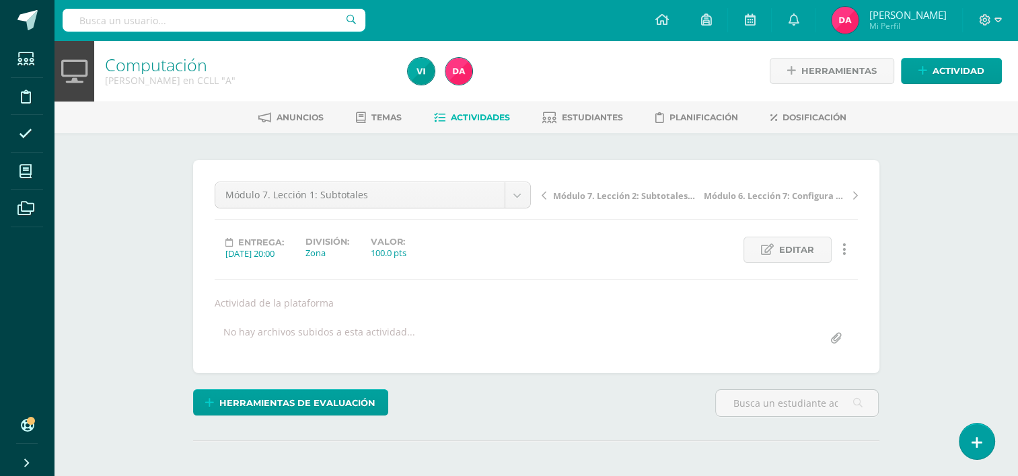
click at [476, 122] on link "Actividades" at bounding box center [472, 118] width 76 height 22
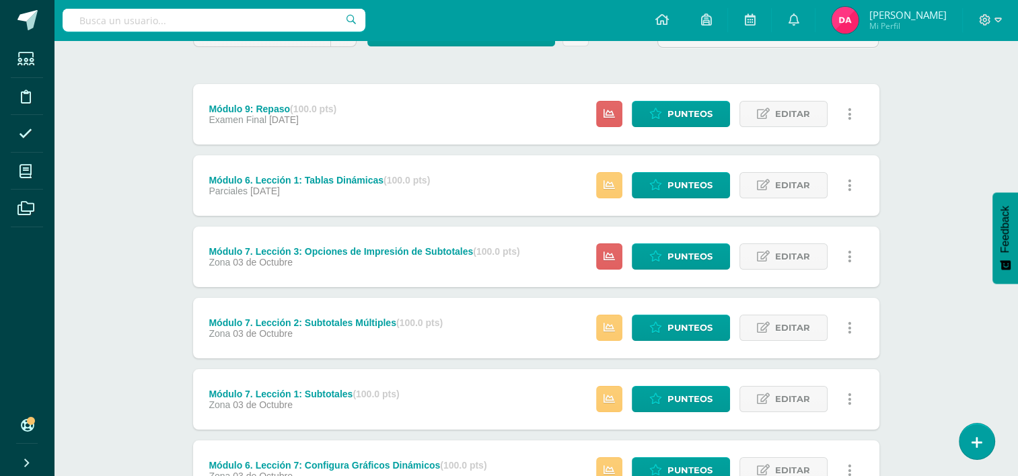
scroll to position [145, 0]
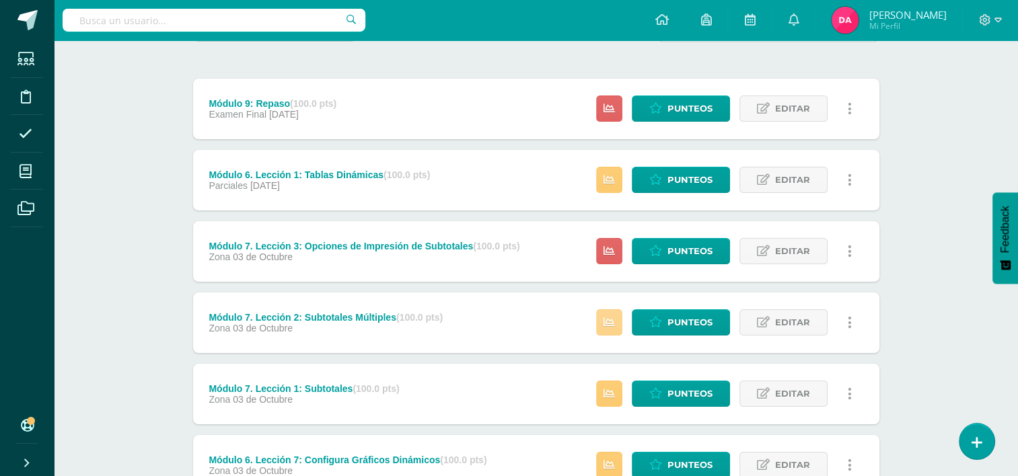
click at [614, 318] on icon at bounding box center [608, 322] width 11 height 11
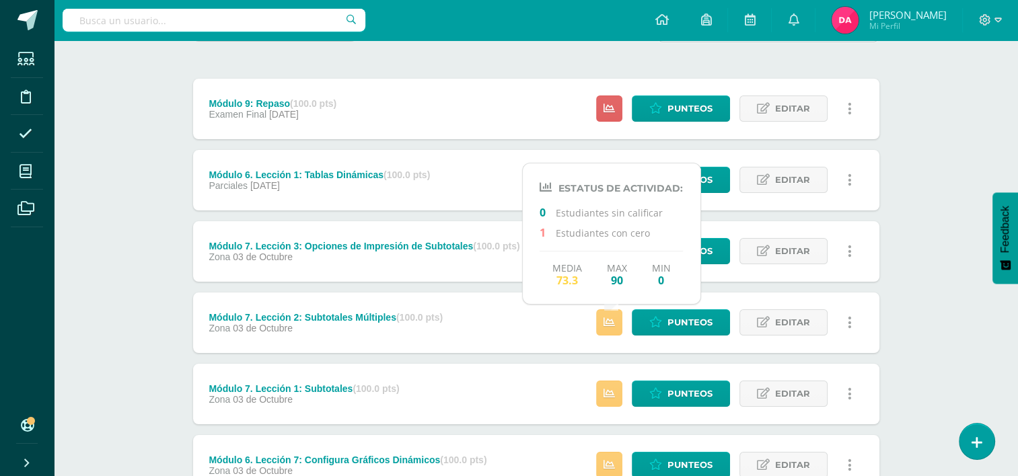
click at [447, 245] on div "Módulo 7. Lección 3: Opciones de Impresión de Subtotales (100.0 pts)" at bounding box center [364, 246] width 311 height 11
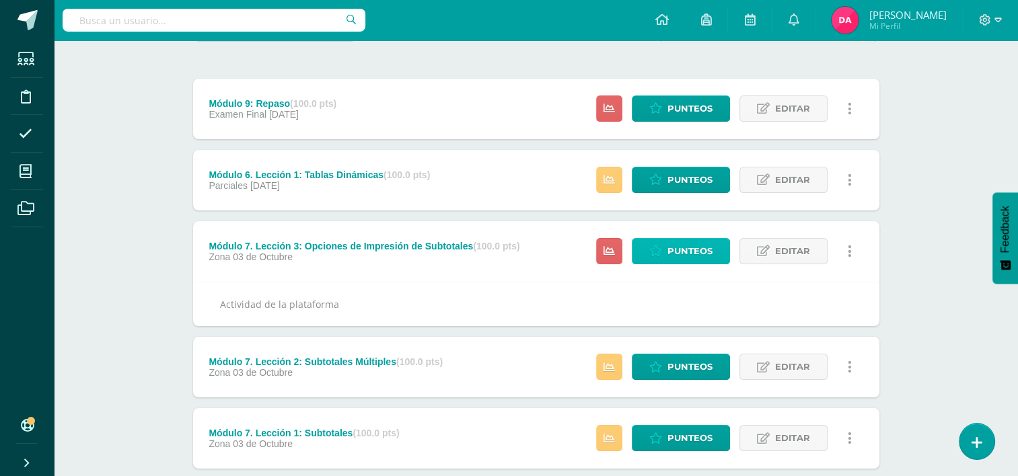
click at [654, 254] on icon at bounding box center [655, 251] width 13 height 11
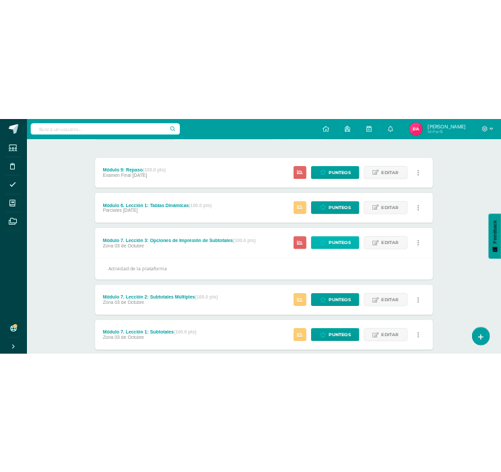
scroll to position [167, 0]
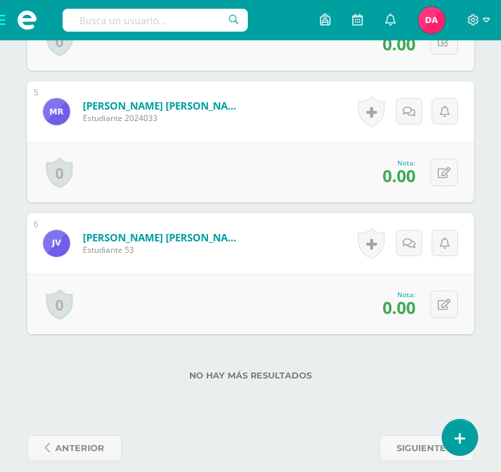
scroll to position [905, 0]
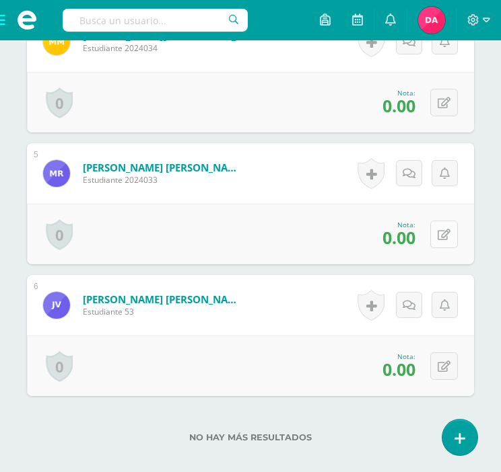
click at [444, 235] on icon at bounding box center [443, 234] width 13 height 11
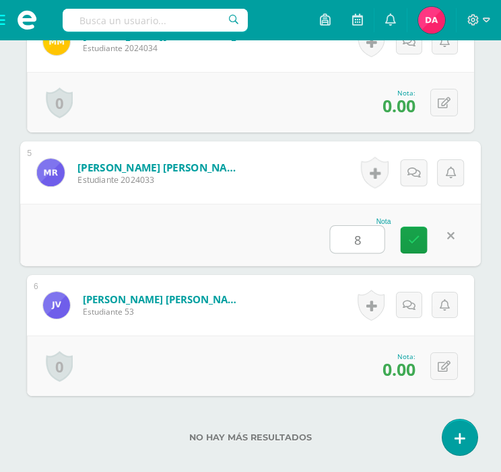
type input "85"
click at [422, 235] on link at bounding box center [413, 240] width 27 height 27
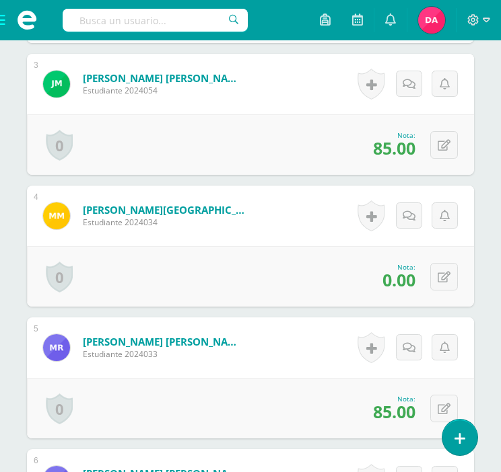
scroll to position [982, 0]
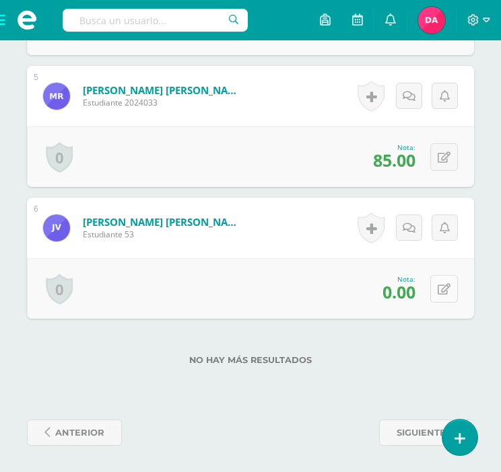
click at [451, 283] on button at bounding box center [444, 289] width 28 height 28
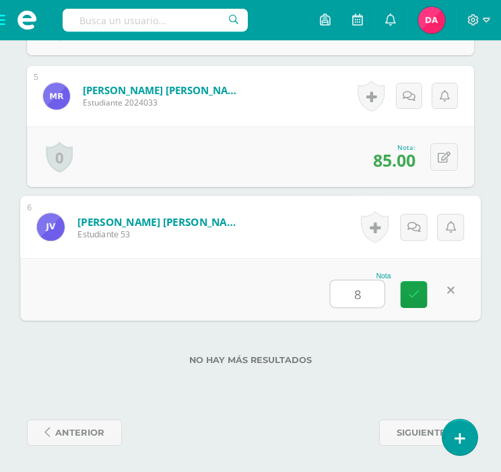
type input "85"
click at [422, 291] on link at bounding box center [413, 294] width 27 height 27
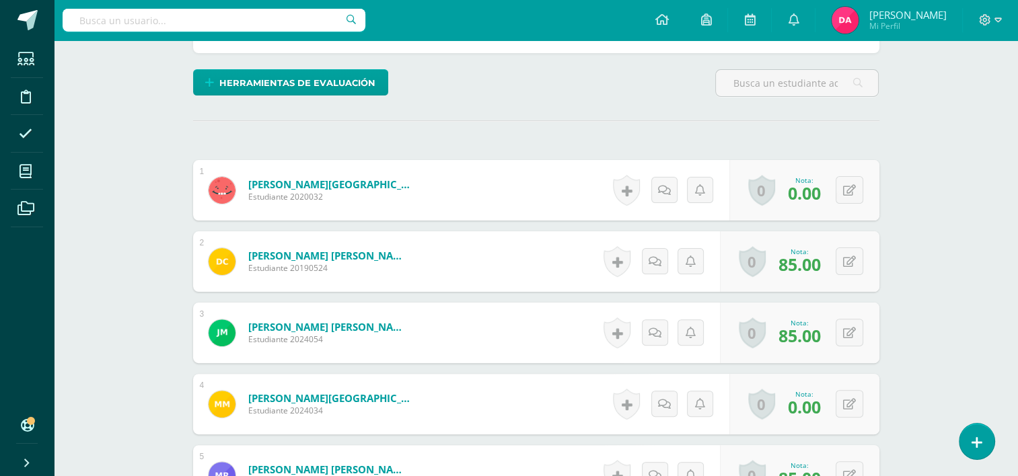
scroll to position [0, 0]
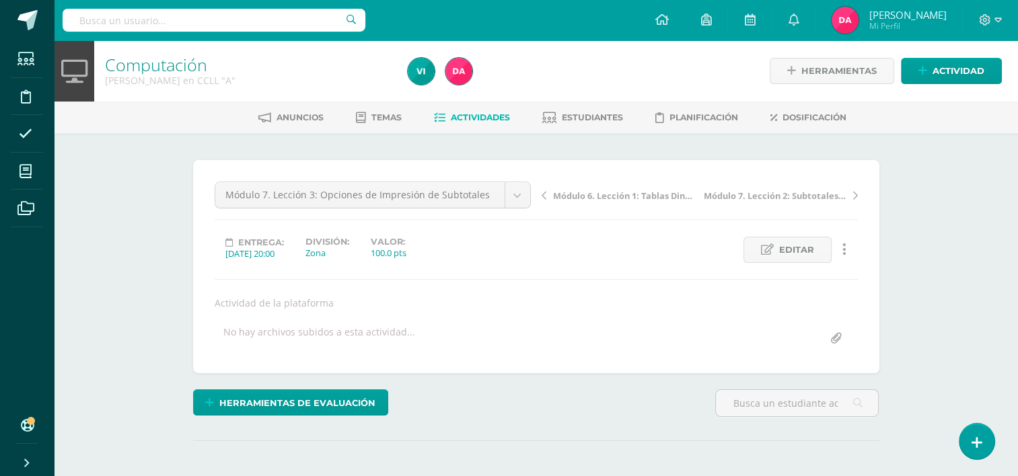
click at [487, 122] on span "Actividades" at bounding box center [480, 117] width 59 height 10
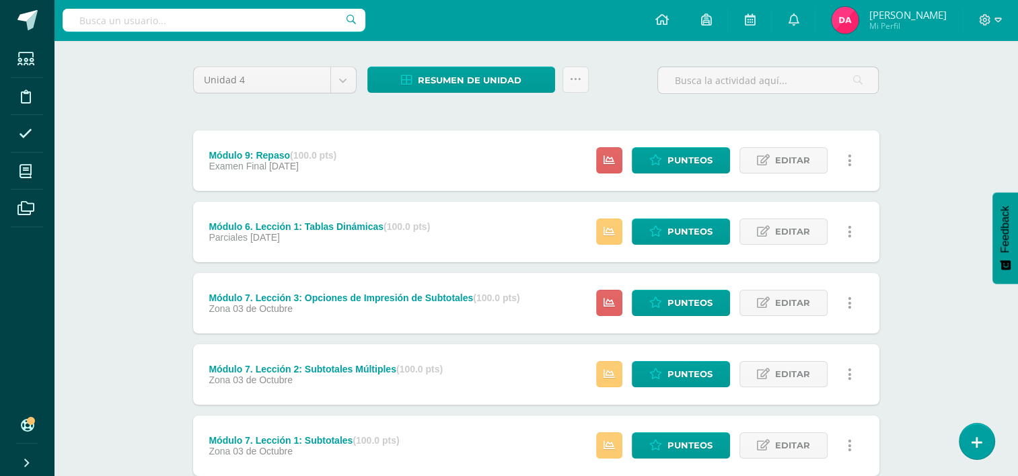
scroll to position [94, 0]
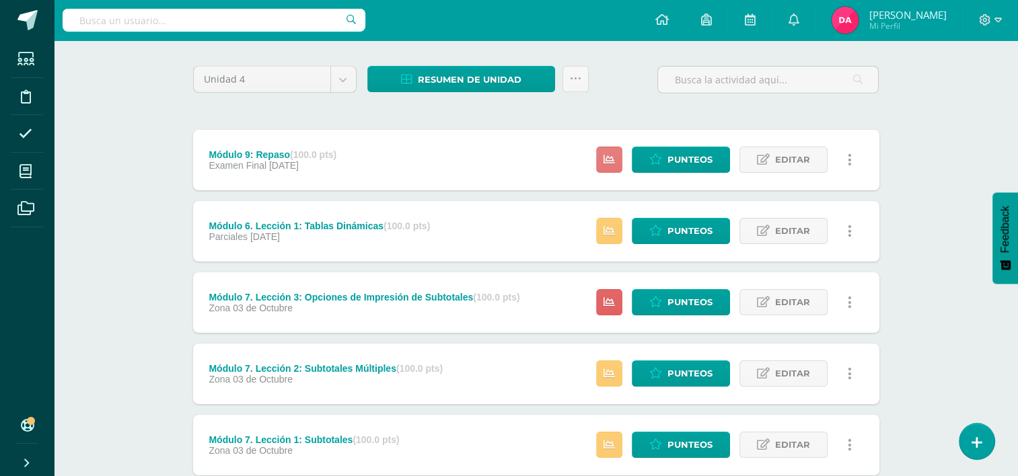
click at [600, 158] on link at bounding box center [609, 160] width 26 height 26
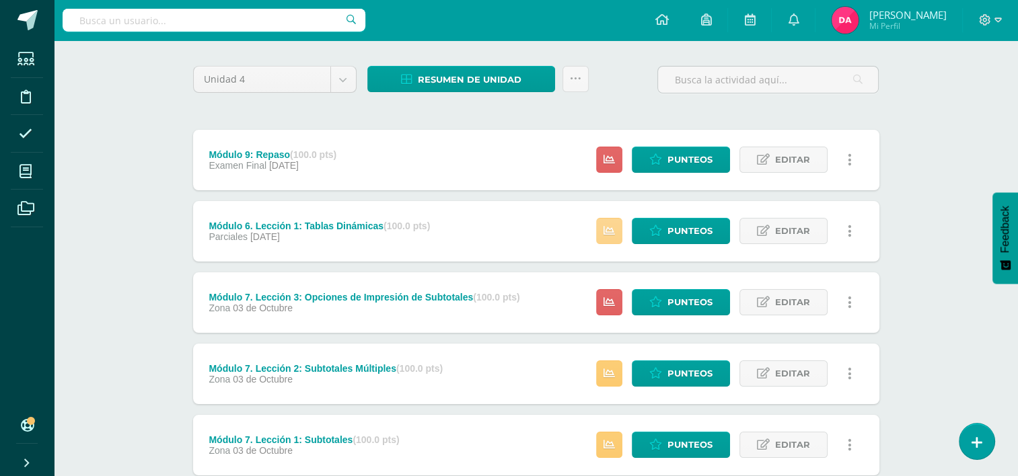
click at [603, 225] on link at bounding box center [609, 231] width 26 height 26
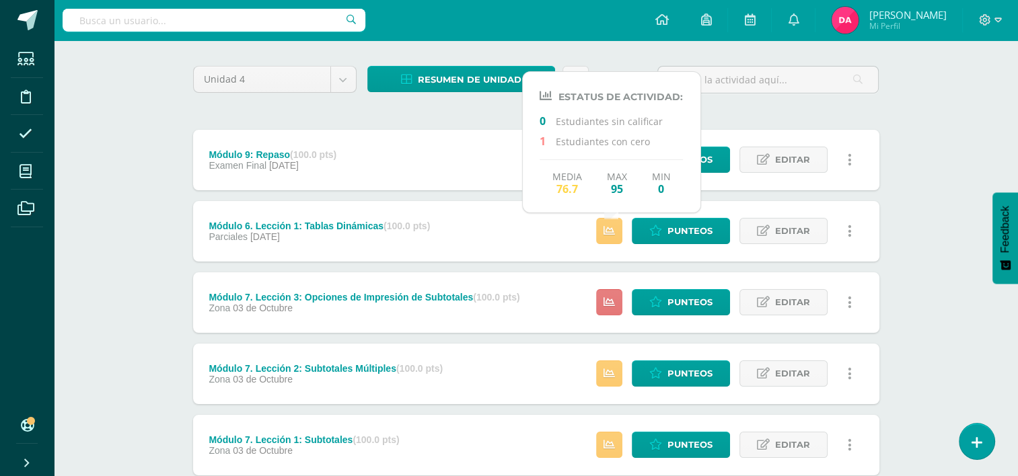
click at [614, 304] on icon at bounding box center [608, 302] width 11 height 11
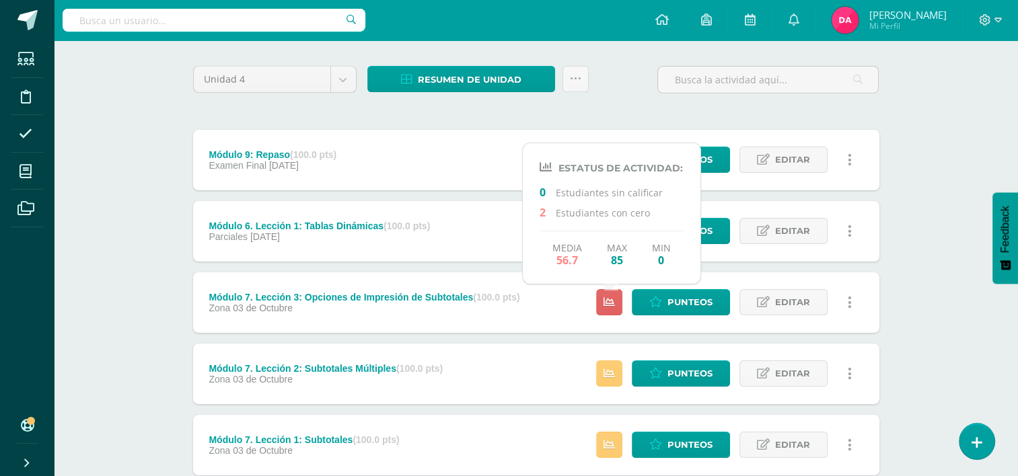
click at [647, 98] on div "Unidad 4 Unidad 1 Unidad 2 Unidad 3 Unidad 4 Resumen de unidad Descargar como H…" at bounding box center [536, 85] width 697 height 38
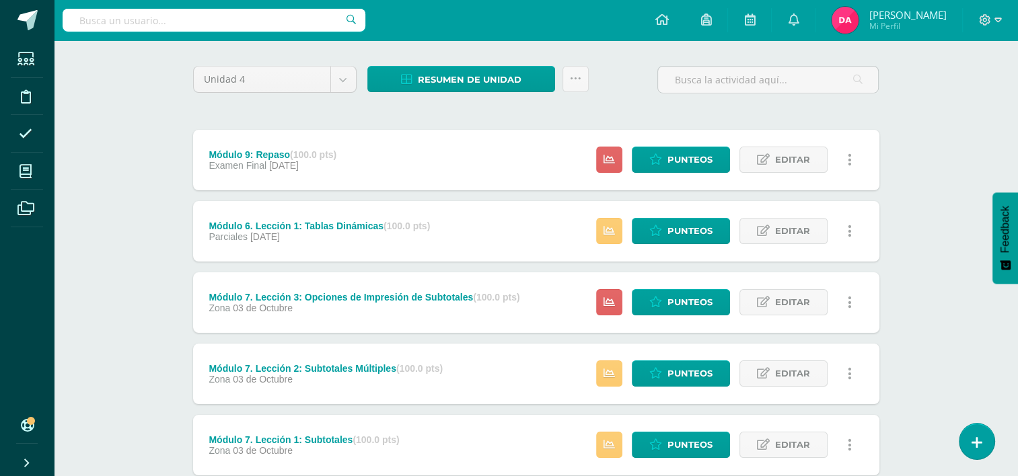
scroll to position [0, 0]
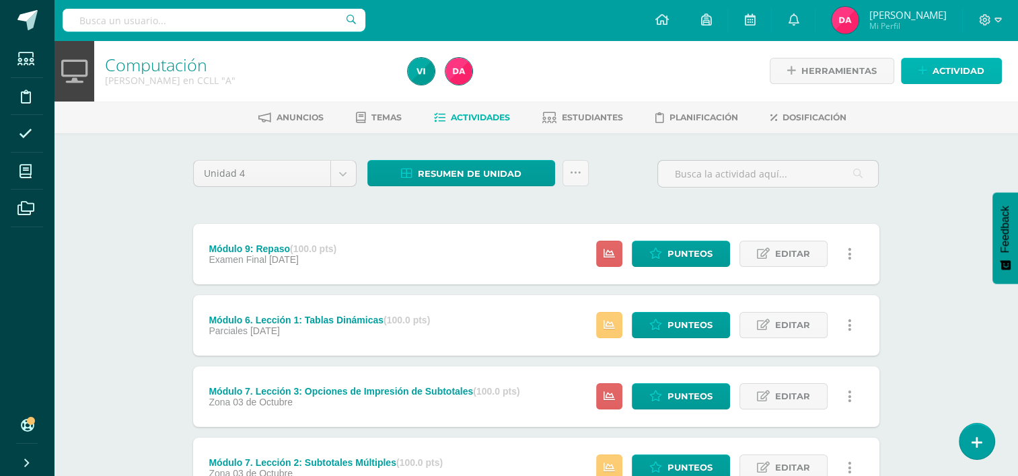
click at [926, 74] on icon at bounding box center [922, 70] width 9 height 11
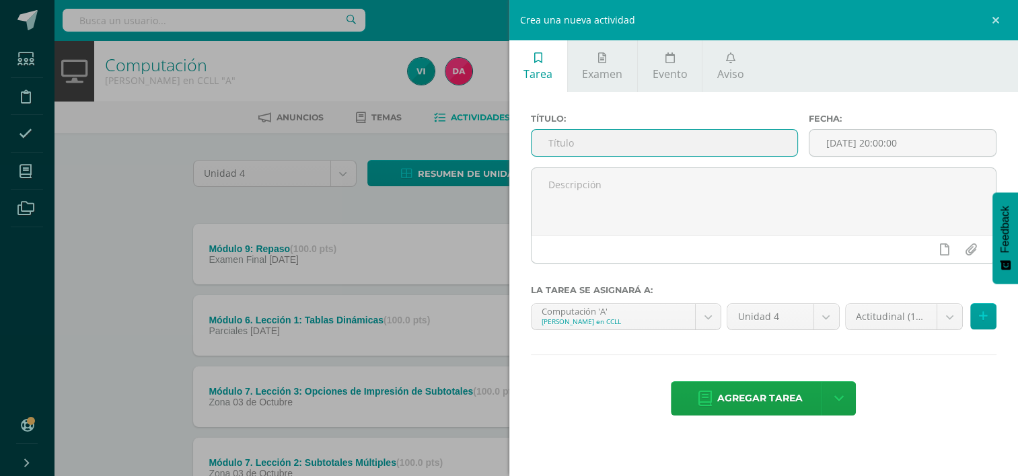
click at [594, 133] on input "text" at bounding box center [664, 143] width 266 height 26
type input "Actitudinal"
click at [728, 387] on span "Agregar tarea" at bounding box center [759, 398] width 85 height 33
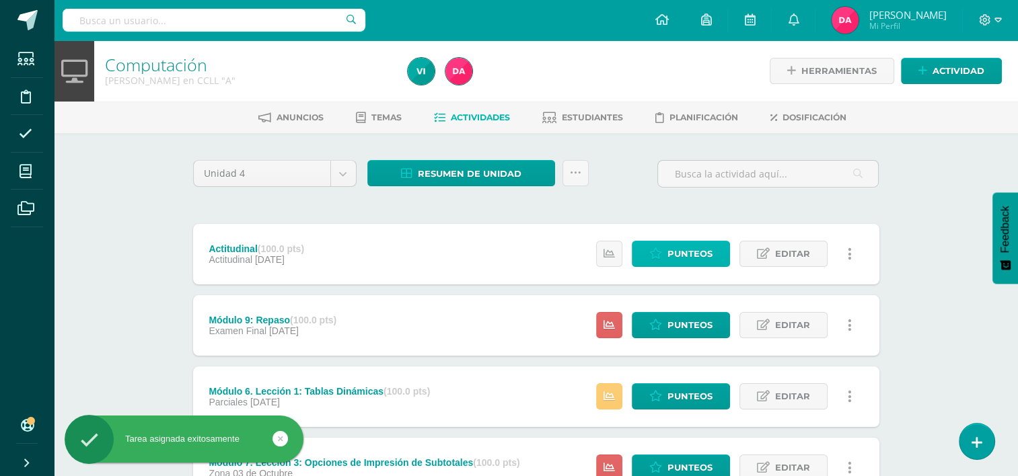
click at [650, 254] on link "Punteos" at bounding box center [681, 254] width 98 height 26
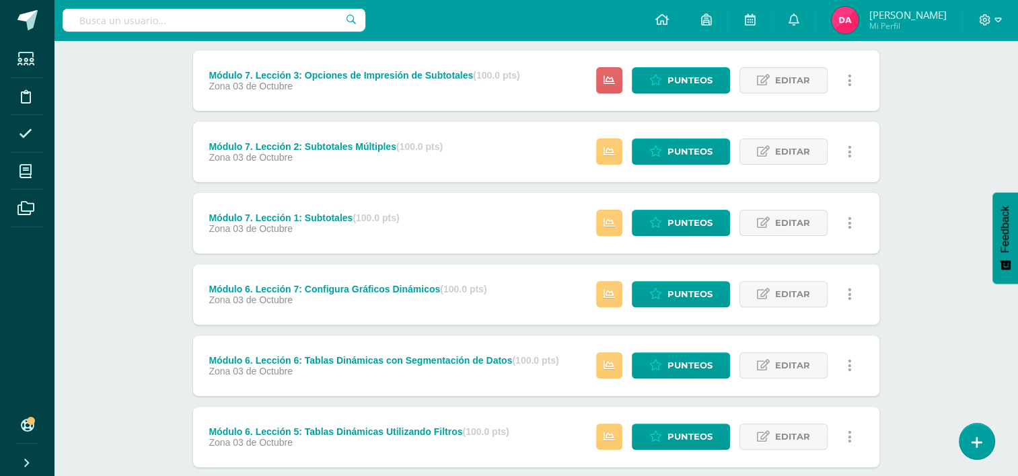
scroll to position [389, 0]
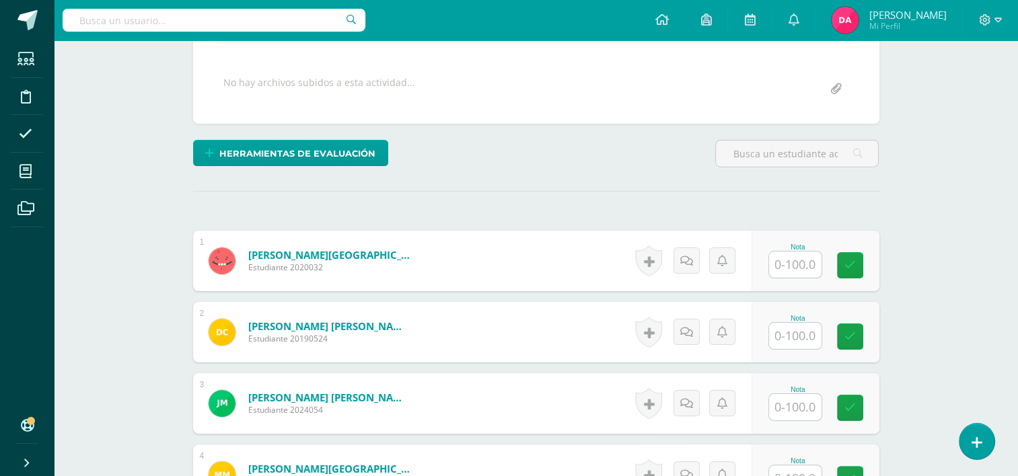
scroll to position [238, 0]
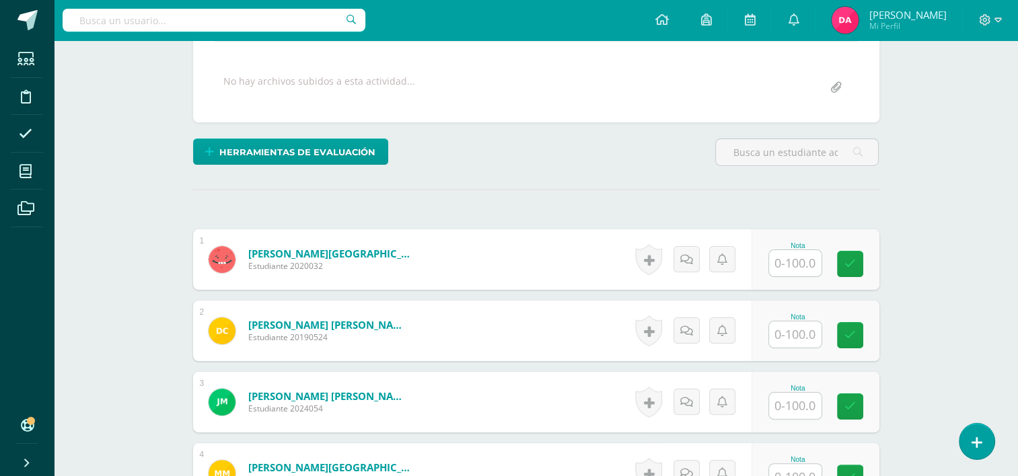
click at [799, 252] on input "text" at bounding box center [795, 263] width 52 height 26
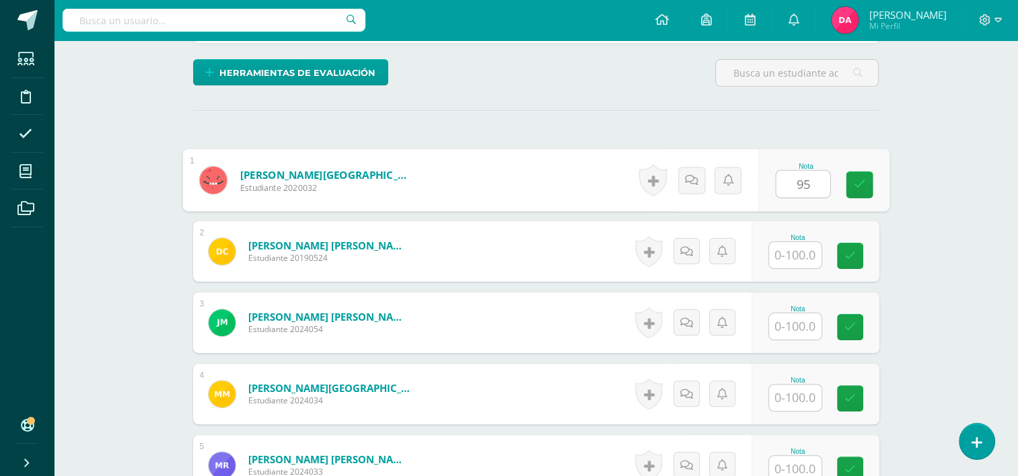
scroll to position [319, 0]
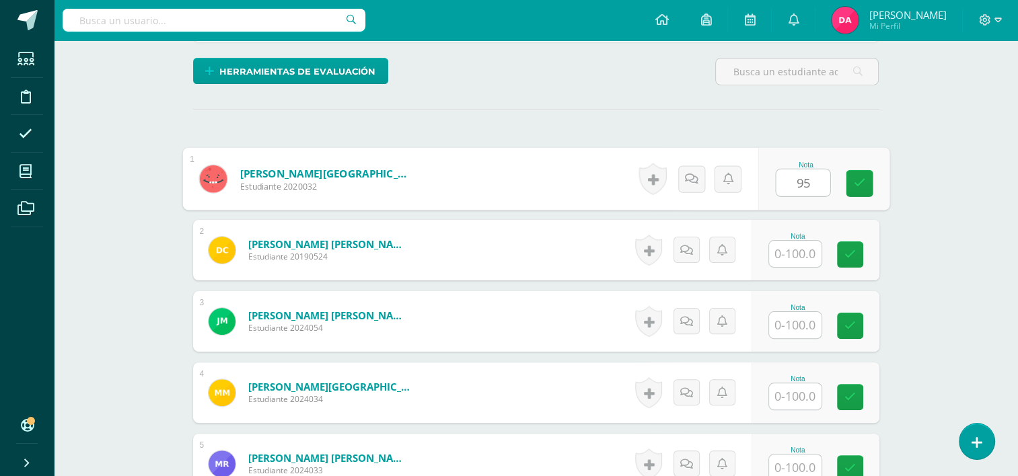
type input "95"
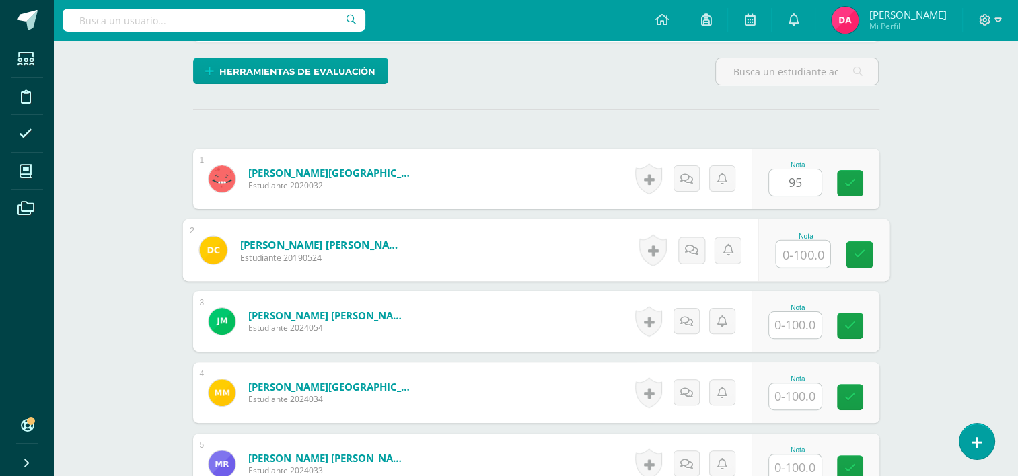
click at [798, 254] on input "text" at bounding box center [803, 254] width 54 height 27
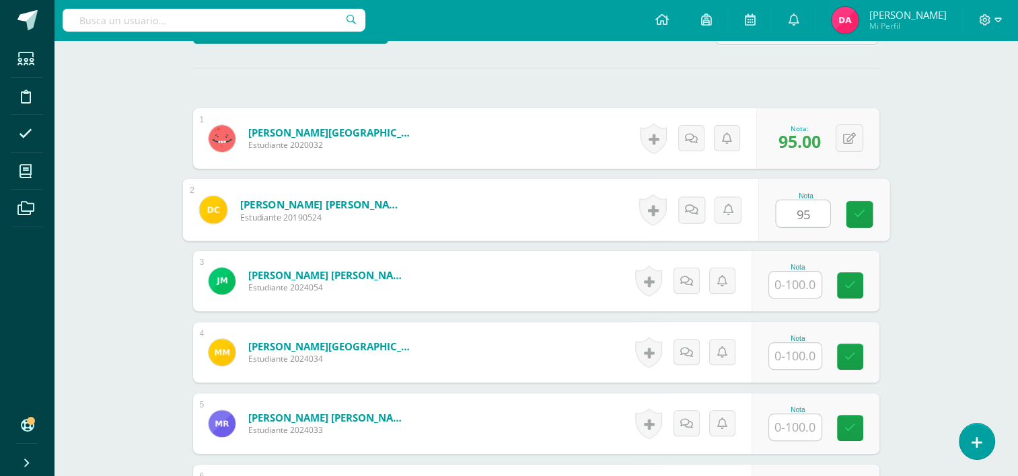
scroll to position [361, 0]
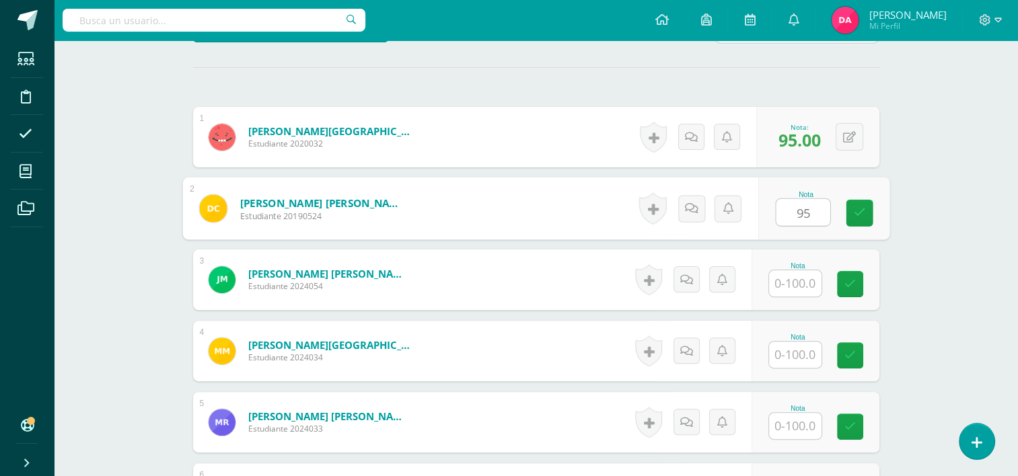
type input "95"
click at [797, 274] on input "text" at bounding box center [795, 283] width 52 height 26
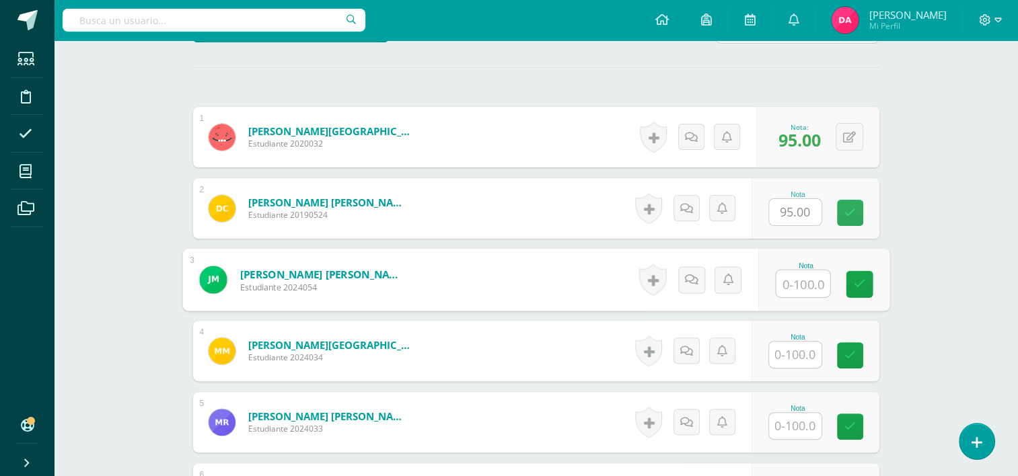
type input "5"
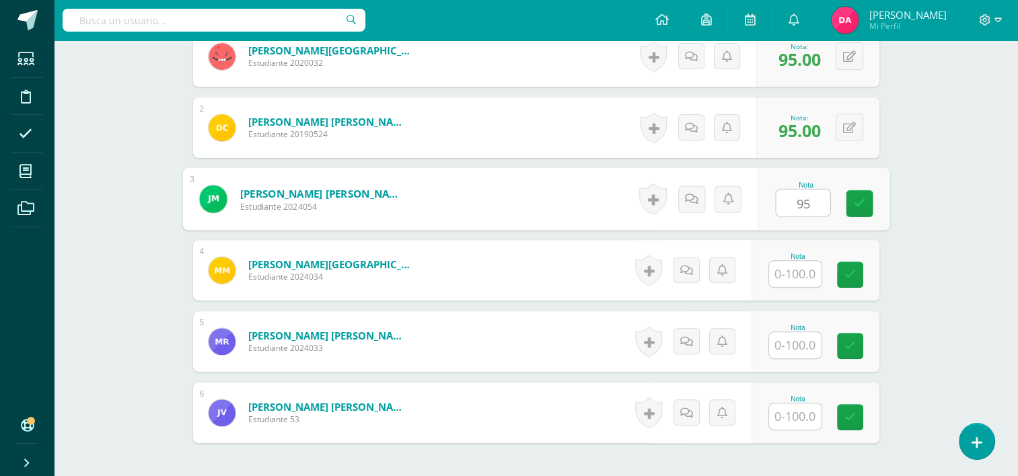
scroll to position [452, 0]
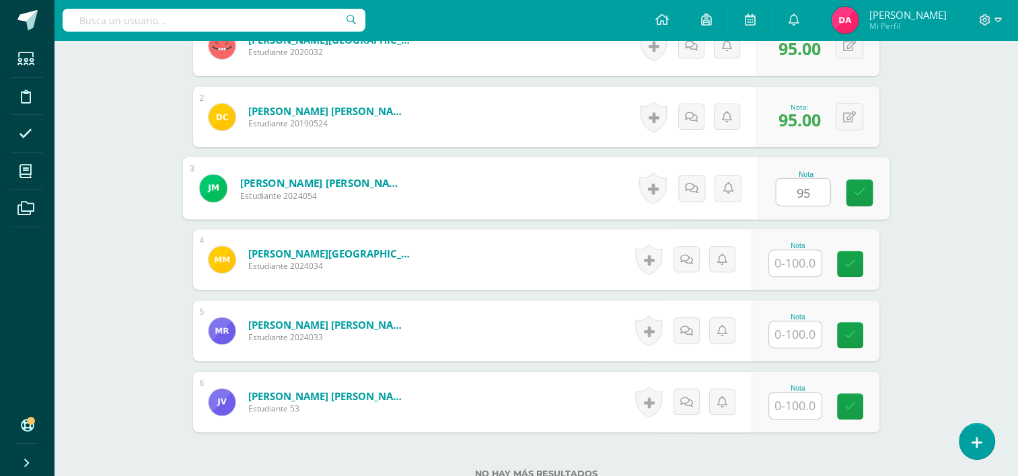
type input "95"
click at [790, 254] on input "text" at bounding box center [795, 263] width 52 height 26
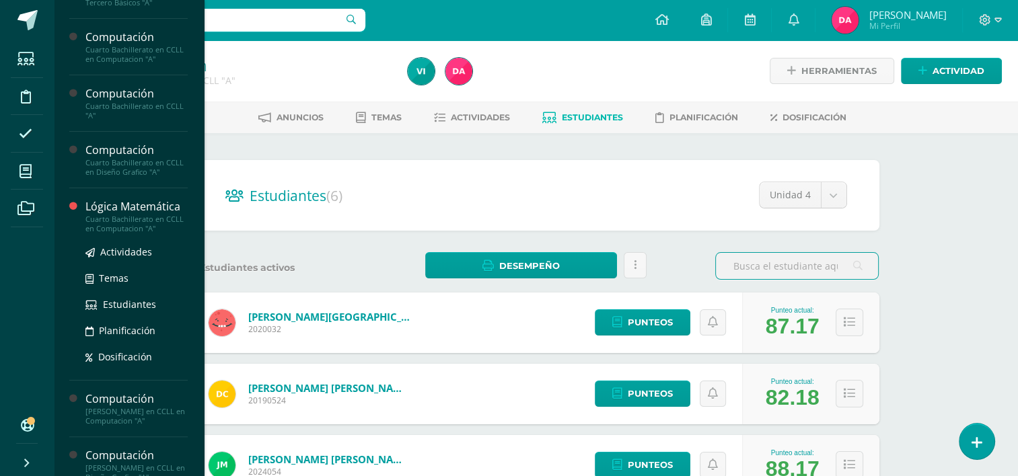
scroll to position [225, 0]
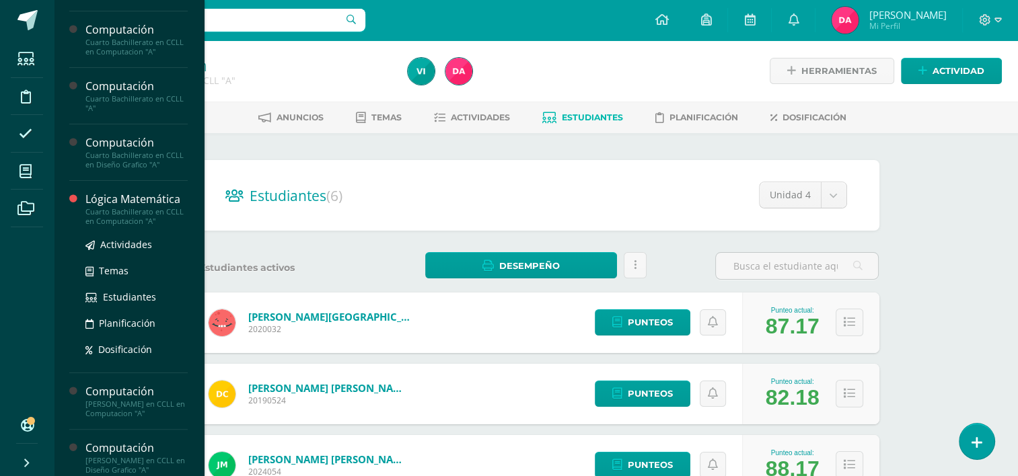
click at [118, 210] on div "Cuarto Bachillerato en CCLL en Computacion "A"" at bounding box center [136, 216] width 102 height 19
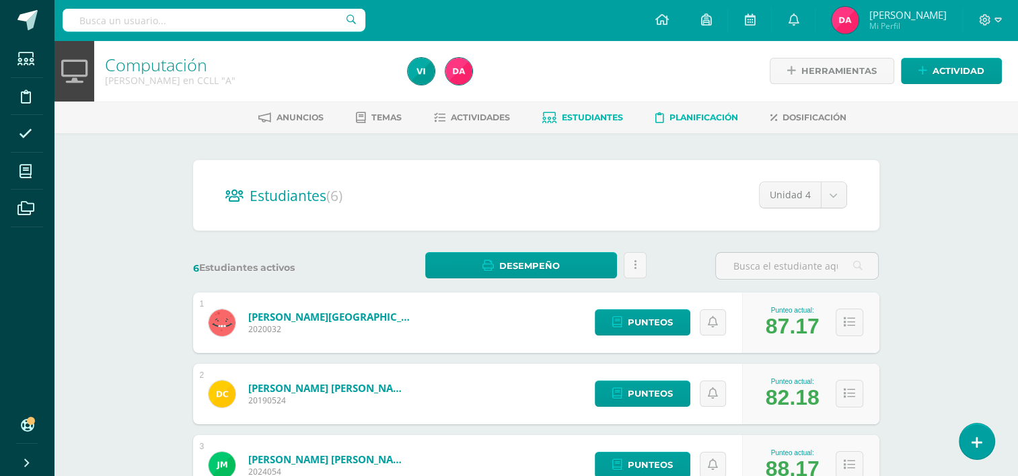
scroll to position [153, 0]
